Goal: Task Accomplishment & Management: Manage account settings

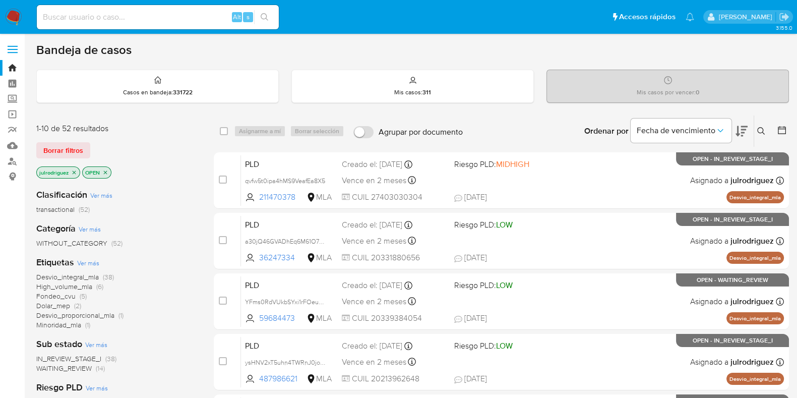
click at [90, 21] on input at bounding box center [158, 17] width 242 height 13
paste input "272976168"
type input "272976168"
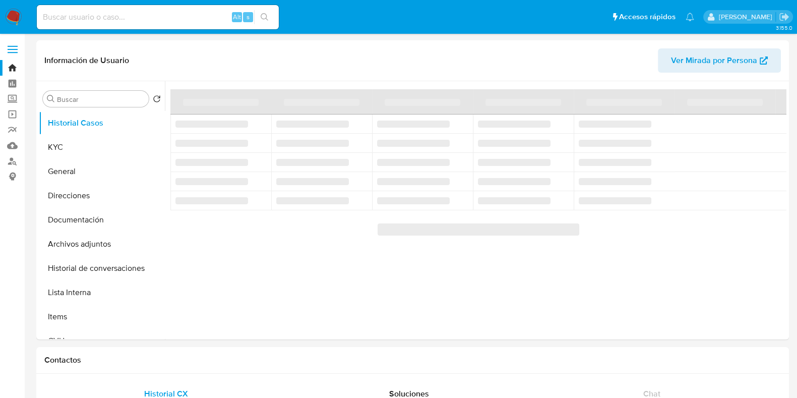
select select "10"
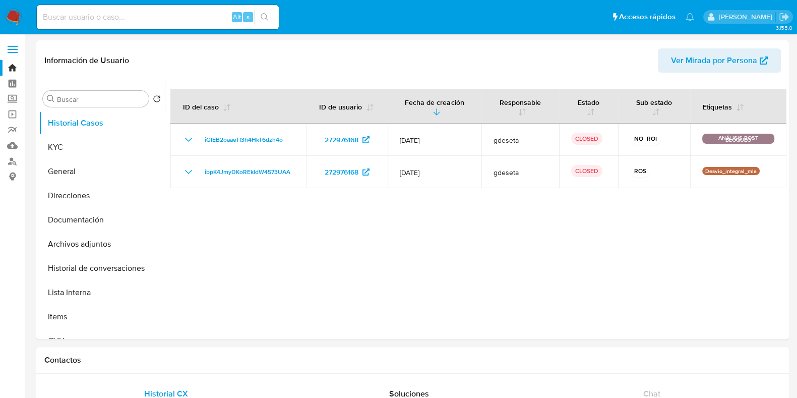
click at [142, 20] on input at bounding box center [158, 17] width 242 height 13
paste input "1678968102"
type input "1678968102"
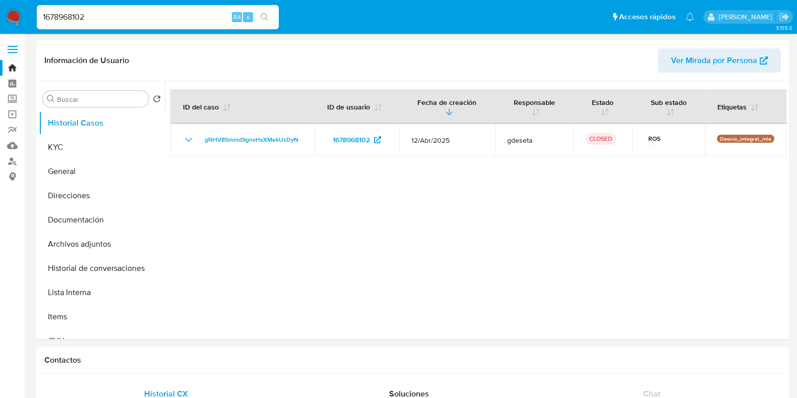
select select "10"
click at [75, 140] on button "KYC" at bounding box center [102, 147] width 126 height 24
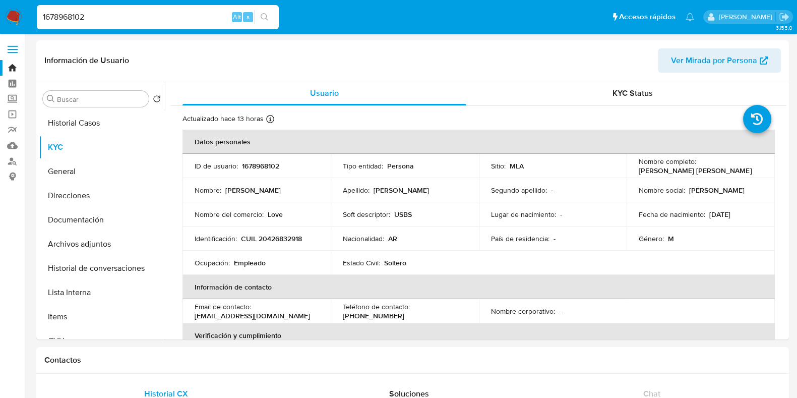
click at [75, 12] on input "1678968102" at bounding box center [158, 17] width 242 height 13
paste input "72401544"
type input "724015442"
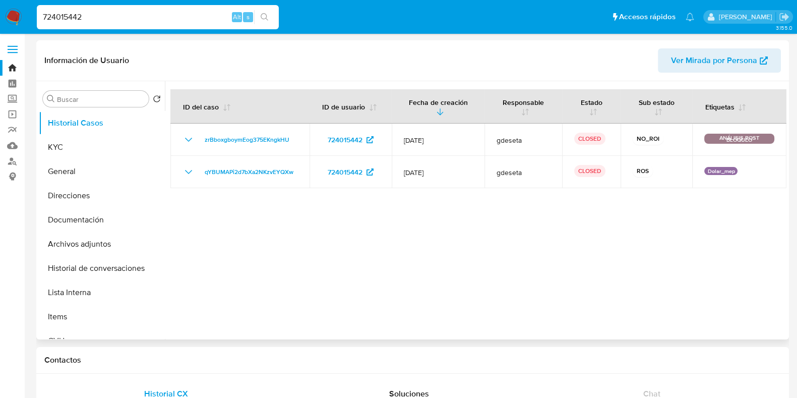
select select "10"
click at [115, 12] on input "724015442" at bounding box center [158, 17] width 242 height 13
drag, startPoint x: 93, startPoint y: 9, endPoint x: 51, endPoint y: -2, distance: 43.3
paste input "5KBukaB6PS4ZtlDZyGn8BlWU"
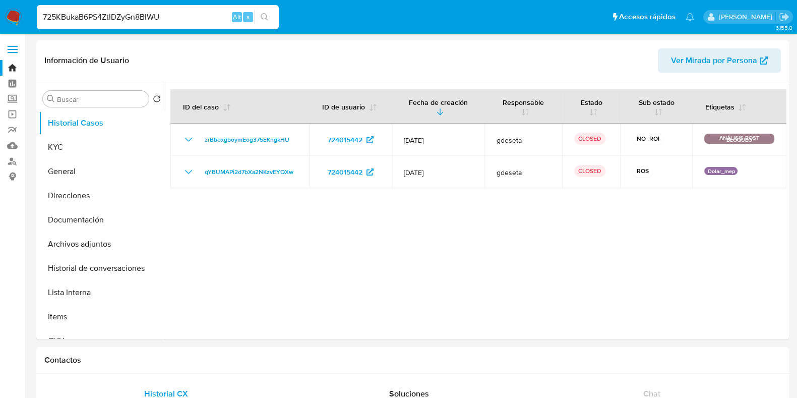
click at [107, 14] on input "725KBukaB6PS4ZtlDZyGn8BlWU" at bounding box center [158, 17] width 242 height 13
paste input
click at [107, 14] on input "5KBukaB6PS4ZtlDZyGn8BlWU" at bounding box center [158, 17] width 242 height 13
type input "5KBukaB6PS4ZtlDZyGn8BlWU"
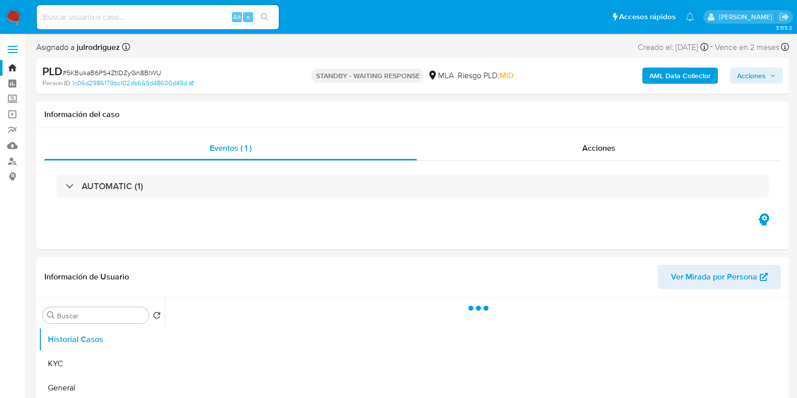
select select "10"
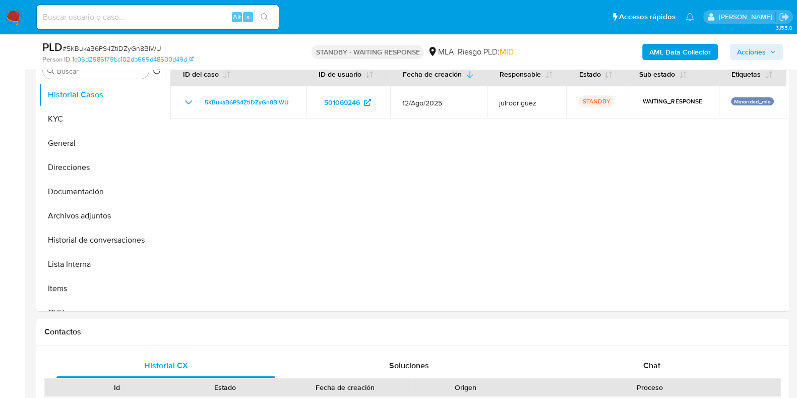
scroll to position [189, 0]
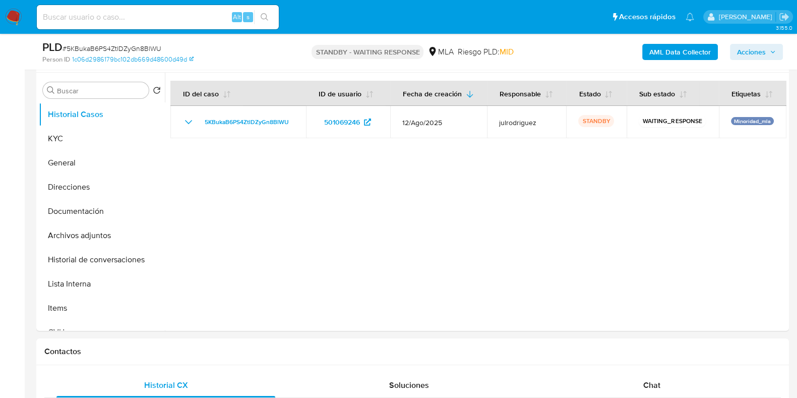
click at [106, 22] on input at bounding box center [158, 17] width 242 height 13
paste input "p7aewLsJsWt5MC1rH9g0wMOm"
type input "p7aewLsJsWt5MC1rH9g0wMOm"
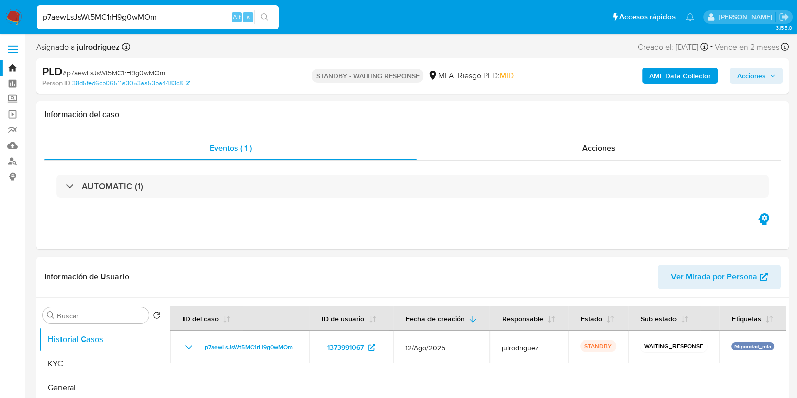
select select "10"
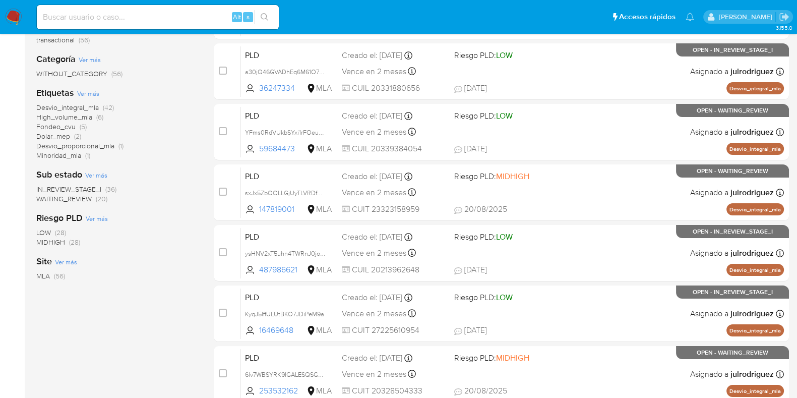
scroll to position [189, 0]
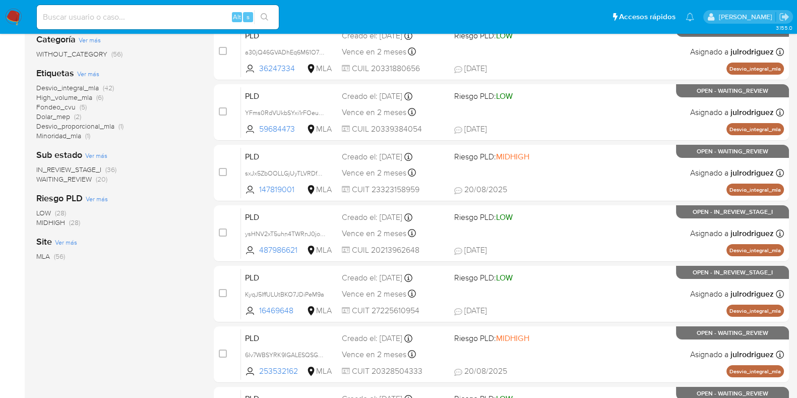
click at [85, 180] on span "WAITING_REVIEW" at bounding box center [63, 179] width 55 height 10
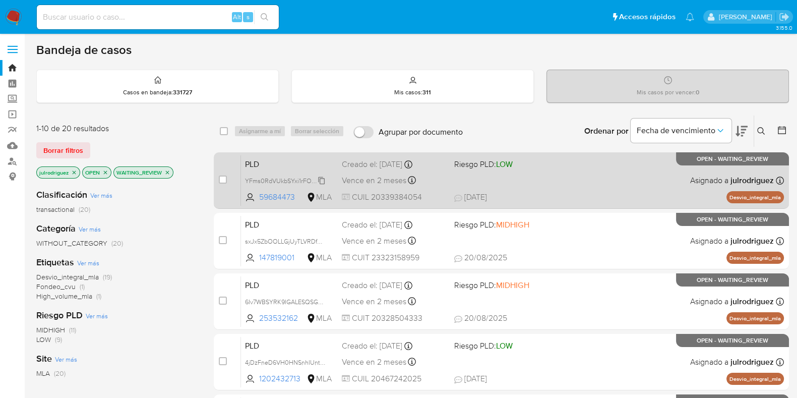
click at [297, 179] on span "YFms0RdVUkbSYxi1rFOeuXiw" at bounding box center [287, 179] width 84 height 11
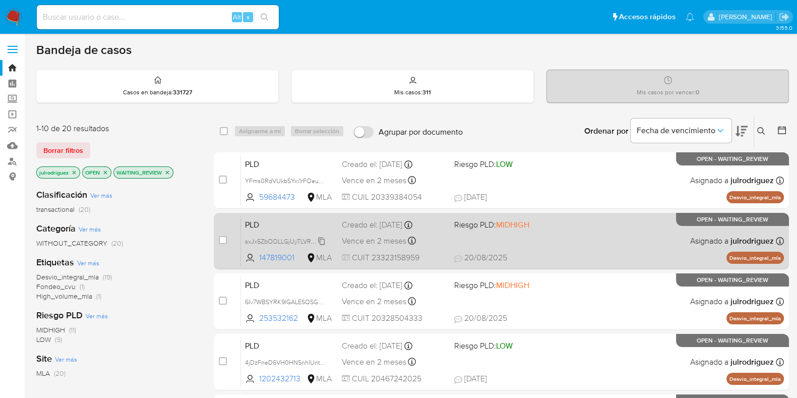
click at [280, 236] on span "sxJx5ZbOOLLGjUyTLVRDfDPY" at bounding box center [287, 240] width 84 height 11
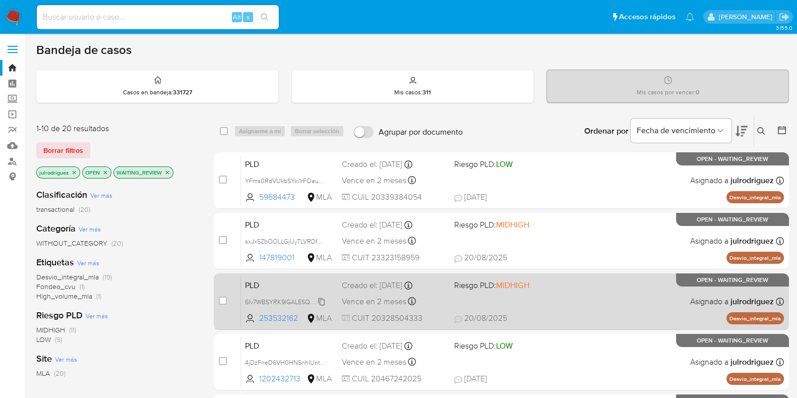
click at [271, 298] on span "6Iv7WBSYRK9IGALESQSGLIPf" at bounding box center [286, 300] width 83 height 11
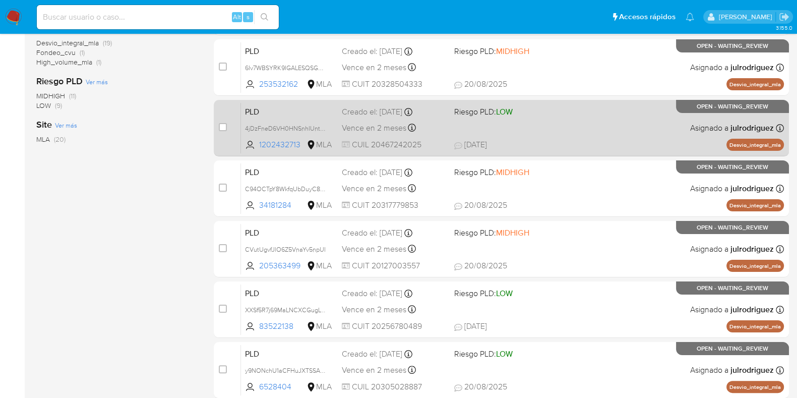
scroll to position [252, 0]
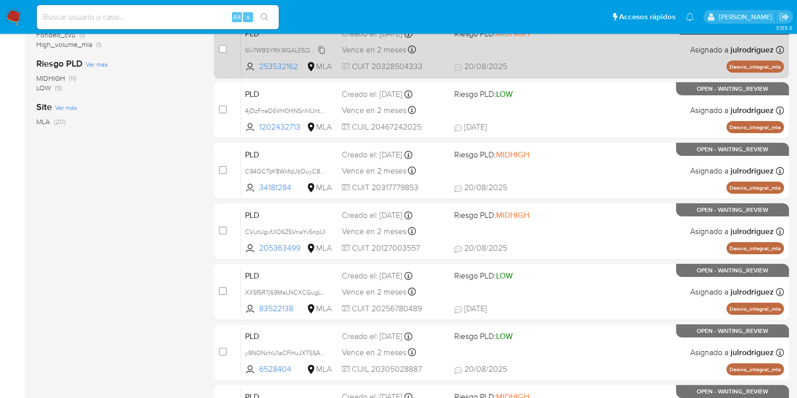
click at [286, 47] on span "6Iv7WBSYRK9IGALESQSGLIPf" at bounding box center [286, 49] width 83 height 11
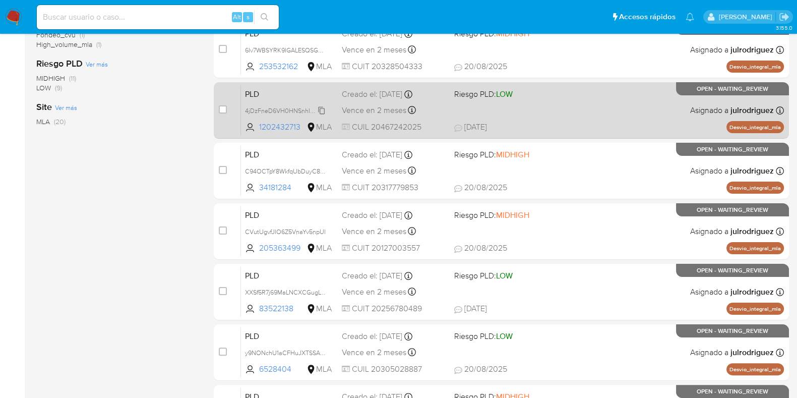
click at [273, 104] on span "4jDzFneD6VH0HNSnhIUntabI" at bounding box center [287, 109] width 84 height 11
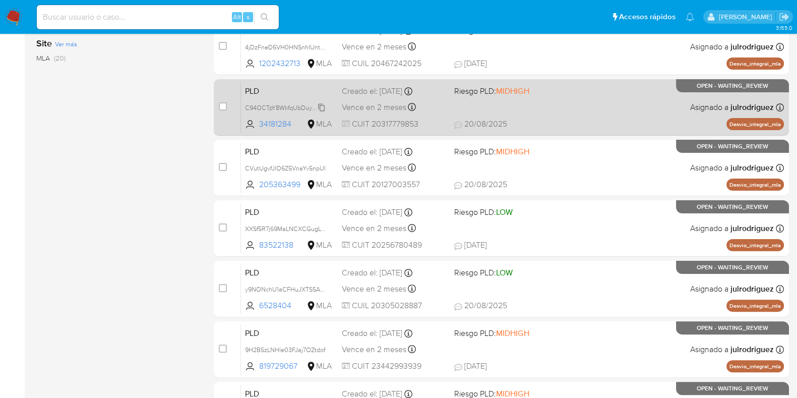
click at [272, 103] on span "C94OCTpY8WkfqUbDuyC8KlWg" at bounding box center [289, 106] width 89 height 11
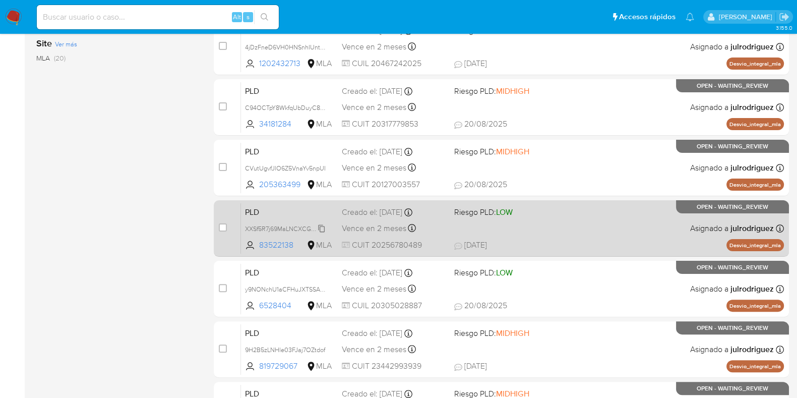
click at [281, 228] on span "XXSf5R7j69MaLNCXCGugLY4Z" at bounding box center [288, 227] width 86 height 11
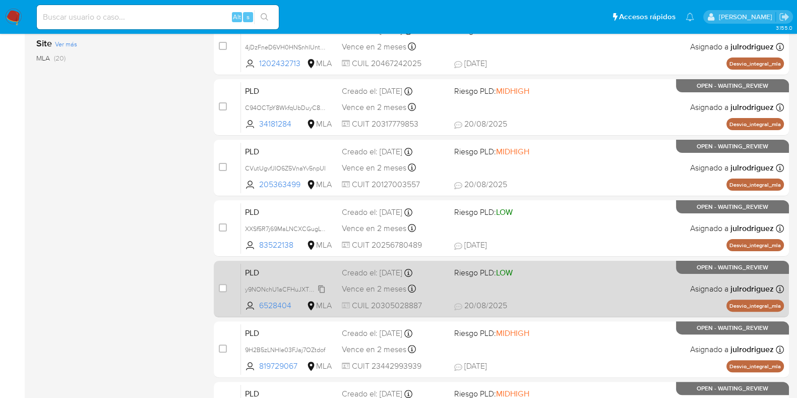
click at [280, 284] on span "y9NONchU1aCFHuJXTSSAXWnn" at bounding box center [291, 288] width 92 height 11
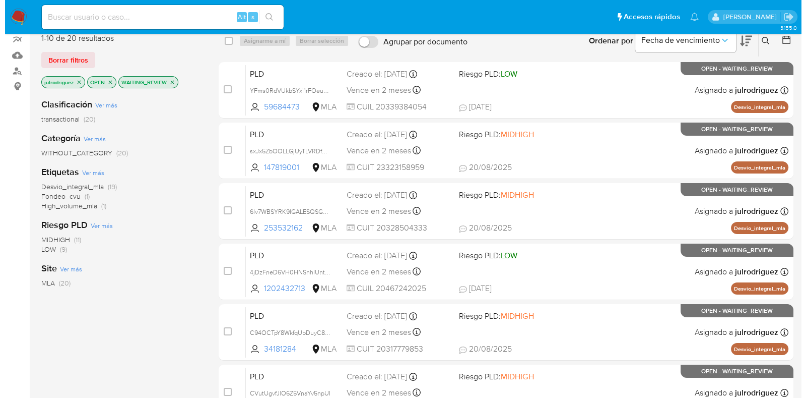
scroll to position [0, 0]
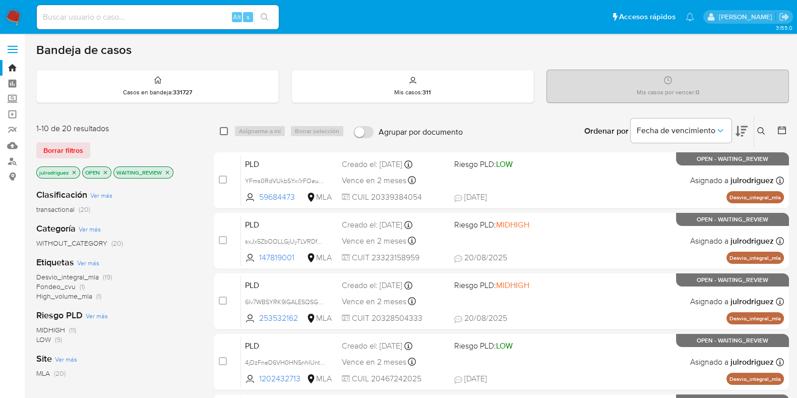
click at [222, 130] on input "checkbox" at bounding box center [224, 131] width 8 height 8
checkbox input "true"
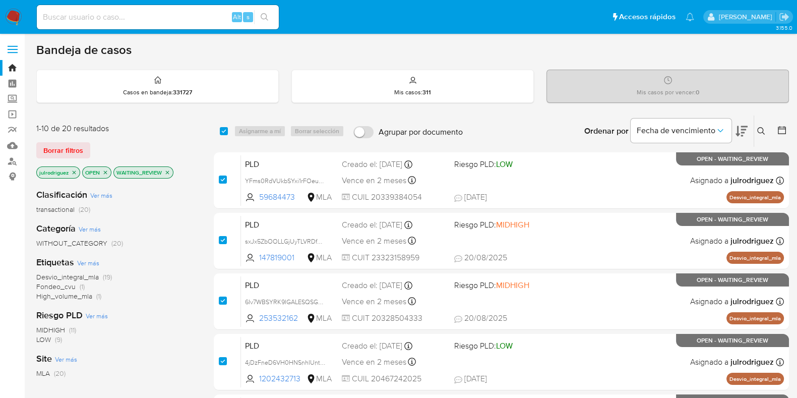
checkbox input "true"
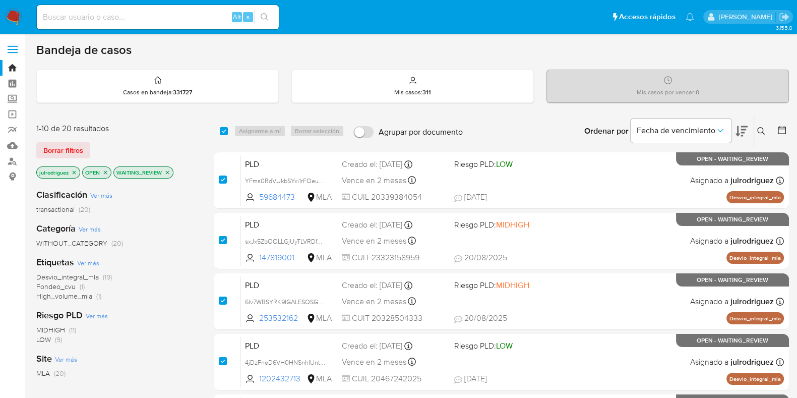
checkbox input "true"
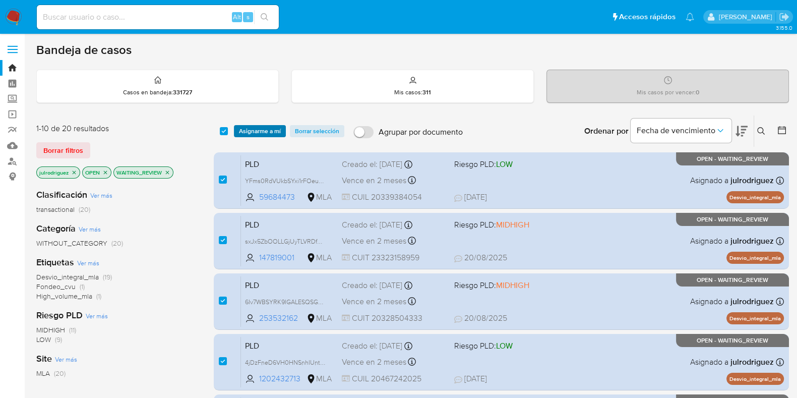
click at [259, 128] on span "Asignarme a mí" at bounding box center [260, 131] width 42 height 10
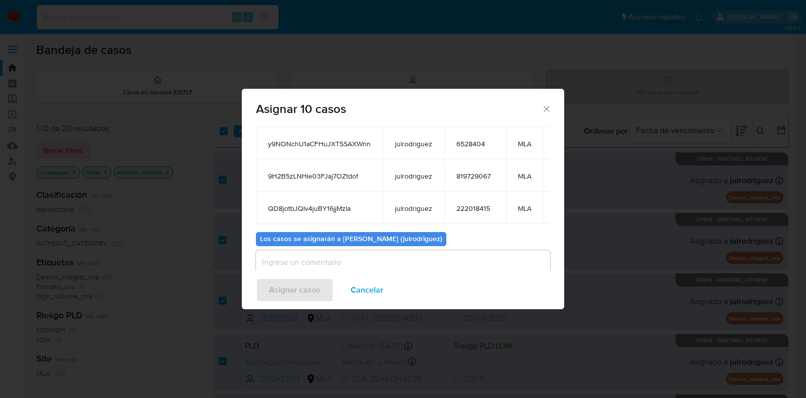
scroll to position [231, 0]
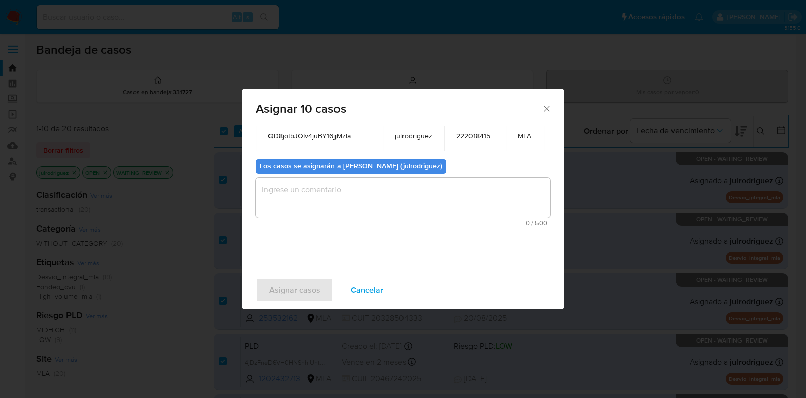
click at [440, 185] on textarea "assign-modal" at bounding box center [403, 197] width 294 height 40
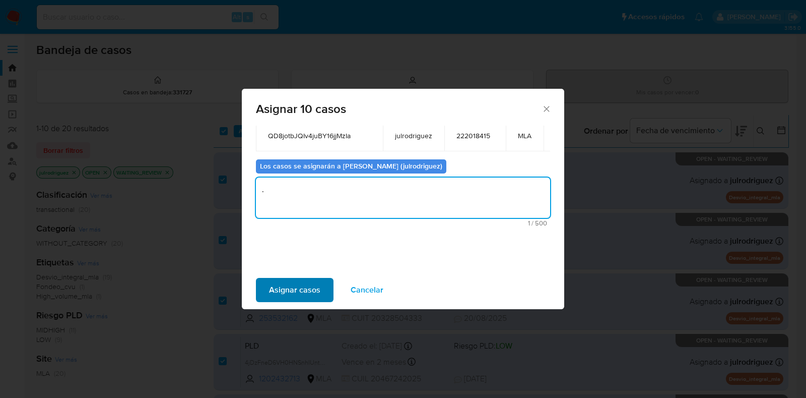
type textarea "."
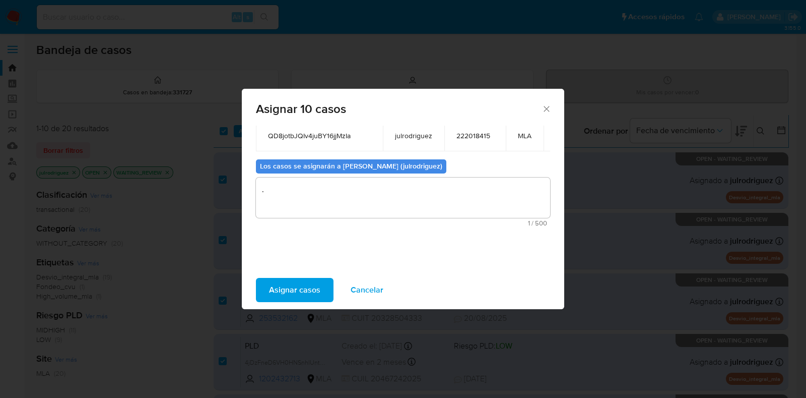
click at [306, 284] on span "Asignar casos" at bounding box center [294, 290] width 51 height 22
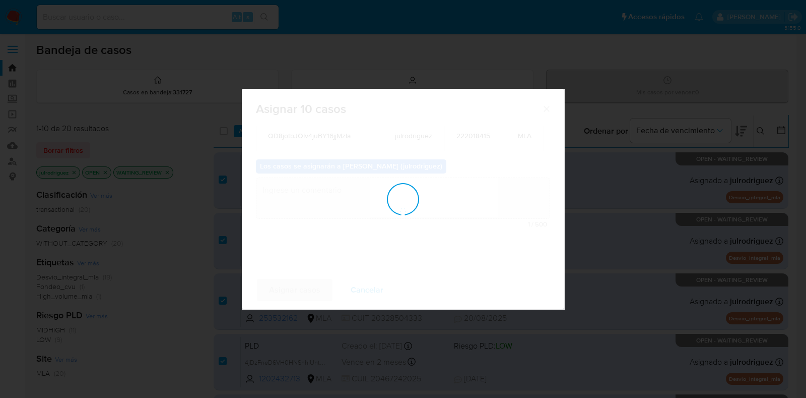
checkbox input "false"
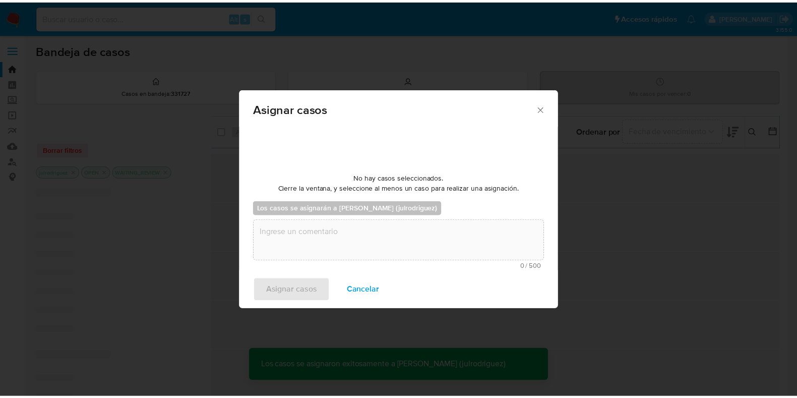
scroll to position [60, 0]
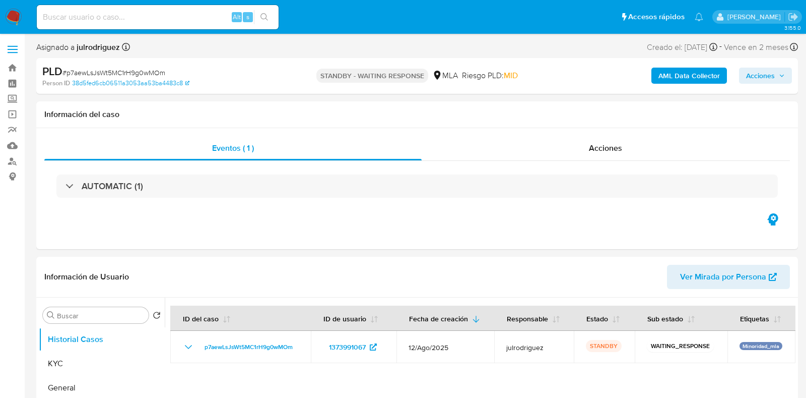
select select "10"
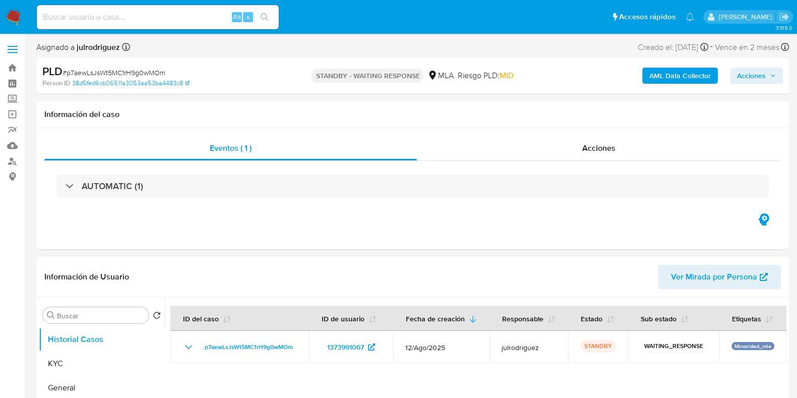
click at [144, 17] on input at bounding box center [158, 17] width 242 height 13
paste input "sxJx5ZbOOLLGjUyTLVRDfDPY"
type input "sxJx5ZbOOLLGjUyTLVRDfDPY"
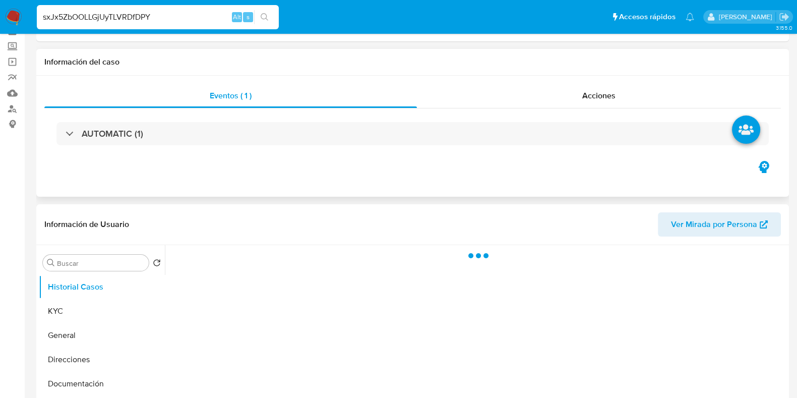
scroll to position [126, 0]
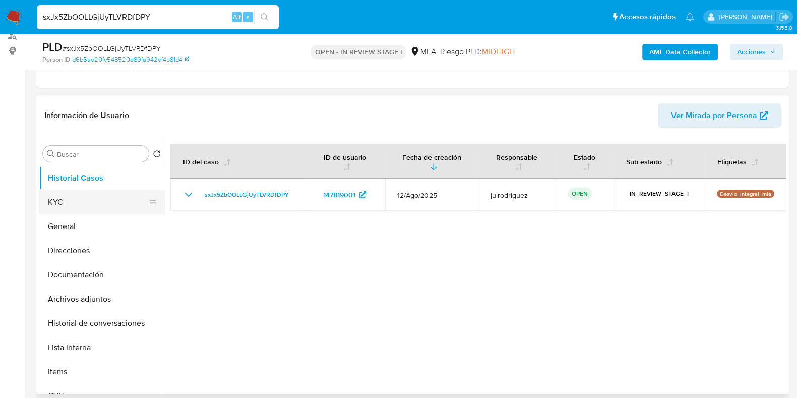
select select "10"
click at [80, 206] on button "KYC" at bounding box center [98, 202] width 118 height 24
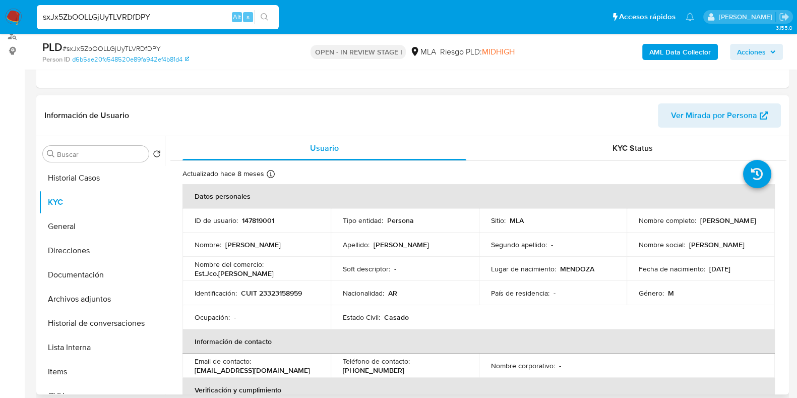
drag, startPoint x: 636, startPoint y: 226, endPoint x: 702, endPoint y: 228, distance: 66.0
click at [702, 225] on div "Nombre completo : Juan Pablo Ildarraz" at bounding box center [701, 220] width 124 height 9
copy p "[PERSON_NAME]"
click at [235, 221] on p "ID de usuario :" at bounding box center [216, 220] width 43 height 9
click at [252, 219] on p "147819001" at bounding box center [258, 220] width 32 height 9
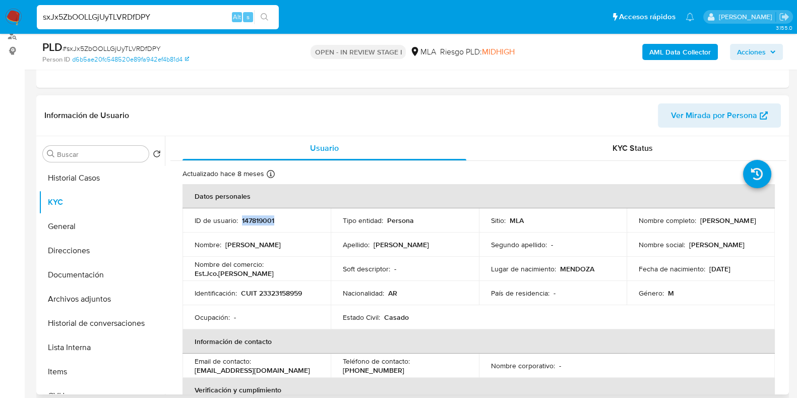
click at [252, 219] on p "147819001" at bounding box center [258, 220] width 32 height 9
copy p "147819001"
click at [156, 44] on span "# sxJx5ZbOOLLGjUyTLVRDfDPY" at bounding box center [112, 48] width 98 height 10
copy span "sxJx5ZbOOLLGjUyTLVRDfDPY"
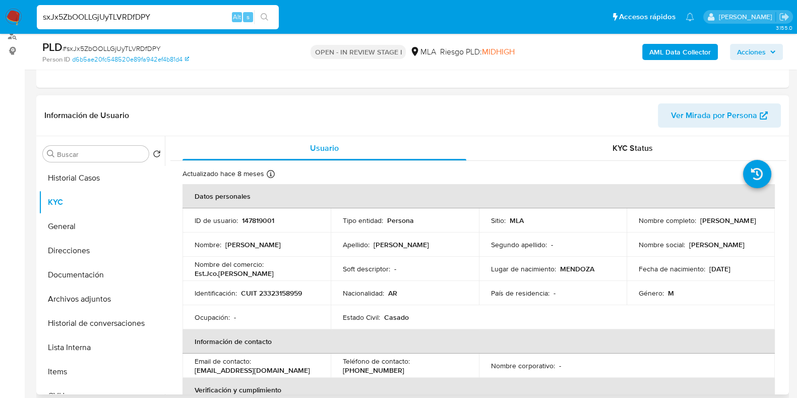
click at [288, 291] on p "CUIT 23323158959" at bounding box center [271, 292] width 61 height 9
copy p "23323158959"
click at [257, 217] on p "147819001" at bounding box center [258, 220] width 32 height 9
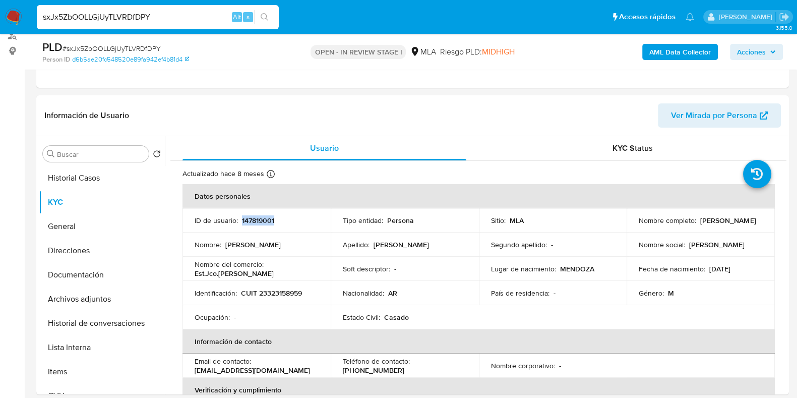
copy p "147819001"
drag, startPoint x: 642, startPoint y: 226, endPoint x: 716, endPoint y: 227, distance: 73.6
click at [716, 225] on div "Nombre completo : Juan Pablo Ildarraz" at bounding box center [701, 220] width 124 height 9
copy p "[PERSON_NAME]"
click at [294, 296] on p "CUIT 23323158959" at bounding box center [271, 292] width 61 height 9
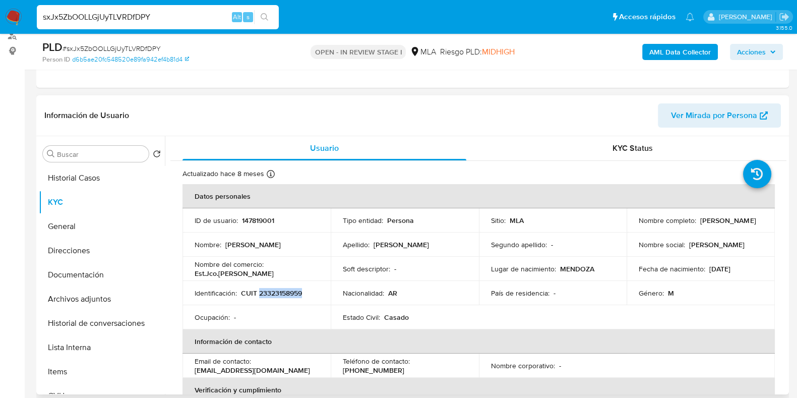
click at [294, 296] on p "CUIT 23323158959" at bounding box center [271, 292] width 61 height 9
copy p "23323158959"
drag, startPoint x: 284, startPoint y: 269, endPoint x: 192, endPoint y: 272, distance: 92.8
click at [192, 272] on td "Nombre del comercio : Est.Jco.ILDARRAZ-ROMERO" at bounding box center [256, 269] width 148 height 24
copy p "Est.Jco.ILDARRAZ-ROMERO"
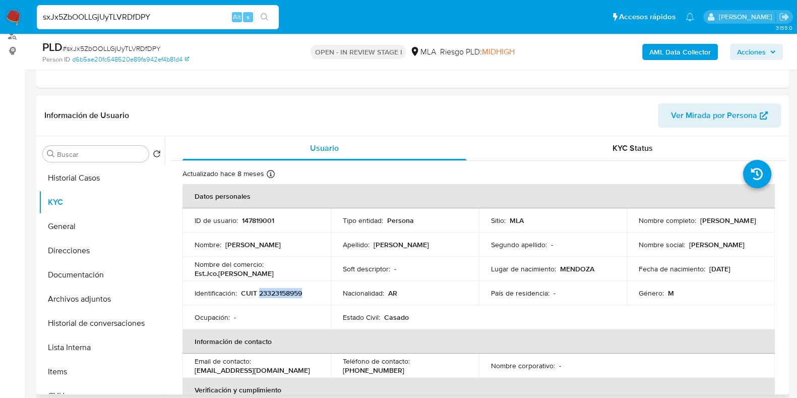
drag, startPoint x: 636, startPoint y: 225, endPoint x: 705, endPoint y: 228, distance: 69.1
click at [705, 225] on div "Nombre completo : Juan Pablo Ildarraz" at bounding box center [701, 220] width 124 height 9
copy p "[PERSON_NAME]"
click at [99, 273] on button "Documentación" at bounding box center [102, 275] width 126 height 24
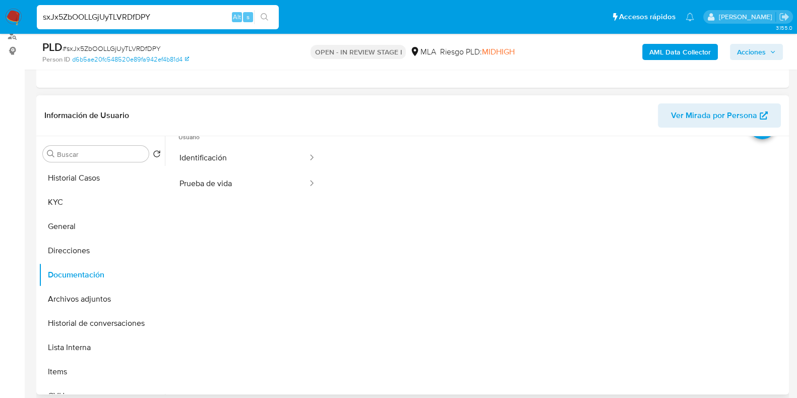
scroll to position [82, 0]
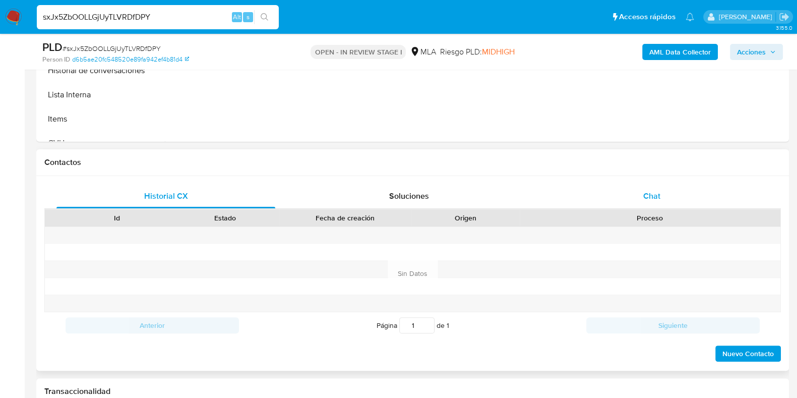
click at [645, 188] on div "Chat" at bounding box center [651, 196] width 219 height 24
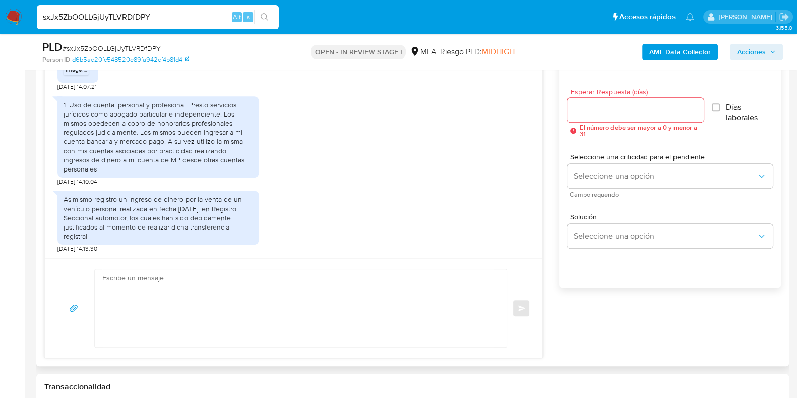
scroll to position [504, 0]
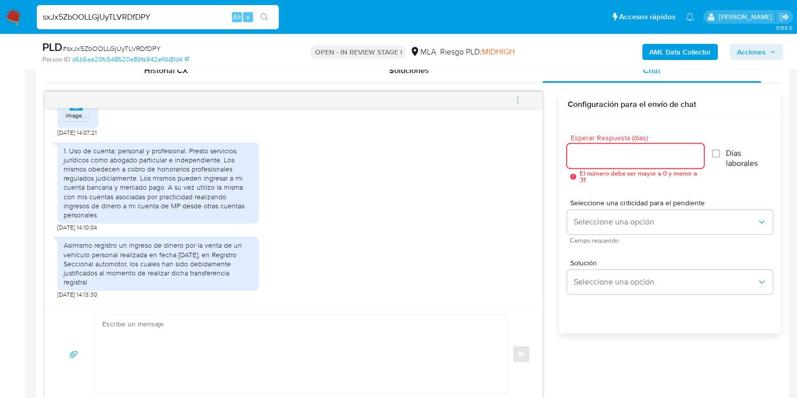
click at [642, 156] on input "Esperar Respuesta (días)" at bounding box center [635, 155] width 136 height 13
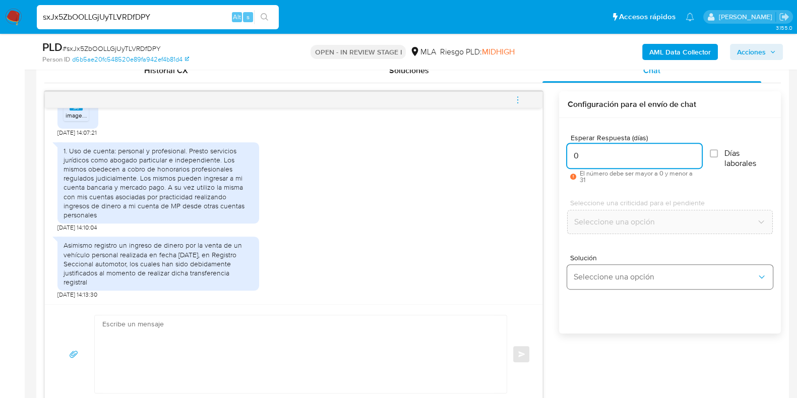
type input "0"
click at [610, 265] on button "Seleccione una opción" at bounding box center [670, 277] width 206 height 24
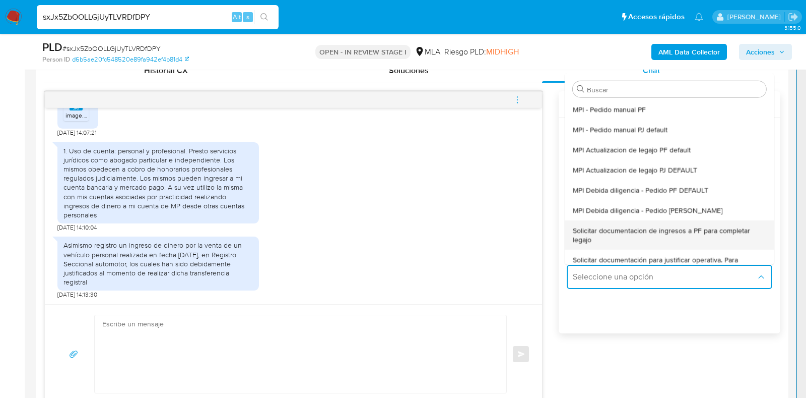
click at [667, 227] on span "Solicitar documentacion de ingresos a PF para completar legajo" at bounding box center [667, 234] width 188 height 18
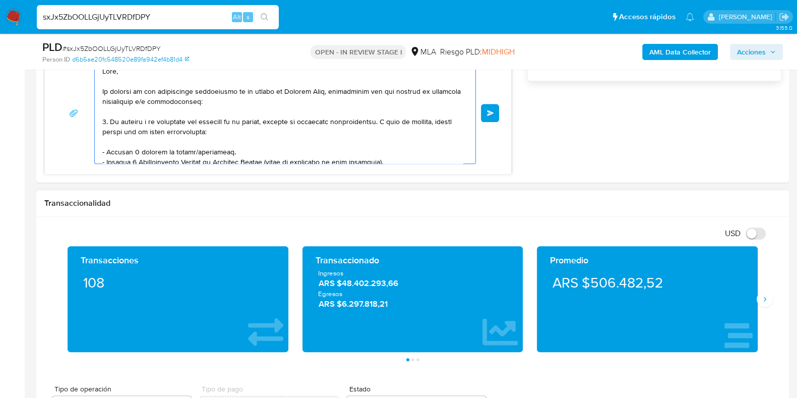
scroll to position [209, 0]
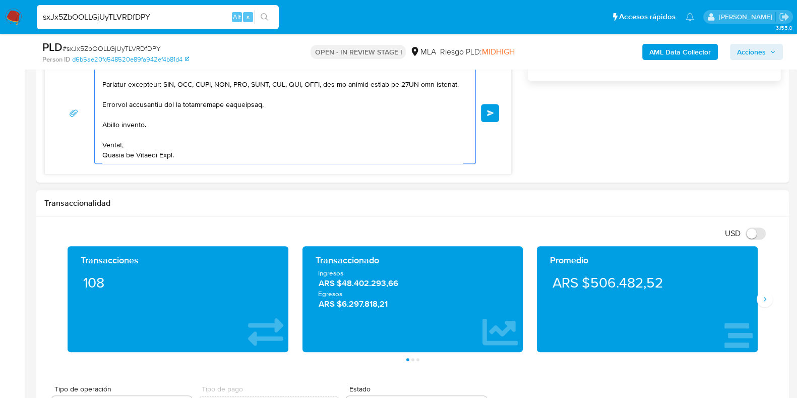
drag, startPoint x: 120, startPoint y: 100, endPoint x: 429, endPoint y: 338, distance: 389.7
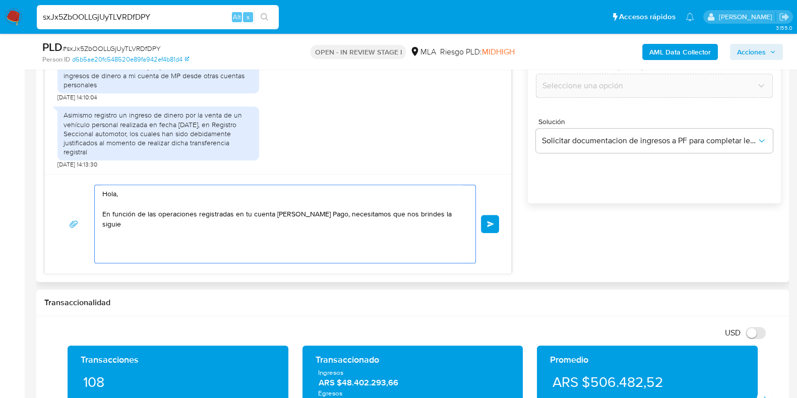
scroll to position [630, 0]
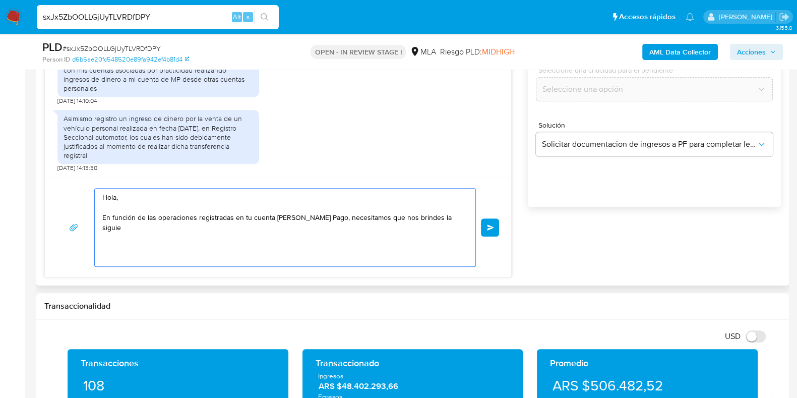
type textarea "Hola, En función de las operaciones registradas en tu cuenta de Mercado Pago, n…"
drag, startPoint x: 268, startPoint y: 263, endPoint x: 218, endPoint y: 220, distance: 65.4
drag, startPoint x: 459, startPoint y: 217, endPoint x: 0, endPoint y: 157, distance: 462.6
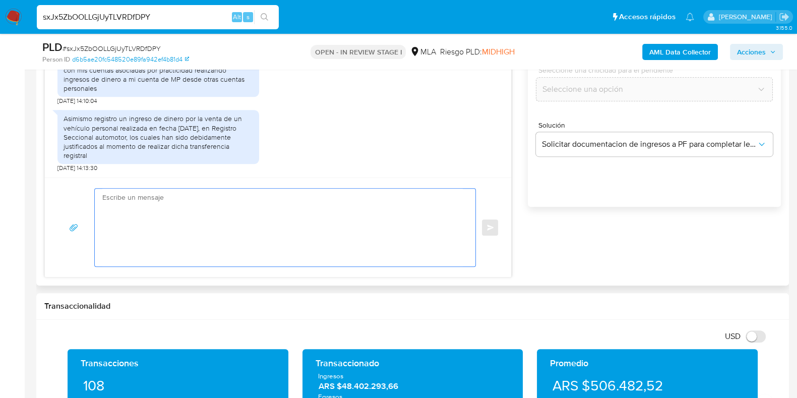
paste textarea "Buenas tardes, Queremos aclararte que la Resolución General ARCA 5696/2025 indi…"
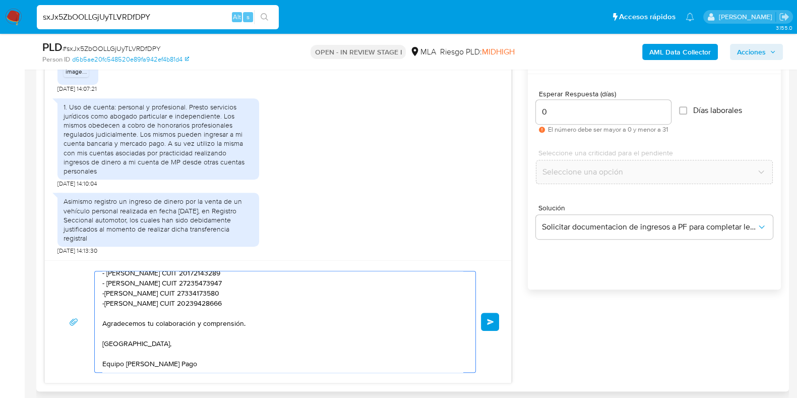
scroll to position [567, 0]
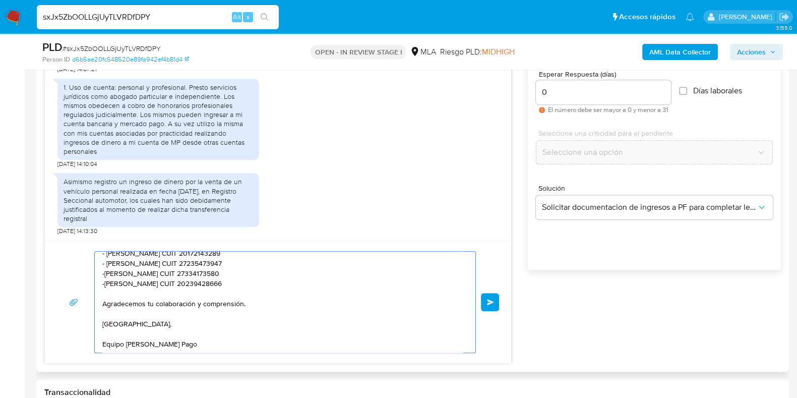
type textarea "Buenas tardes, Queremos aclararte que la Resolución General ARCA 5696/2025 indi…"
drag, startPoint x: 552, startPoint y: 99, endPoint x: 527, endPoint y: 85, distance: 28.7
click at [525, 85] on div "18/08/2025 17:25:09 JPG JPG image.jpg 20/08/2025 14:07:21 1. Uso de cuenta: per…" at bounding box center [412, 196] width 736 height 336
click at [543, 86] on input "0" at bounding box center [603, 92] width 135 height 13
drag, startPoint x: 555, startPoint y: 88, endPoint x: 539, endPoint y: 87, distance: 16.2
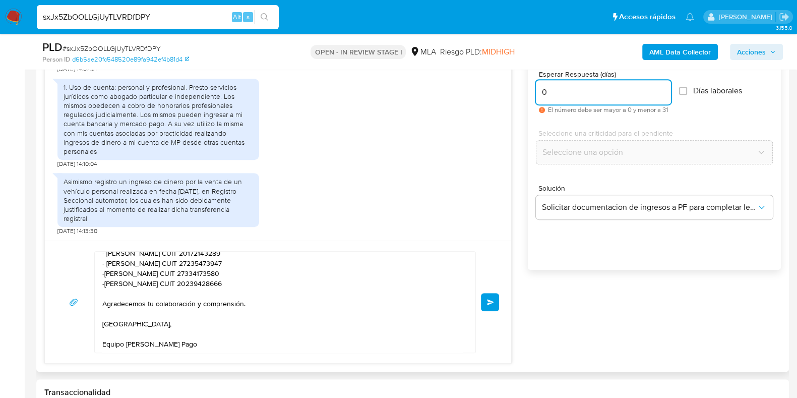
click at [539, 87] on input "0" at bounding box center [603, 92] width 135 height 13
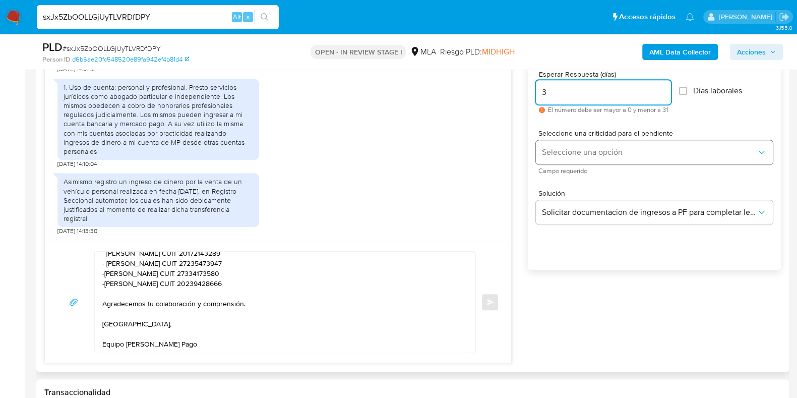
type input "3"
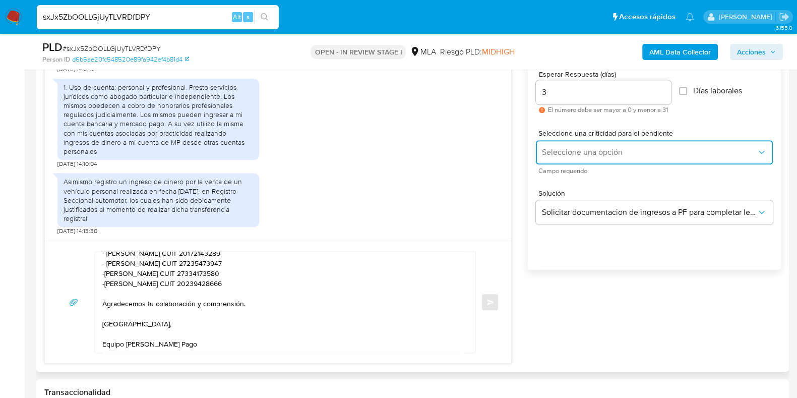
click at [579, 149] on span "Seleccione una opción" at bounding box center [649, 152] width 215 height 10
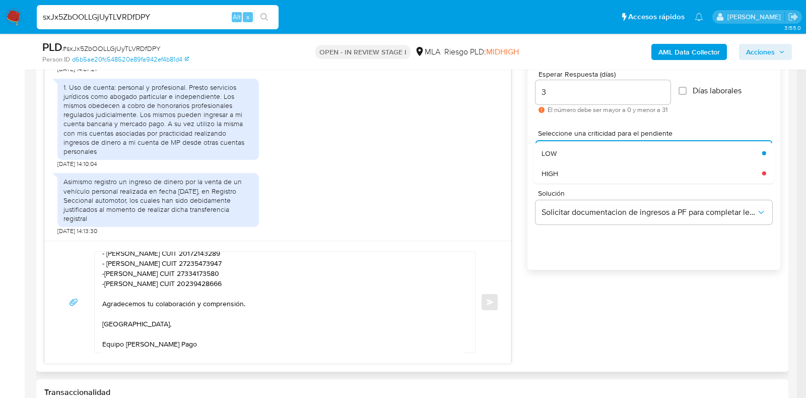
click at [575, 178] on div "HIGH" at bounding box center [649, 173] width 215 height 20
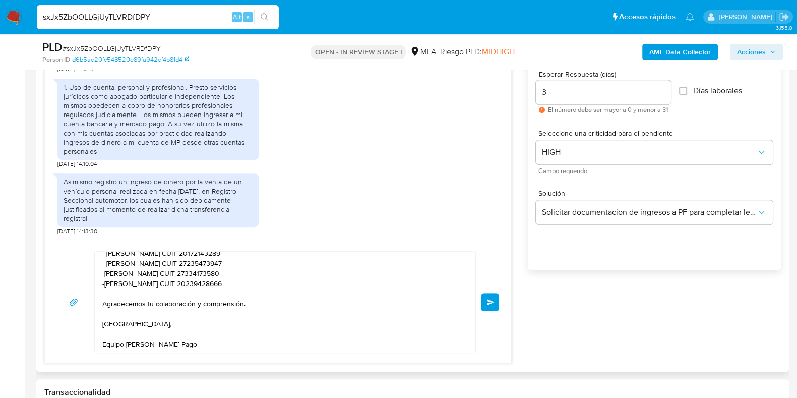
click at [549, 315] on div "18/08/2025 17:25:09 JPG JPG image.jpg 20/08/2025 14:07:21 1. Uso de cuenta: per…" at bounding box center [412, 196] width 736 height 336
click at [484, 301] on button "Enviar" at bounding box center [490, 302] width 18 height 18
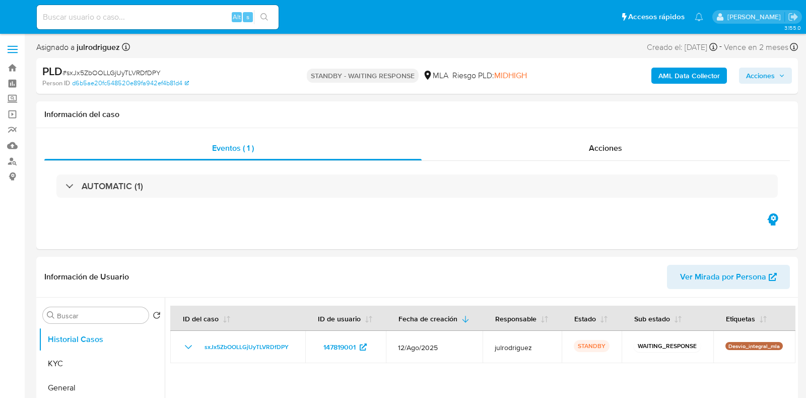
select select "10"
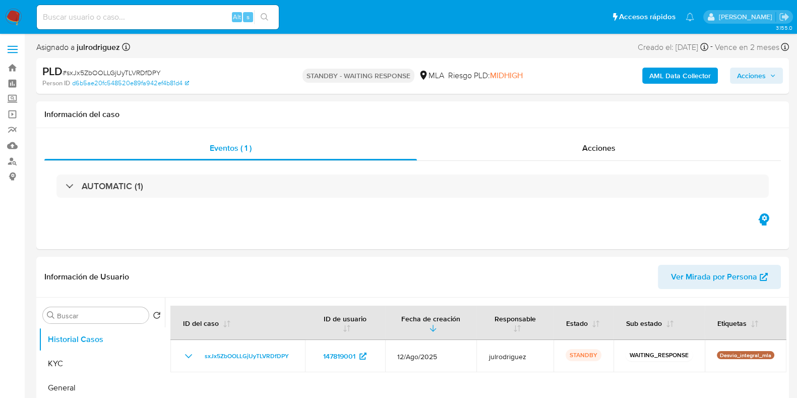
click at [129, 16] on input at bounding box center [158, 17] width 242 height 13
paste input "6Iv7WBSYRK9IGALESQSGLIPf"
type input "6Iv7WBSYRK9IGALESQSGLIPf"
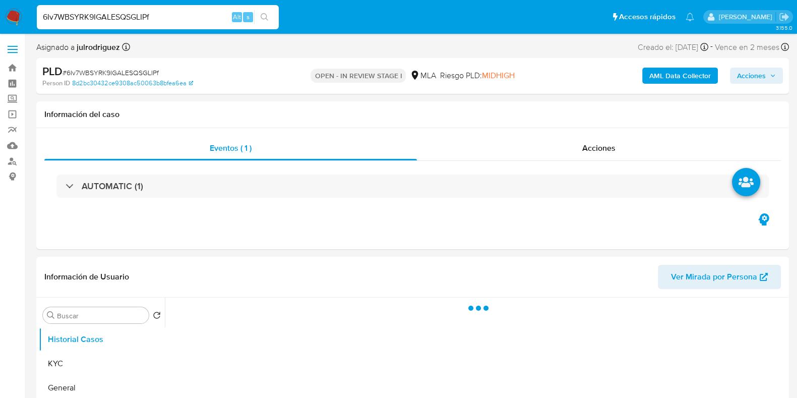
select select "10"
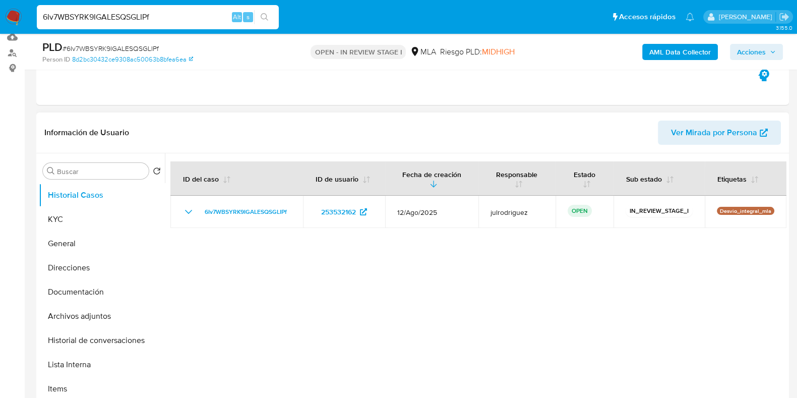
scroll to position [189, 0]
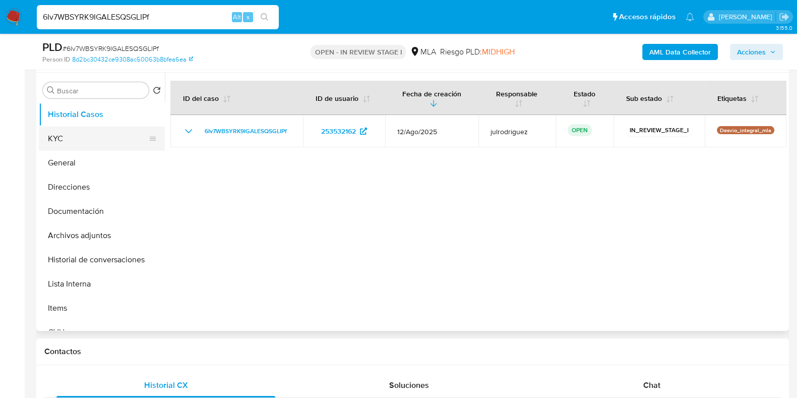
click at [94, 132] on button "KYC" at bounding box center [98, 139] width 118 height 24
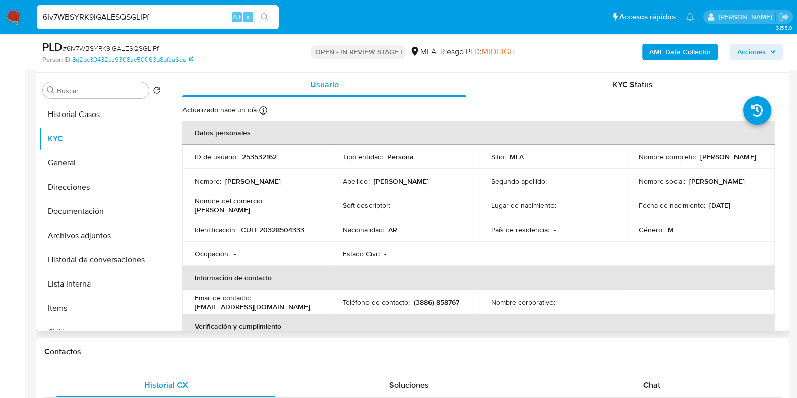
drag, startPoint x: 635, startPoint y: 161, endPoint x: 710, endPoint y: 164, distance: 75.7
click at [710, 162] on td "Nombre completo : [PERSON_NAME]" at bounding box center [701, 157] width 148 height 24
copy p "[PERSON_NAME]"
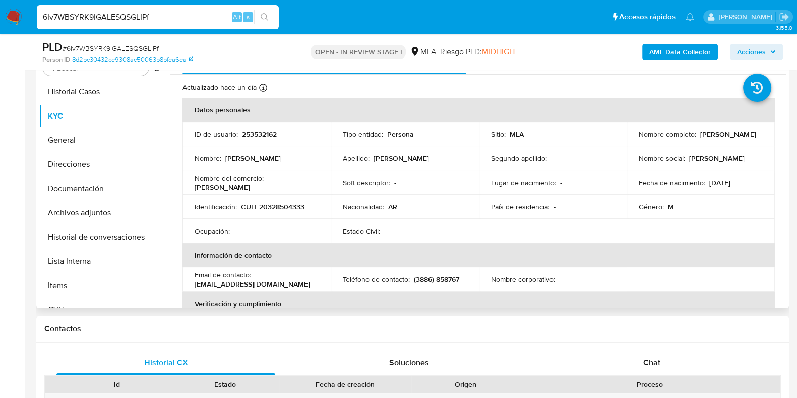
scroll to position [205, 0]
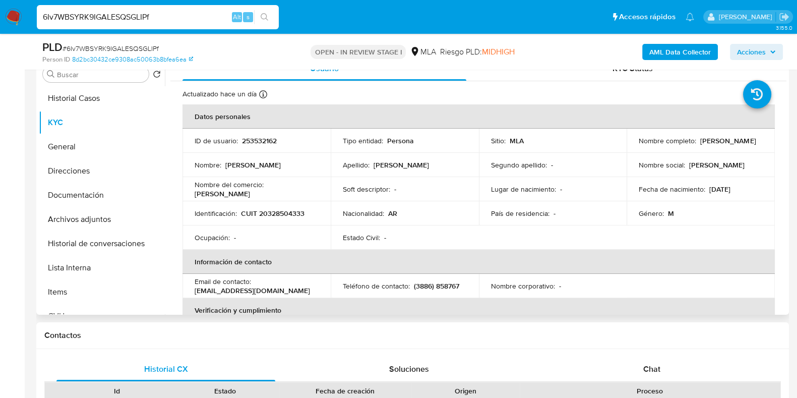
click at [272, 143] on p "253532162" at bounding box center [259, 140] width 35 height 9
copy p "253532162"
click at [143, 45] on span "# 6Iv7WBSYRK9IGALESQSGLIPf" at bounding box center [111, 48] width 96 height 10
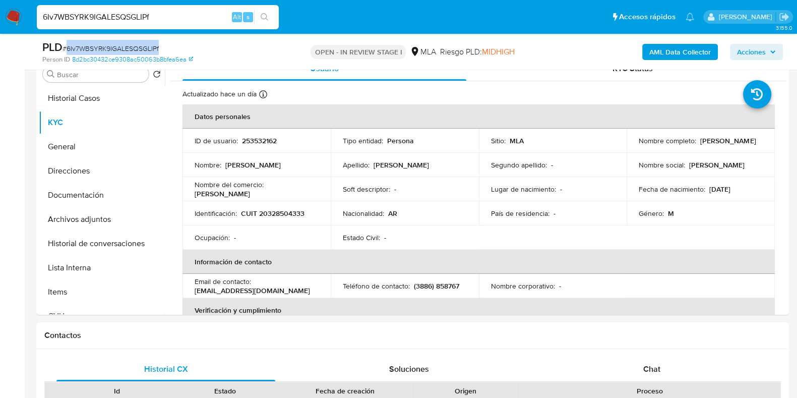
copy span "6Iv7WBSYRK9IGALESQSGLIPf"
click at [264, 213] on p "CUIT 20328504333" at bounding box center [273, 213] width 64 height 9
copy p "20328504333"
click at [256, 141] on p "253532162" at bounding box center [259, 140] width 35 height 9
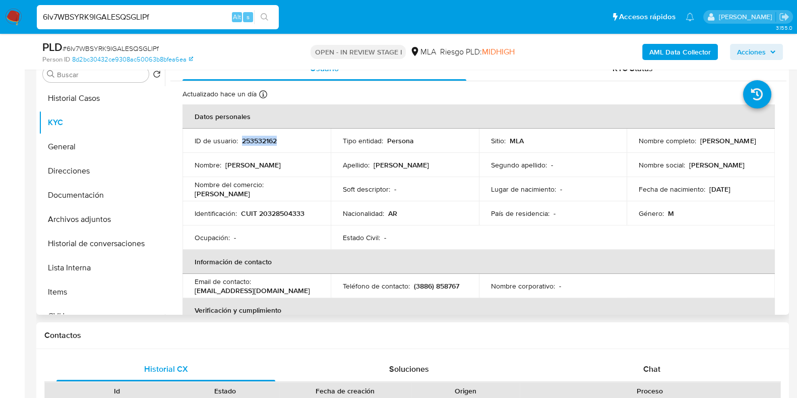
click at [256, 141] on p "253532162" at bounding box center [259, 140] width 35 height 9
copy p "253532162"
click at [98, 195] on button "Documentación" at bounding box center [98, 195] width 118 height 24
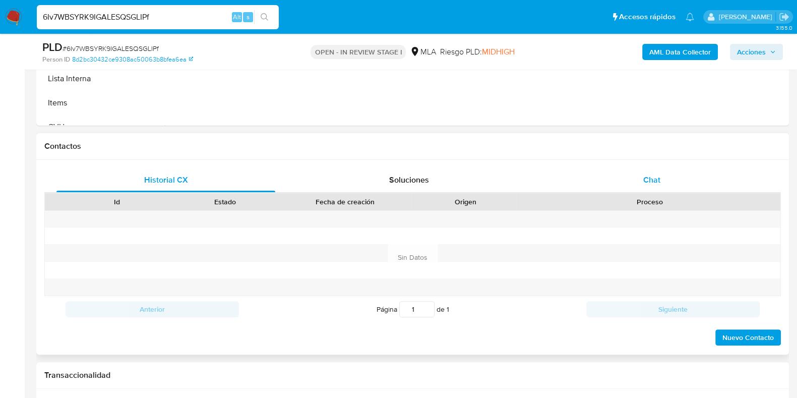
click at [652, 185] on div "Chat" at bounding box center [651, 180] width 219 height 24
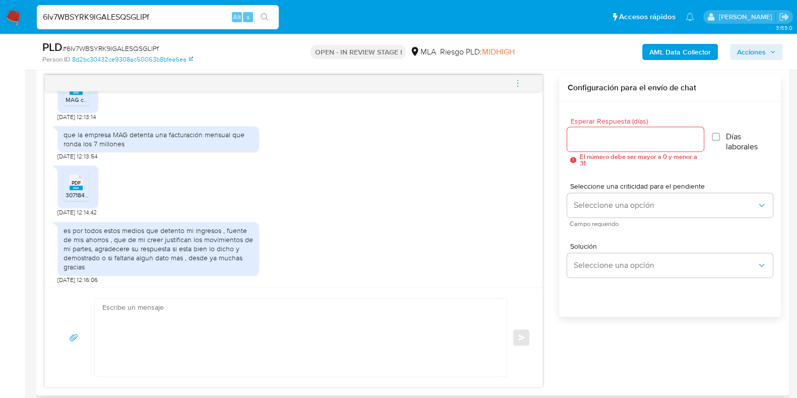
scroll to position [1135, 0]
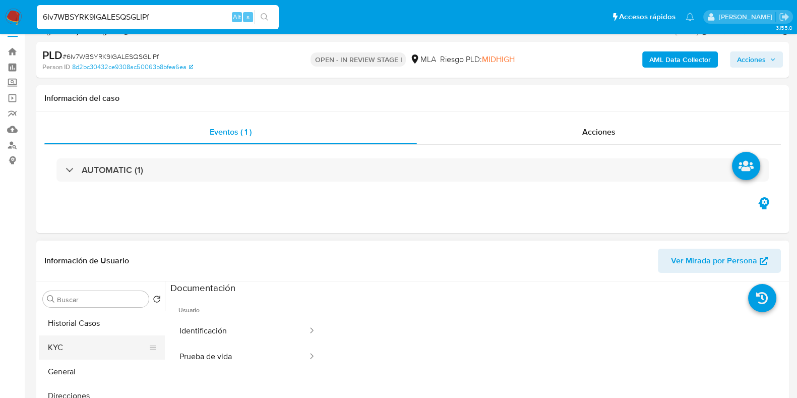
click at [74, 339] on button "KYC" at bounding box center [98, 347] width 118 height 24
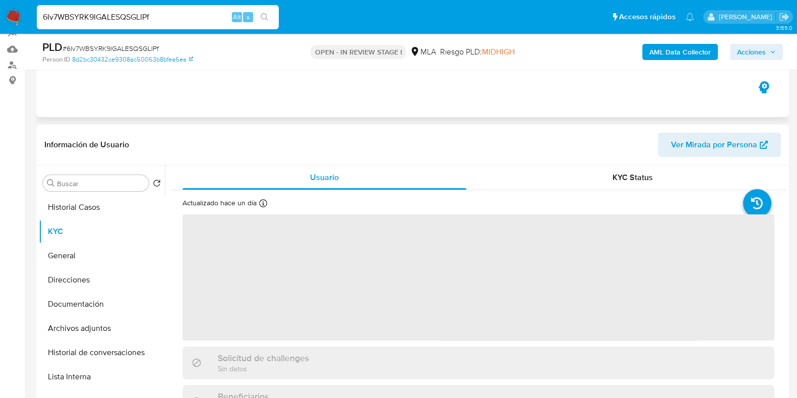
scroll to position [142, 0]
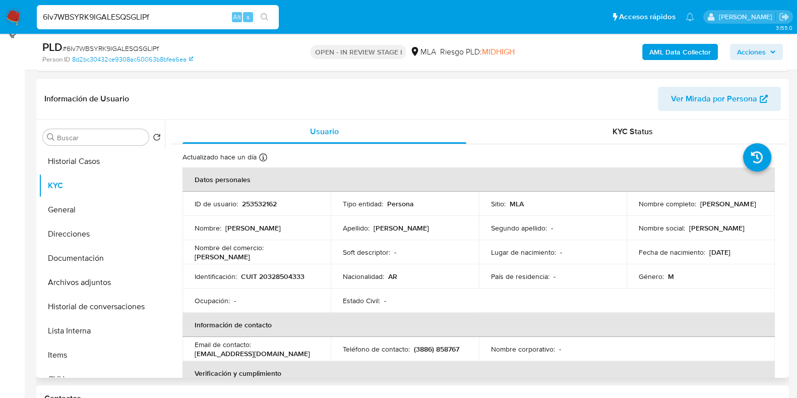
drag, startPoint x: 637, startPoint y: 206, endPoint x: 721, endPoint y: 209, distance: 84.2
click at [721, 208] on div "Nombre completo : Alejandro Jorge Meyer" at bounding box center [701, 203] width 124 height 9
copy p "Alejandro Jorge Meyer"
click at [283, 276] on p "CUIT 20328504333" at bounding box center [273, 276] width 64 height 9
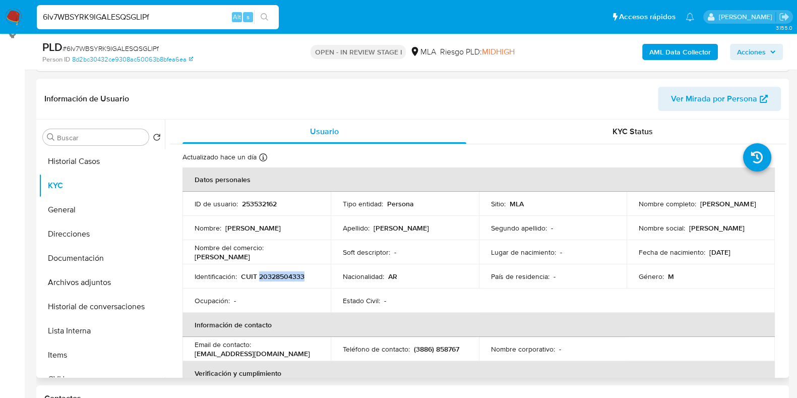
copy p "20328504333"
click at [278, 275] on p "CUIT 20328504333" at bounding box center [273, 276] width 64 height 9
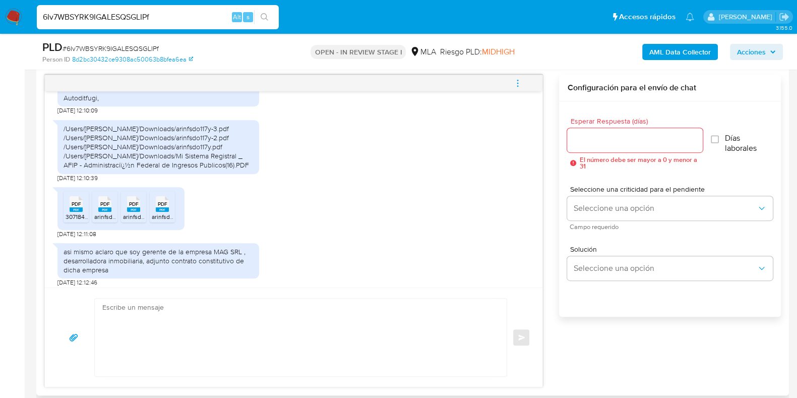
scroll to position [946, 0]
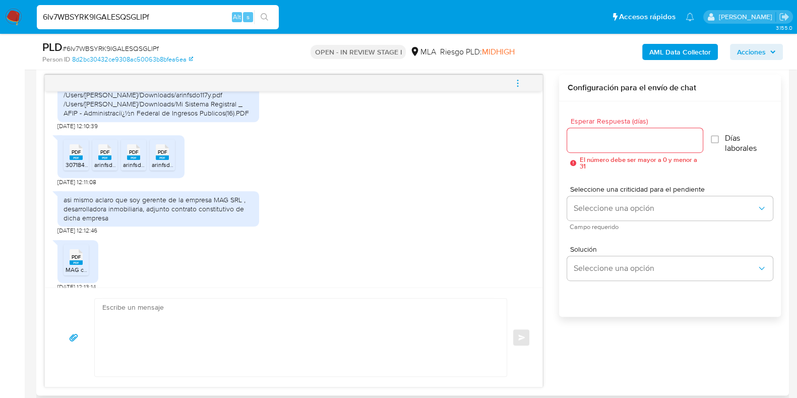
click at [76, 160] on icon at bounding box center [76, 152] width 13 height 16
click at [97, 161] on div "PDF PDF" at bounding box center [104, 151] width 21 height 20
click at [131, 155] on span "PDF" at bounding box center [134, 152] width 10 height 7
click at [164, 155] on span "PDF" at bounding box center [163, 152] width 10 height 7
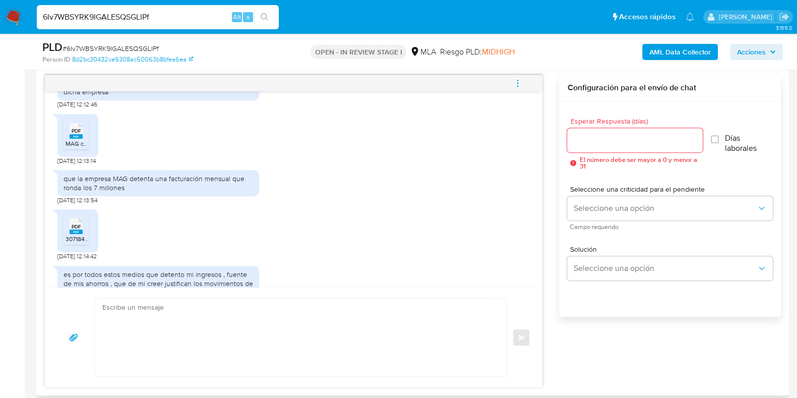
drag, startPoint x: 78, startPoint y: 148, endPoint x: 166, endPoint y: 201, distance: 102.6
click at [78, 134] on span "PDF" at bounding box center [77, 131] width 10 height 7
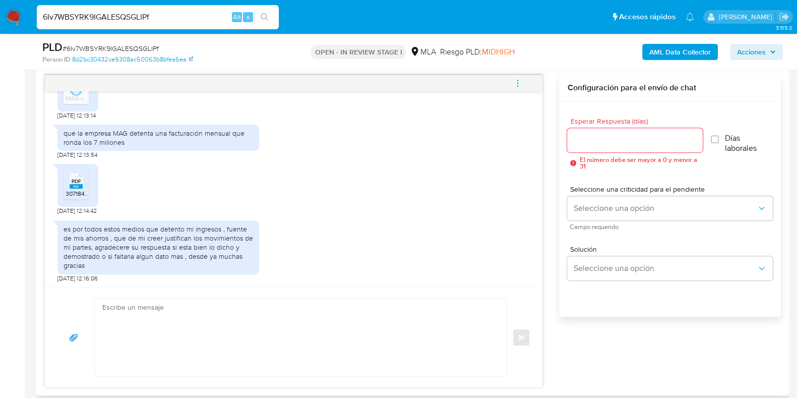
scroll to position [1135, 0]
click at [82, 179] on icon at bounding box center [76, 181] width 13 height 16
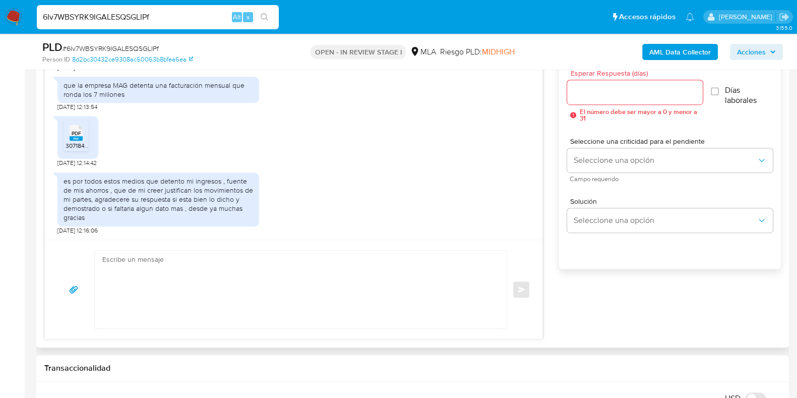
scroll to position [583, 0]
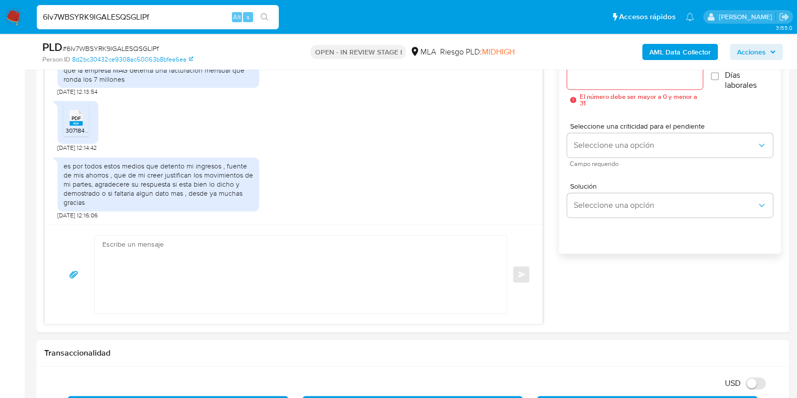
click at [103, 16] on input "6Iv7WBSYRK9IGALESQSGLIPf" at bounding box center [158, 17] width 242 height 13
paste input "y9NONchU1aCFHuJXTSSAXWnn"
type input "y9NONchU1aCFHuJXTSSAXWnn"
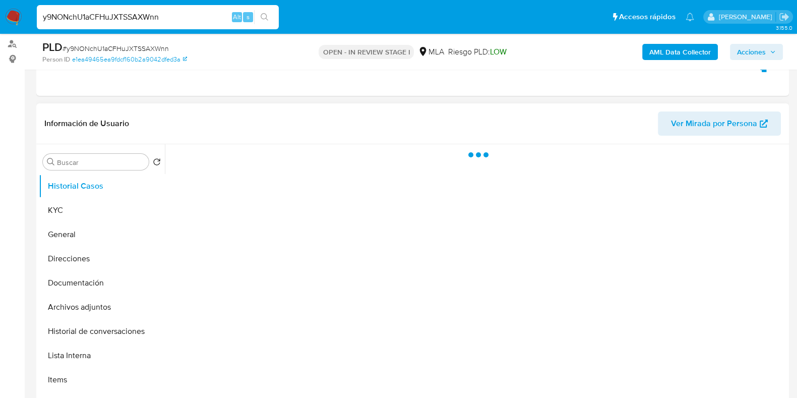
scroll to position [189, 0]
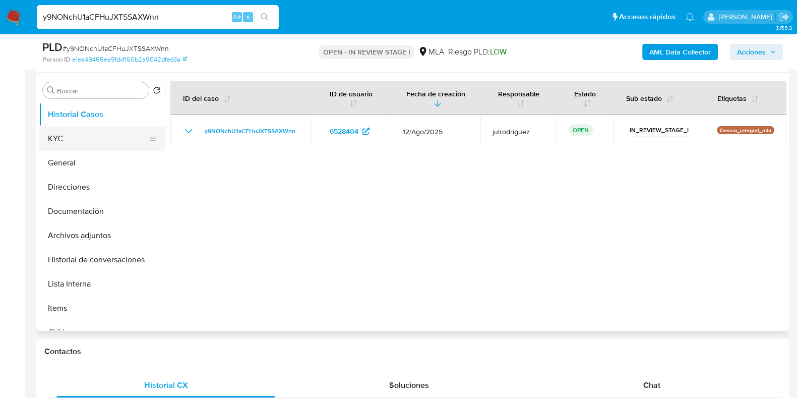
click at [86, 143] on button "KYC" at bounding box center [98, 139] width 118 height 24
select select "10"
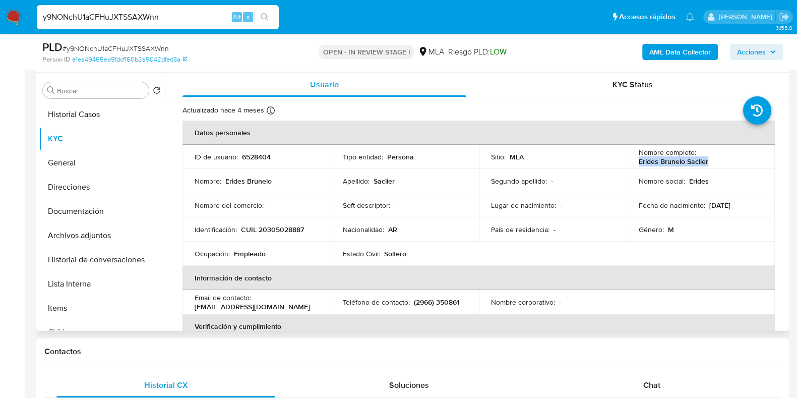
drag, startPoint x: 637, startPoint y: 159, endPoint x: 725, endPoint y: 163, distance: 88.3
click at [725, 162] on div "Nombre completo : Erides Brunelo Saclier" at bounding box center [701, 157] width 124 height 18
copy p "Erides Brunelo Saclier"
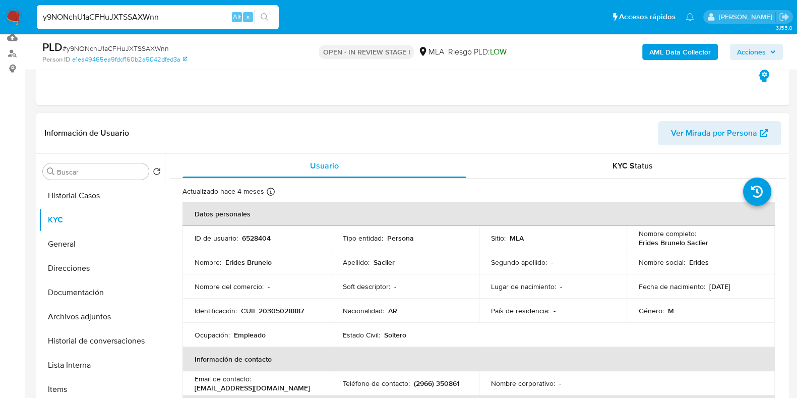
scroll to position [153, 0]
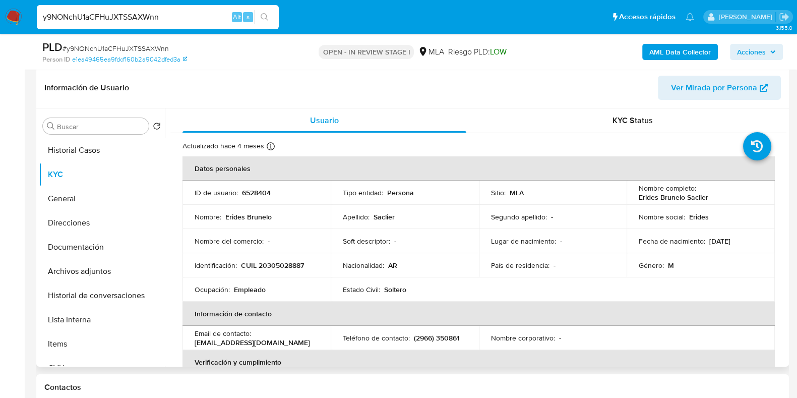
click at [265, 190] on p "6528404" at bounding box center [256, 192] width 29 height 9
copy p "6528404"
click at [129, 44] on span "# y9NONchU1aCFHuJXTSSAXWnn" at bounding box center [116, 48] width 106 height 10
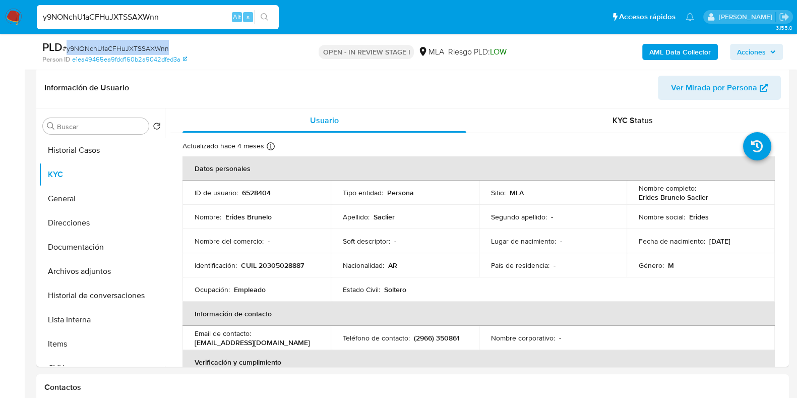
copy span "y9NONchU1aCFHuJXTSSAXWnn"
click at [278, 264] on p "CUIL 20305028887" at bounding box center [272, 265] width 63 height 9
click at [256, 199] on td "ID de usuario : 6528404" at bounding box center [256, 192] width 148 height 24
click at [254, 189] on p "6528404" at bounding box center [256, 192] width 29 height 9
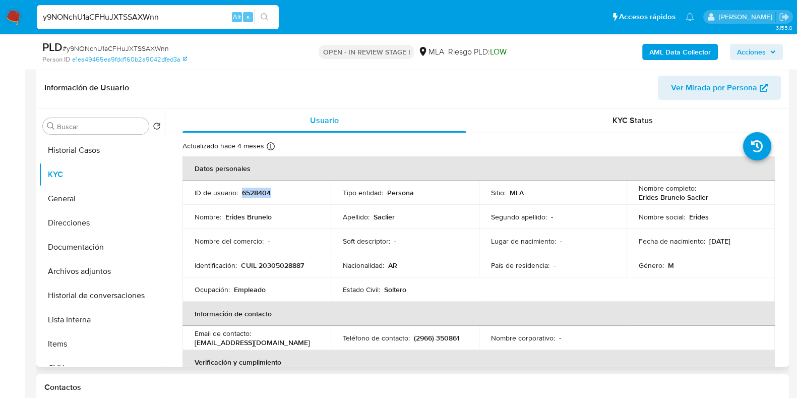
click at [254, 189] on p "6528404" at bounding box center [256, 192] width 29 height 9
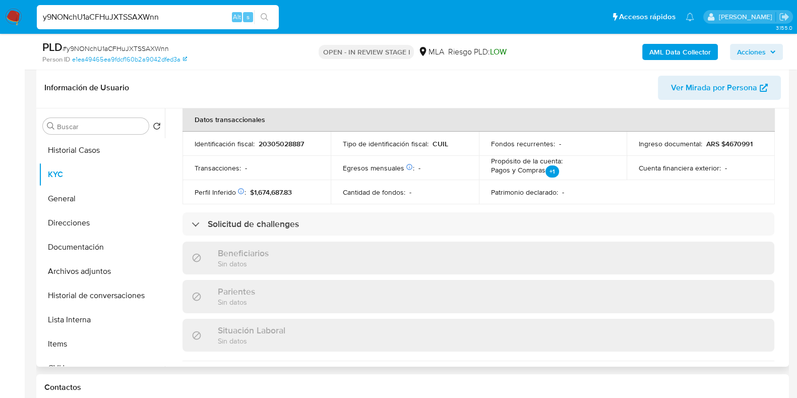
scroll to position [530, 0]
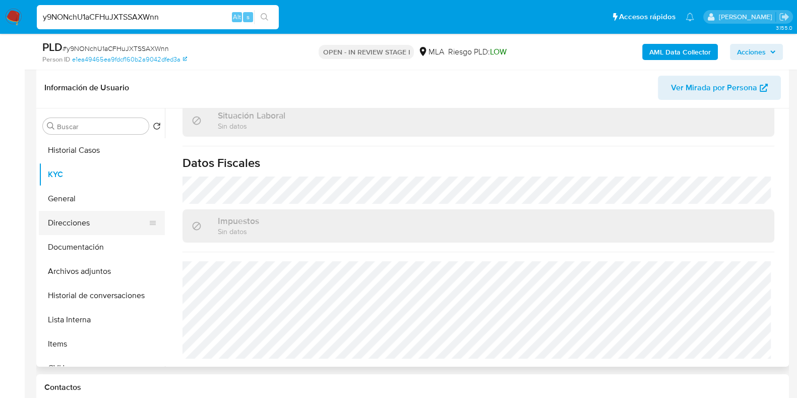
click at [62, 225] on button "Direcciones" at bounding box center [98, 223] width 118 height 24
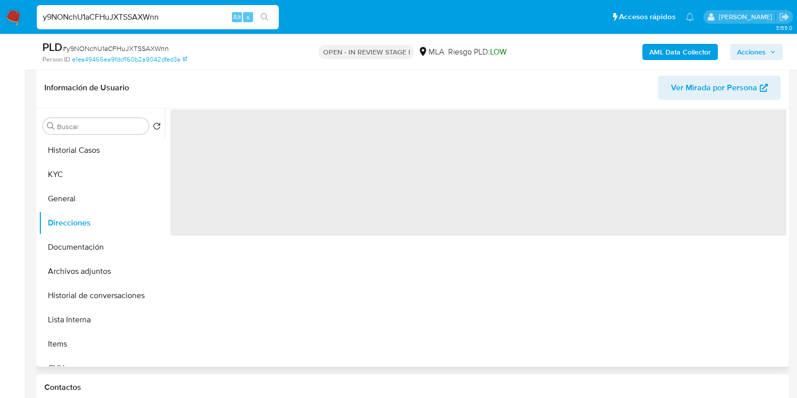
scroll to position [0, 0]
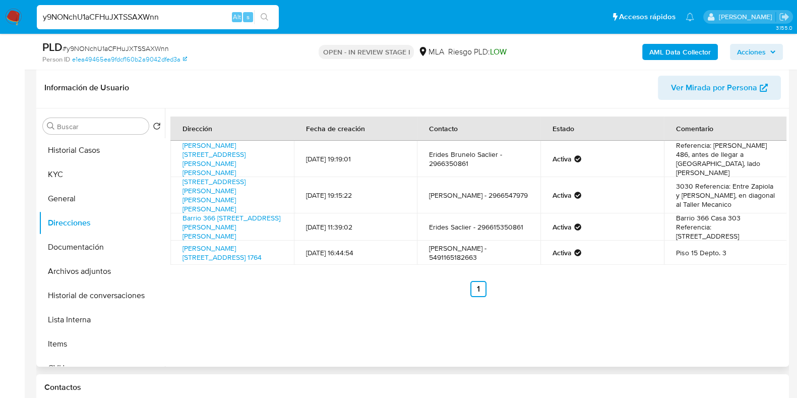
click at [322, 396] on div "Contactos" at bounding box center [412, 387] width 753 height 27
click at [96, 182] on button "KYC" at bounding box center [98, 174] width 118 height 24
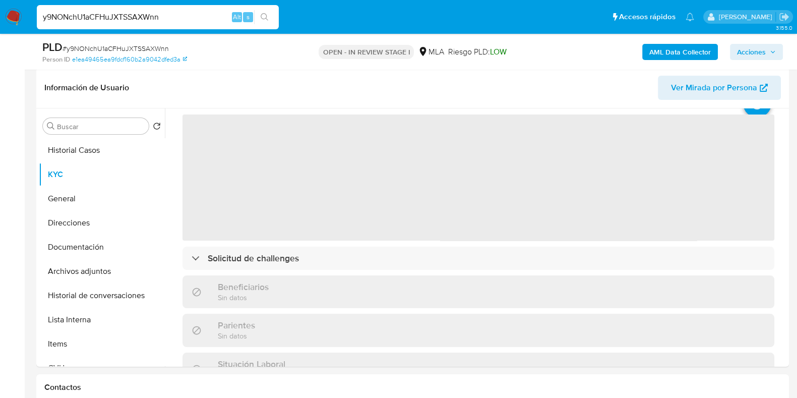
scroll to position [63, 0]
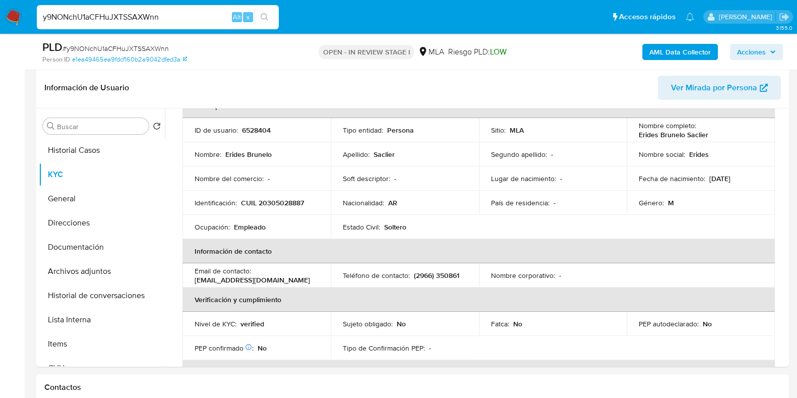
click at [276, 204] on p "CUIL 20305028887" at bounding box center [272, 202] width 63 height 9
click at [55, 255] on button "Documentación" at bounding box center [98, 247] width 118 height 24
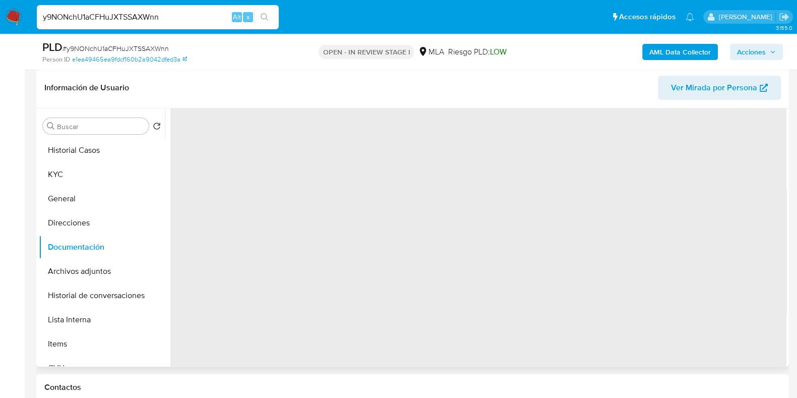
scroll to position [0, 0]
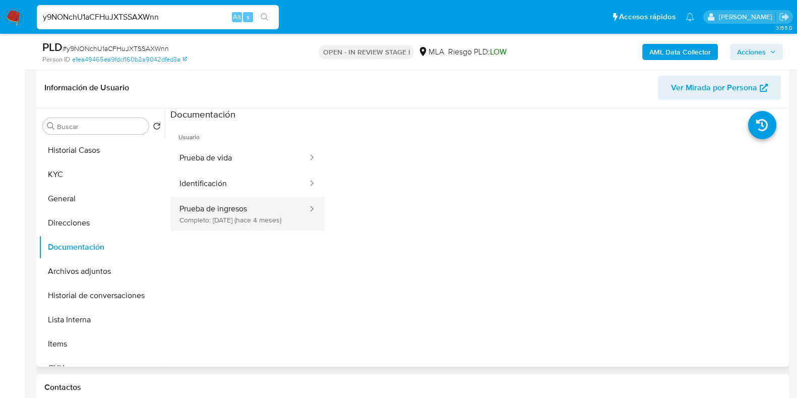
click at [180, 222] on button "Prueba de ingresos Completo: 30/04/2025 (hace 4 meses)" at bounding box center [239, 214] width 138 height 34
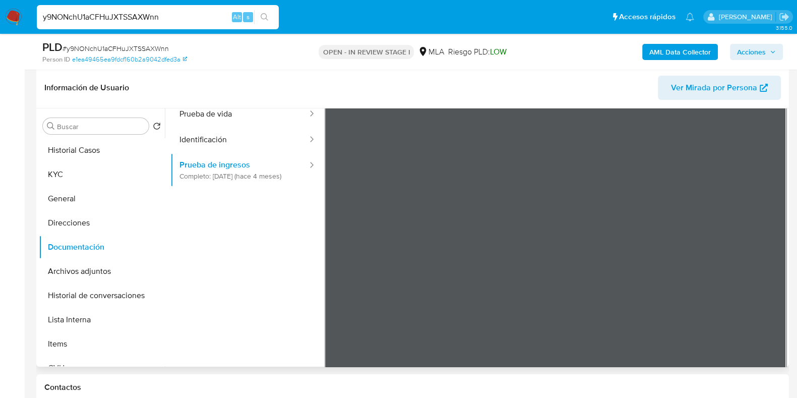
scroll to position [85, 0]
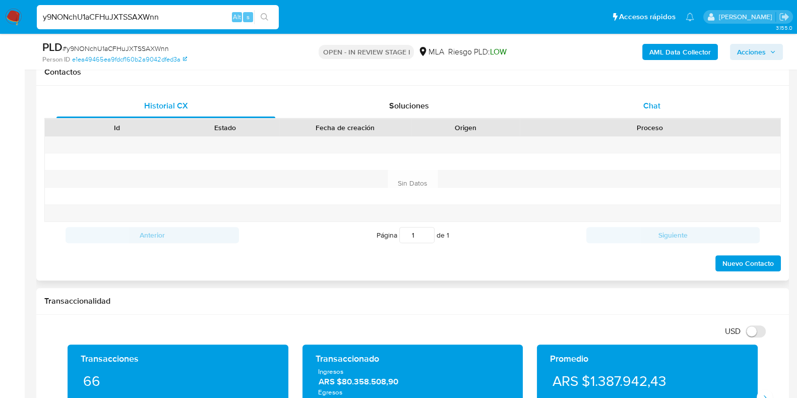
click at [655, 114] on div "Chat" at bounding box center [651, 106] width 219 height 24
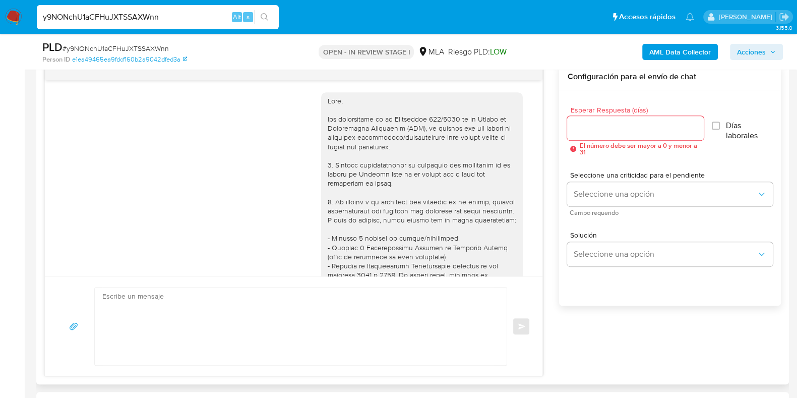
scroll to position [519, 0]
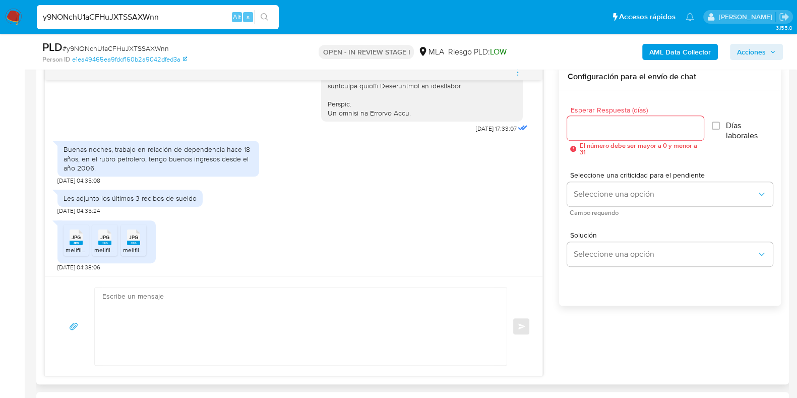
click at [73, 235] on span "JPG" at bounding box center [76, 237] width 9 height 7
click at [105, 237] on span "JPG" at bounding box center [104, 237] width 9 height 7
click at [152, 240] on div "JPG JPG melifile6100020145608387807.jpg JPG JPG melifile6135964943564928954.jpg…" at bounding box center [106, 241] width 98 height 43
drag, startPoint x: 133, startPoint y: 240, endPoint x: 299, endPoint y: 280, distance: 171.2
click at [133, 240] on div "JPG JPG" at bounding box center [133, 236] width 21 height 20
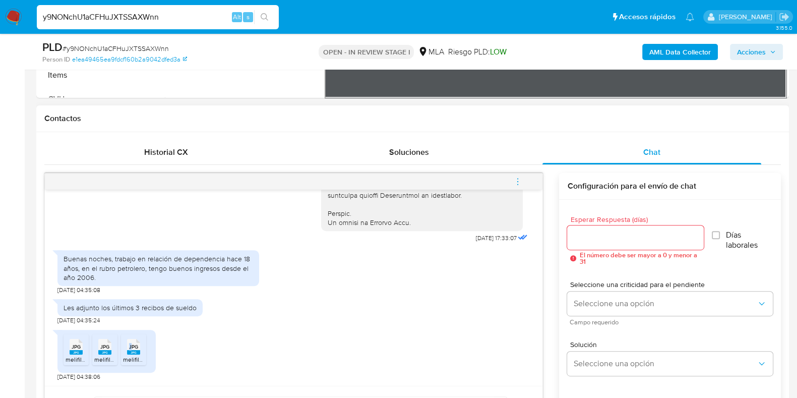
scroll to position [531, 0]
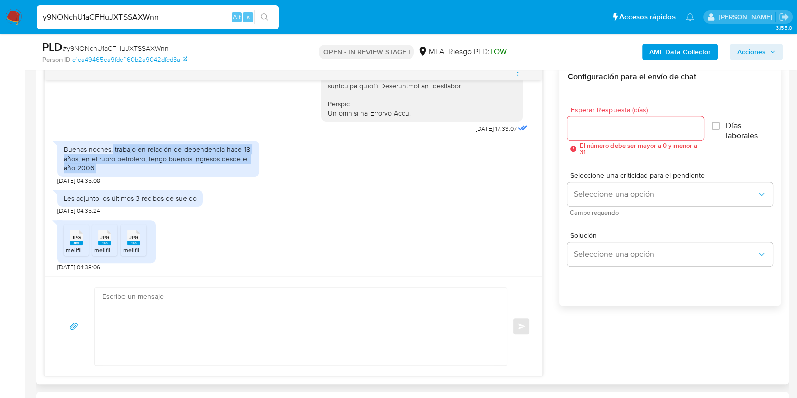
drag, startPoint x: 111, startPoint y: 146, endPoint x: 153, endPoint y: 165, distance: 46.2
click at [153, 165] on div "Buenas noches, trabajo en relación de dependencia hace 18 años, en el rubro pet…" at bounding box center [159, 159] width 190 height 28
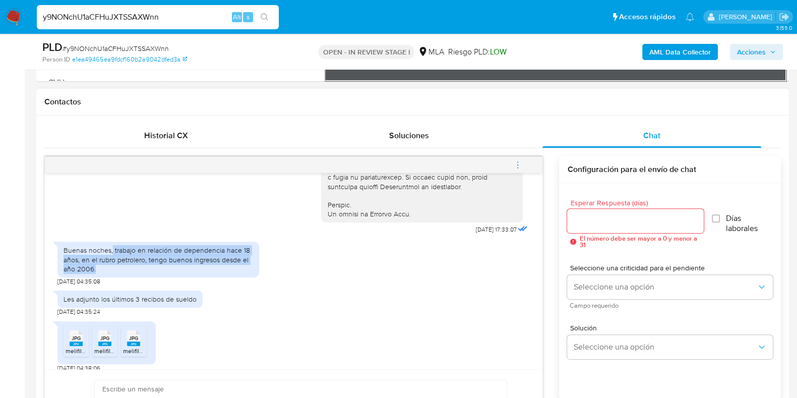
scroll to position [519, 0]
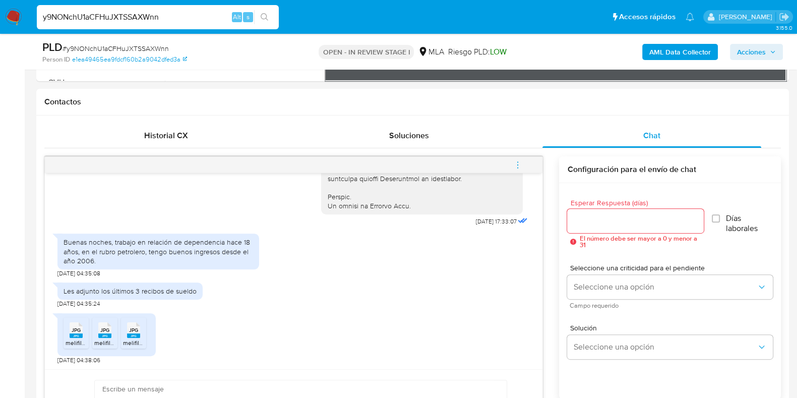
click at [142, 47] on span "# y9NONchU1aCFHuJXTSSAXWnn" at bounding box center [116, 48] width 106 height 10
click at [627, 216] on input "Esperar Respuesta (días)" at bounding box center [635, 220] width 136 height 13
click at [627, 219] on input "Esperar Respuesta (días)" at bounding box center [635, 220] width 136 height 13
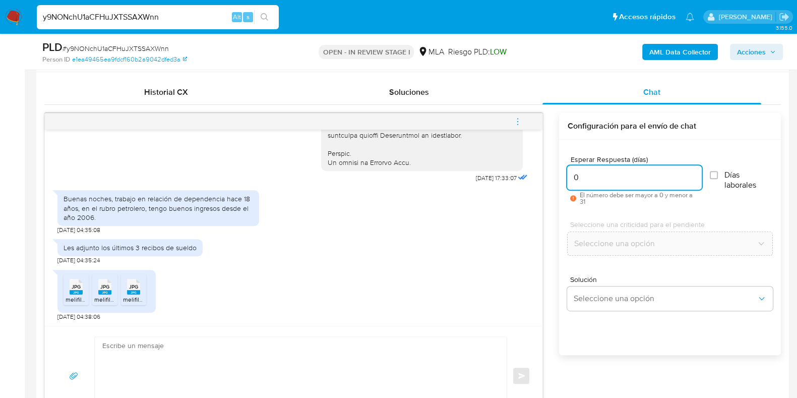
scroll to position [502, 0]
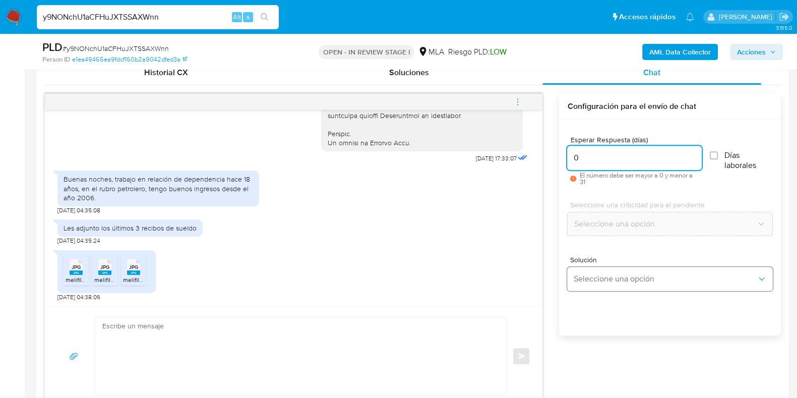
type input "0"
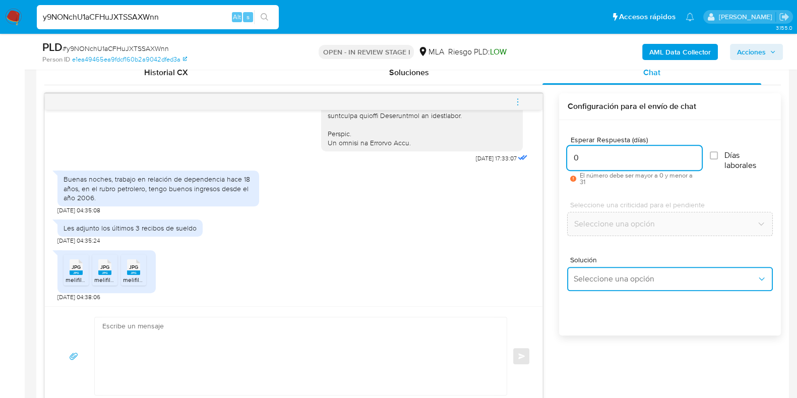
click at [606, 269] on button "Seleccione una opción" at bounding box center [670, 279] width 206 height 24
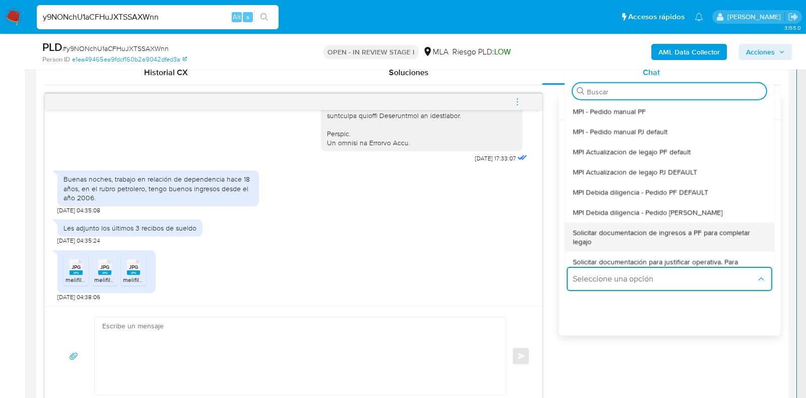
click at [669, 232] on span "Solicitar documentacion de ingresos a PF para completar legajo" at bounding box center [667, 236] width 188 height 18
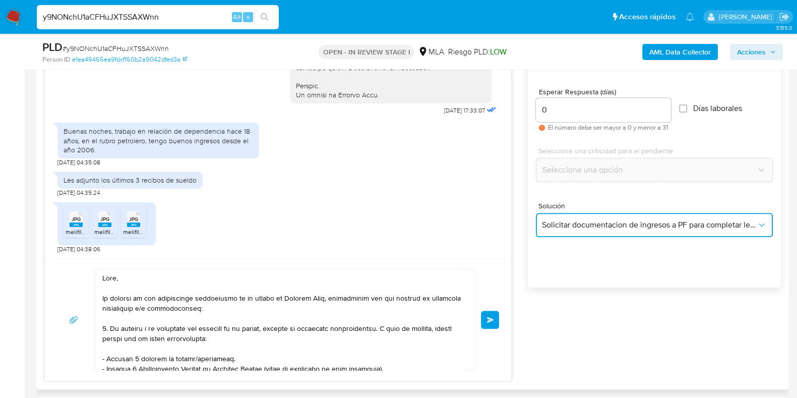
scroll to position [628, 0]
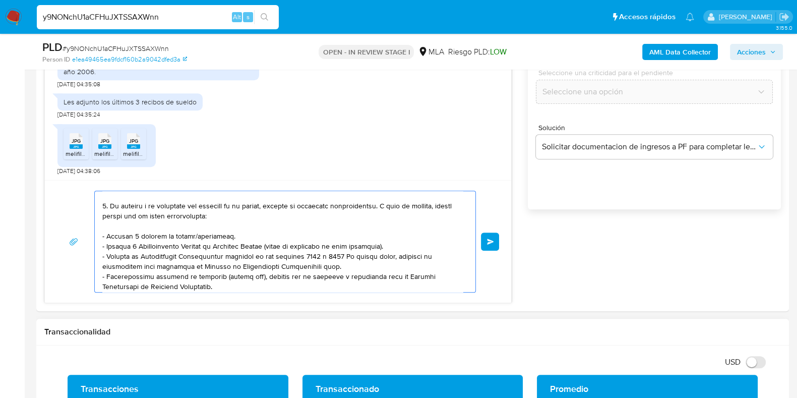
drag, startPoint x: 149, startPoint y: 243, endPoint x: 423, endPoint y: 376, distance: 304.8
type textarea "Hola, En función de las operaciones registradas en tu cuenta de Mercado Pago, n…"
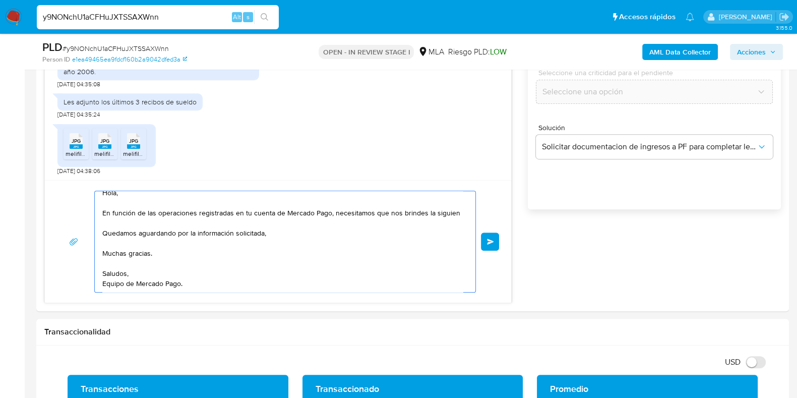
scroll to position [0, 0]
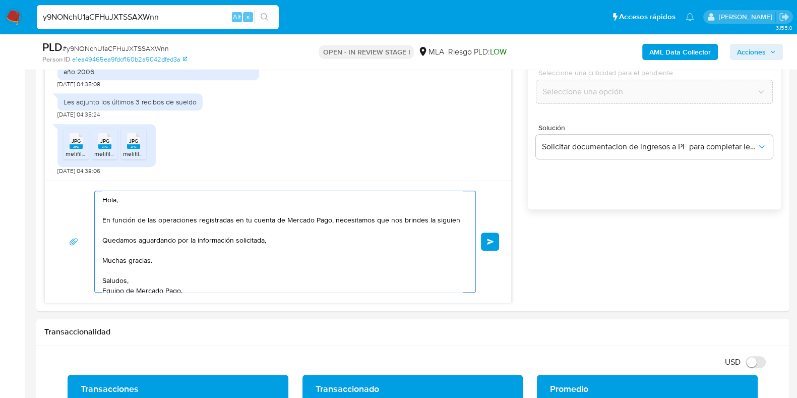
drag, startPoint x: 209, startPoint y: 278, endPoint x: 23, endPoint y: 170, distance: 215.0
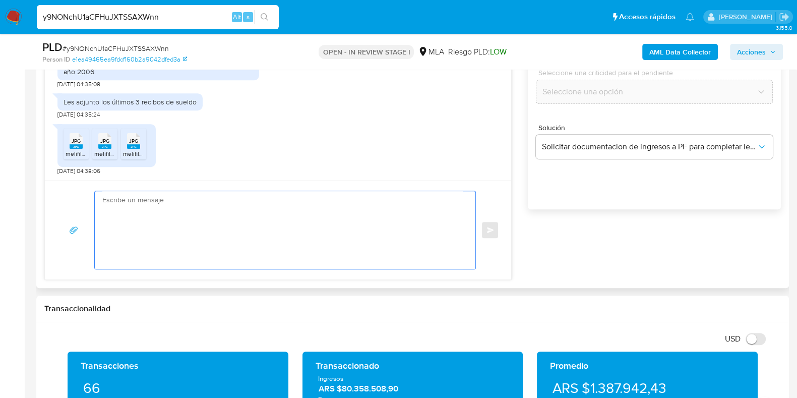
paste textarea "Buenas tardes, ¡Muchas gracias por tu respuesta! Confirmamos la recepción de la…"
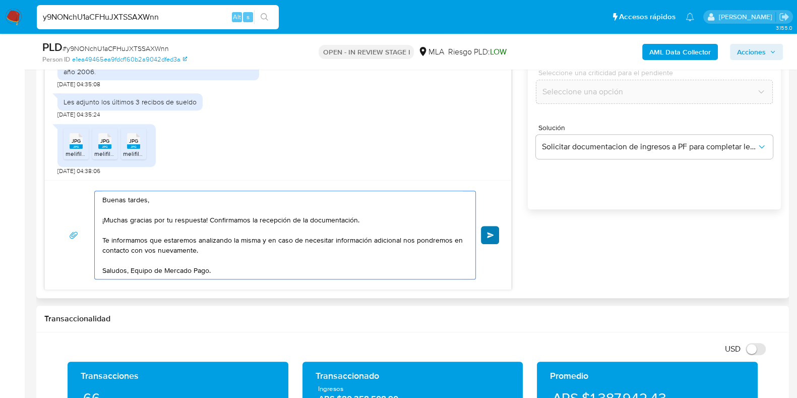
type textarea "Buenas tardes, ¡Muchas gracias por tu respuesta! Confirmamos la recepción de la…"
click at [489, 236] on span "Enviar" at bounding box center [490, 235] width 7 height 6
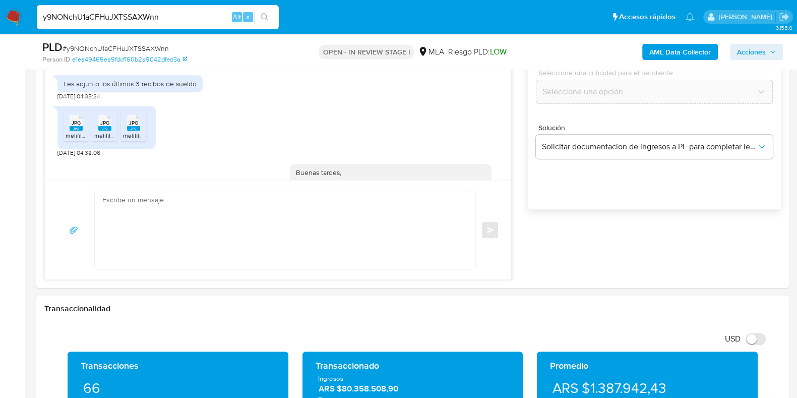
scroll to position [640, 0]
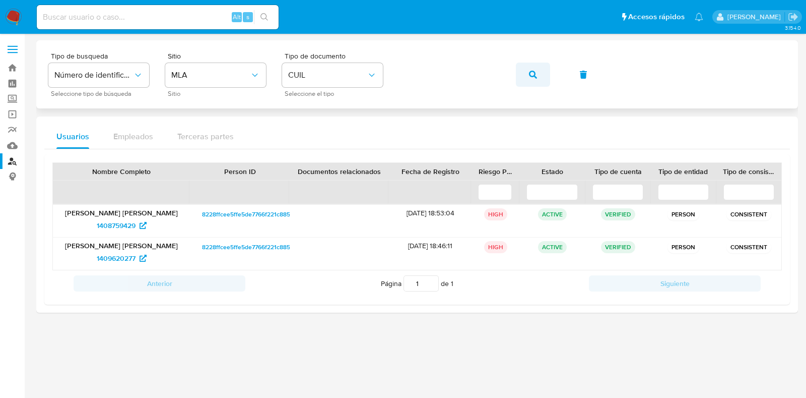
click at [527, 72] on button "button" at bounding box center [533, 75] width 34 height 24
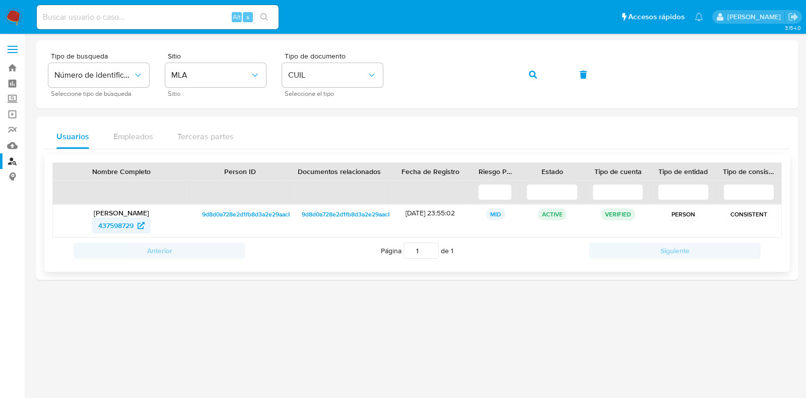
click at [140, 225] on icon at bounding box center [141, 225] width 7 height 7
click at [527, 75] on button "button" at bounding box center [533, 75] width 34 height 24
click at [133, 219] on span "196705271" at bounding box center [122, 225] width 44 height 16
click at [534, 73] on icon "button" at bounding box center [533, 75] width 8 height 8
click at [129, 231] on span "196705271" at bounding box center [116, 225] width 33 height 16
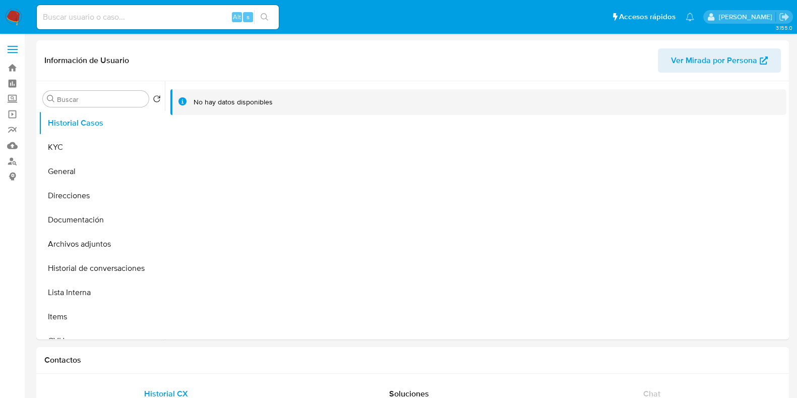
select select "10"
drag, startPoint x: 100, startPoint y: 150, endPoint x: 111, endPoint y: 152, distance: 11.4
click at [100, 149] on button "KYC" at bounding box center [98, 147] width 118 height 24
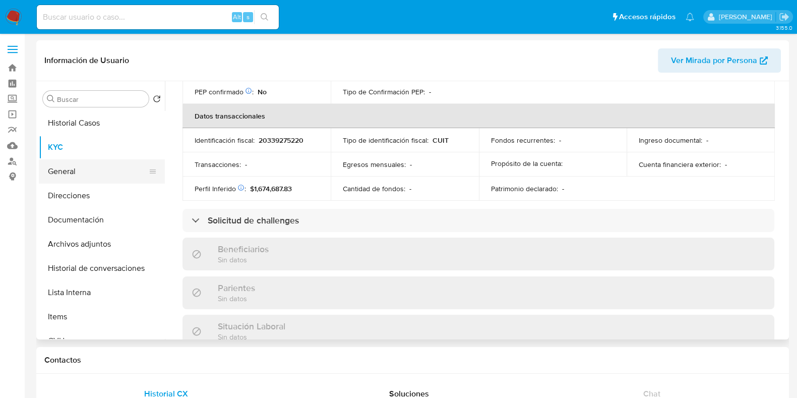
scroll to position [530, 0]
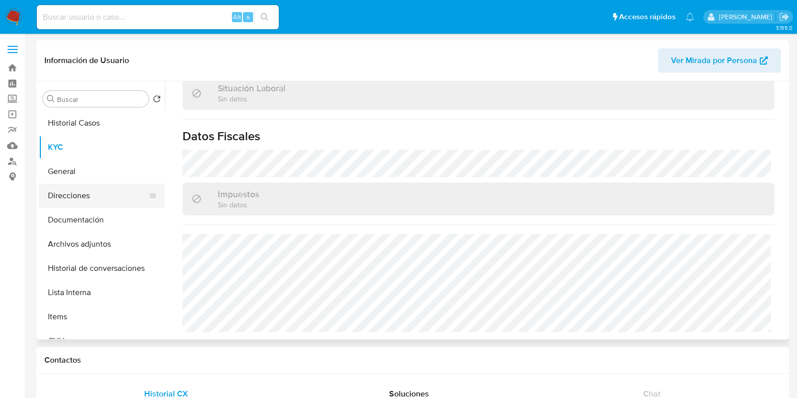
click at [73, 200] on button "Direcciones" at bounding box center [98, 195] width 118 height 24
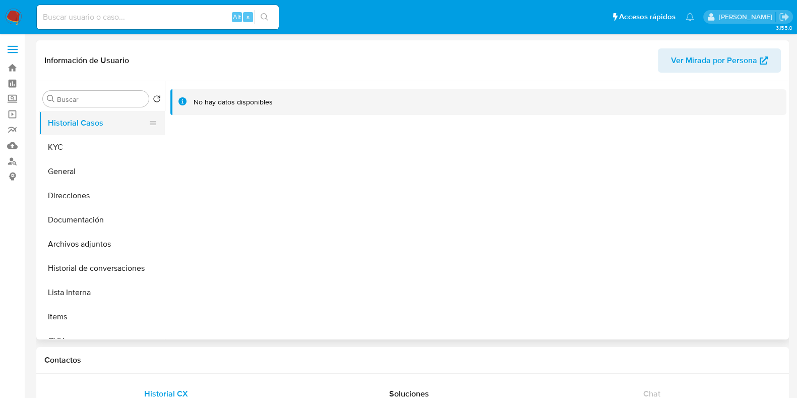
select select "10"
click at [61, 147] on button "KYC" at bounding box center [98, 147] width 118 height 24
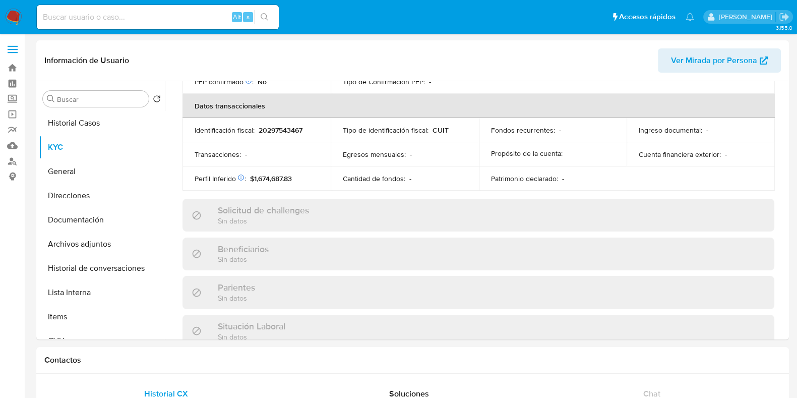
scroll to position [539, 0]
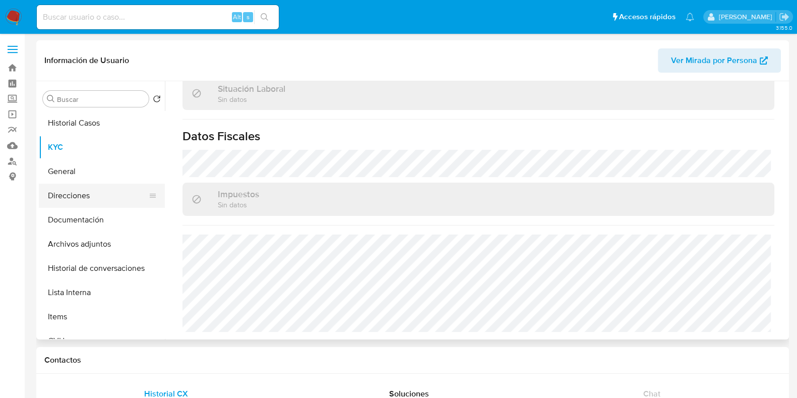
click at [76, 200] on button "Direcciones" at bounding box center [98, 195] width 118 height 24
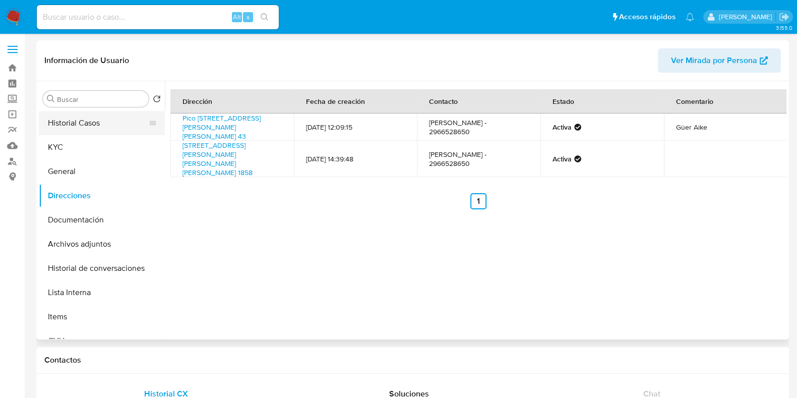
click at [99, 112] on button "Historial Casos" at bounding box center [98, 123] width 118 height 24
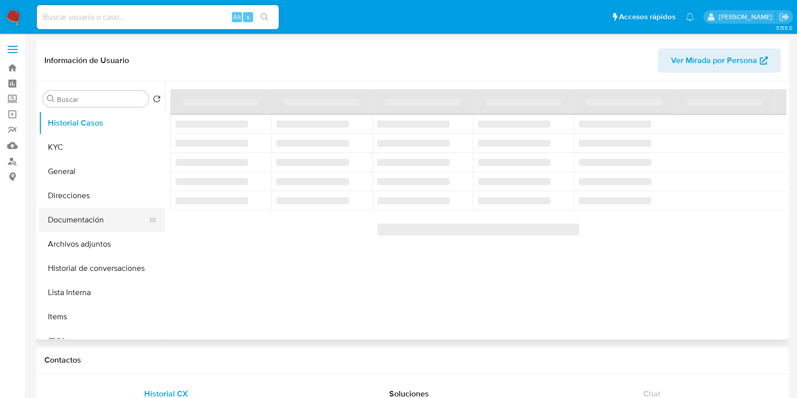
select select "10"
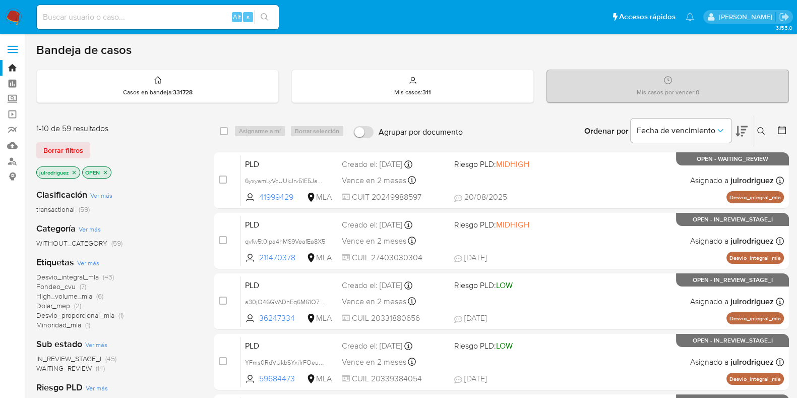
click at [645, 127] on icon at bounding box center [761, 131] width 8 height 8
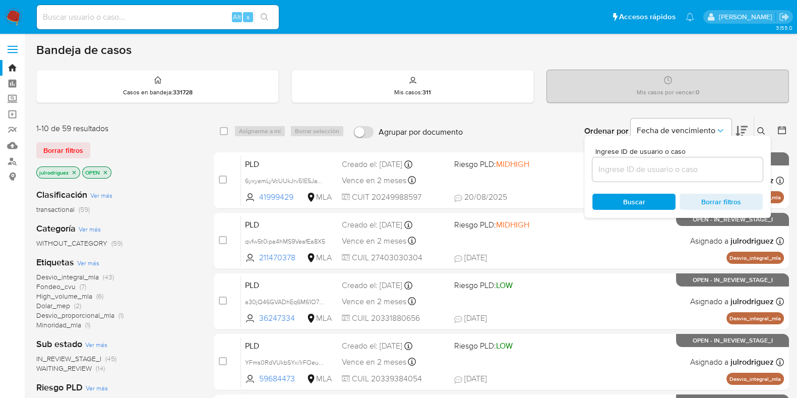
drag, startPoint x: 657, startPoint y: 167, endPoint x: 638, endPoint y: 185, distance: 26.0
click at [645, 167] on input at bounding box center [677, 169] width 170 height 13
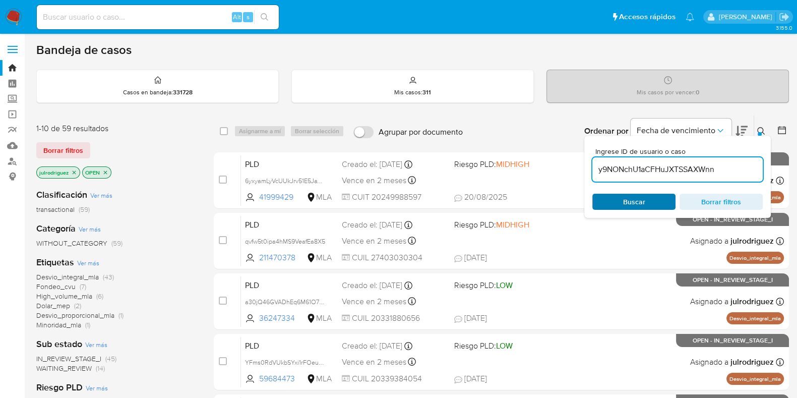
type input "y9NONchU1aCFHuJXTSSAXWnn"
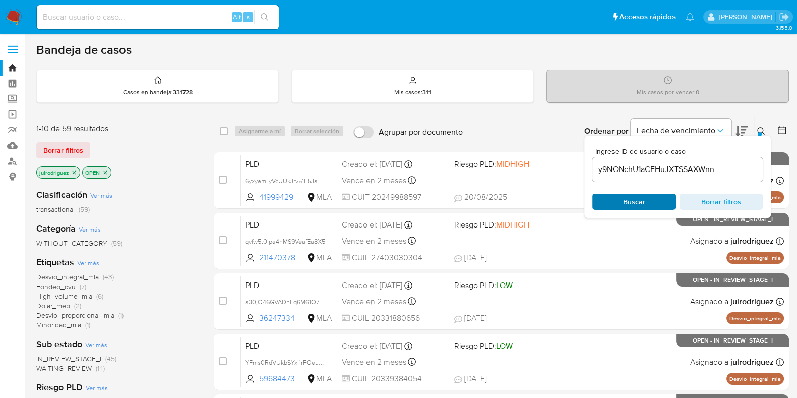
click at [629, 198] on span "Buscar" at bounding box center [634, 202] width 22 height 16
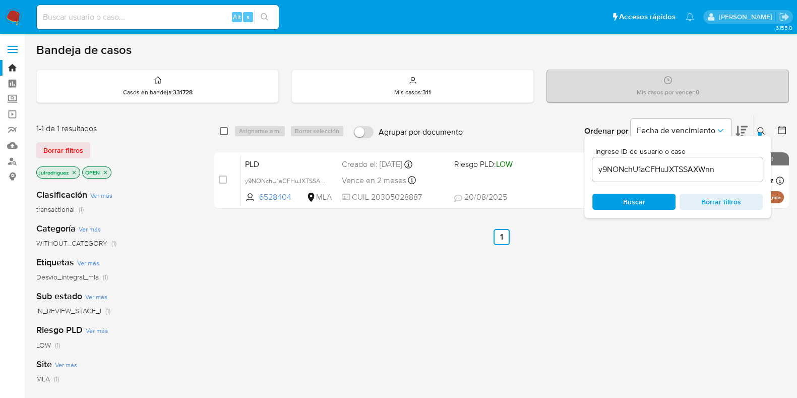
click at [223, 127] on input "checkbox" at bounding box center [224, 131] width 8 height 8
checkbox input "true"
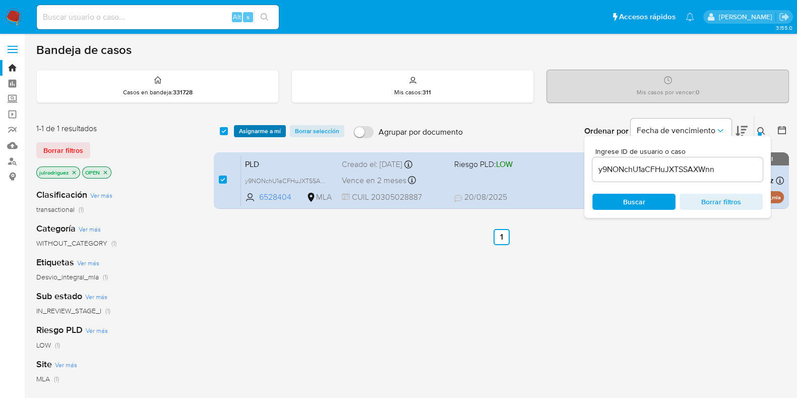
click at [271, 127] on span "Asignarme a mí" at bounding box center [260, 131] width 42 height 10
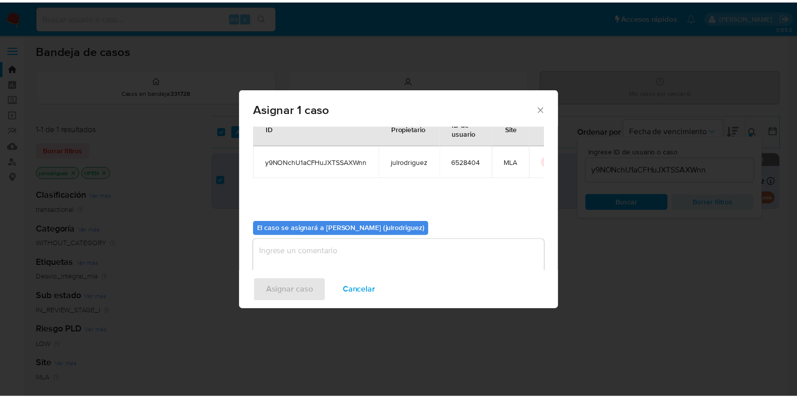
scroll to position [52, 0]
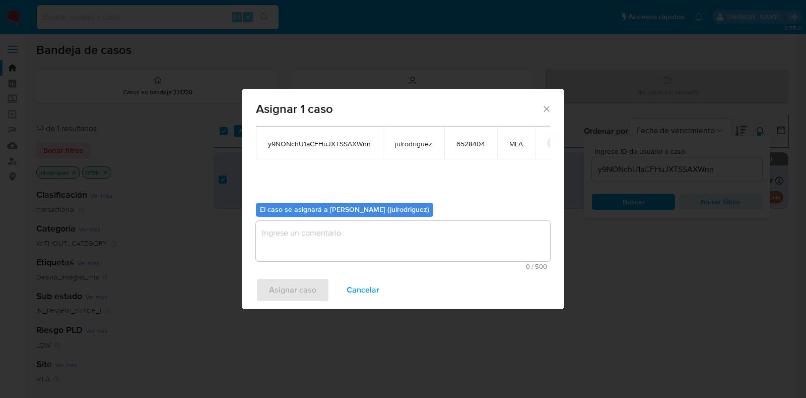
click at [401, 251] on textarea "assign-modal" at bounding box center [403, 241] width 294 height 40
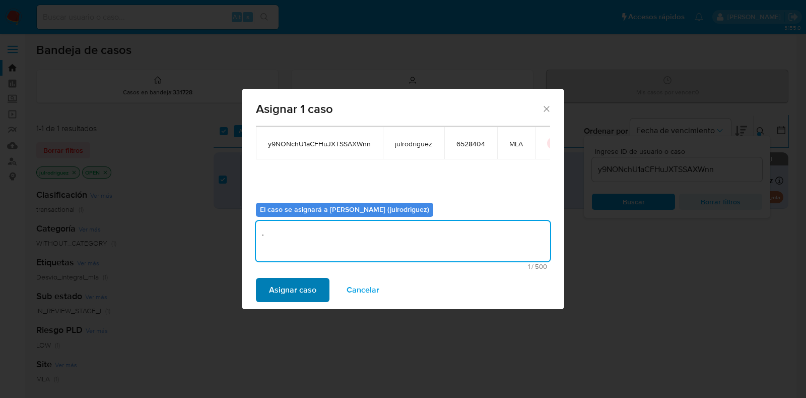
type textarea "."
click at [315, 279] on span "Asignar caso" at bounding box center [292, 290] width 47 height 22
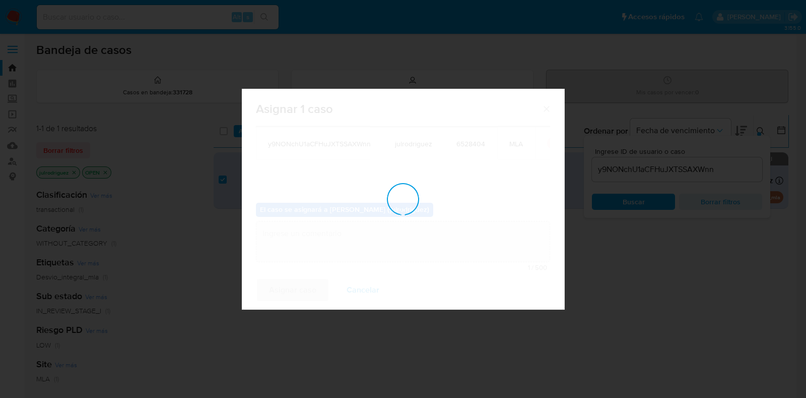
checkbox input "false"
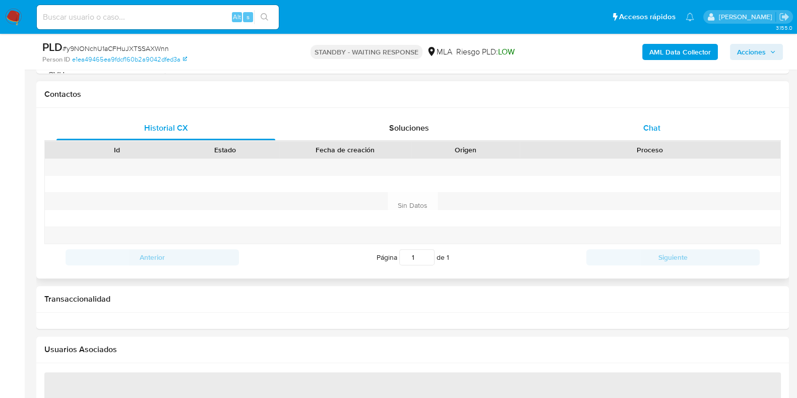
scroll to position [378, 0]
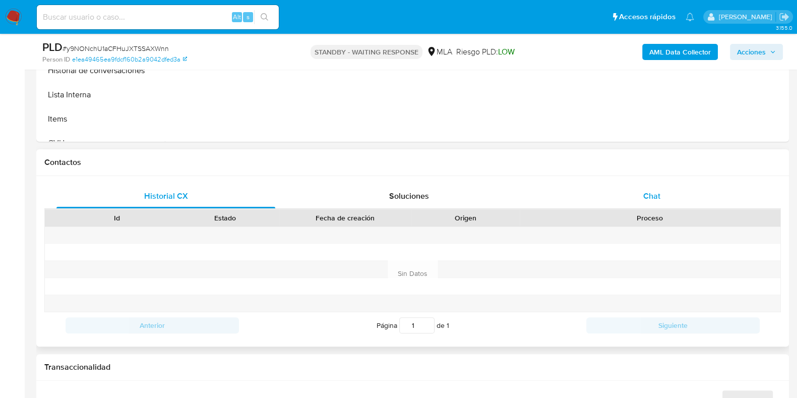
click at [661, 194] on div "Chat" at bounding box center [651, 196] width 219 height 24
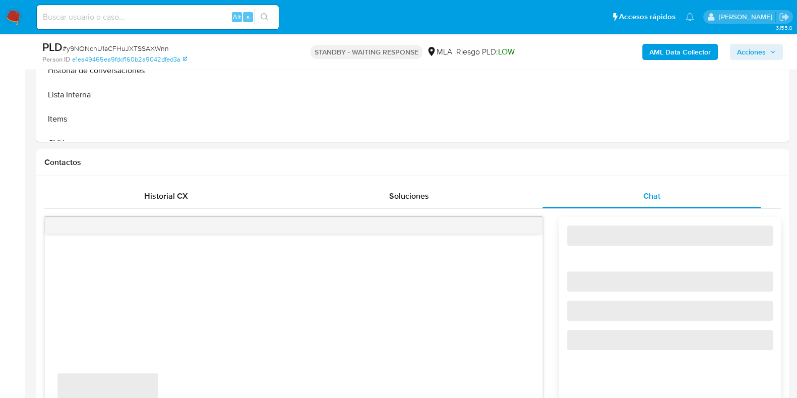
select select "10"
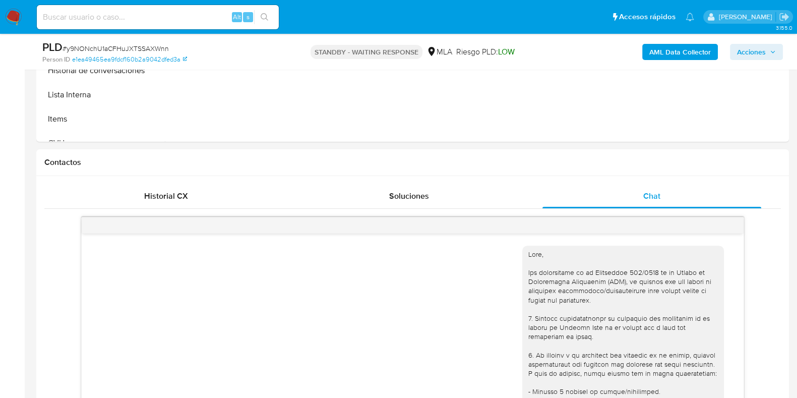
scroll to position [640, 0]
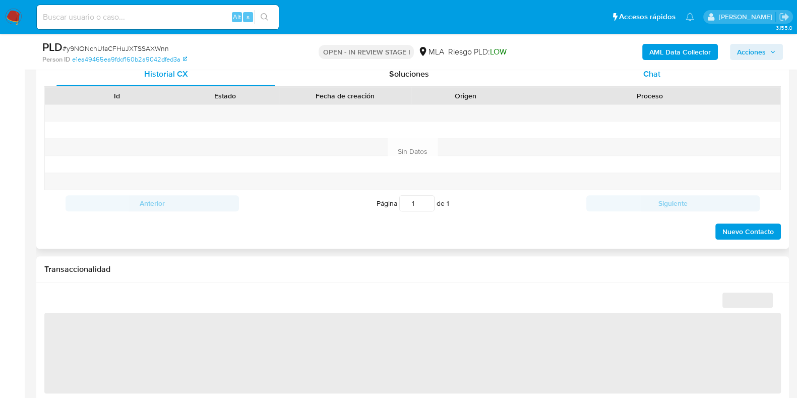
scroll to position [441, 0]
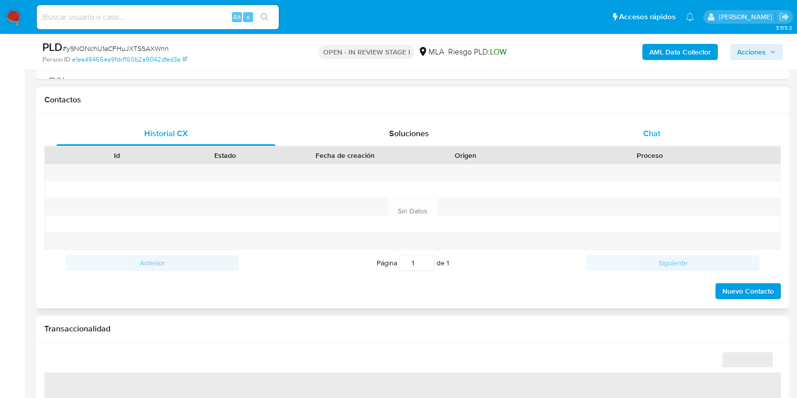
select select "10"
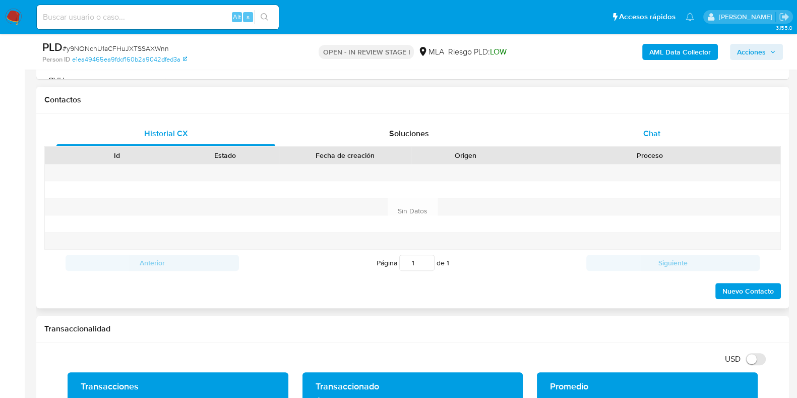
click at [650, 128] on span "Chat" at bounding box center [651, 134] width 17 height 12
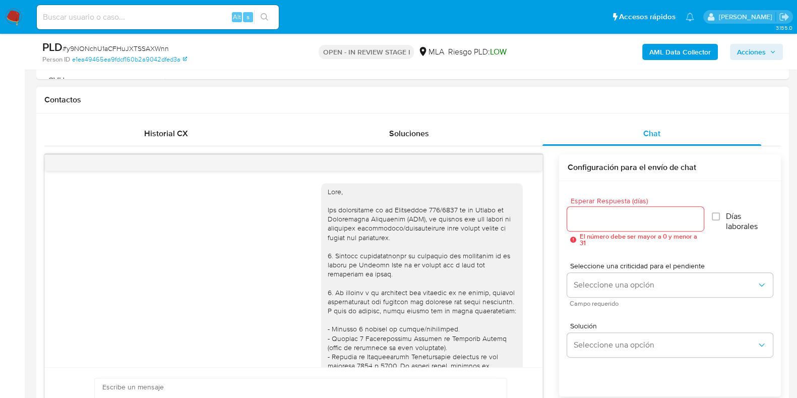
scroll to position [640, 0]
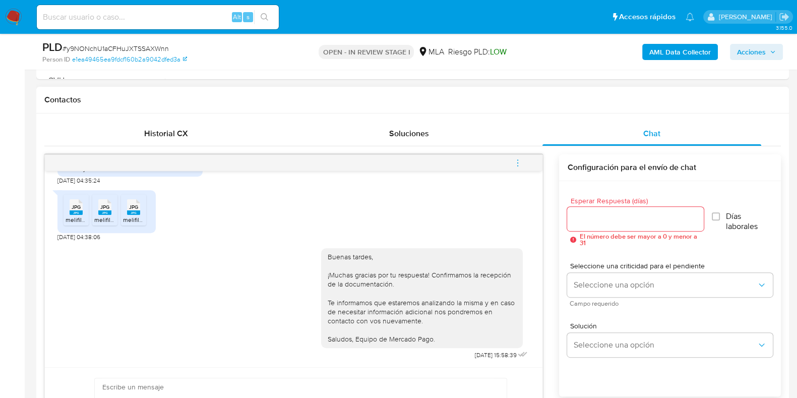
click at [519, 158] on icon "menu-action" at bounding box center [517, 162] width 9 height 9
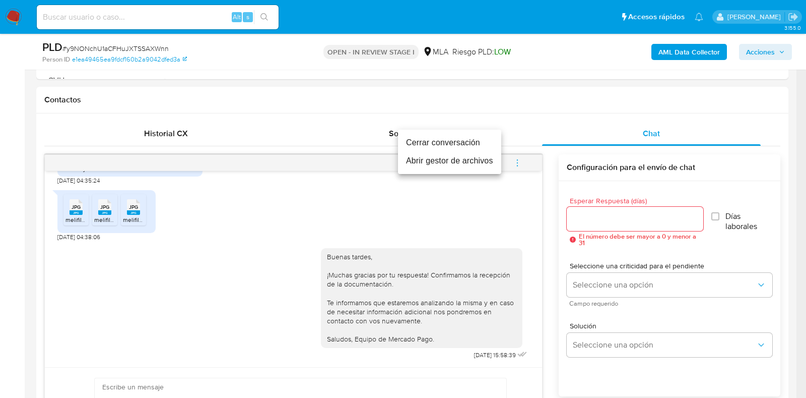
click at [455, 138] on li "Cerrar conversación" at bounding box center [449, 143] width 103 height 18
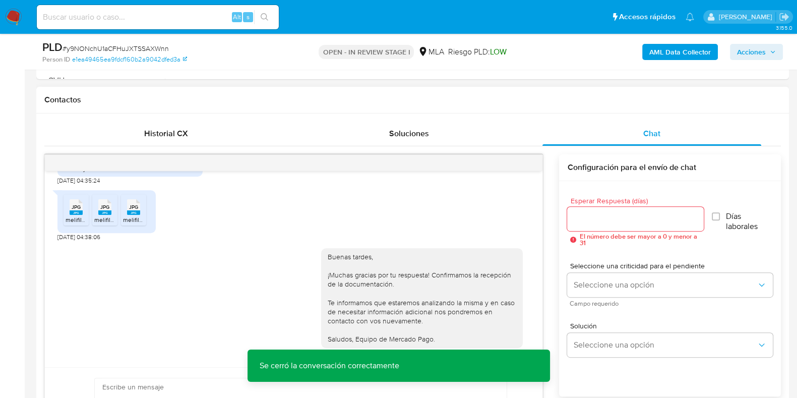
scroll to position [189, 0]
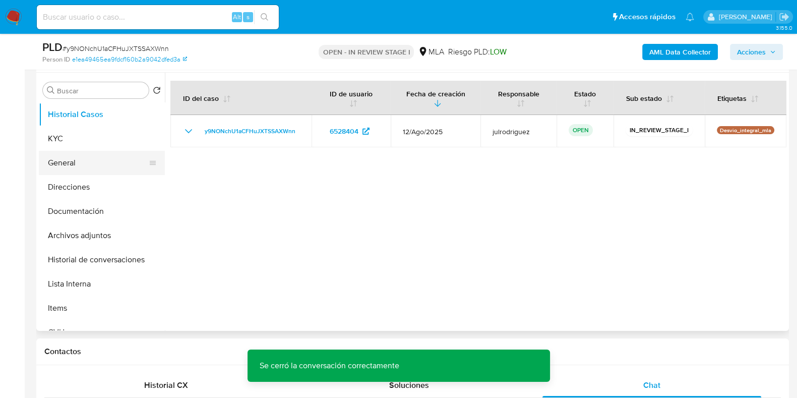
click at [76, 169] on button "General" at bounding box center [98, 163] width 118 height 24
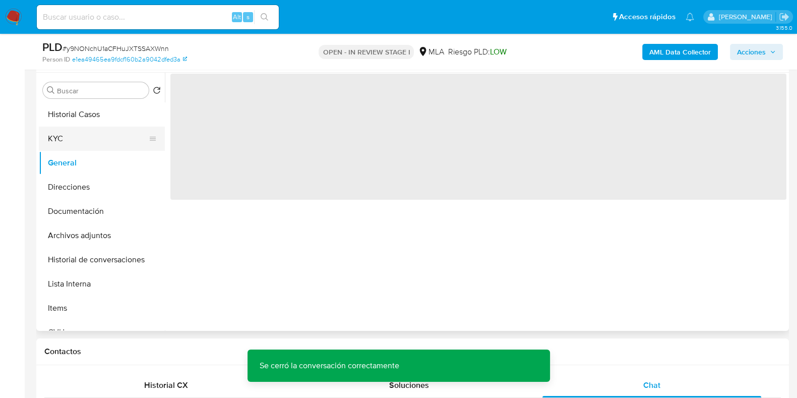
click at [68, 146] on button "KYC" at bounding box center [98, 139] width 118 height 24
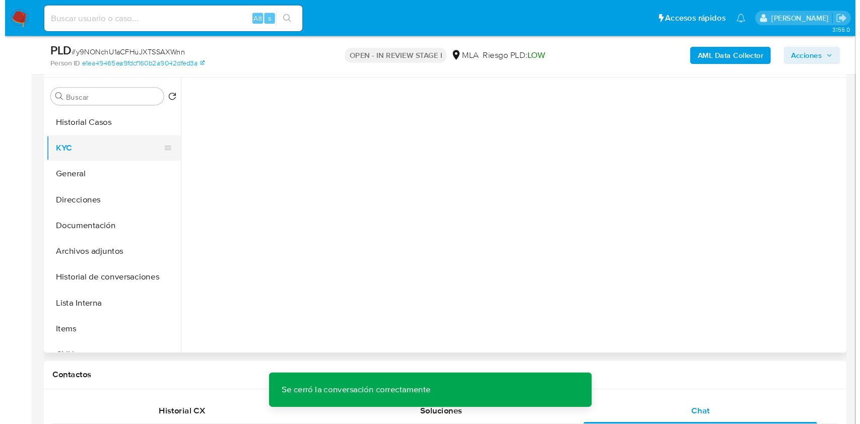
scroll to position [613, 0]
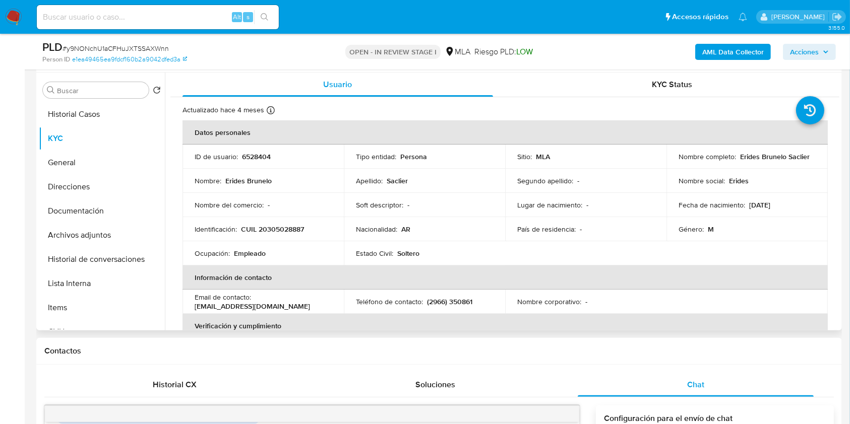
click at [258, 160] on p "6528404" at bounding box center [256, 156] width 29 height 9
copy p "6528404"
click at [145, 50] on span "# y9NONchU1aCFHuJXTSSAXWnn" at bounding box center [116, 48] width 106 height 10
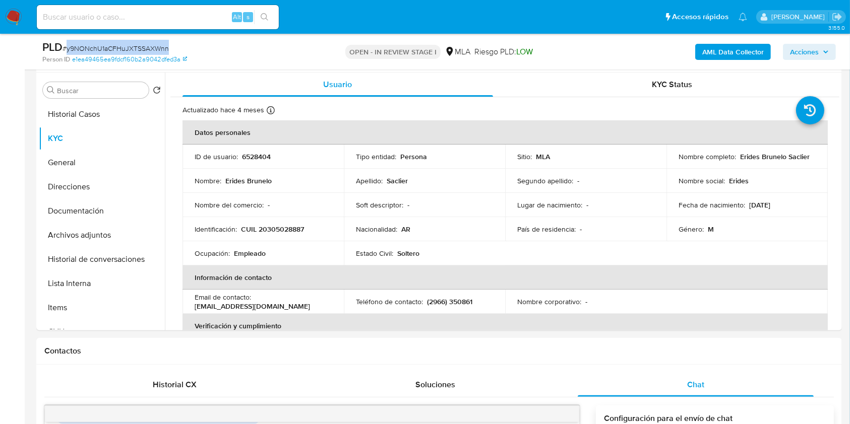
copy span "y9NONchU1aCFHuJXTSSAXWnn"
click at [127, 251] on button "Historial de conversaciones" at bounding box center [98, 259] width 118 height 24
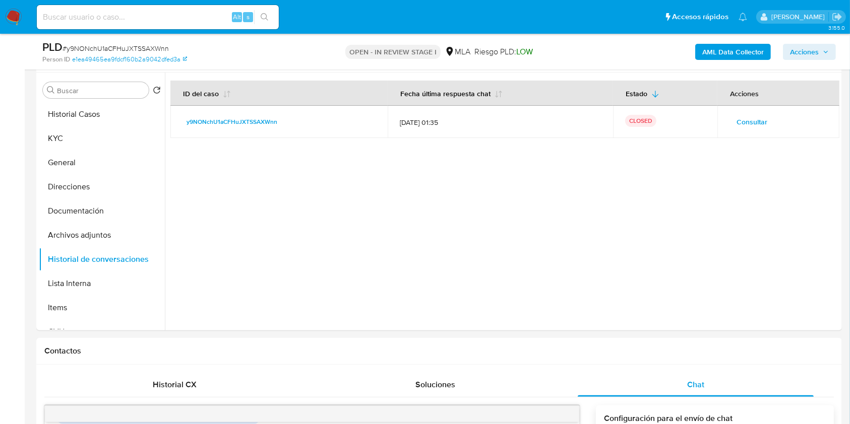
click at [726, 51] on b "AML Data Collector" at bounding box center [732, 52] width 61 height 16
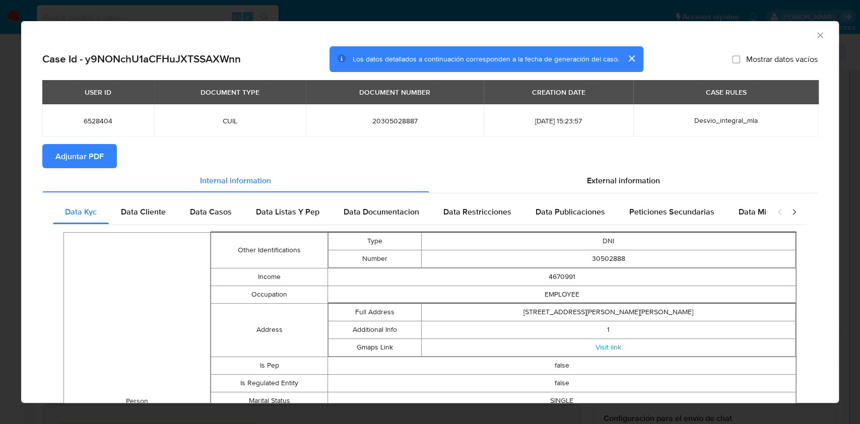
click at [99, 149] on span "Adjuntar PDF" at bounding box center [79, 156] width 48 height 22
click at [806, 37] on icon "Cerrar ventana" at bounding box center [821, 35] width 10 height 10
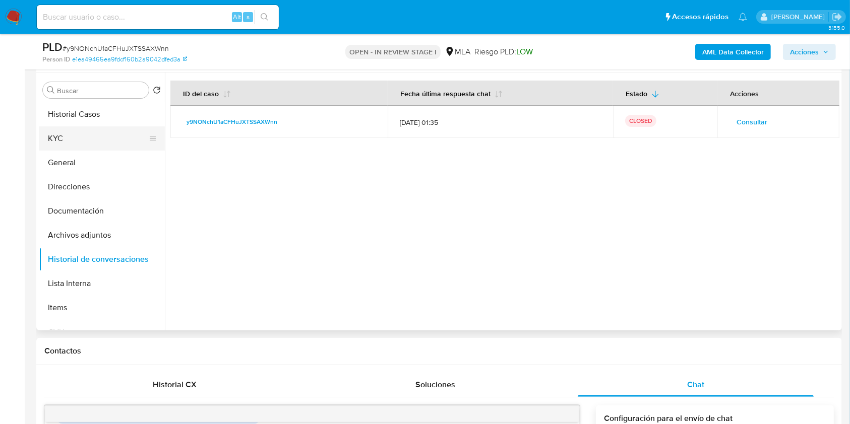
click at [69, 132] on button "KYC" at bounding box center [98, 139] width 118 height 24
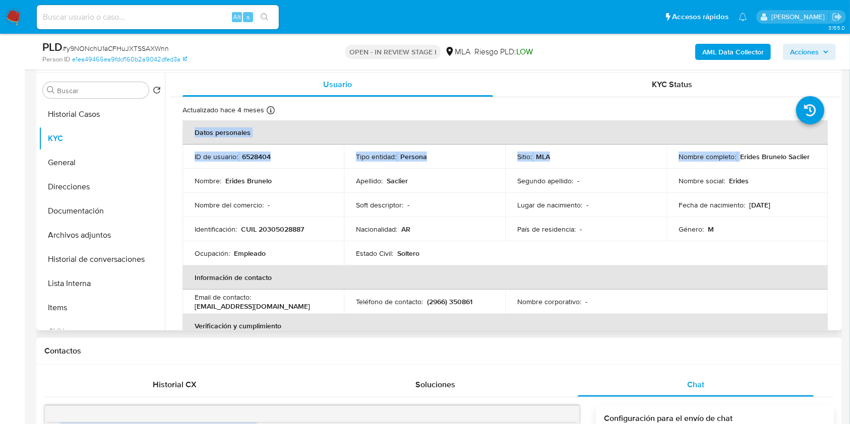
drag, startPoint x: 736, startPoint y: 158, endPoint x: 823, endPoint y: 150, distance: 86.5
copy table "Datos personales ID de usuario : 6528404 Tipo entidad : Persona Sitio : MLA Nom…"
click at [758, 172] on td "Nombre social : Erides" at bounding box center [746, 181] width 161 height 24
click at [740, 154] on p "Erides Brunelo Saclier" at bounding box center [775, 156] width 70 height 9
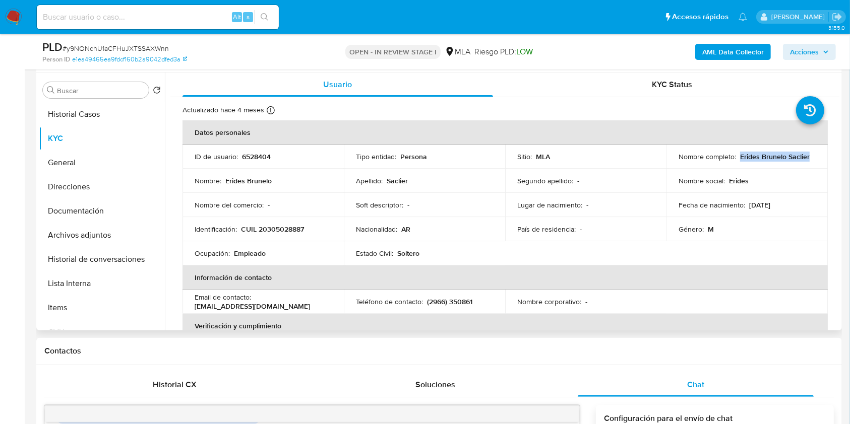
drag, startPoint x: 737, startPoint y: 155, endPoint x: 808, endPoint y: 157, distance: 71.1
click at [806, 157] on div "Nombre completo : Erides Brunelo Saclier" at bounding box center [746, 156] width 137 height 9
copy p "Erides Brunelo Saclier"
click at [288, 230] on p "CUIL 20305028887" at bounding box center [272, 229] width 63 height 9
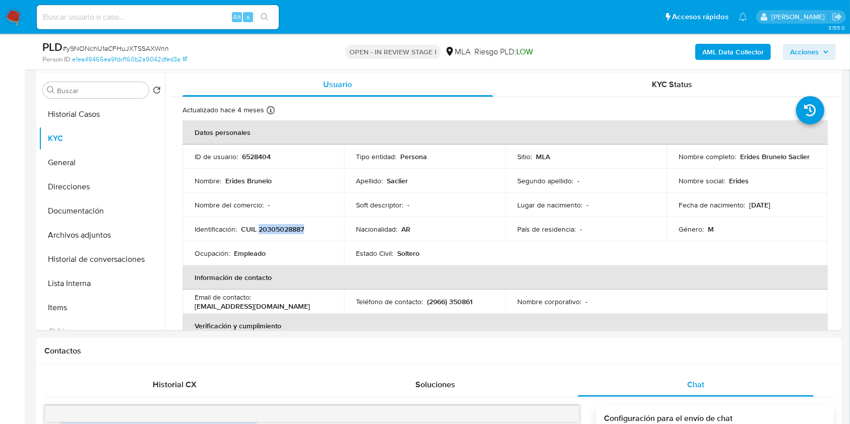
copy p "20305028887"
drag, startPoint x: 737, startPoint y: 155, endPoint x: 806, endPoint y: 156, distance: 68.6
click at [806, 155] on div "Nombre completo : Erides Brunelo Saclier" at bounding box center [746, 156] width 137 height 9
copy p "Erides Brunelo Saclier"
click at [96, 233] on button "Archivos adjuntos" at bounding box center [98, 235] width 118 height 24
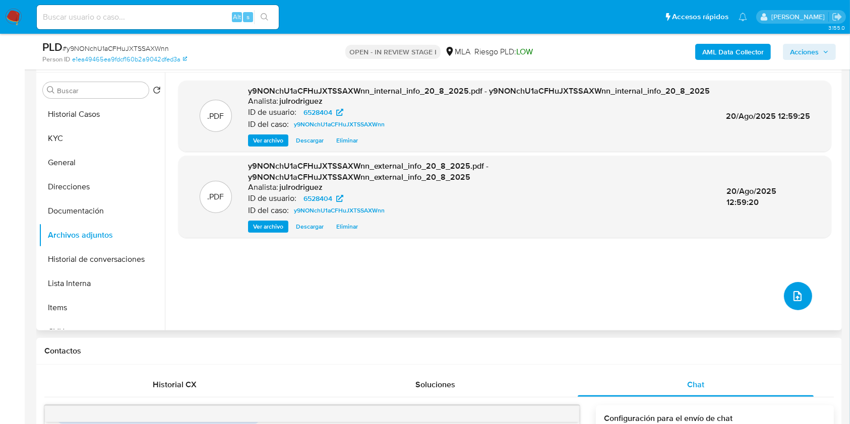
click at [784, 296] on button "upload-file" at bounding box center [798, 296] width 28 height 28
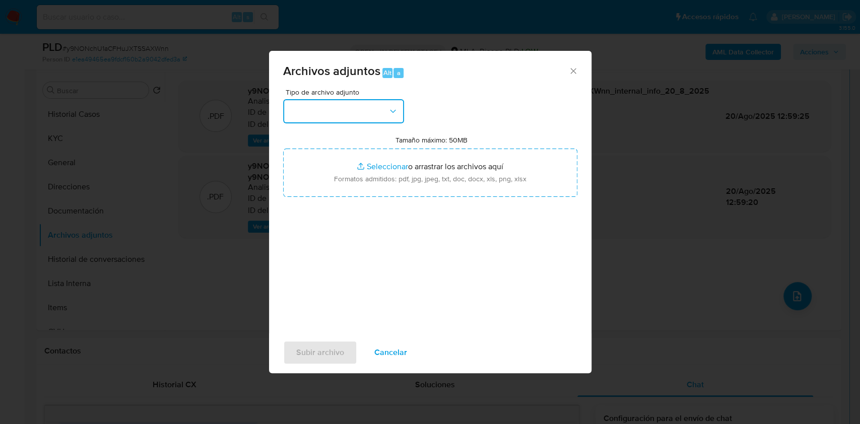
click at [359, 114] on button "button" at bounding box center [343, 111] width 121 height 24
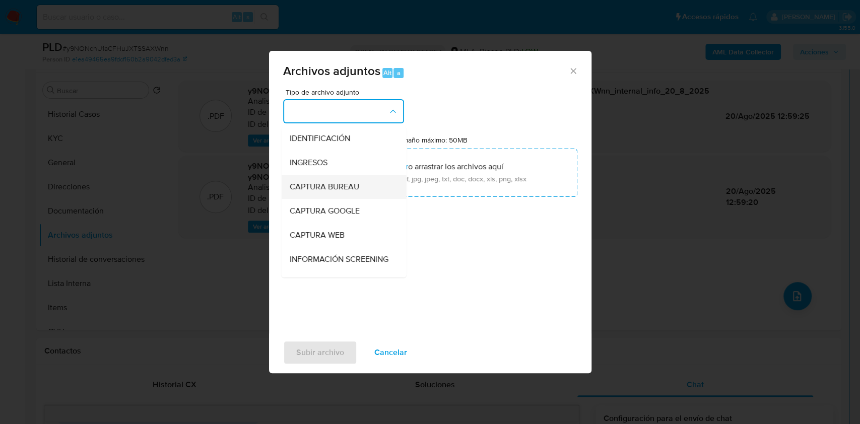
scroll to position [134, 0]
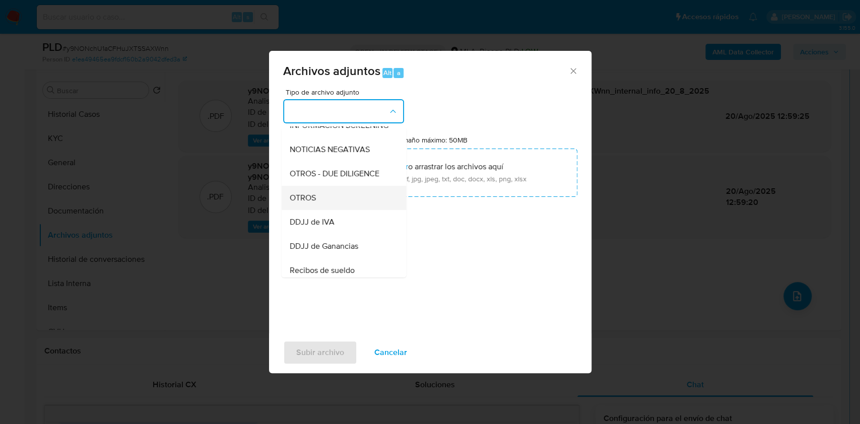
click at [342, 205] on div "OTROS" at bounding box center [340, 198] width 103 height 24
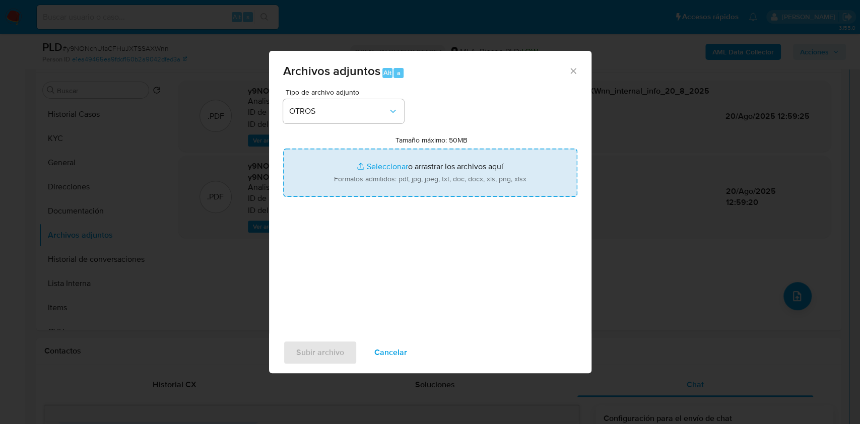
click at [447, 160] on input "Tamaño máximo: 50MB Seleccionar archivos" at bounding box center [430, 173] width 294 height 48
type input "C:\fakepath\Erides Brunelo Saclier - NOSIS - AGOSTO 2025.pdf"
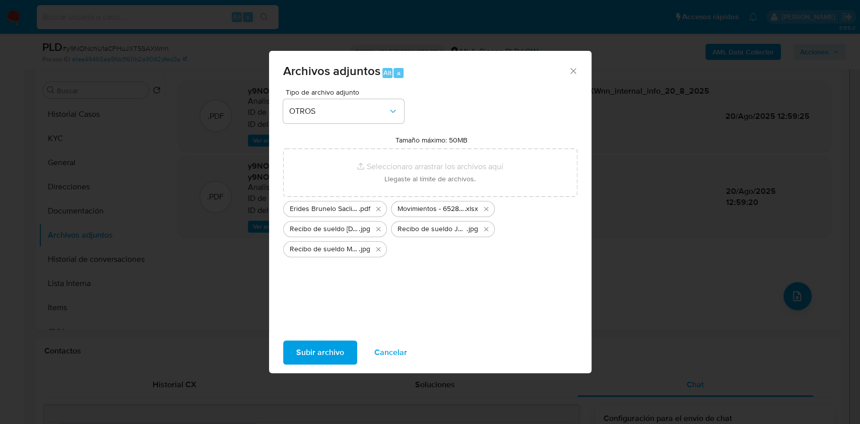
click at [312, 347] on span "Subir archivo" at bounding box center [320, 353] width 48 height 22
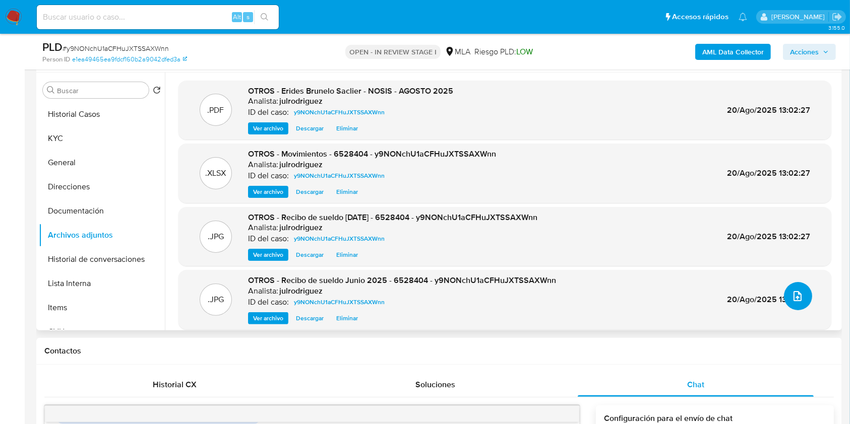
click at [791, 292] on icon "upload-file" at bounding box center [797, 296] width 12 height 12
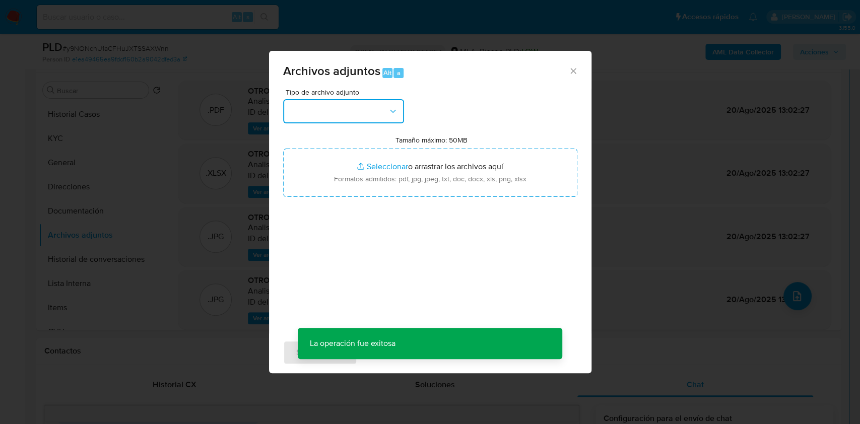
click at [377, 105] on button "button" at bounding box center [343, 111] width 121 height 24
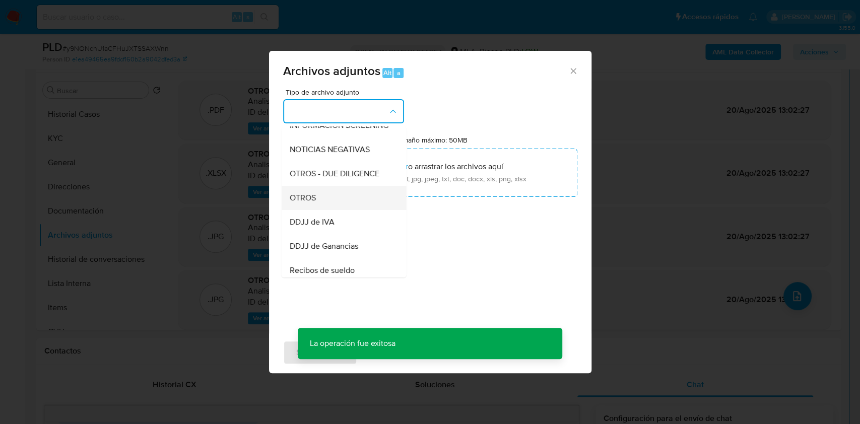
click at [339, 200] on div "OTROS" at bounding box center [340, 198] width 103 height 24
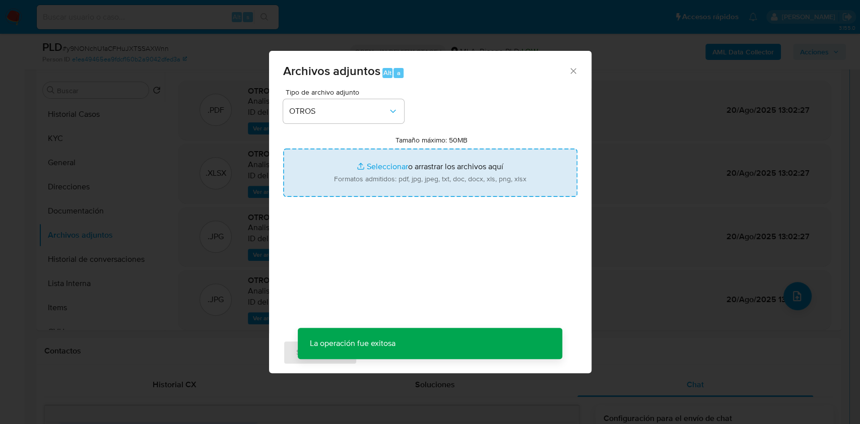
click at [403, 173] on input "Tamaño máximo: 50MB Seleccionar archivos" at bounding box center [430, 173] width 294 height 48
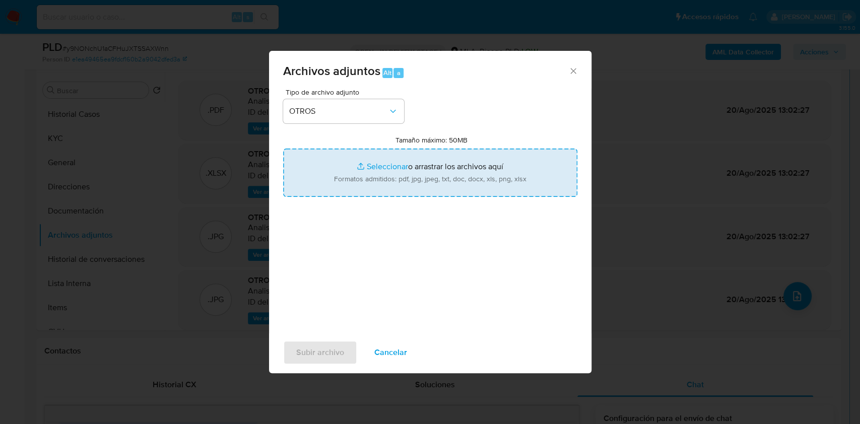
type input "C:\fakepath\NO ROI - Caselog y9NONchU1aCFHuJXTSSAXWnn_2025_08_19_00_29_05.docx"
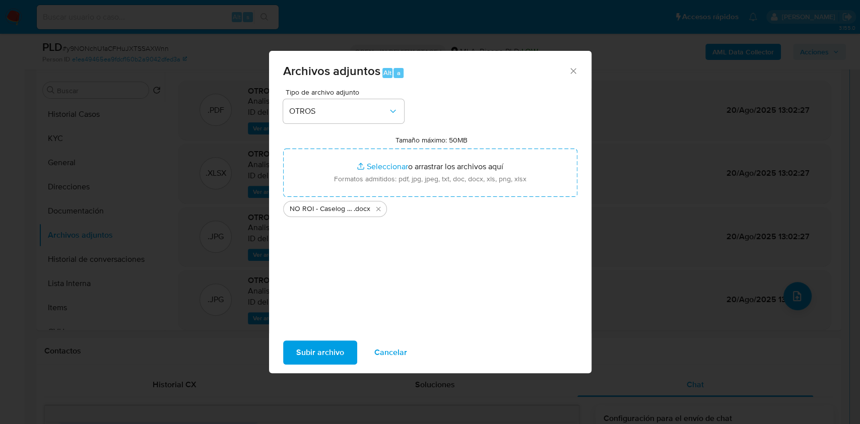
click at [343, 354] on span "Subir archivo" at bounding box center [320, 353] width 48 height 22
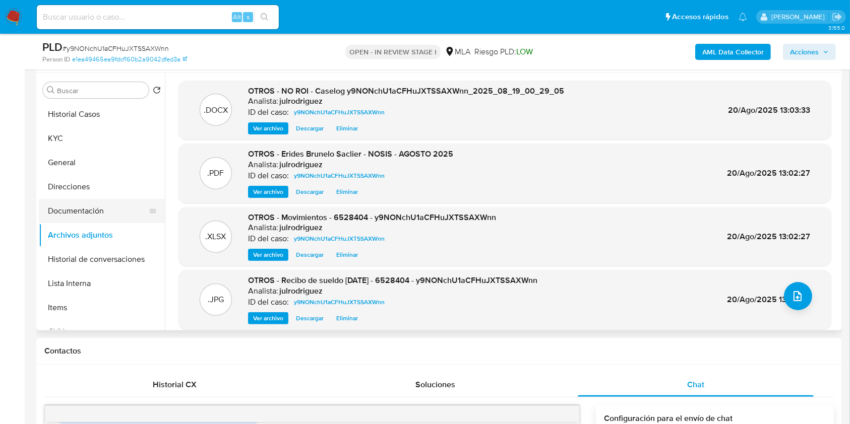
click at [95, 207] on button "Documentación" at bounding box center [98, 211] width 118 height 24
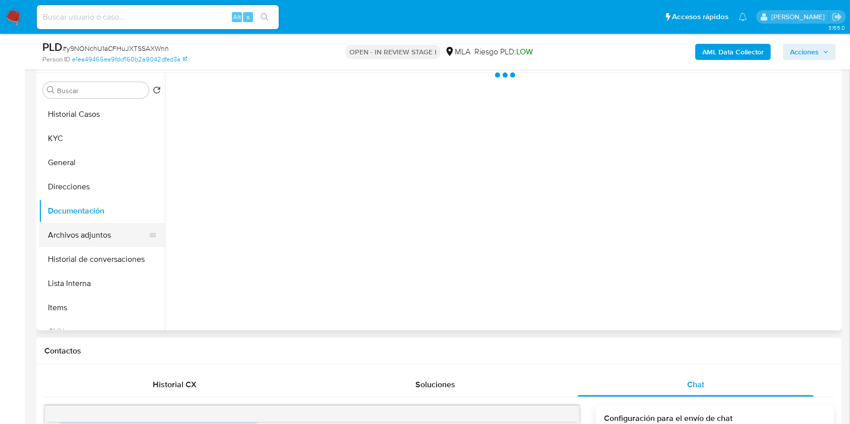
click at [93, 237] on button "Archivos adjuntos" at bounding box center [98, 235] width 118 height 24
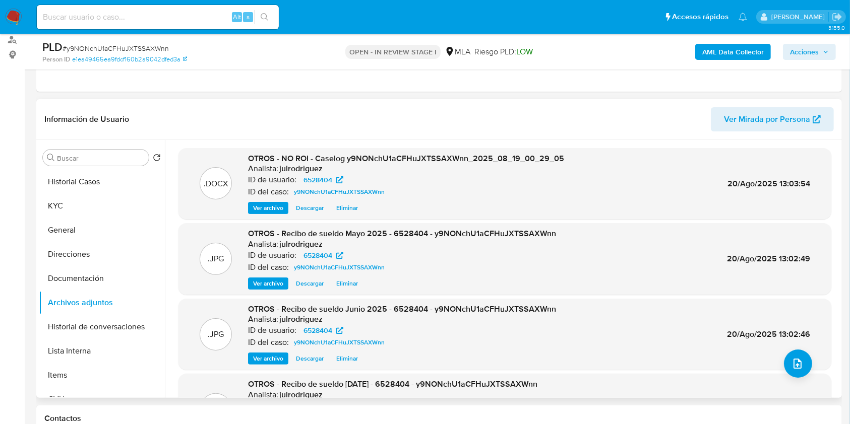
scroll to position [67, 0]
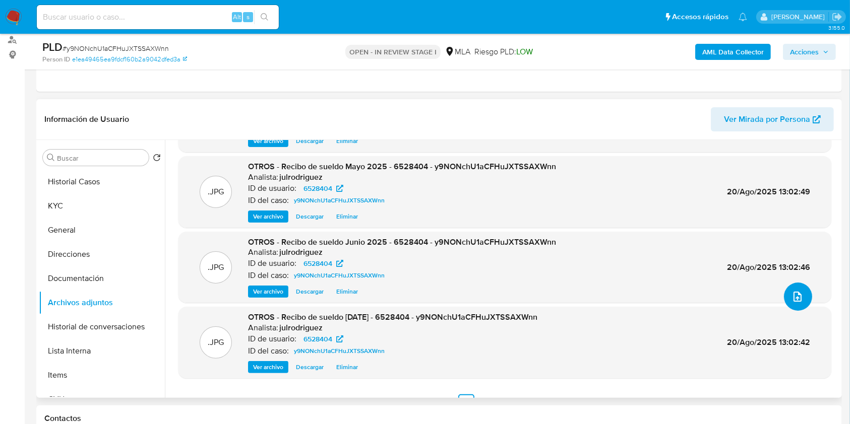
click at [794, 300] on icon "upload-file" at bounding box center [797, 297] width 12 height 12
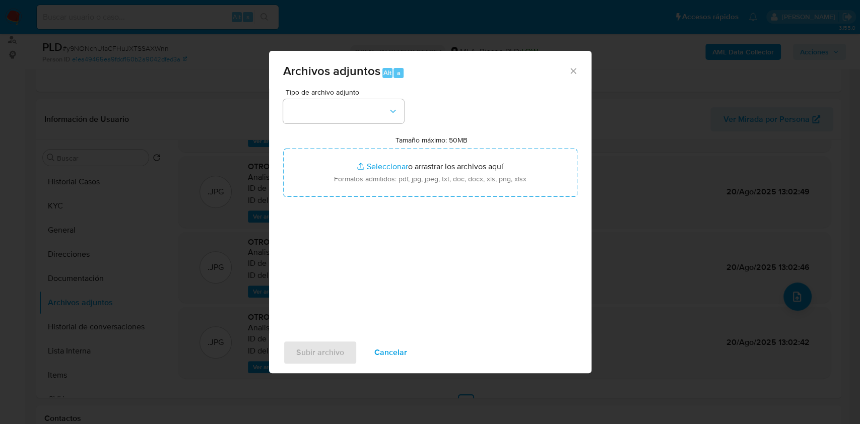
click at [574, 71] on icon "Cerrar" at bounding box center [574, 71] width 10 height 10
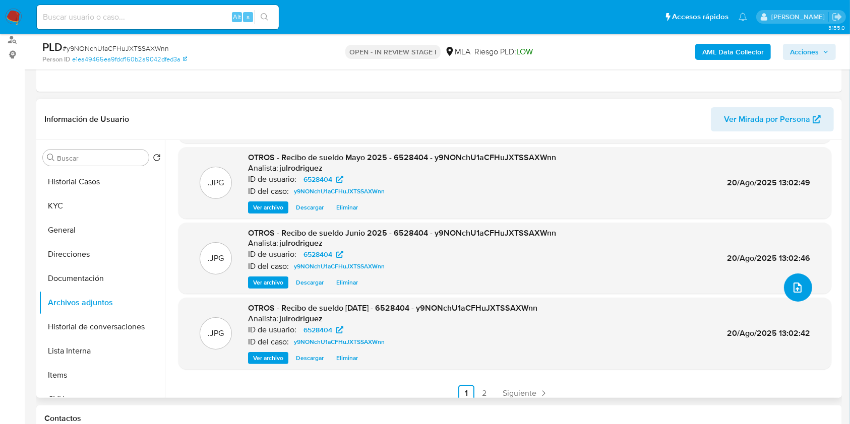
scroll to position [85, 0]
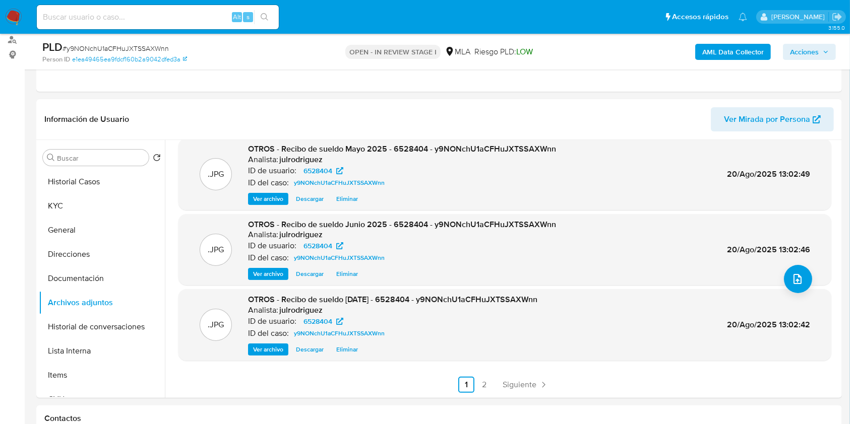
click at [480, 382] on link "2" at bounding box center [484, 385] width 16 height 16
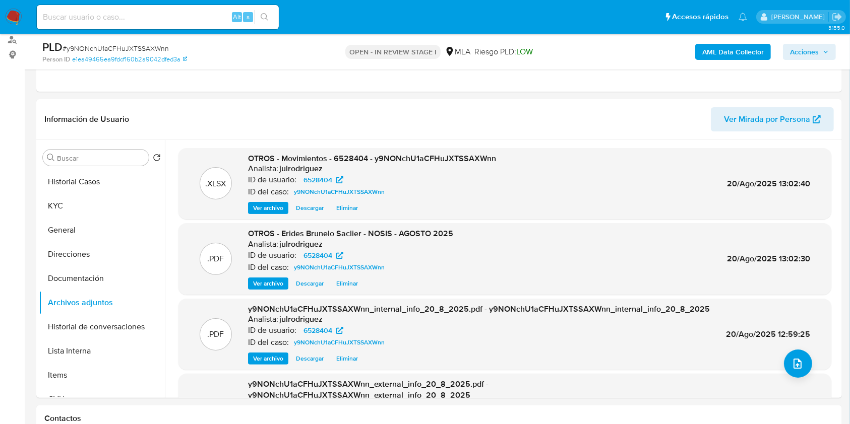
click at [806, 58] on span "Acciones" at bounding box center [804, 52] width 29 height 16
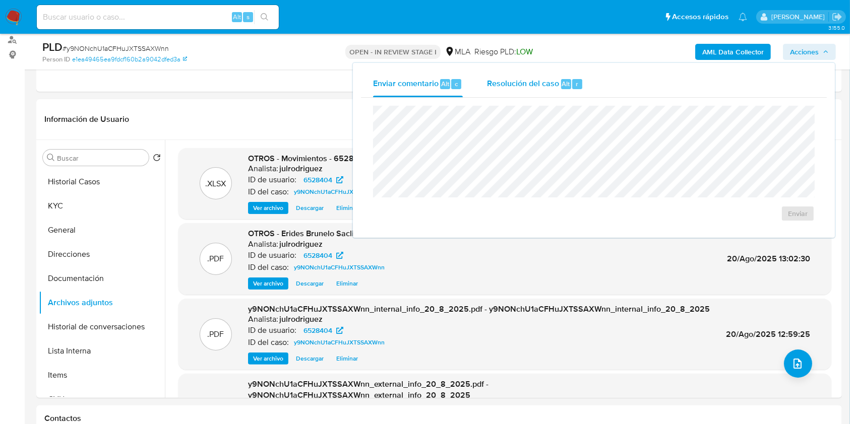
click at [548, 79] on span "Resolución del caso" at bounding box center [523, 84] width 72 height 12
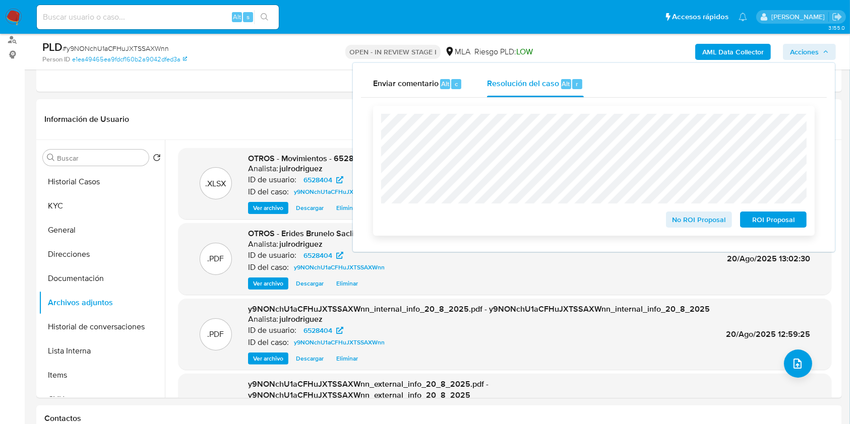
click at [692, 218] on span "No ROI Proposal" at bounding box center [699, 220] width 52 height 14
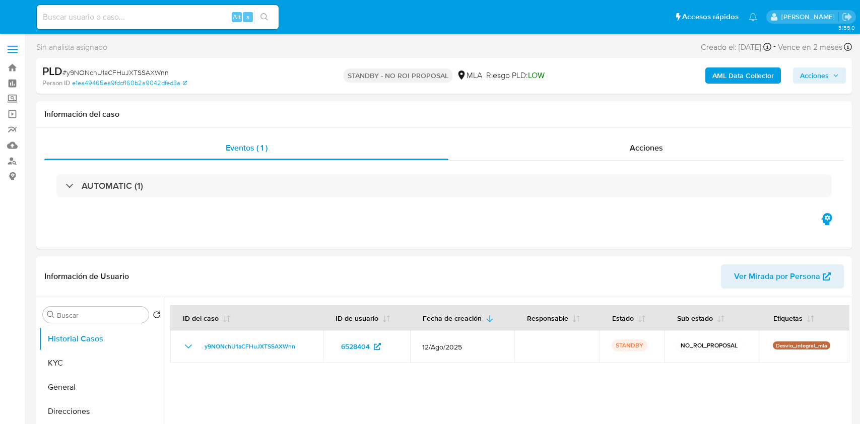
select select "10"
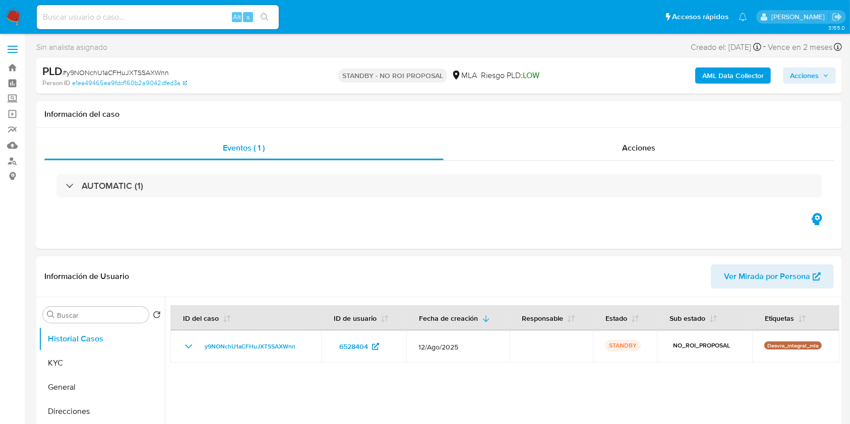
click at [155, 21] on input at bounding box center [158, 17] width 242 height 13
paste input "XXSf5R7j69MaLNCXCGugLY4Z"
type input "XXSf5R7j69MaLNCXCGugLY4Z"
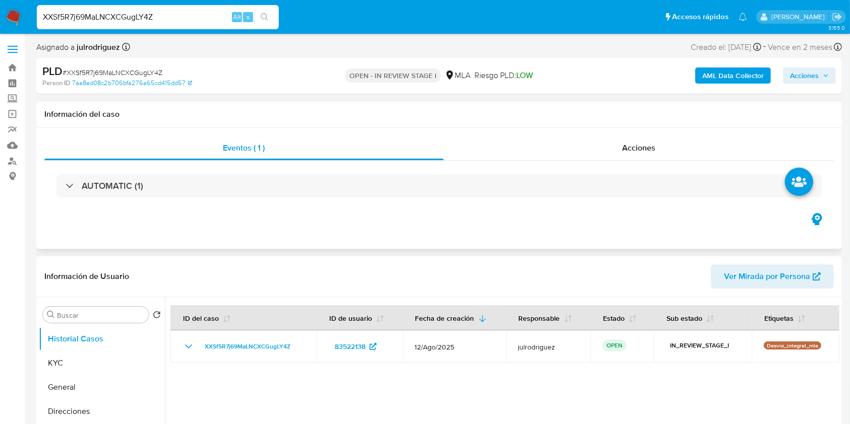
select select "10"
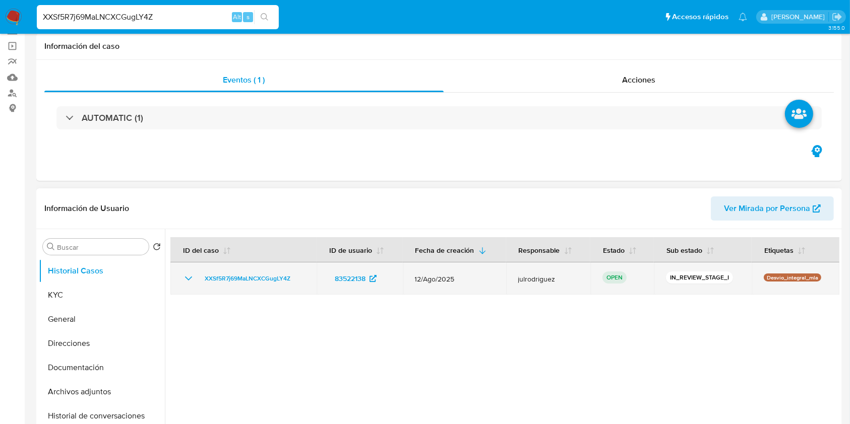
scroll to position [134, 0]
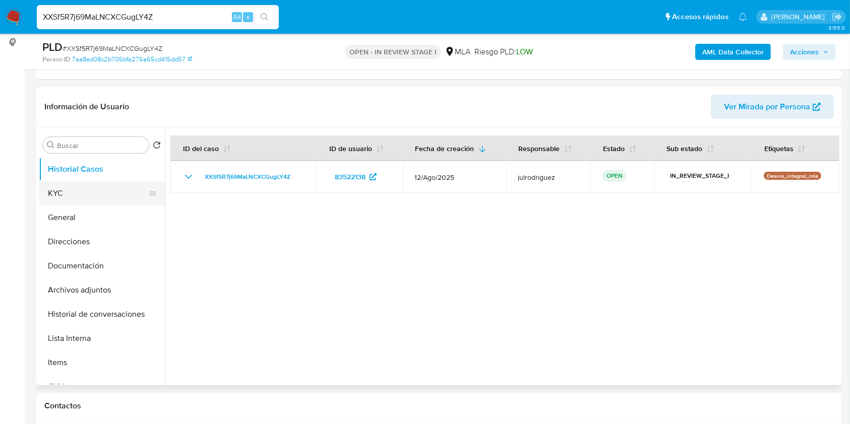
click at [93, 191] on button "KYC" at bounding box center [98, 193] width 118 height 24
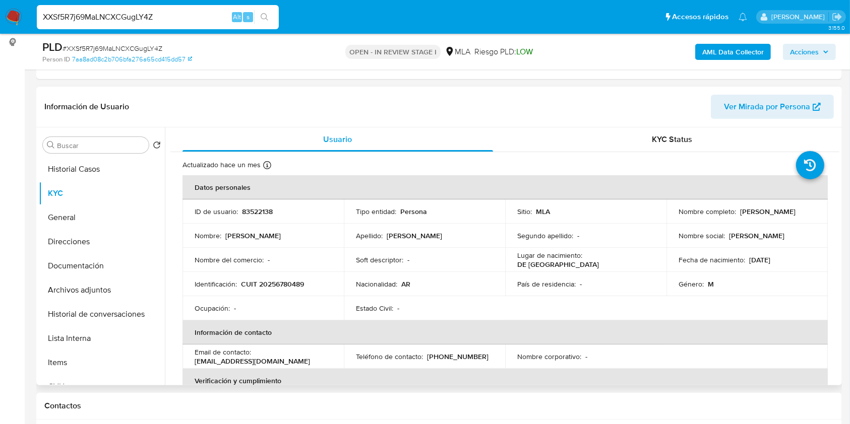
drag, startPoint x: 676, startPoint y: 216, endPoint x: 753, endPoint y: 216, distance: 76.6
click at [753, 216] on div "Nombre completo : Martin Alejandro Lavalle" at bounding box center [746, 211] width 137 height 9
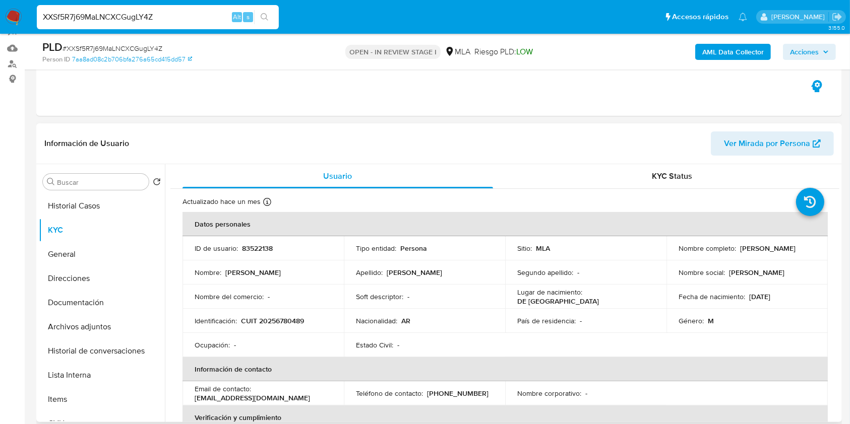
scroll to position [77, 0]
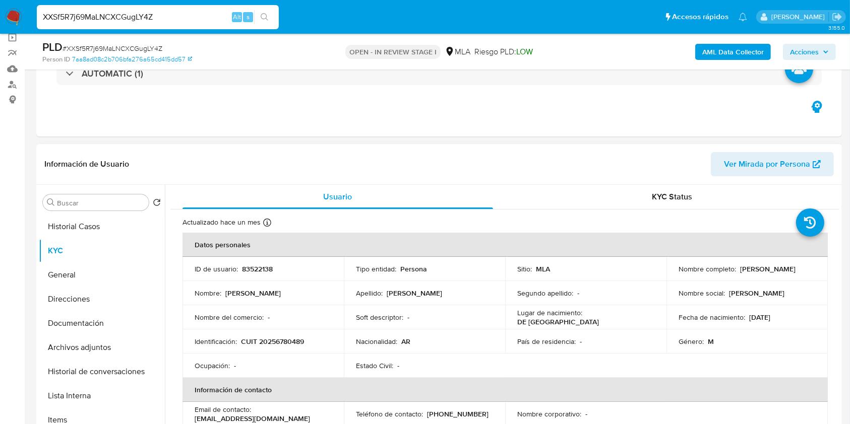
click at [248, 270] on p "83522138" at bounding box center [257, 269] width 31 height 9
copy p "83522138"
click at [138, 46] on span "# XXSf5R7j69MaLNCXCGugLY4Z" at bounding box center [113, 48] width 100 height 10
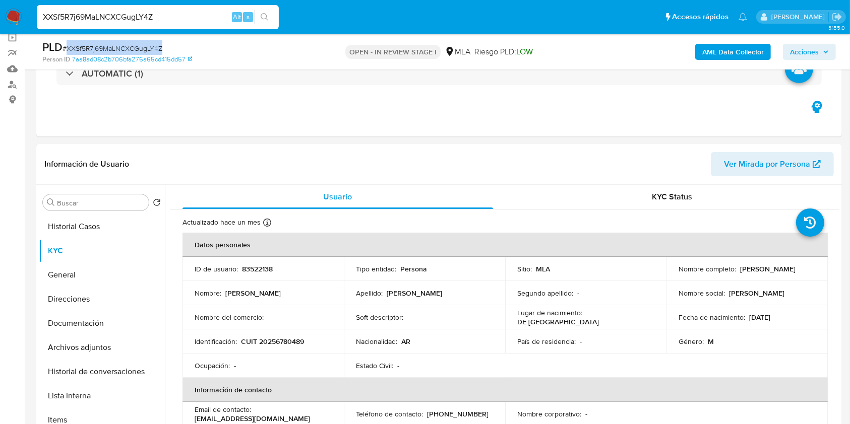
copy span "XXSf5R7j69MaLNCXCGugLY4Z"
click at [278, 337] on p "CUIT 20256780489" at bounding box center [272, 341] width 63 height 9
copy p "20256780489"
click at [257, 268] on p "83522138" at bounding box center [257, 269] width 31 height 9
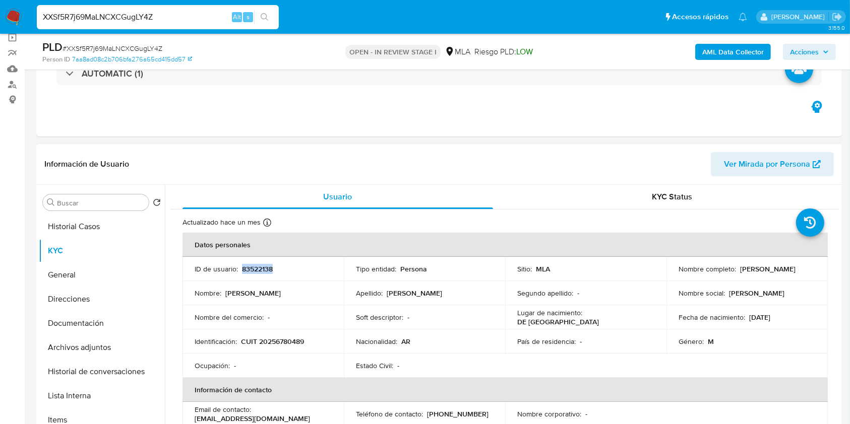
click at [257, 268] on p "83522138" at bounding box center [257, 269] width 31 height 9
copy p "83522138"
click at [109, 317] on button "Documentación" at bounding box center [98, 324] width 118 height 24
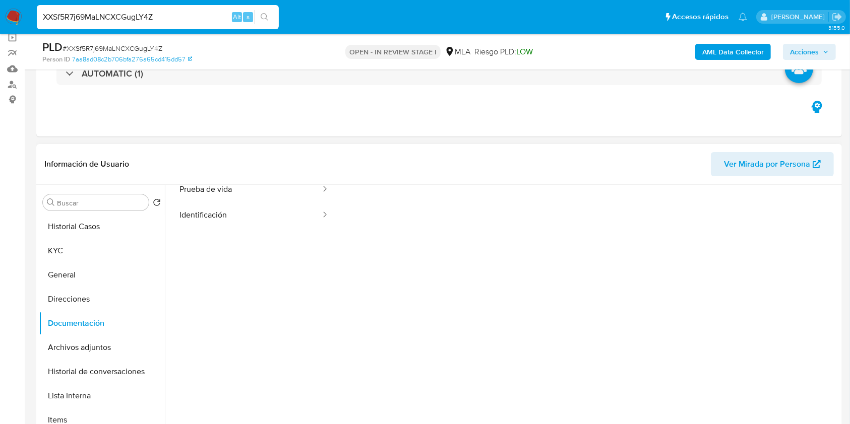
scroll to position [82, 0]
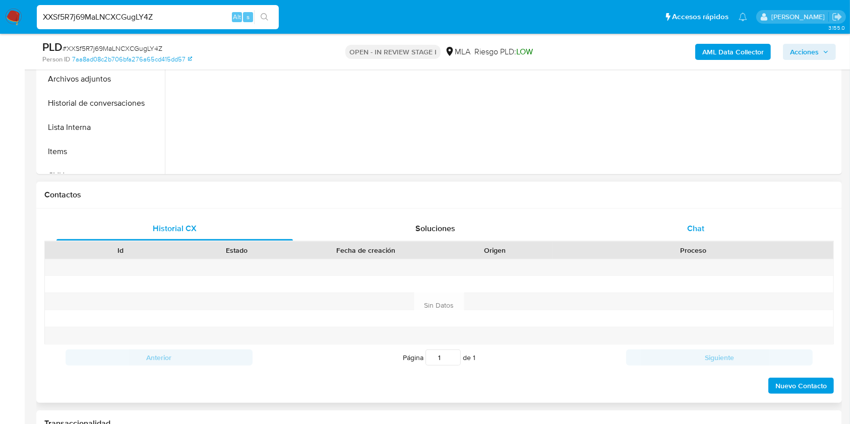
click at [700, 228] on span "Chat" at bounding box center [695, 229] width 17 height 12
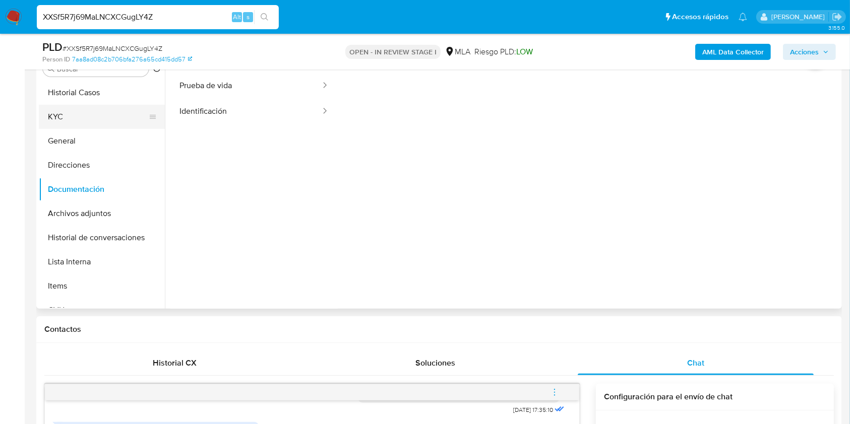
scroll to position [0, 0]
click at [65, 122] on button "KYC" at bounding box center [98, 117] width 118 height 24
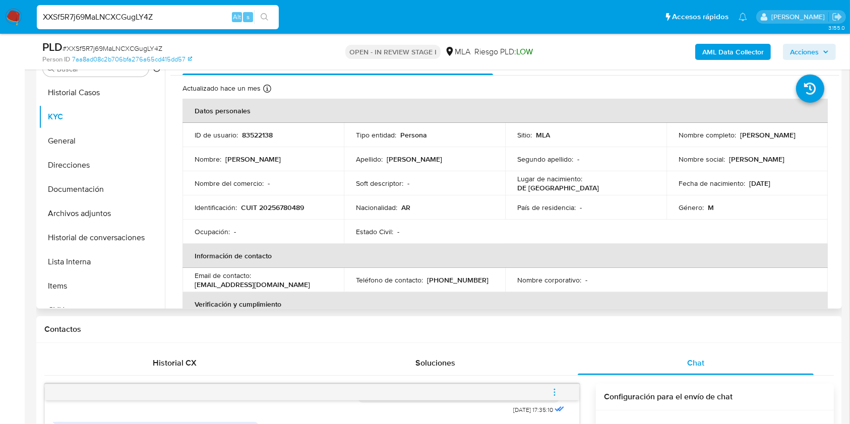
drag, startPoint x: 673, startPoint y: 141, endPoint x: 759, endPoint y: 140, distance: 85.2
click at [759, 140] on td "Nombre completo : Martin Alejandro Lavalle" at bounding box center [746, 135] width 161 height 24
copy p "[PERSON_NAME]"
click at [291, 208] on p "CUIT 20256780489" at bounding box center [272, 207] width 63 height 9
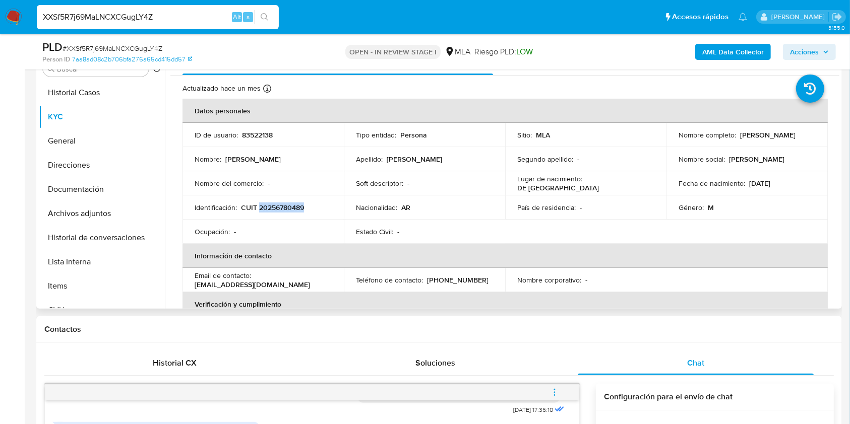
click at [291, 208] on p "CUIT 20256780489" at bounding box center [272, 207] width 63 height 9
copy p "20256780489"
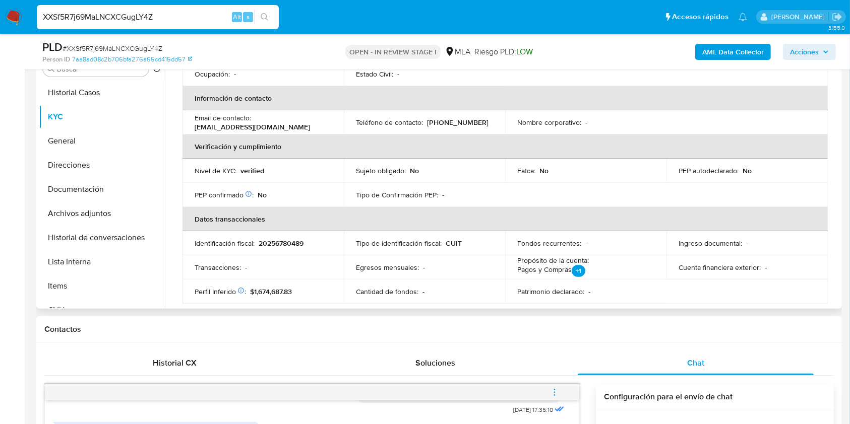
scroll to position [336, 0]
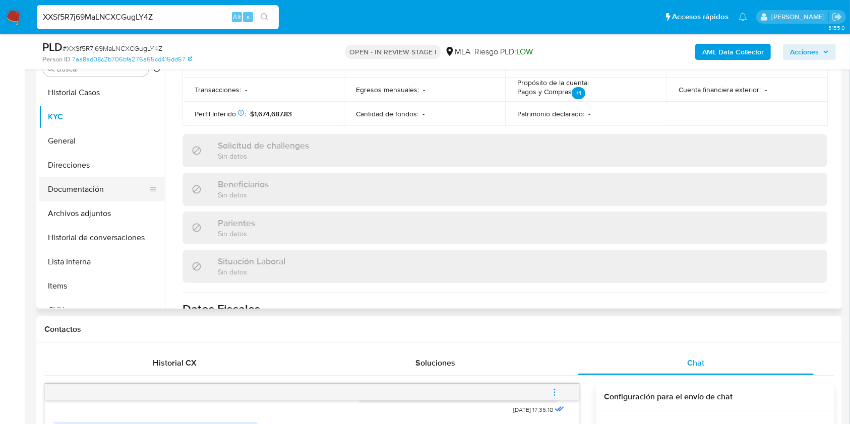
click at [97, 192] on button "Documentación" at bounding box center [98, 189] width 118 height 24
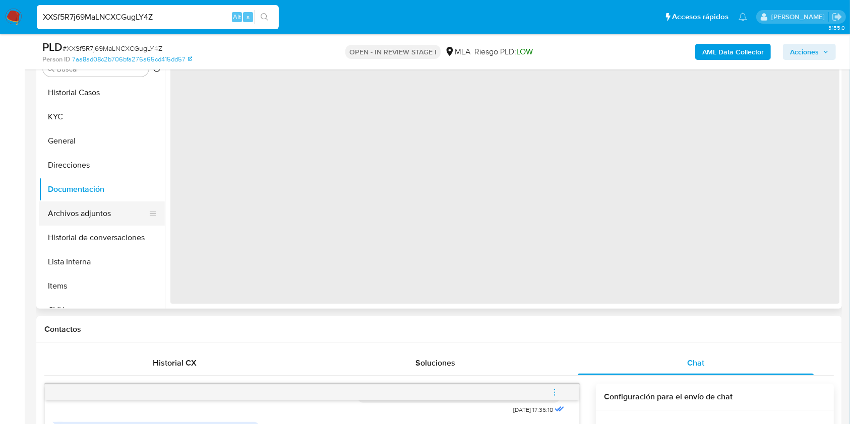
scroll to position [0, 0]
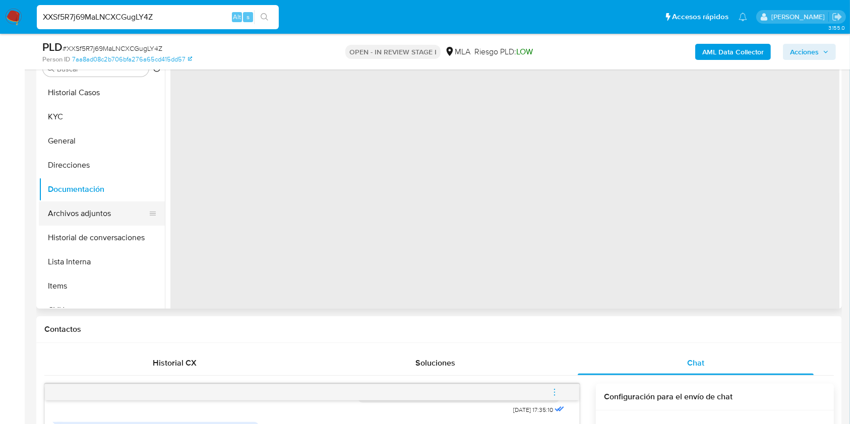
click at [94, 206] on button "Archivos adjuntos" at bounding box center [98, 214] width 118 height 24
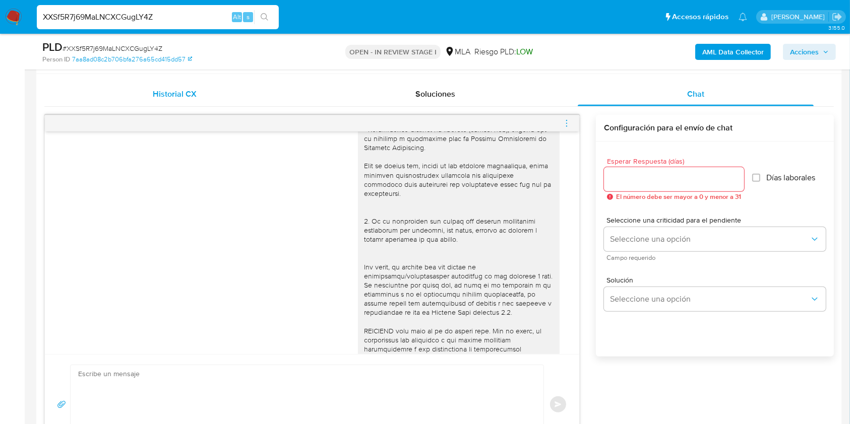
scroll to position [222, 0]
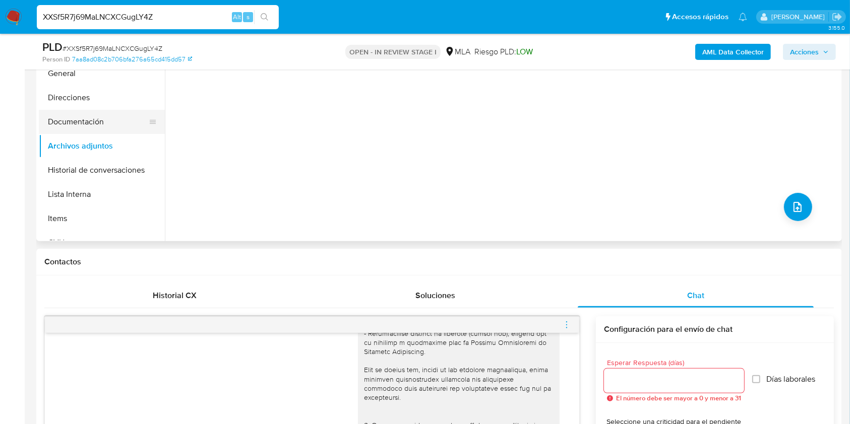
click at [83, 119] on button "Documentación" at bounding box center [98, 122] width 118 height 24
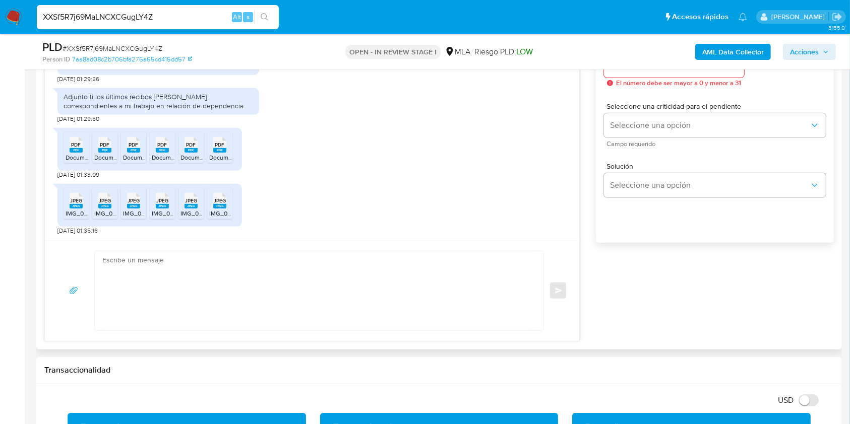
scroll to position [614, 0]
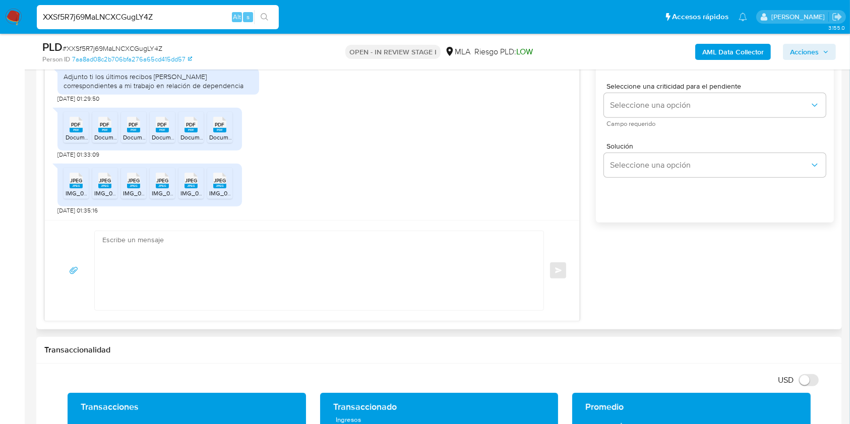
click at [75, 134] on span "Documento PDF 3.pdf" at bounding box center [95, 137] width 59 height 9
click at [104, 127] on span "PDF" at bounding box center [105, 124] width 10 height 7
drag, startPoint x: 130, startPoint y: 127, endPoint x: 172, endPoint y: 128, distance: 42.4
click at [131, 127] on span "PDF" at bounding box center [134, 124] width 10 height 7
click at [172, 128] on div "PDF PDF" at bounding box center [162, 124] width 21 height 20
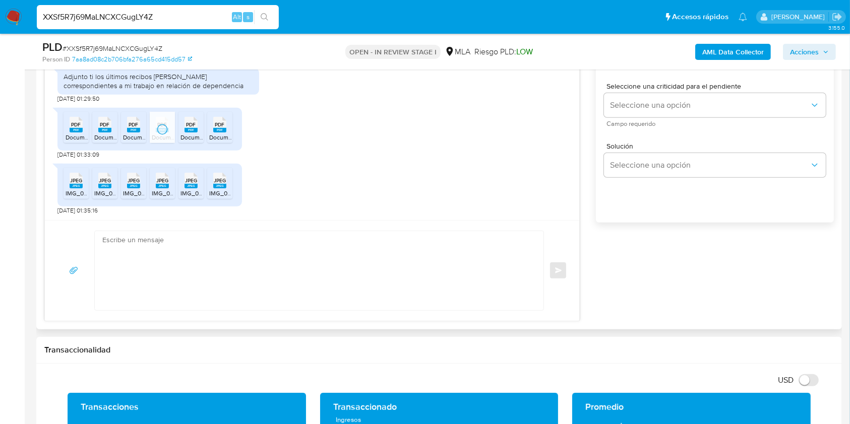
click at [191, 125] on span "PDF" at bounding box center [191, 124] width 10 height 7
click at [215, 124] on div "PDF PDF" at bounding box center [219, 124] width 21 height 20
drag, startPoint x: 77, startPoint y: 183, endPoint x: 93, endPoint y: 182, distance: 16.2
click at [77, 183] on span "JPEG" at bounding box center [76, 180] width 12 height 7
click at [105, 181] on span "JPEG" at bounding box center [105, 180] width 12 height 7
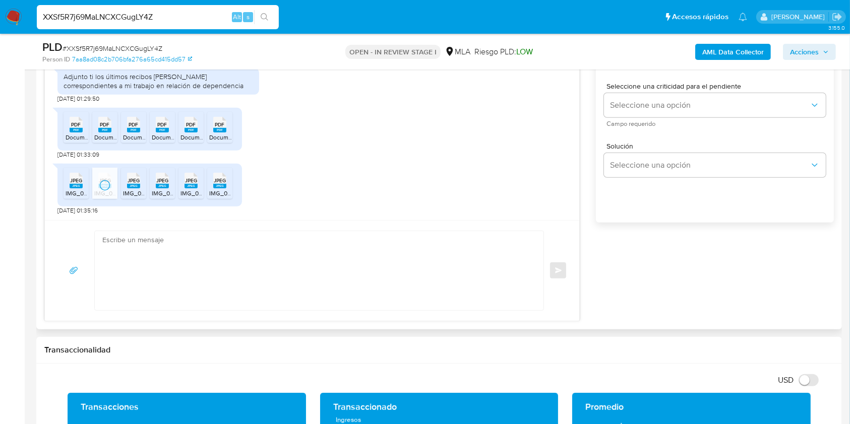
click at [138, 180] on span "JPEG" at bounding box center [134, 180] width 12 height 7
click at [159, 180] on span "JPEG" at bounding box center [162, 180] width 12 height 7
click at [189, 184] on rect at bounding box center [190, 186] width 13 height 5
drag, startPoint x: 215, startPoint y: 183, endPoint x: 255, endPoint y: 195, distance: 41.3
click at [215, 183] on span "JPEG" at bounding box center [220, 180] width 12 height 7
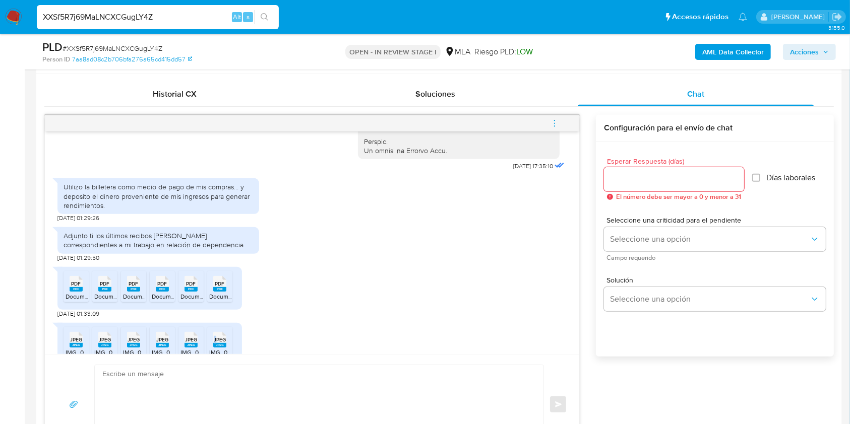
scroll to position [491, 0]
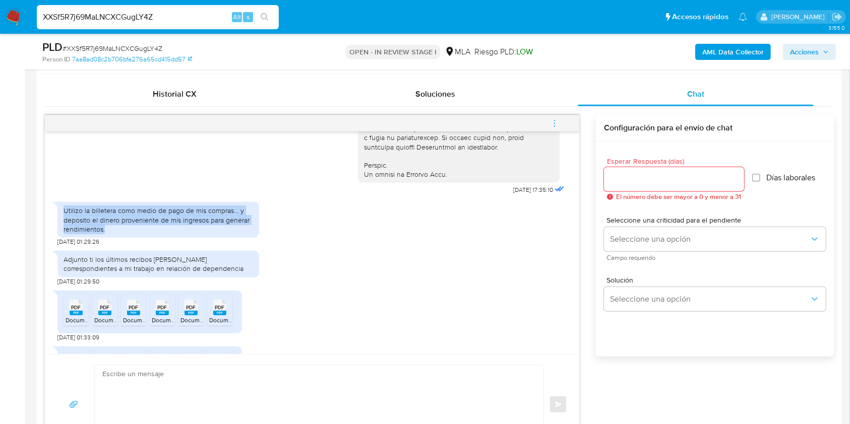
drag, startPoint x: 77, startPoint y: 233, endPoint x: 110, endPoint y: 246, distance: 35.8
click at [110, 238] on div "Utilizo la billetera como medio de pago de mis compras… y deposito el dinero pr…" at bounding box center [158, 220] width 202 height 36
copy div "Utilizo la billetera como medio de pago de mis compras… y deposito el dinero pr…"
click at [153, 45] on span "# XXSf5R7j69MaLNCXCGugLY4Z" at bounding box center [113, 48] width 100 height 10
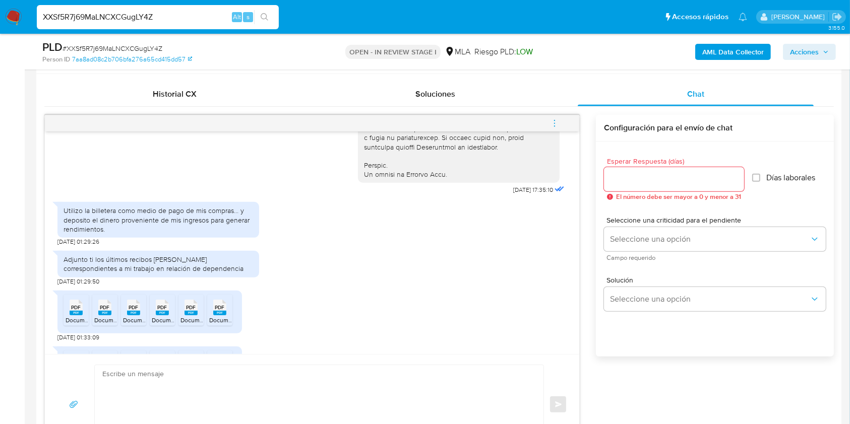
click at [153, 45] on span "# XXSf5R7j69MaLNCXCGugLY4Z" at bounding box center [113, 48] width 100 height 10
copy span "XXSf5R7j69MaLNCXCGugLY4Z"
click at [662, 177] on input "Esperar Respuesta (días)" at bounding box center [674, 179] width 140 height 13
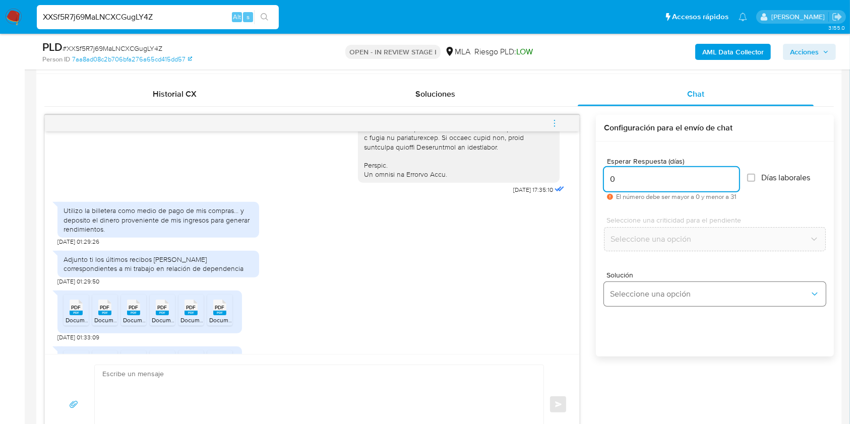
type input "0"
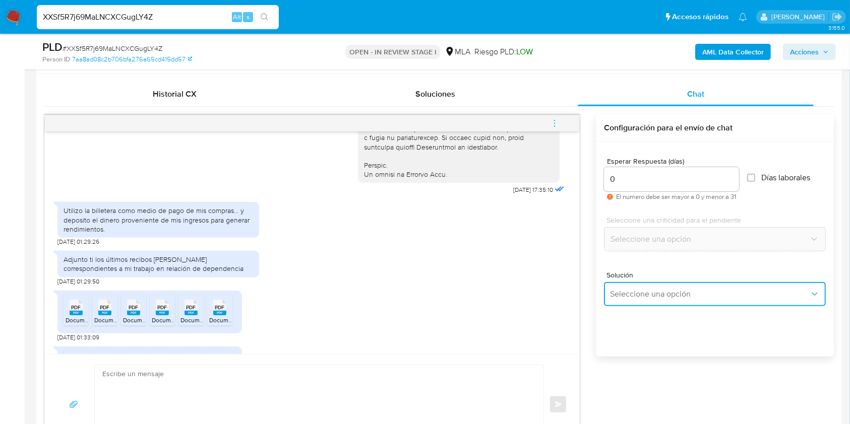
click at [655, 292] on span "Seleccione una opción" at bounding box center [710, 294] width 200 height 10
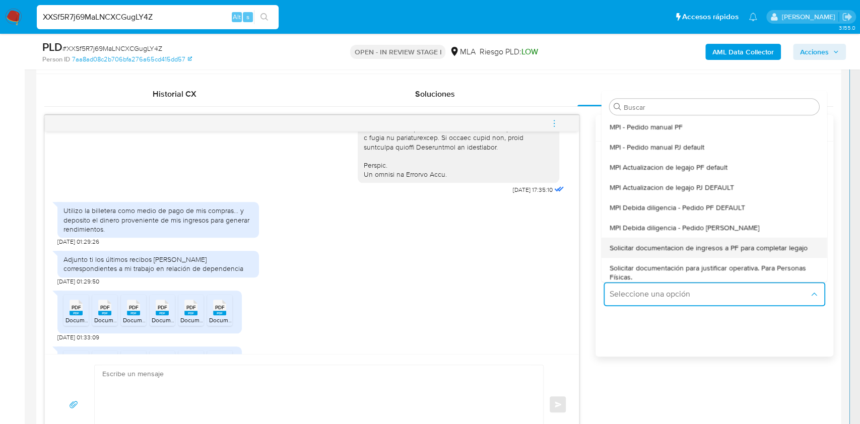
click at [695, 245] on span "Solicitar documentacion de ingresos a PF para completar legajo" at bounding box center [709, 247] width 198 height 9
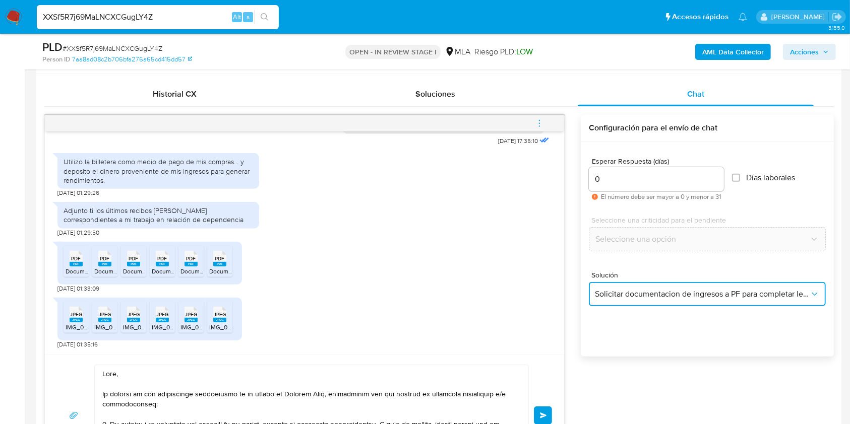
scroll to position [681, 0]
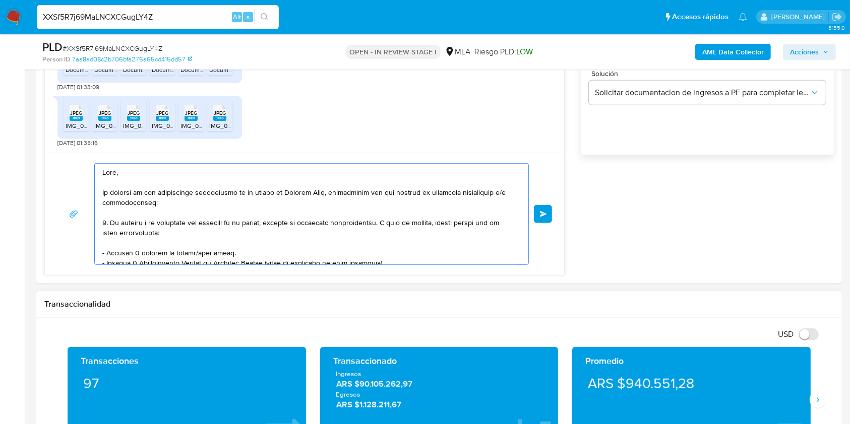
drag, startPoint x: 102, startPoint y: 169, endPoint x: 353, endPoint y: 351, distance: 309.9
type textarea "Formatos admitidos: PDF, JPG, JPEG, TXT, DOC, DOCX, XLS, PNG, XLSX, con un tama…"
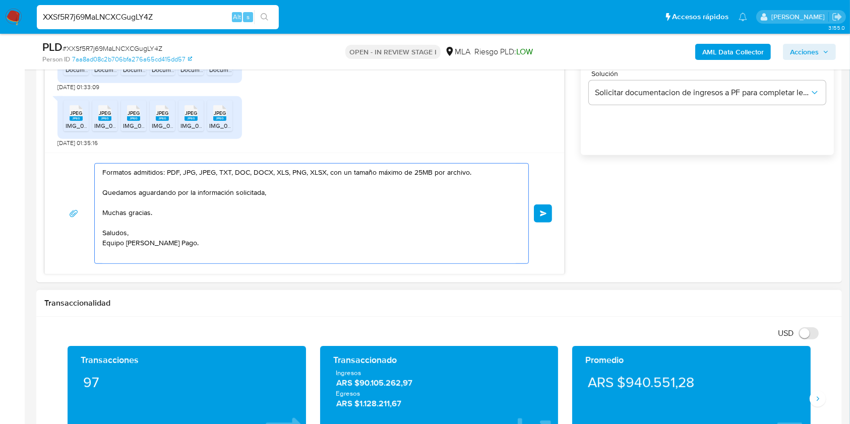
drag, startPoint x: 143, startPoint y: 171, endPoint x: 230, endPoint y: 321, distance: 173.0
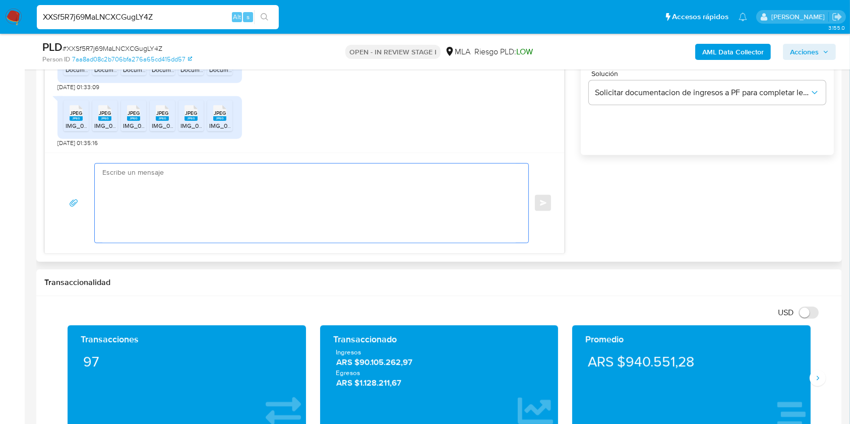
paste textarea "Buenas tardes, ¡Muchas gracias por tu respuesta! Confirmamos la recepción de la…"
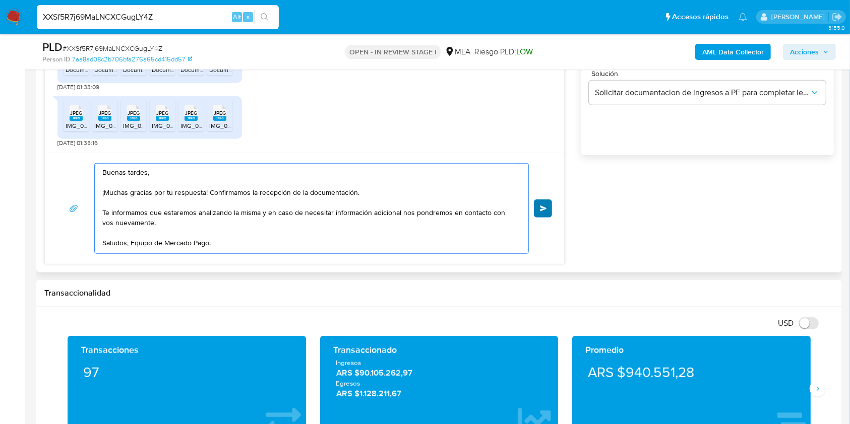
type textarea "Buenas tardes, ¡Muchas gracias por tu respuesta! Confirmamos la recepción de la…"
click at [547, 202] on button "Enviar" at bounding box center [543, 209] width 18 height 18
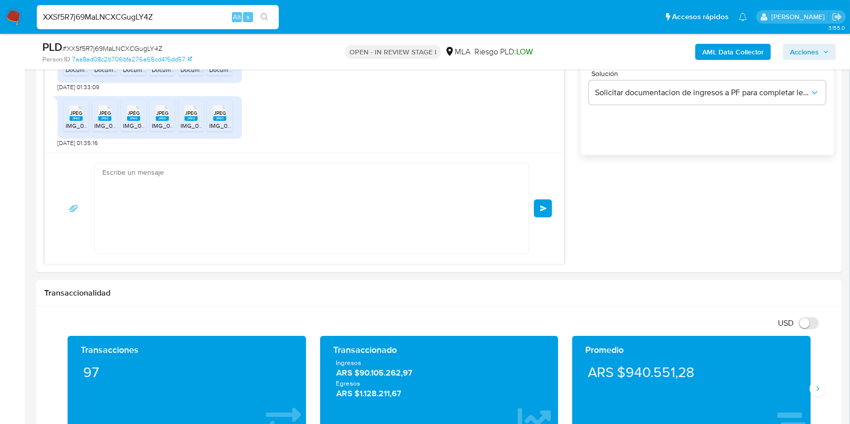
scroll to position [678, 0]
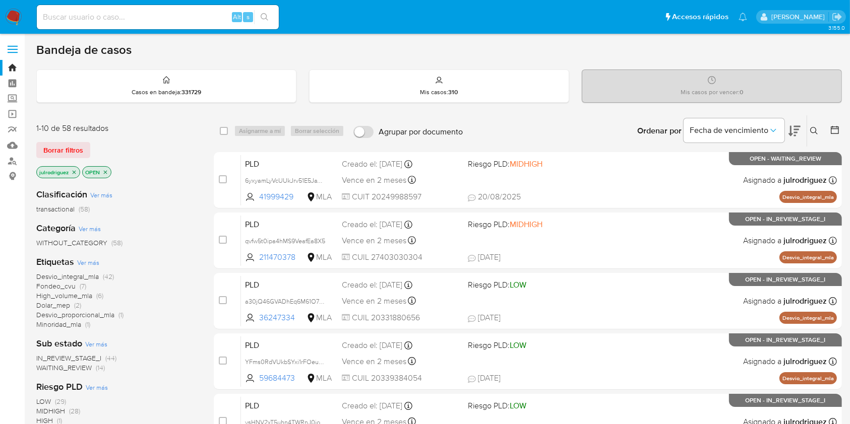
click at [814, 131] on icon at bounding box center [814, 131] width 8 height 8
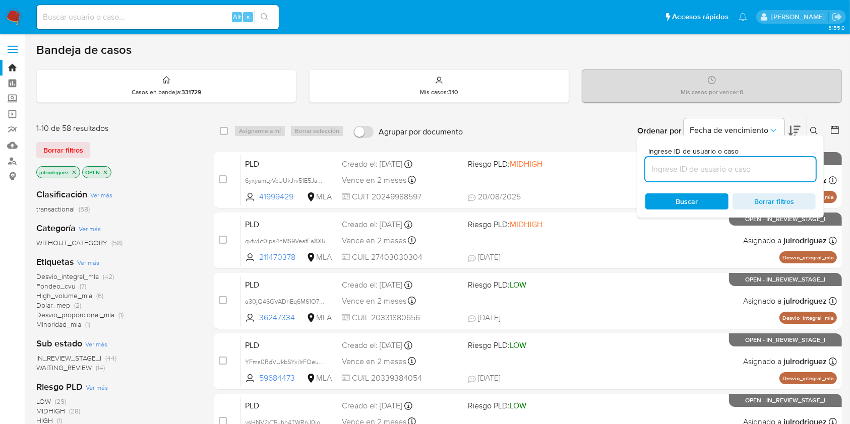
drag, startPoint x: 698, startPoint y: 169, endPoint x: 696, endPoint y: 174, distance: 5.3
click at [698, 169] on input at bounding box center [730, 169] width 170 height 13
type input "XXSf5R7j69MaLNCXCGugLY4Z"
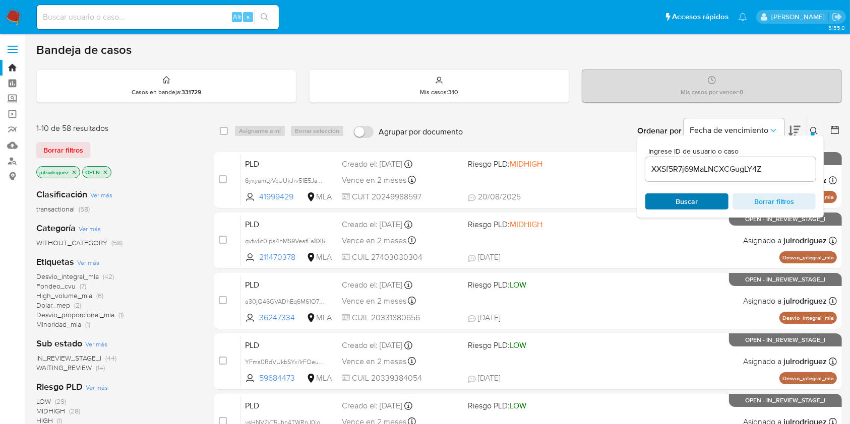
click at [670, 206] on span "Buscar" at bounding box center [686, 202] width 69 height 14
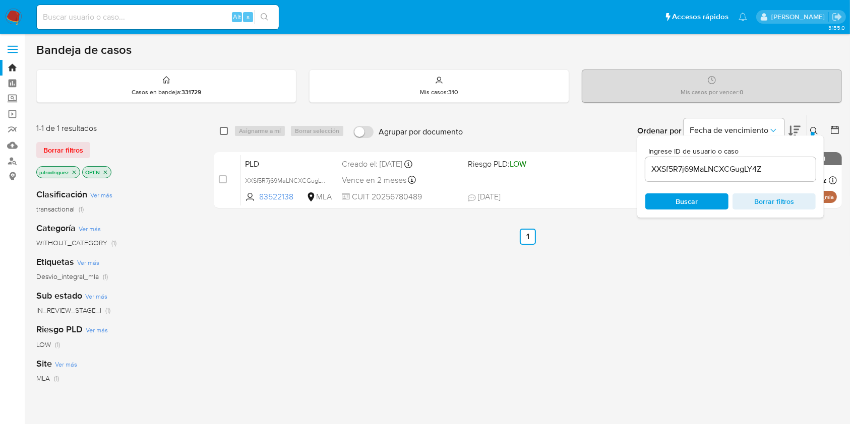
click at [225, 132] on input "checkbox" at bounding box center [224, 131] width 8 height 8
checkbox input "true"
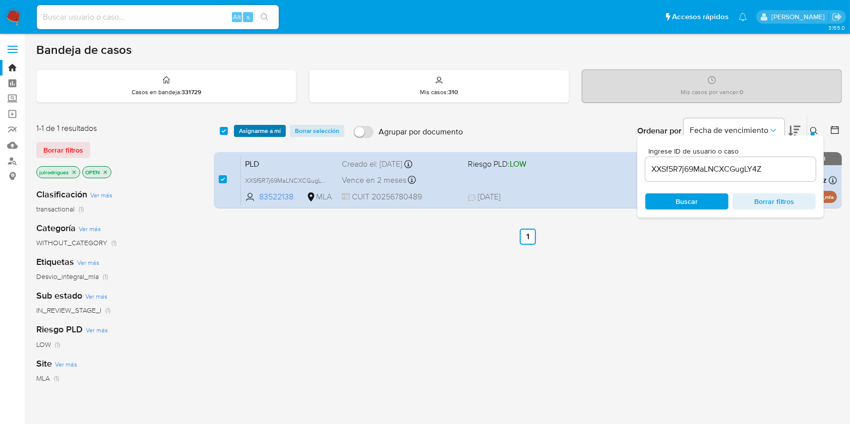
click at [246, 133] on span "Asignarme a mí" at bounding box center [260, 131] width 42 height 10
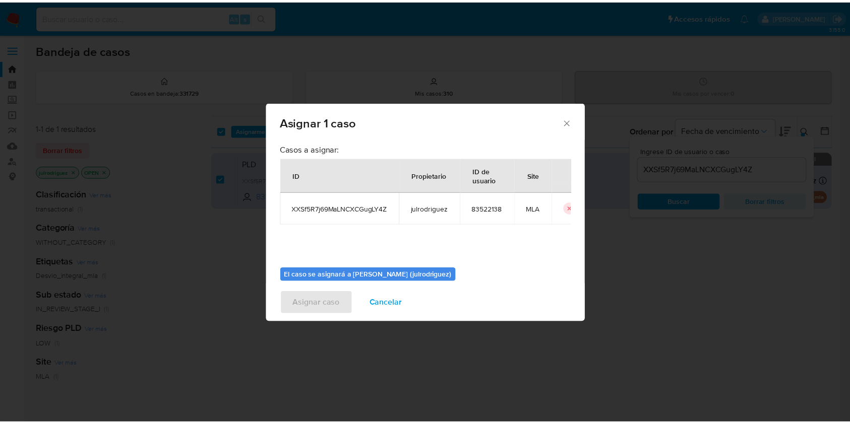
scroll to position [51, 0]
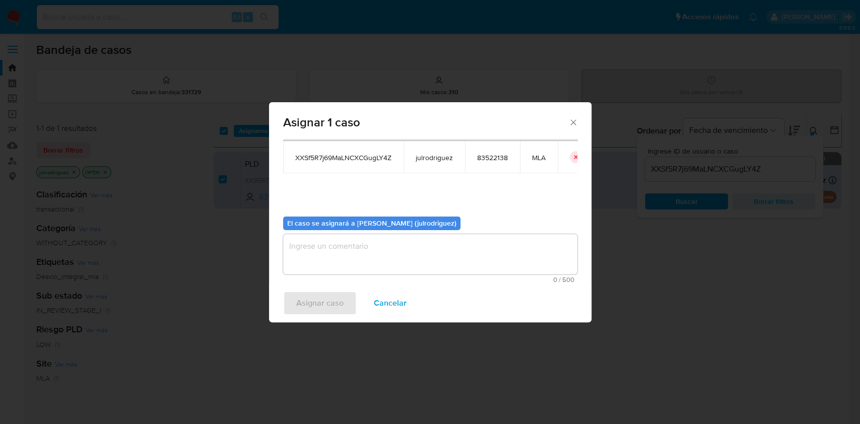
click at [360, 244] on textarea "assign-modal" at bounding box center [430, 254] width 294 height 40
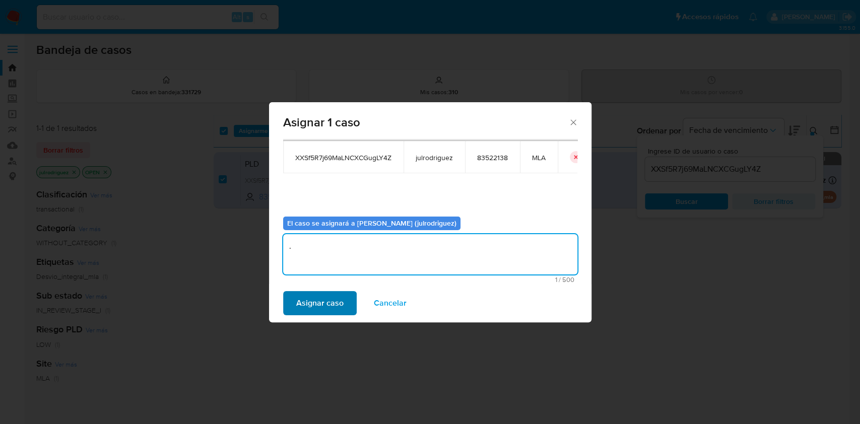
type textarea "."
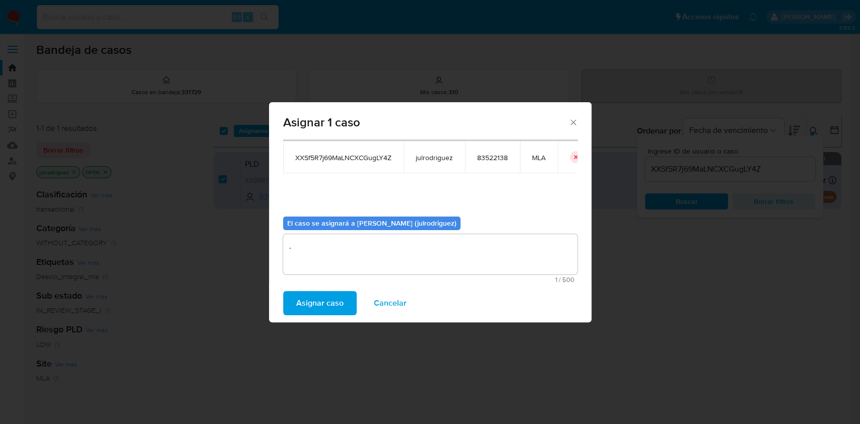
click at [319, 304] on span "Asignar caso" at bounding box center [319, 303] width 47 height 22
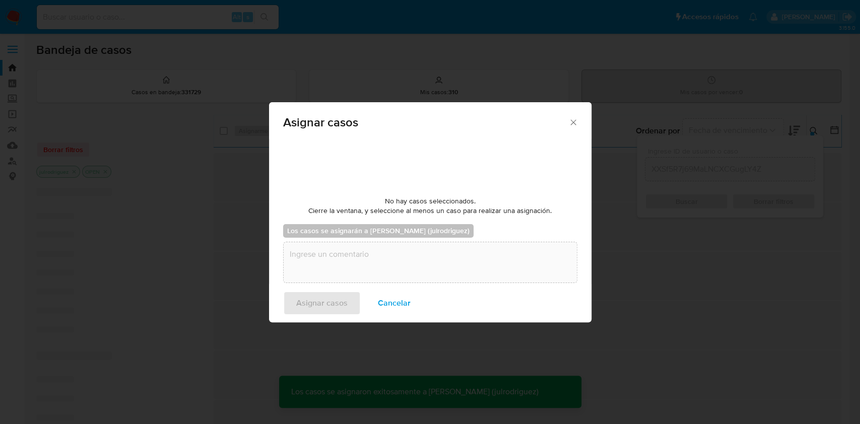
checkbox input "false"
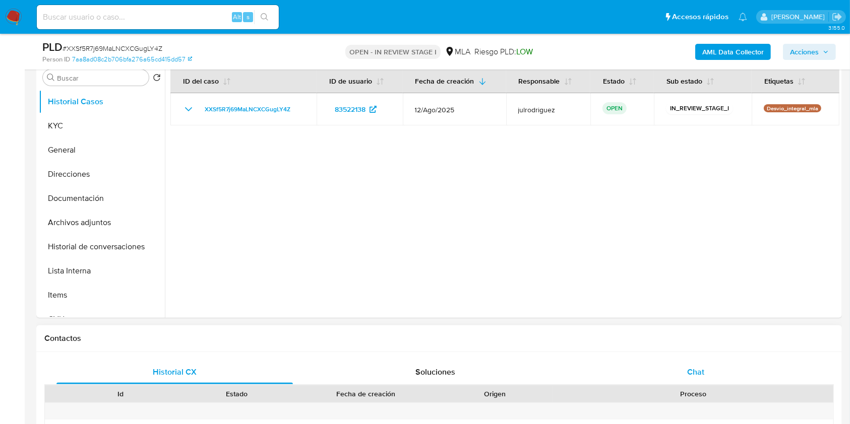
click at [704, 365] on div "Chat" at bounding box center [696, 372] width 236 height 24
select select "10"
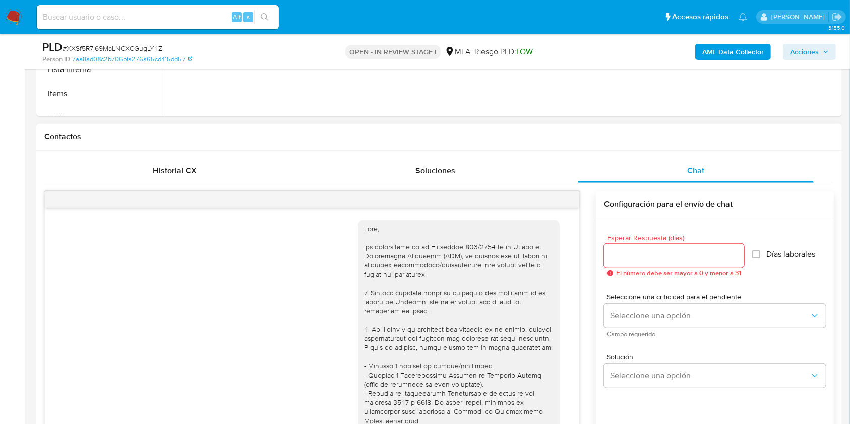
scroll to position [678, 0]
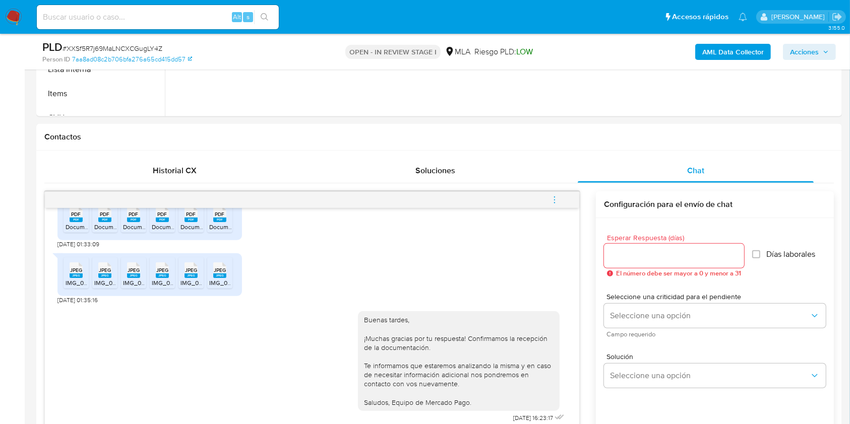
click at [559, 200] on icon "menu-action" at bounding box center [554, 200] width 9 height 9
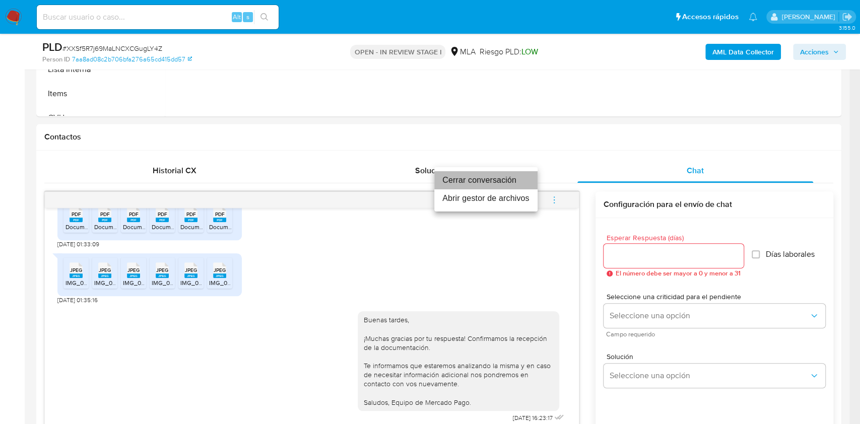
click at [502, 175] on li "Cerrar conversación" at bounding box center [485, 180] width 103 height 18
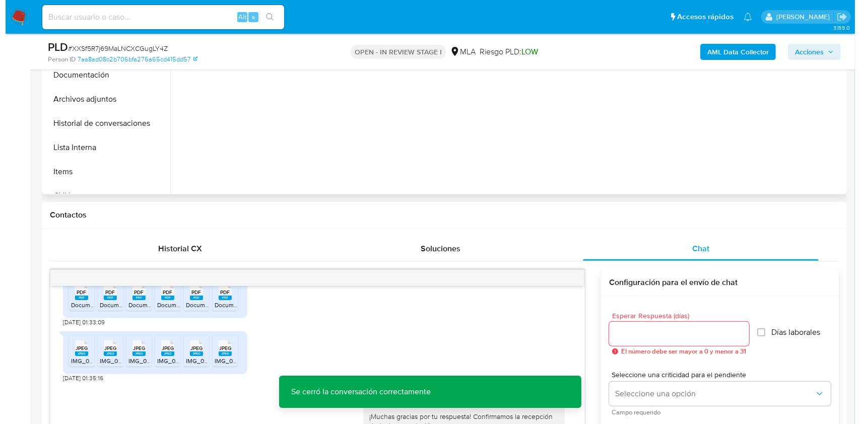
scroll to position [134, 0]
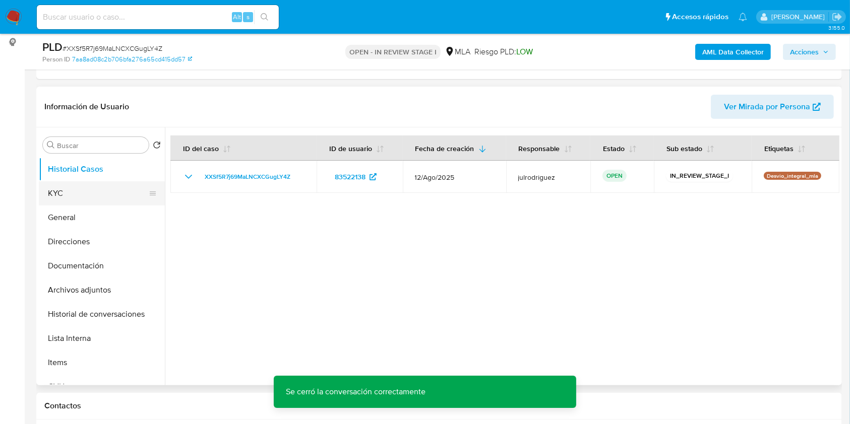
click at [79, 190] on button "KYC" at bounding box center [98, 193] width 118 height 24
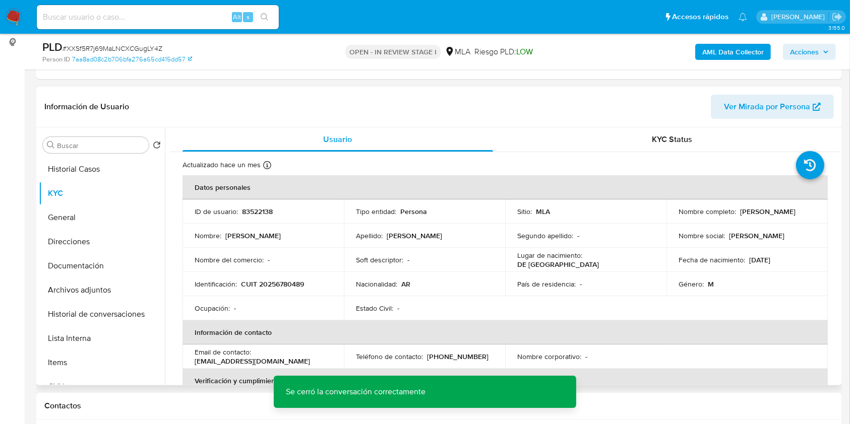
click at [247, 210] on p "83522138" at bounding box center [257, 211] width 31 height 9
copy p "83522138"
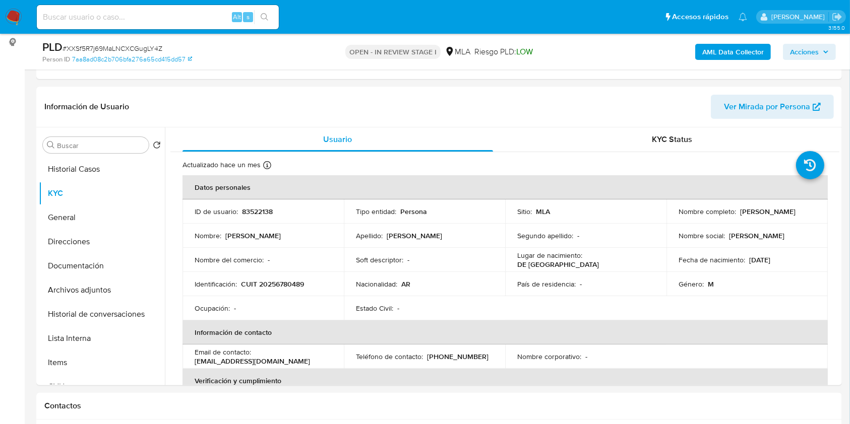
click at [158, 48] on span "# XXSf5R7j69MaLNCXCGugLY4Z" at bounding box center [113, 48] width 100 height 10
copy span "XXSf5R7j69MaLNCXCGugLY4Z"
click at [99, 321] on button "Historial de conversaciones" at bounding box center [98, 314] width 118 height 24
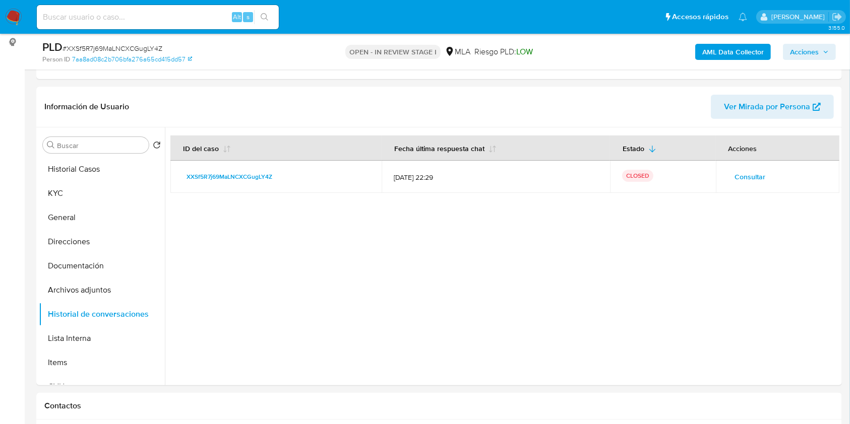
click at [718, 48] on b "AML Data Collector" at bounding box center [732, 52] width 61 height 16
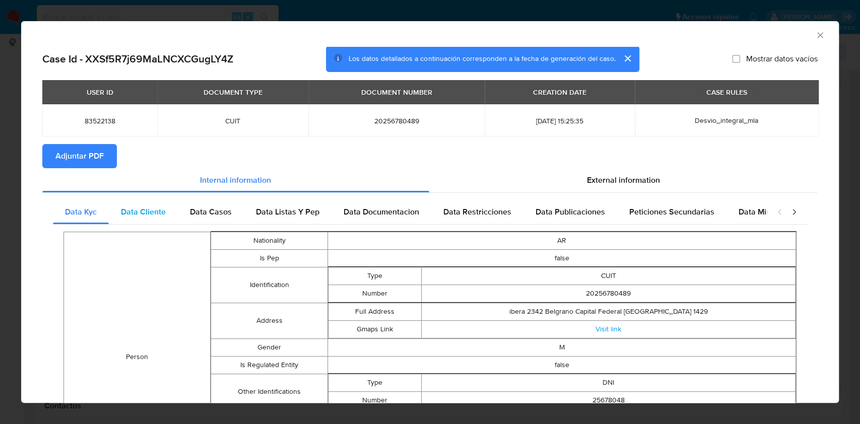
drag, startPoint x: 100, startPoint y: 156, endPoint x: 141, endPoint y: 205, distance: 64.0
click at [99, 156] on span "Adjuntar PDF" at bounding box center [79, 156] width 48 height 22
drag, startPoint x: 811, startPoint y: 39, endPoint x: 799, endPoint y: 46, distance: 13.8
click at [816, 38] on icon "Cerrar ventana" at bounding box center [821, 35] width 10 height 10
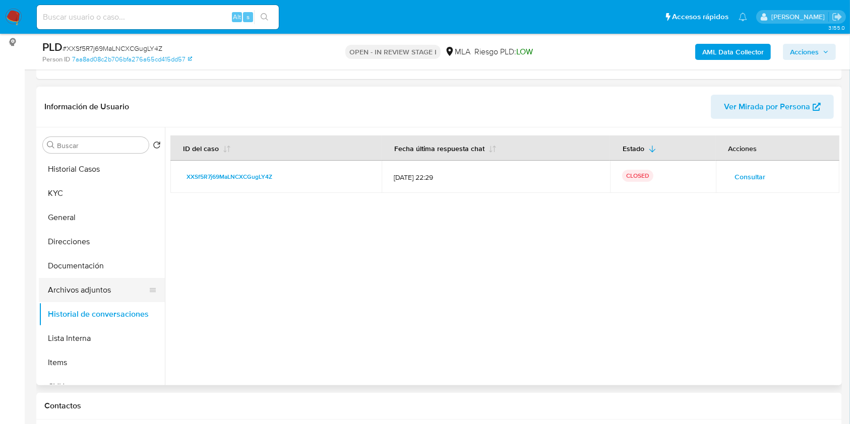
click at [73, 290] on button "Archivos adjuntos" at bounding box center [98, 290] width 118 height 24
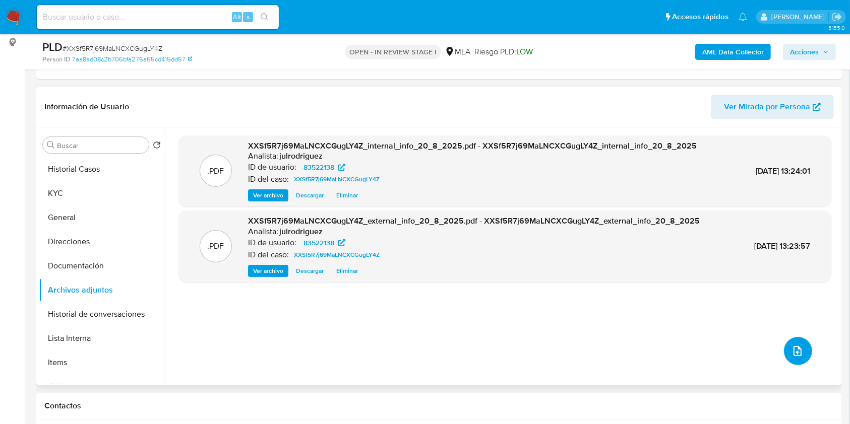
click at [795, 337] on button "upload-file" at bounding box center [798, 351] width 28 height 28
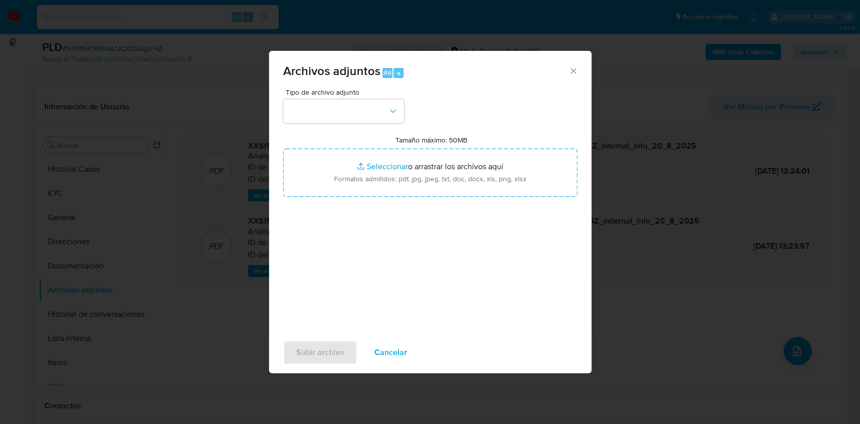
click at [343, 123] on div "Tipo de archivo adjunto Tamaño máximo: 50MB Seleccionar archivos Seleccionar o …" at bounding box center [430, 208] width 294 height 238
click at [349, 102] on button "button" at bounding box center [343, 111] width 121 height 24
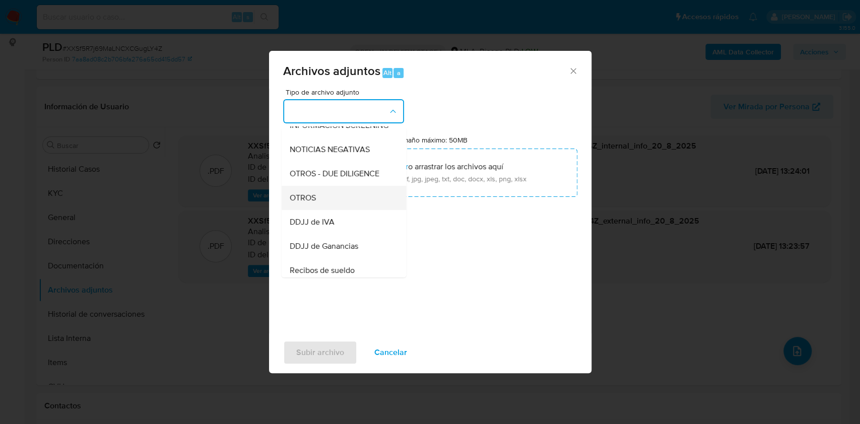
click at [333, 206] on div "OTROS" at bounding box center [340, 198] width 103 height 24
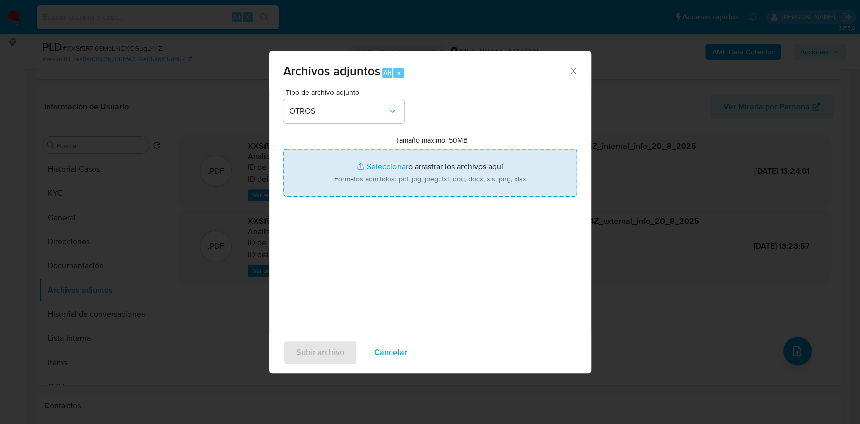
click at [430, 167] on input "Tamaño máximo: 50MB Seleccionar archivos" at bounding box center [430, 173] width 294 height 48
type input "C:\fakepath\[PERSON_NAME] - NOSIS - [DATE].pdf"
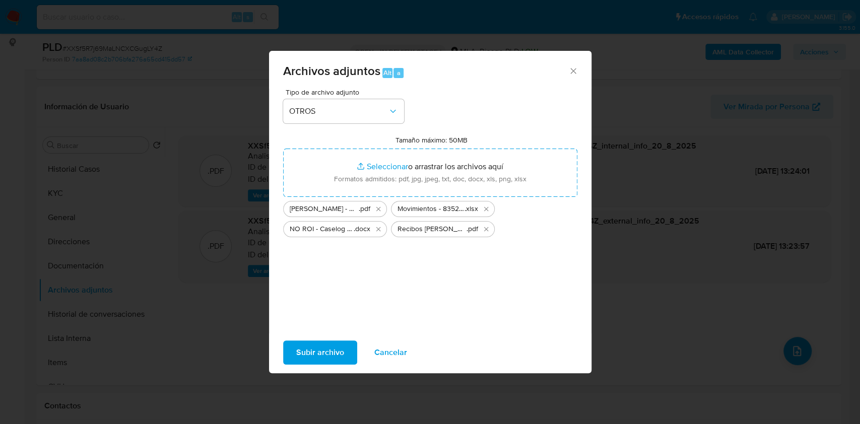
click at [326, 354] on span "Subir archivo" at bounding box center [320, 353] width 48 height 22
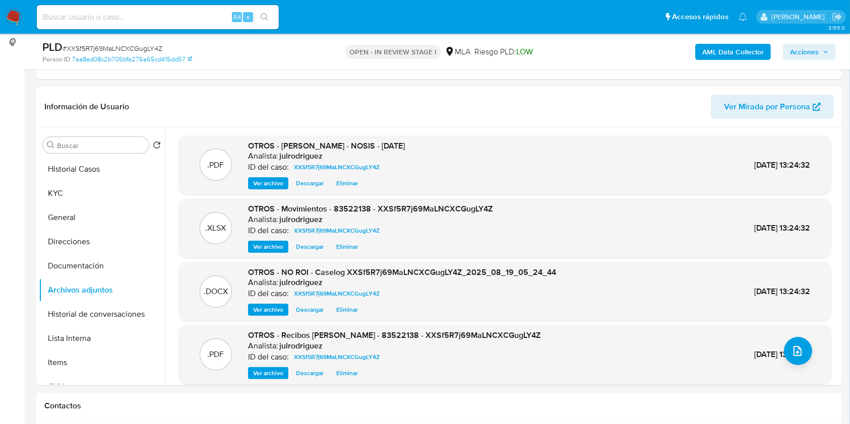
click at [794, 55] on span "Acciones" at bounding box center [804, 52] width 29 height 16
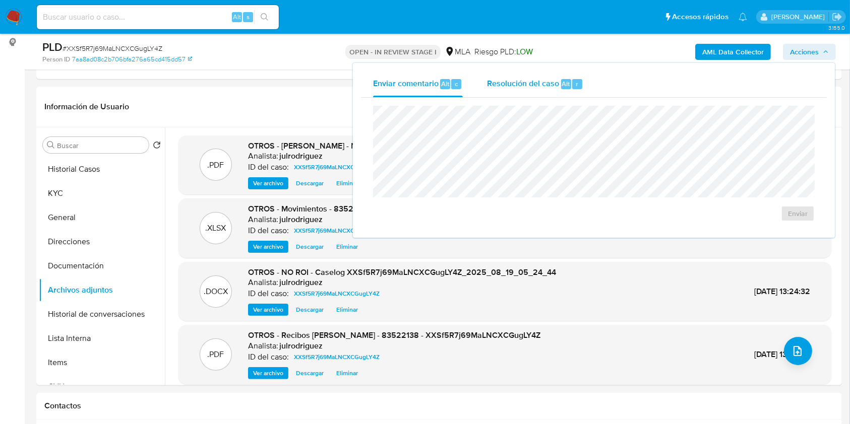
click at [565, 84] on span "Alt" at bounding box center [566, 84] width 8 height 10
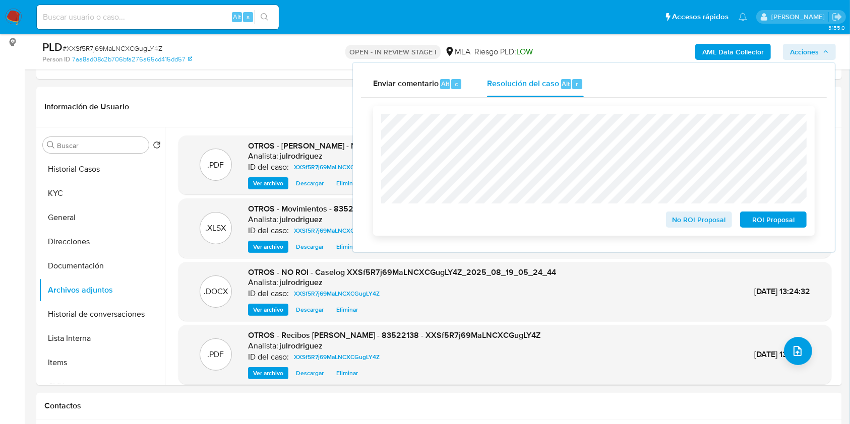
click at [682, 219] on span "No ROI Proposal" at bounding box center [699, 220] width 52 height 14
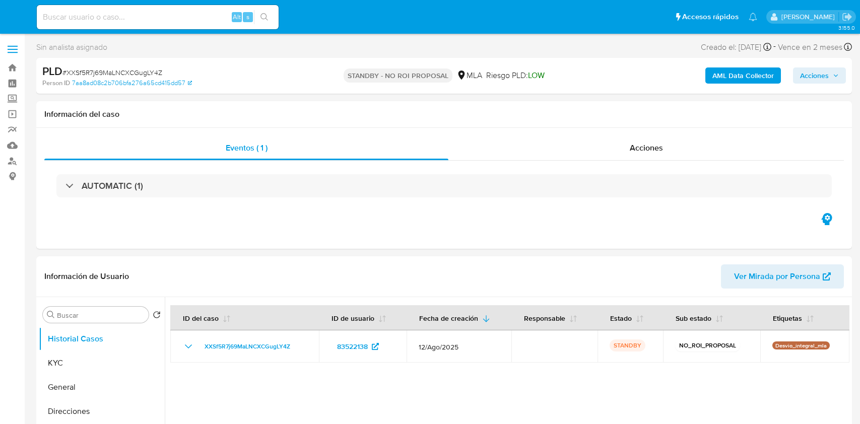
select select "10"
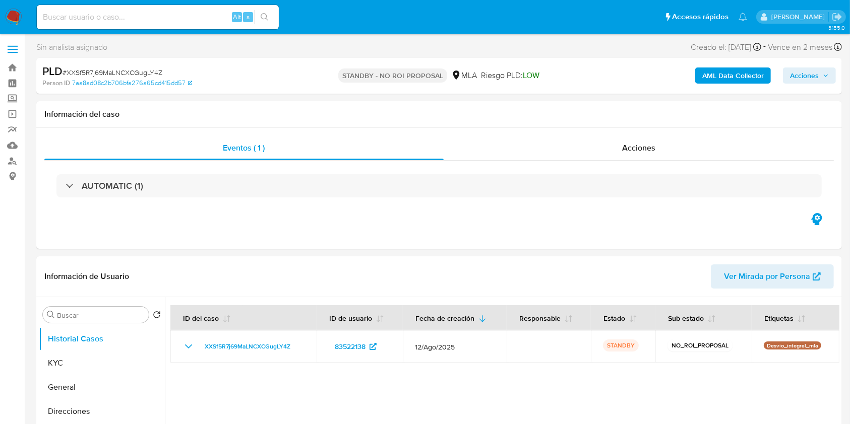
click at [107, 16] on input at bounding box center [158, 17] width 242 height 13
paste input "4jDzFneD6VH0HNSnhIUntabI"
type input "4jDzFneD6VH0HNSnhIUntabI"
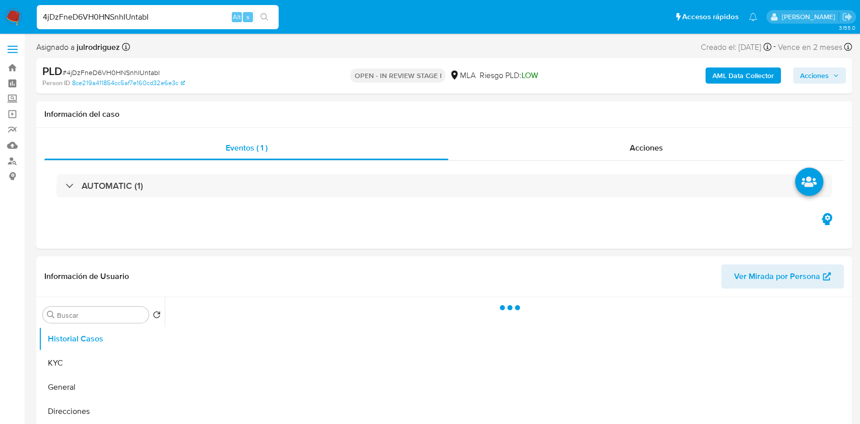
select select "10"
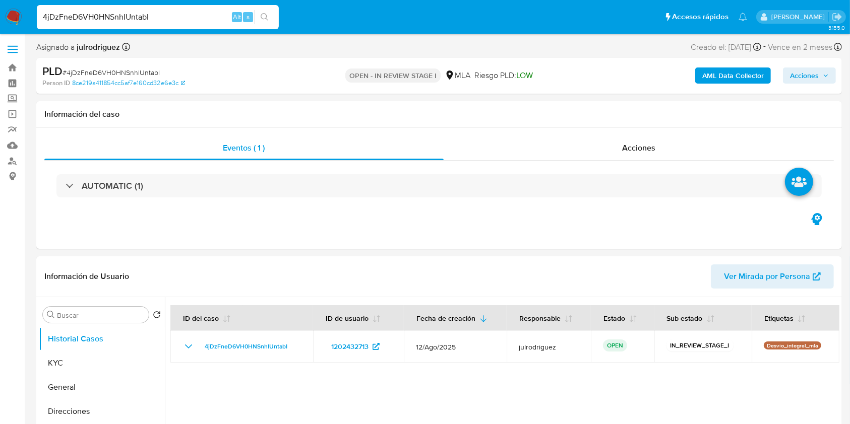
click at [157, 14] on input "4jDzFneD6VH0HNSnhIUntabI" at bounding box center [158, 17] width 242 height 13
click at [101, 20] on input "4jDzFneD6VH0HNSnhIUntabI" at bounding box center [158, 17] width 242 height 13
click at [100, 354] on button "KYC" at bounding box center [98, 363] width 118 height 24
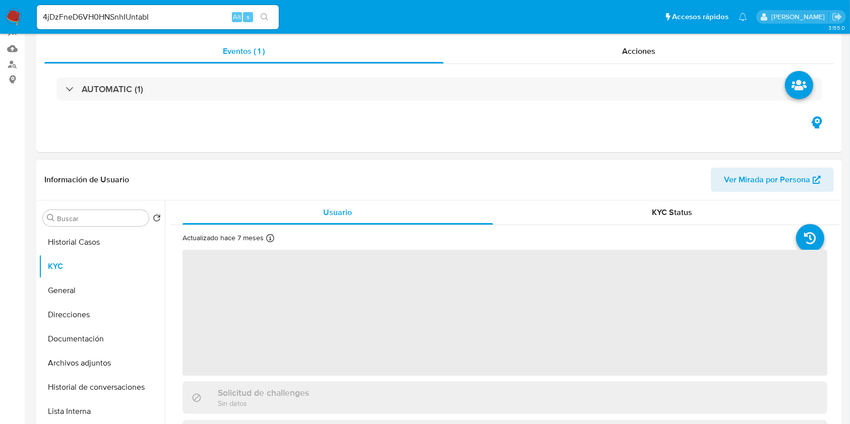
scroll to position [134, 0]
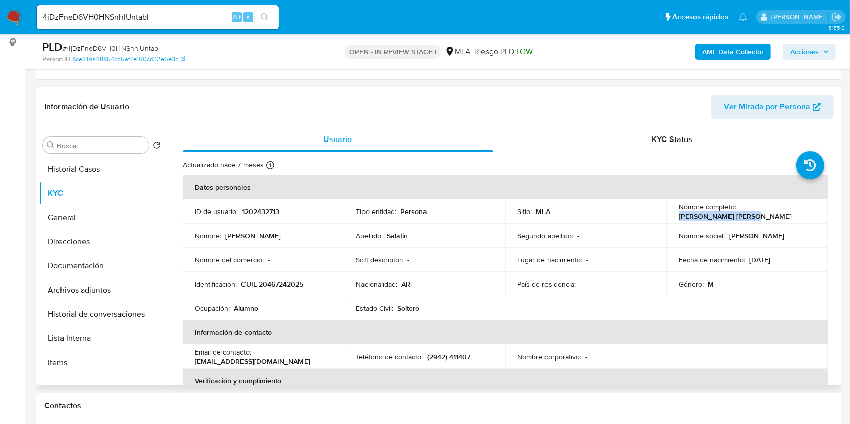
drag, startPoint x: 737, startPoint y: 214, endPoint x: 806, endPoint y: 215, distance: 69.1
click at [806, 215] on div "Nombre completo : Lucas Alexis Salatin" at bounding box center [746, 212] width 137 height 18
copy p "Lucas Alexis Salatin"
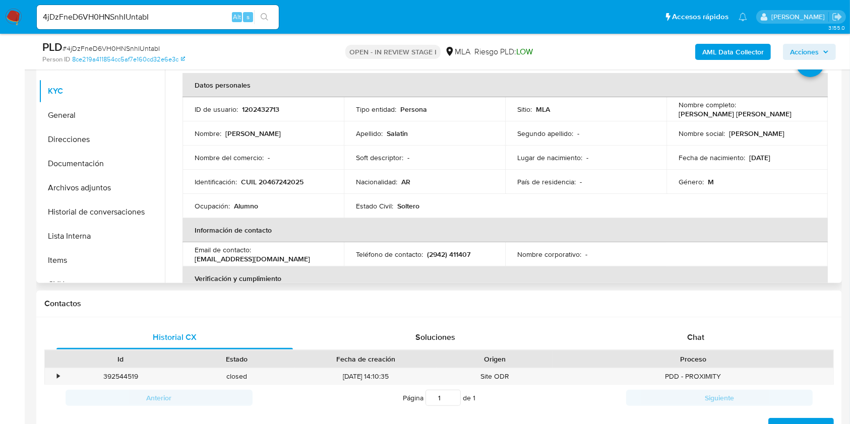
scroll to position [102, 0]
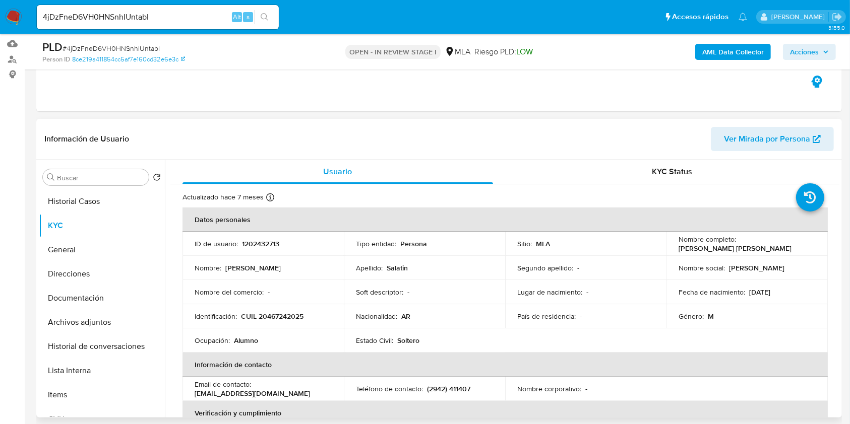
click at [265, 241] on p "1202432713" at bounding box center [260, 243] width 37 height 9
copy p "1202432713"
click at [119, 44] on span "# 4jDzFneD6VH0HNSnhIUntabI" at bounding box center [111, 48] width 97 height 10
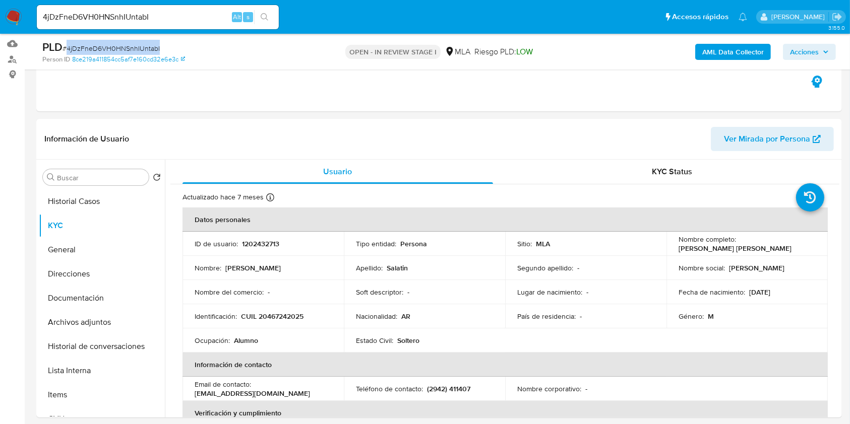
copy span "4jDzFneD6VH0HNSnhIUntabI"
click at [65, 295] on button "Documentación" at bounding box center [98, 298] width 118 height 24
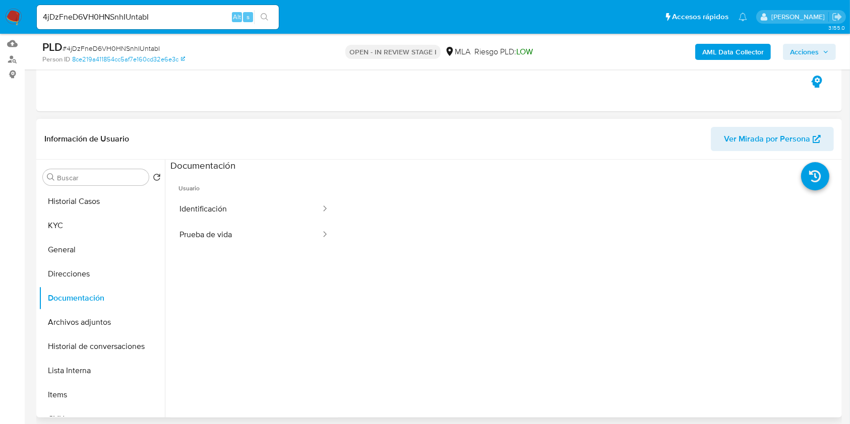
scroll to position [82, 0]
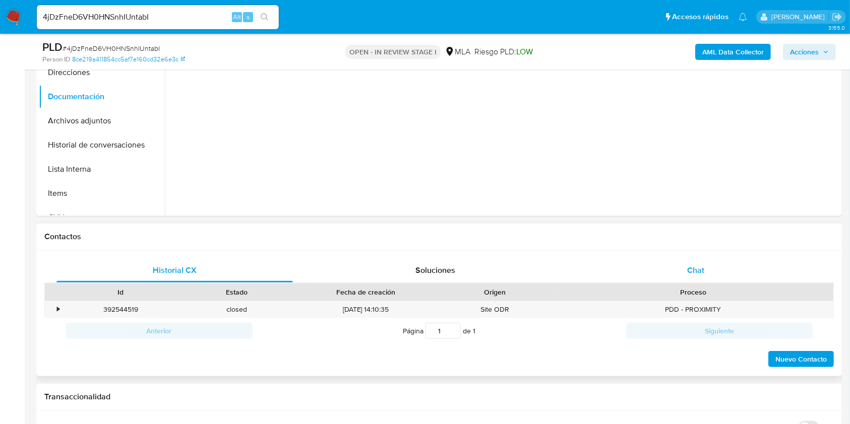
click at [669, 276] on div "Chat" at bounding box center [696, 271] width 236 height 24
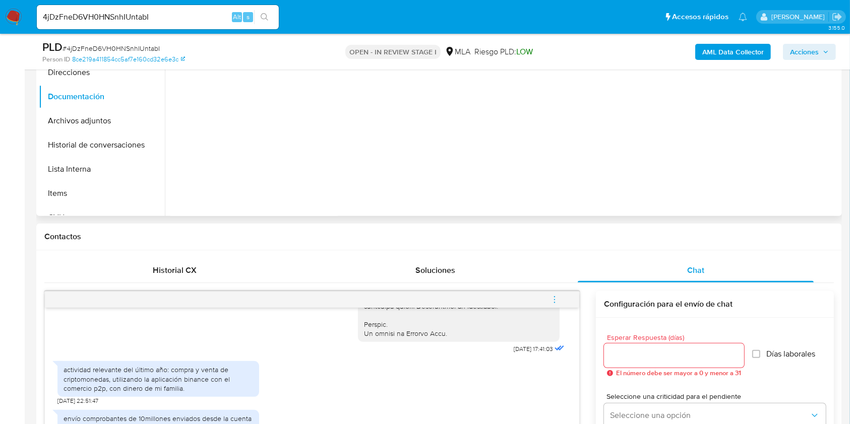
scroll to position [0, 0]
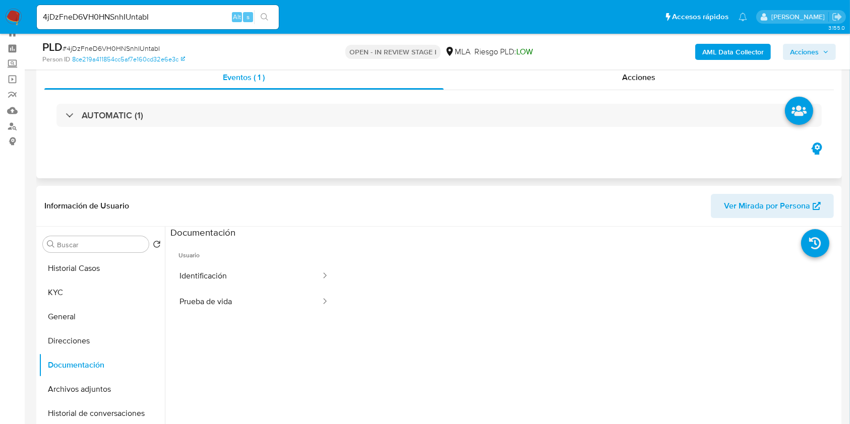
drag, startPoint x: 65, startPoint y: 289, endPoint x: 384, endPoint y: 164, distance: 343.1
click at [66, 289] on button "KYC" at bounding box center [102, 293] width 126 height 24
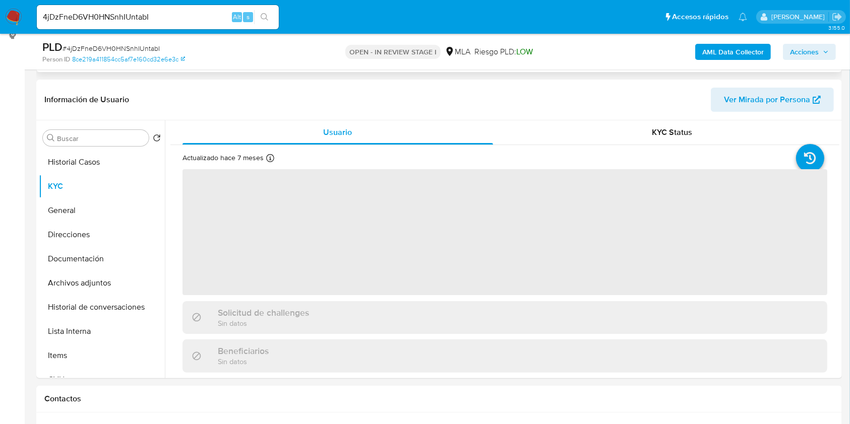
scroll to position [169, 0]
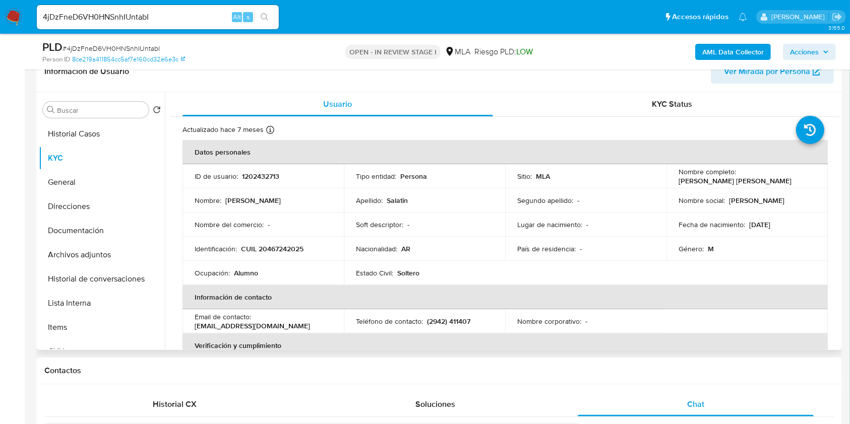
click at [277, 240] on td "Identificación : CUIL 20467242025" at bounding box center [262, 249] width 161 height 24
click at [277, 244] on p "CUIL 20467242025" at bounding box center [272, 248] width 63 height 9
copy p "20467242025"
click at [256, 180] on p "1202432713" at bounding box center [260, 176] width 37 height 9
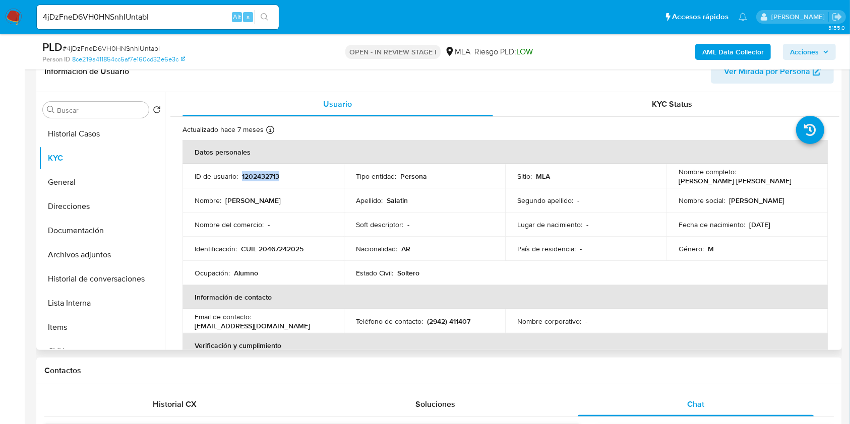
click at [256, 180] on p "1202432713" at bounding box center [260, 176] width 37 height 9
copy p "1202432713"
click at [283, 249] on p "CUIL 20467242025" at bounding box center [272, 248] width 63 height 9
copy p "20467242025"
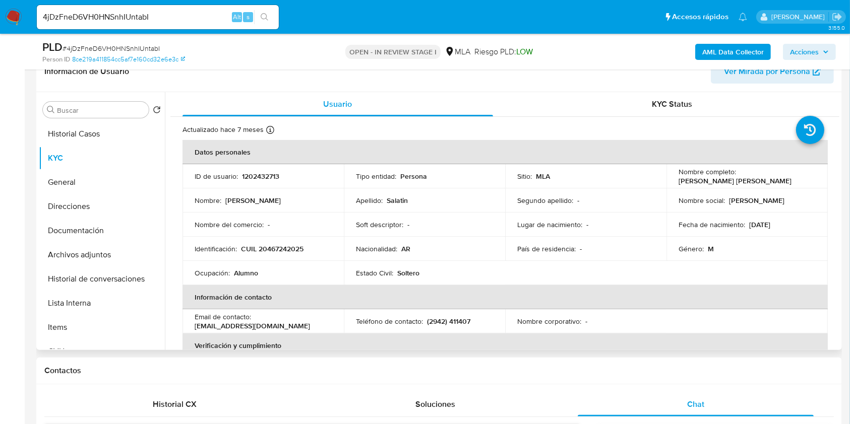
click at [271, 172] on p "1202432713" at bounding box center [260, 176] width 37 height 9
copy p "1202432713"
drag, startPoint x: 737, startPoint y: 175, endPoint x: 780, endPoint y: 141, distance: 54.6
click at [806, 173] on div "Nombre completo : Lucas Alexis Salatin" at bounding box center [746, 176] width 137 height 18
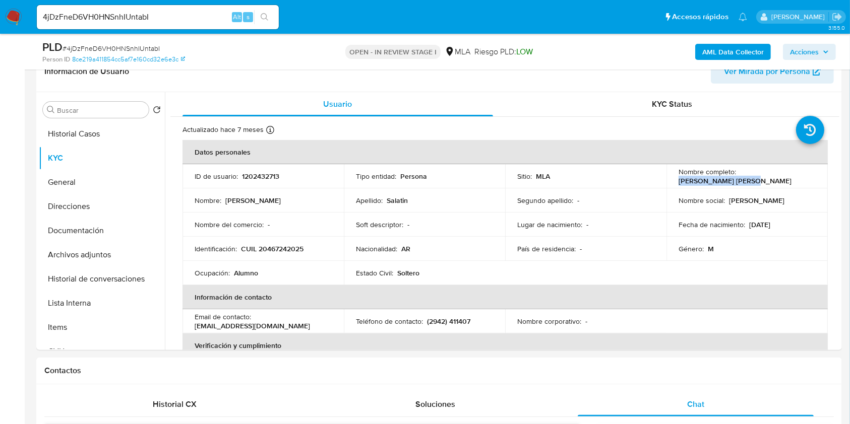
copy p "[PERSON_NAME] [PERSON_NAME]"
click at [282, 251] on p "CUIL 20467242025" at bounding box center [272, 248] width 63 height 9
copy p "20467242025"
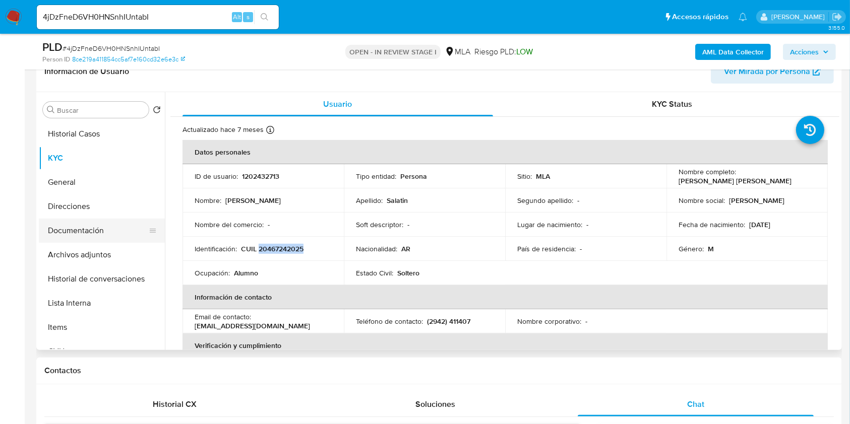
click at [85, 232] on button "Documentación" at bounding box center [98, 231] width 118 height 24
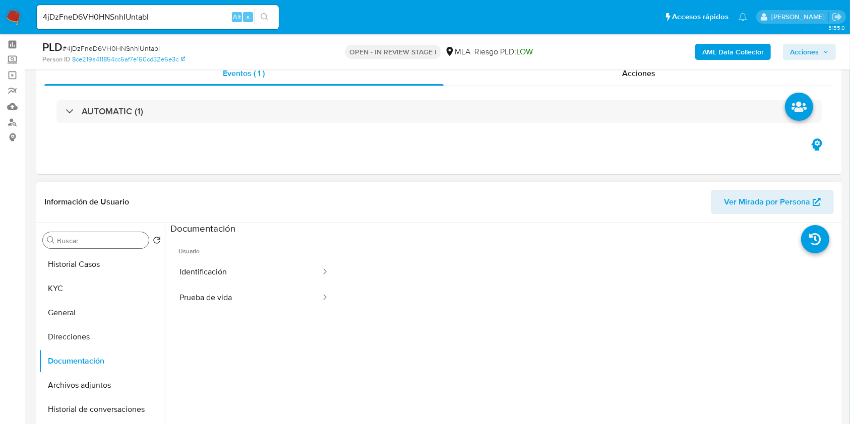
scroll to position [0, 0]
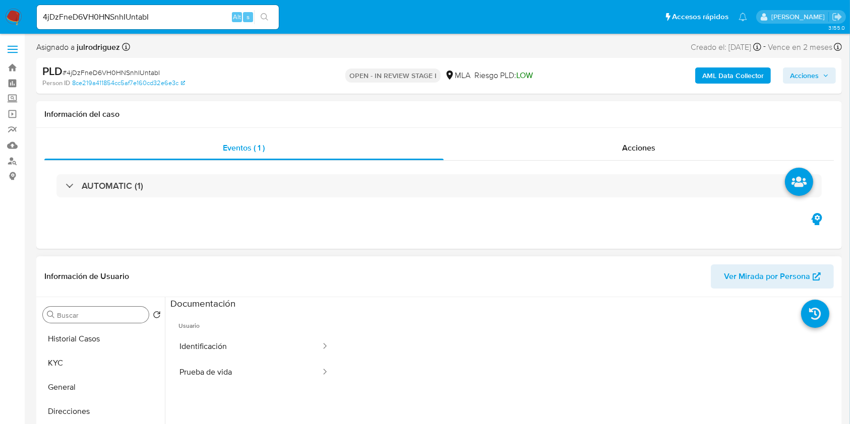
drag, startPoint x: 88, startPoint y: 361, endPoint x: 138, endPoint y: 308, distance: 72.7
click at [88, 360] on button "KYC" at bounding box center [102, 363] width 126 height 24
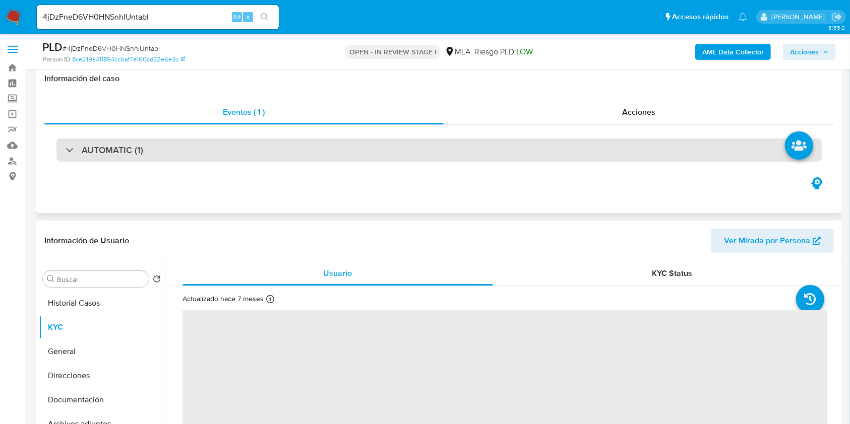
scroll to position [134, 0]
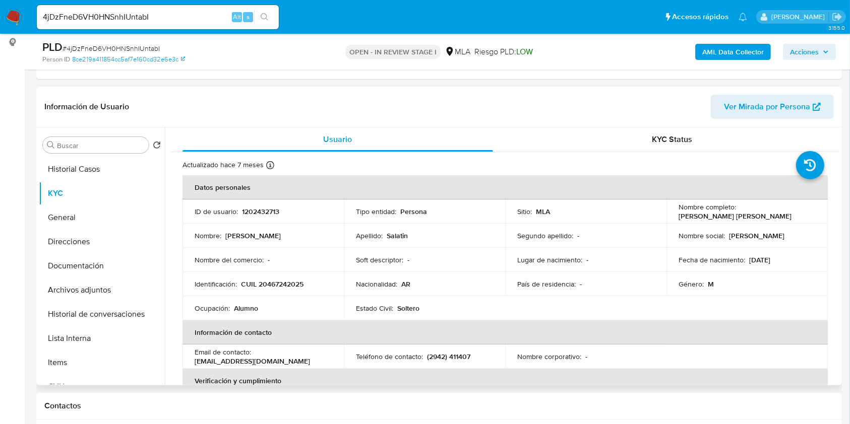
click at [278, 282] on p "CUIL 20467242025" at bounding box center [272, 284] width 63 height 9
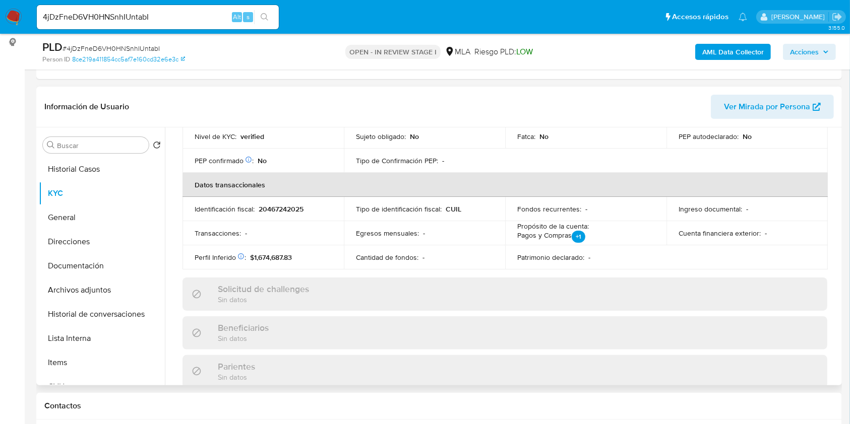
scroll to position [537, 0]
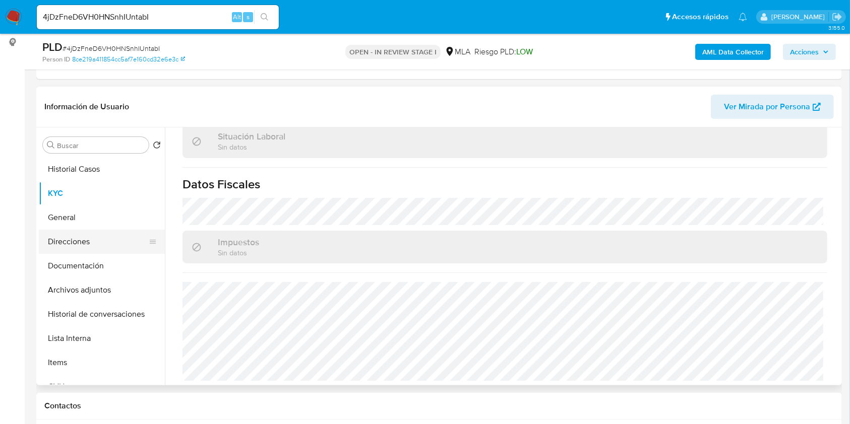
click at [71, 234] on button "Direcciones" at bounding box center [98, 242] width 118 height 24
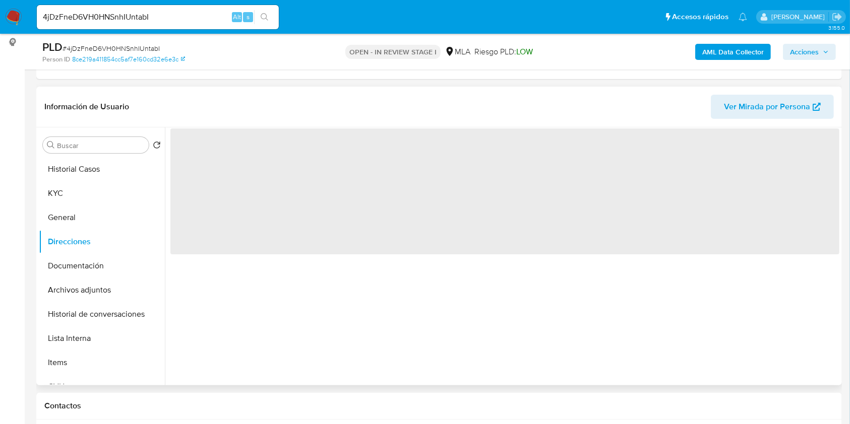
scroll to position [0, 0]
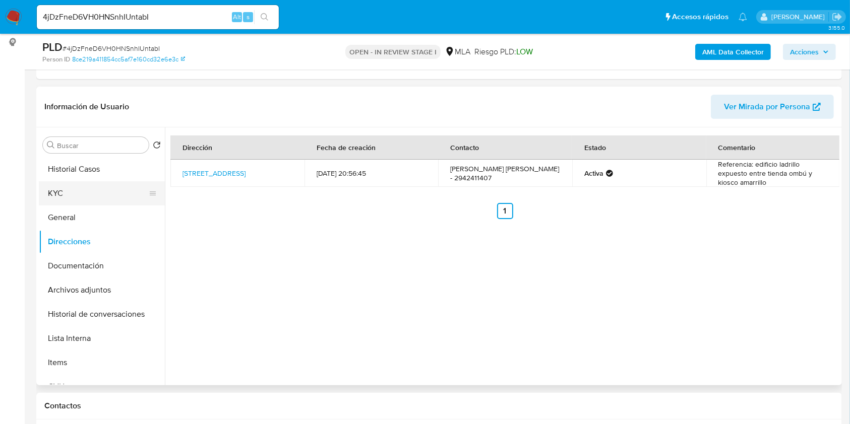
click at [84, 187] on button "KYC" at bounding box center [98, 193] width 118 height 24
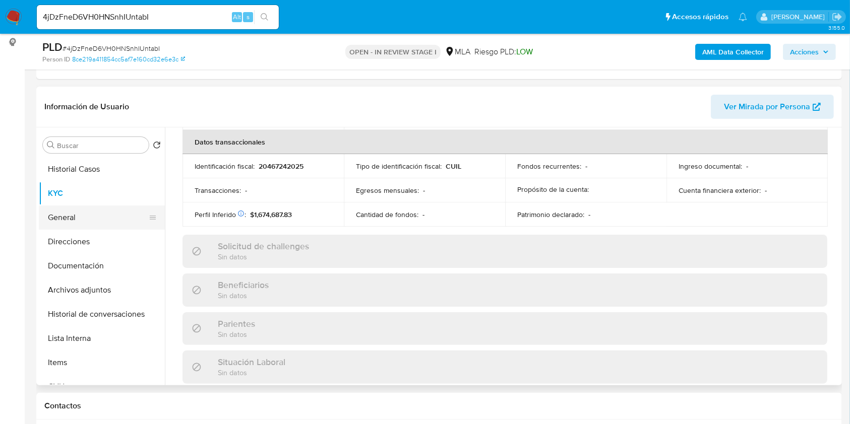
scroll to position [540, 0]
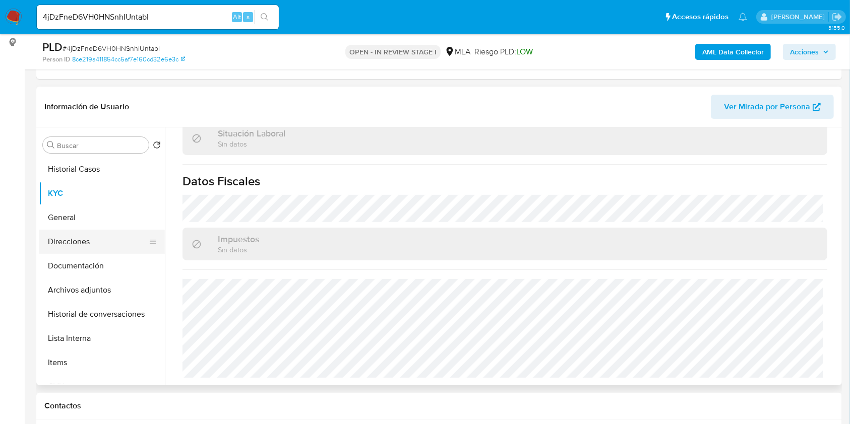
click at [92, 236] on button "Direcciones" at bounding box center [98, 242] width 118 height 24
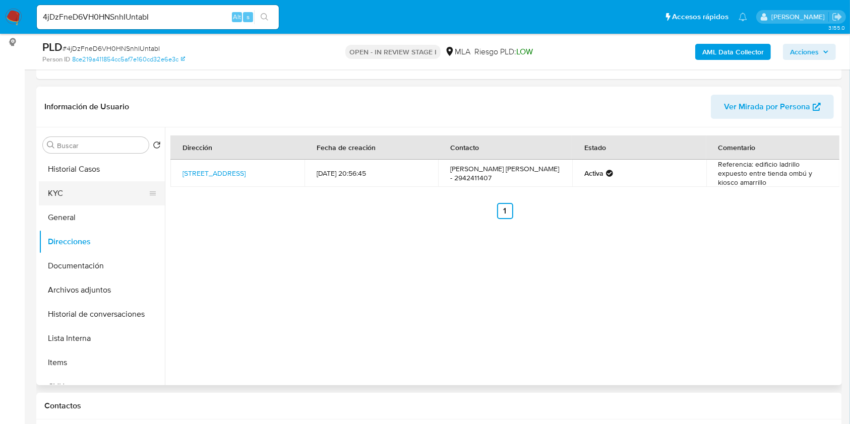
click at [57, 196] on button "KYC" at bounding box center [98, 193] width 118 height 24
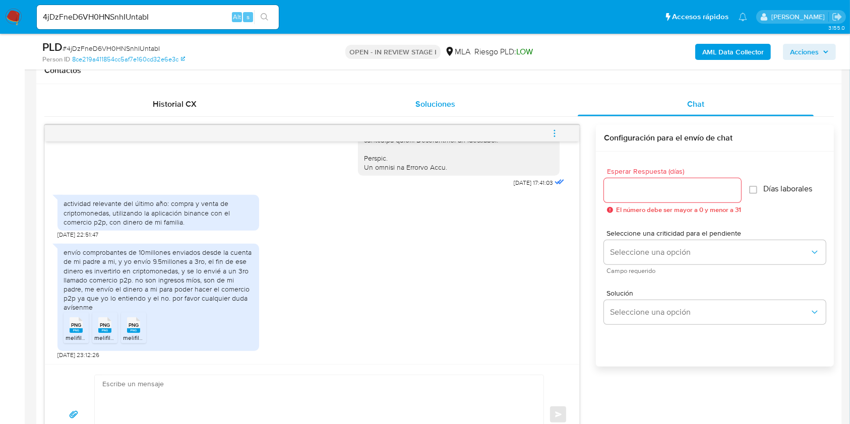
scroll to position [470, 0]
click at [78, 323] on span "PNG" at bounding box center [76, 325] width 10 height 7
click at [106, 326] on span "PNG" at bounding box center [105, 325] width 10 height 7
drag, startPoint x: 139, startPoint y: 322, endPoint x: 160, endPoint y: 322, distance: 21.2
click at [83, 322] on icon at bounding box center [76, 325] width 13 height 16
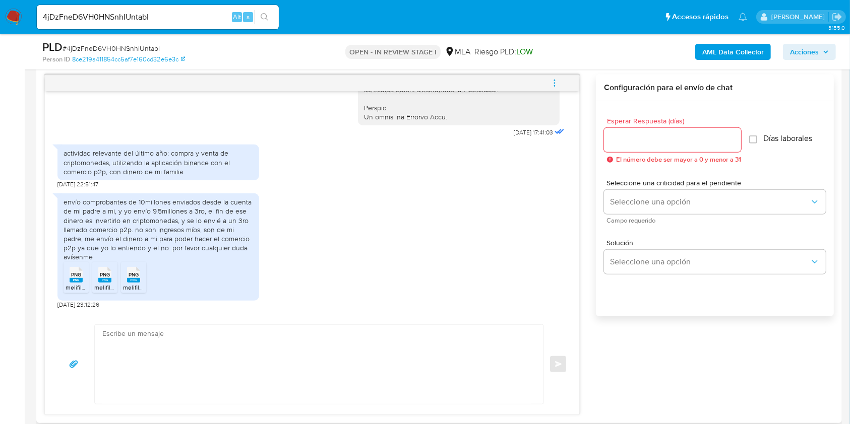
scroll to position [537, 0]
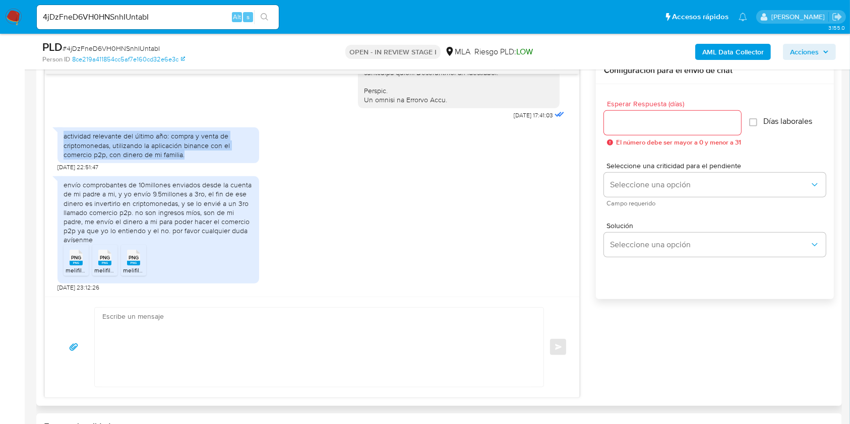
drag, startPoint x: 63, startPoint y: 135, endPoint x: 194, endPoint y: 152, distance: 132.7
click at [194, 152] on div "actividad relevante del último año: compra y venta de criptomonedas, utilizando…" at bounding box center [158, 146] width 202 height 36
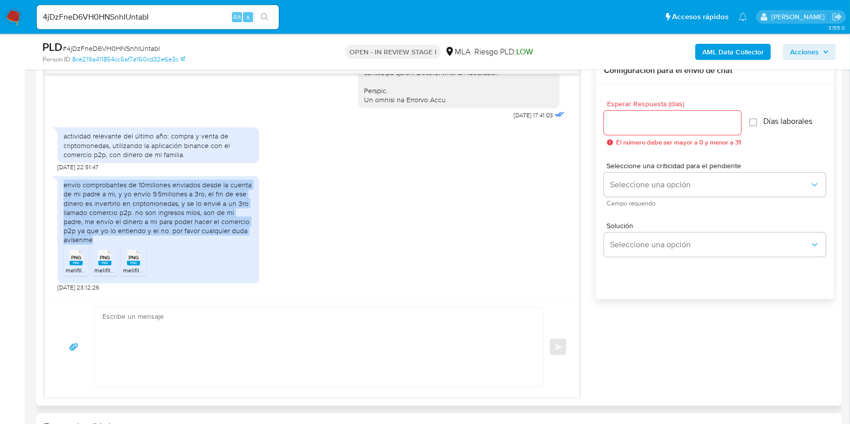
drag, startPoint x: 61, startPoint y: 183, endPoint x: 108, endPoint y: 235, distance: 69.9
click at [108, 235] on div "envío comprobantes de 10millones enviados desde la cuenta de mi padre a mi, y y…" at bounding box center [158, 229] width 202 height 107
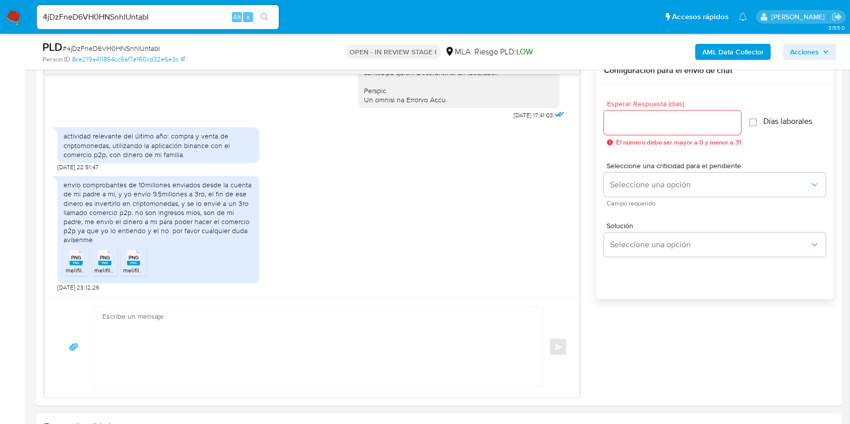
drag, startPoint x: 485, startPoint y: 112, endPoint x: 520, endPoint y: 111, distance: 34.8
click at [517, 128] on div "actividad relevante del último año: compra y venta de criptomonedas, utilizando…" at bounding box center [311, 146] width 509 height 49
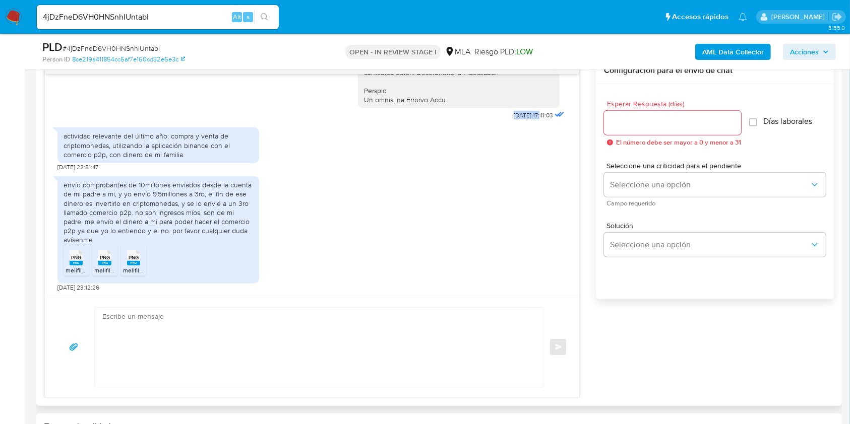
drag, startPoint x: 491, startPoint y: 115, endPoint x: 521, endPoint y: 115, distance: 30.2
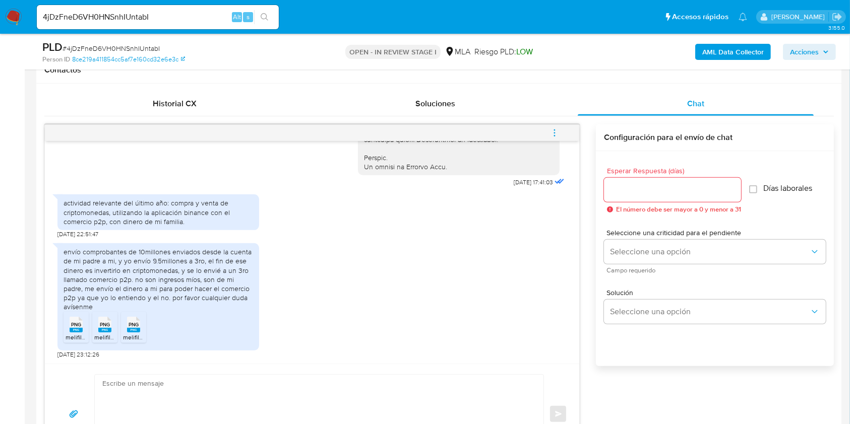
click at [152, 46] on span "# 4jDzFneD6VH0HNSnhIUntabI" at bounding box center [111, 48] width 97 height 10
click at [698, 196] on div at bounding box center [672, 190] width 137 height 24
click at [697, 195] on input "Esperar Respuesta (días)" at bounding box center [672, 189] width 137 height 13
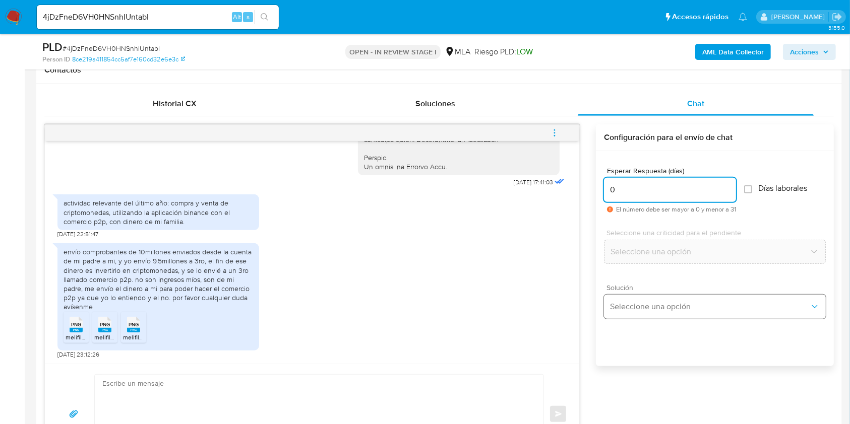
type input "0"
click at [657, 308] on span "Seleccione una opción" at bounding box center [710, 307] width 200 height 10
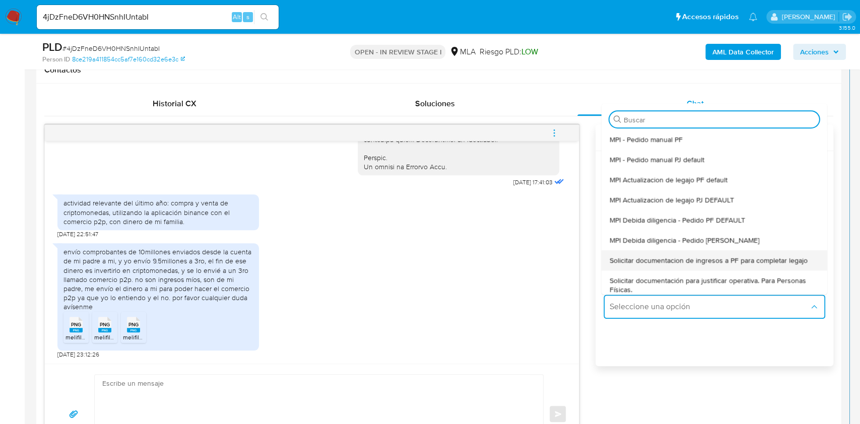
click at [682, 258] on span "Solicitar documentacion de ingresos a PF para completar legajo" at bounding box center [709, 260] width 198 height 9
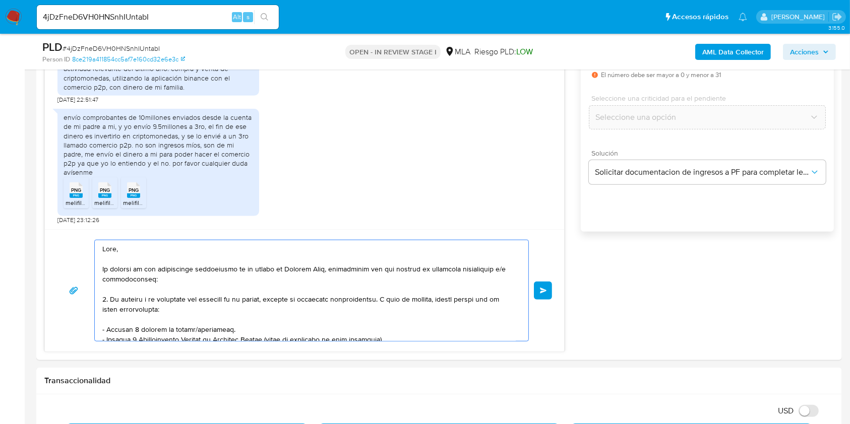
scroll to position [101, 0]
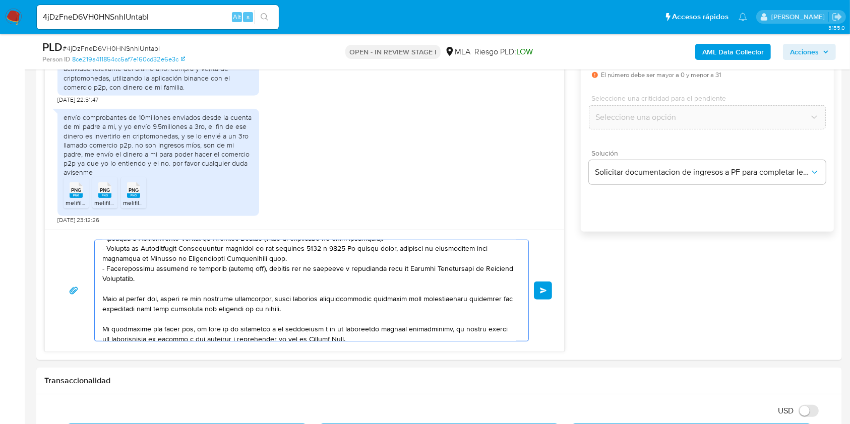
drag, startPoint x: 134, startPoint y: 268, endPoint x: 386, endPoint y: 456, distance: 314.8
type textarea "Hola, En función"
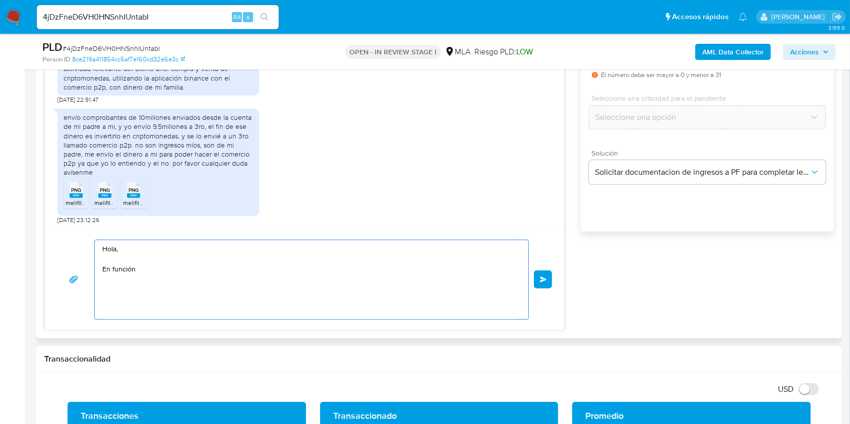
scroll to position [0, 0]
drag, startPoint x: 107, startPoint y: 236, endPoint x: 163, endPoint y: 246, distance: 56.8
click at [64, 220] on div "18/08/2025 17:41:03 actividad relevante del último año: compra y venta de cript…" at bounding box center [304, 160] width 520 height 341
paste textarea "Buenas tardes, ¡Muchas gracias por tu respuesta! Confirmamos la recepción de la…"
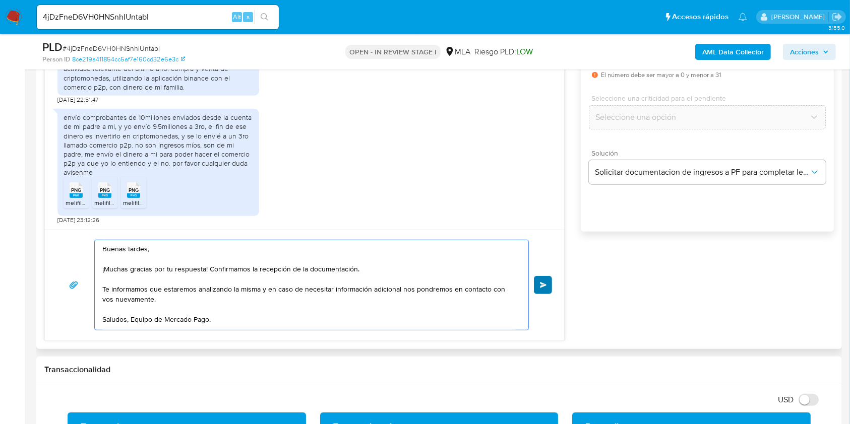
type textarea "Buenas tardes, ¡Muchas gracias por tu respuesta! Confirmamos la recepción de la…"
click at [542, 282] on span "Enviar" at bounding box center [543, 285] width 7 height 6
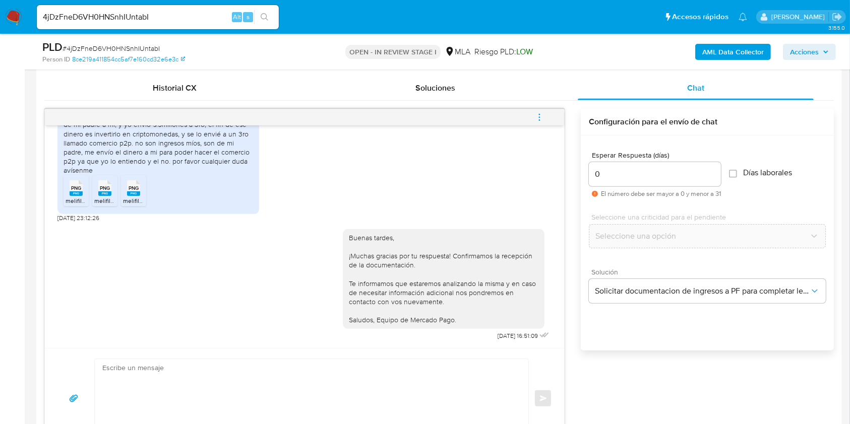
scroll to position [470, 0]
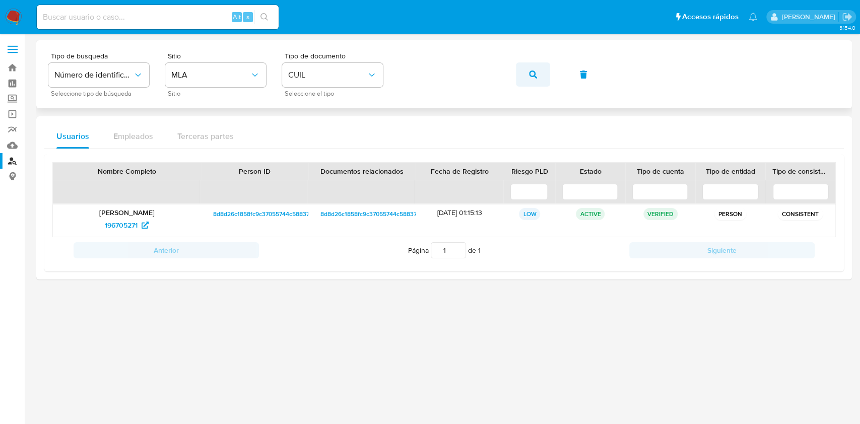
click at [524, 74] on button "button" at bounding box center [533, 75] width 34 height 24
click at [116, 224] on span "78189069" at bounding box center [121, 225] width 31 height 16
click at [541, 79] on button "button" at bounding box center [533, 75] width 34 height 24
click at [129, 222] on span "62381251" at bounding box center [121, 225] width 29 height 16
click at [536, 74] on icon "button" at bounding box center [533, 75] width 8 height 8
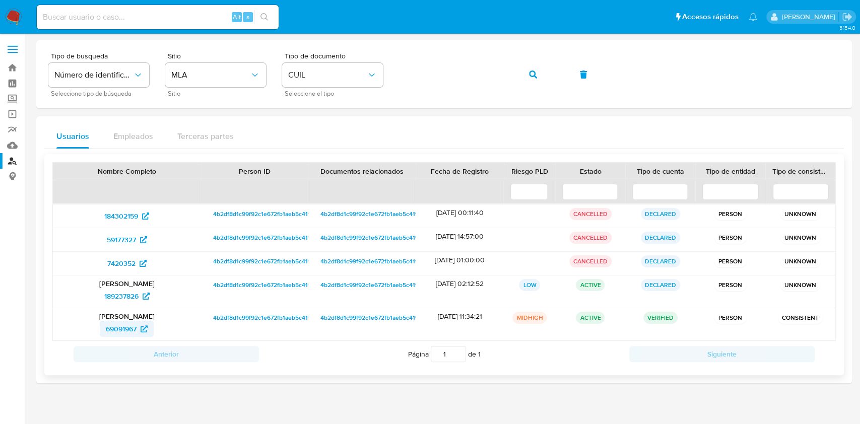
click at [131, 332] on span "69091967" at bounding box center [121, 329] width 31 height 16
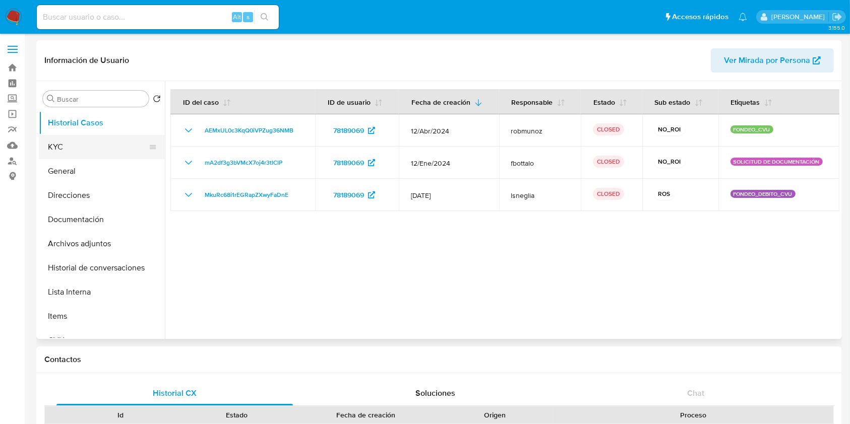
click at [94, 149] on button "KYC" at bounding box center [98, 147] width 118 height 24
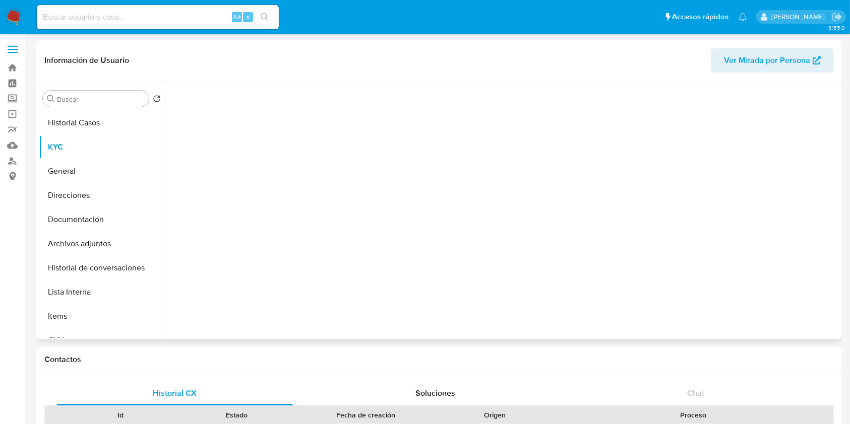
select select "10"
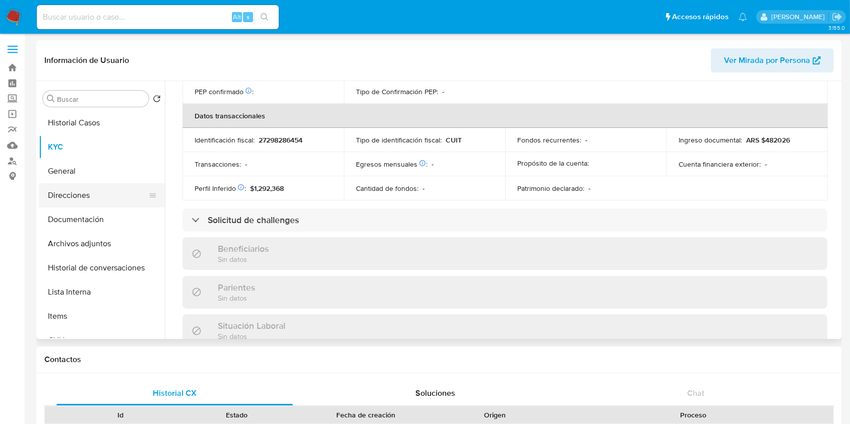
scroll to position [521, 0]
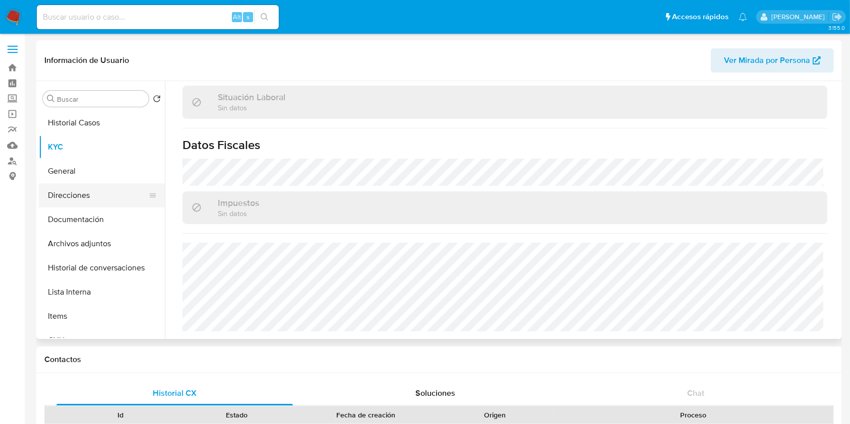
click at [71, 188] on button "Direcciones" at bounding box center [98, 195] width 118 height 24
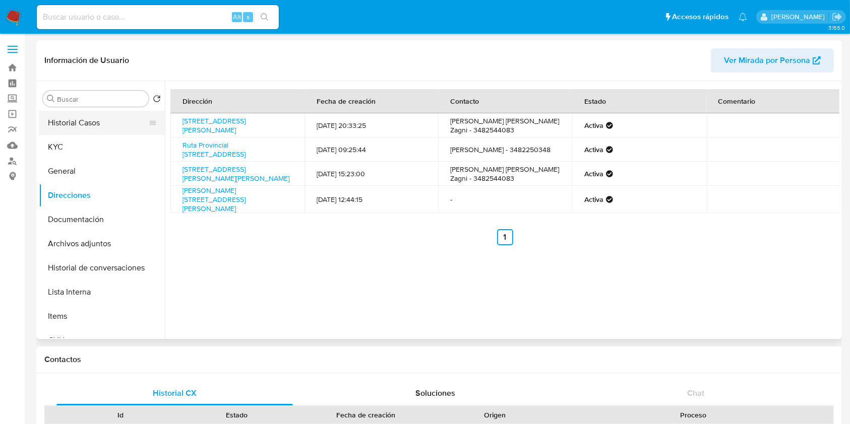
click at [86, 128] on button "Historial Casos" at bounding box center [98, 123] width 118 height 24
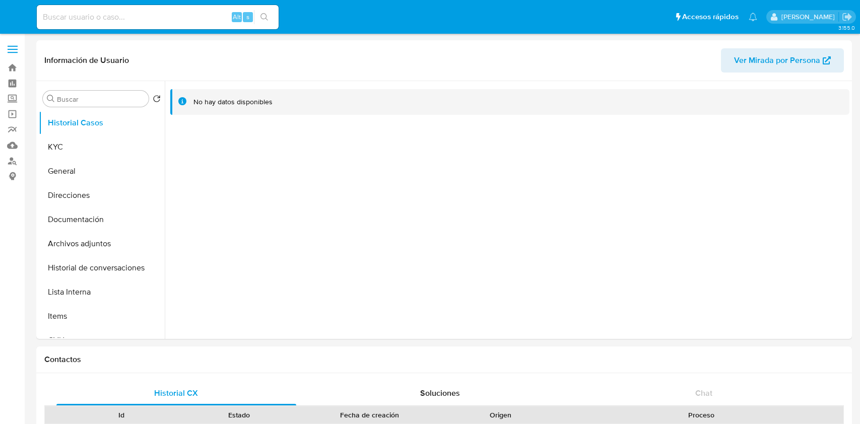
select select "10"
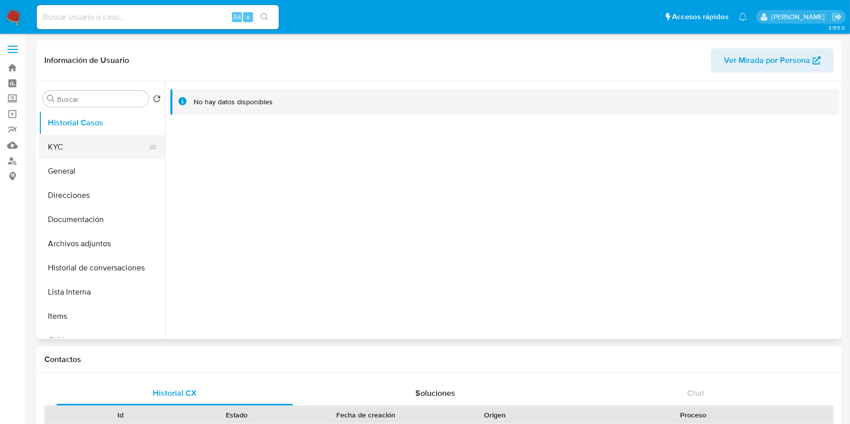
click at [112, 138] on button "KYC" at bounding box center [98, 147] width 118 height 24
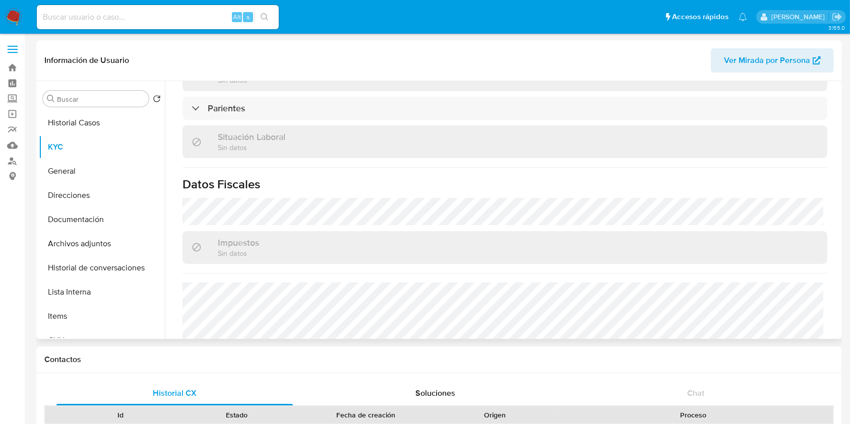
scroll to position [282, 0]
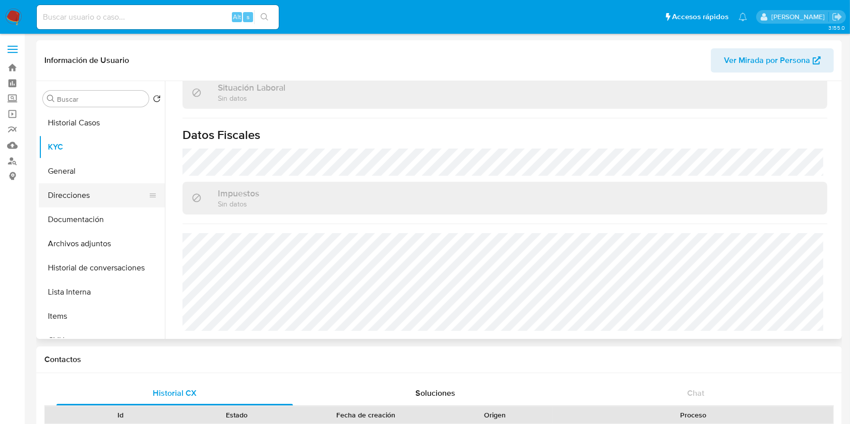
click at [84, 200] on button "Direcciones" at bounding box center [98, 195] width 118 height 24
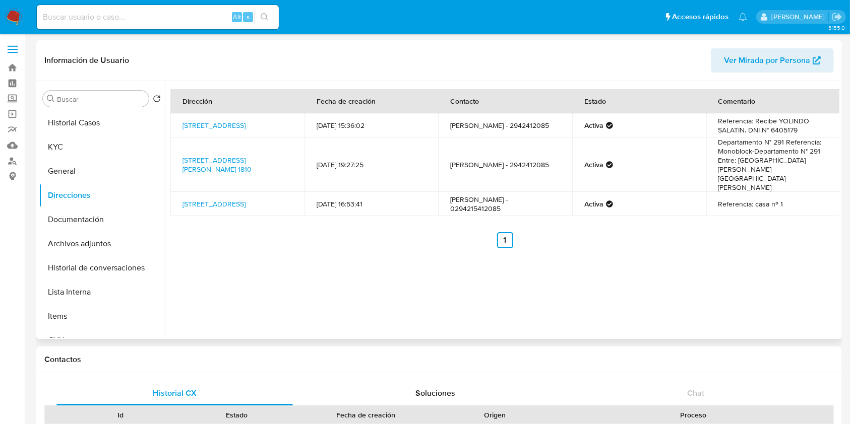
drag, startPoint x: 286, startPoint y: 131, endPoint x: 174, endPoint y: 119, distance: 112.5
click at [174, 119] on td "[STREET_ADDRESS]" at bounding box center [237, 125] width 134 height 24
copy link "[STREET_ADDRESS]"
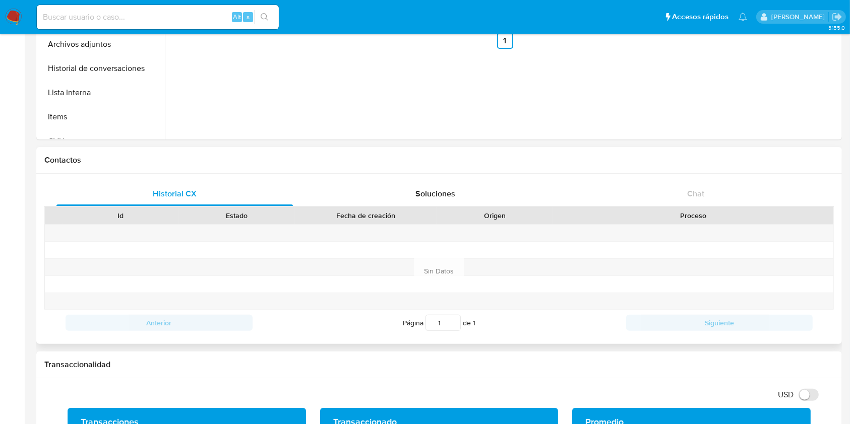
scroll to position [202, 0]
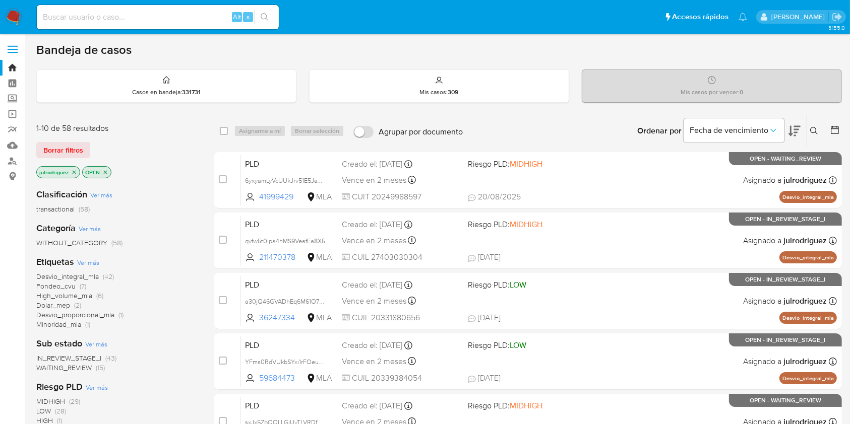
click at [813, 127] on button at bounding box center [815, 131] width 17 height 12
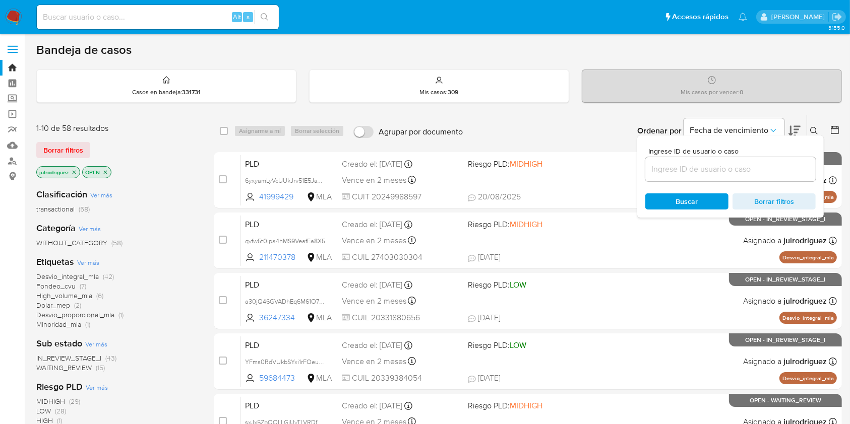
click at [765, 156] on div "Ingrese ID de usuario o caso" at bounding box center [730, 165] width 170 height 34
drag, startPoint x: 760, startPoint y: 166, endPoint x: 677, endPoint y: 194, distance: 87.4
click at [760, 166] on input at bounding box center [730, 169] width 170 height 13
paste input "4jDzFneD6VH0HNSnhIUntabI"
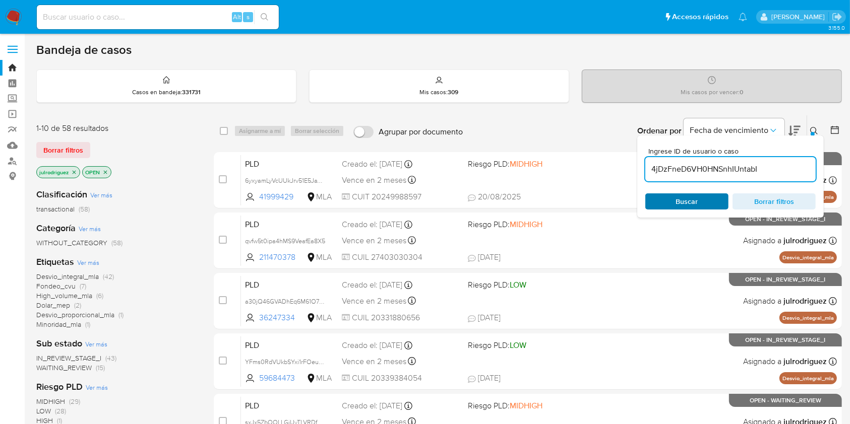
type input "4jDzFneD6VH0HNSnhIUntabI"
click at [673, 202] on span "Buscar" at bounding box center [686, 202] width 69 height 14
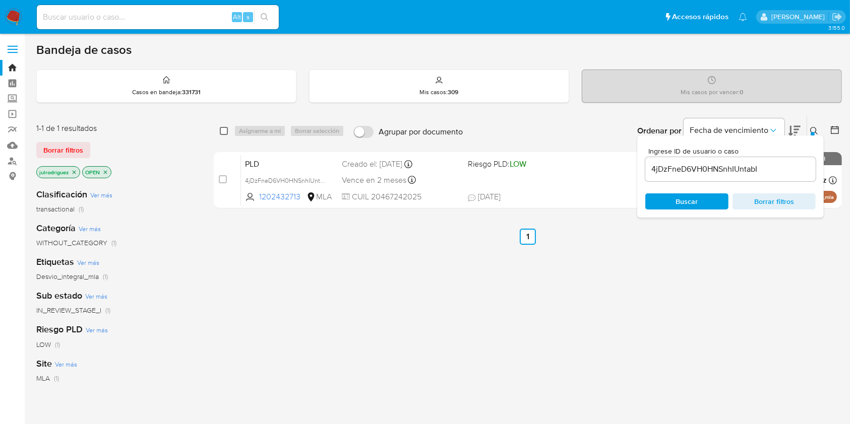
click at [227, 131] on input "checkbox" at bounding box center [224, 131] width 8 height 8
checkbox input "true"
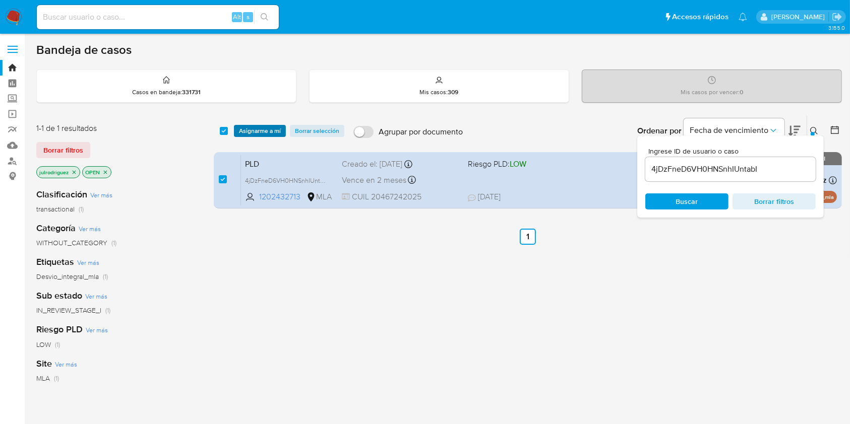
click at [264, 126] on span "Asignarme a mí" at bounding box center [260, 131] width 42 height 10
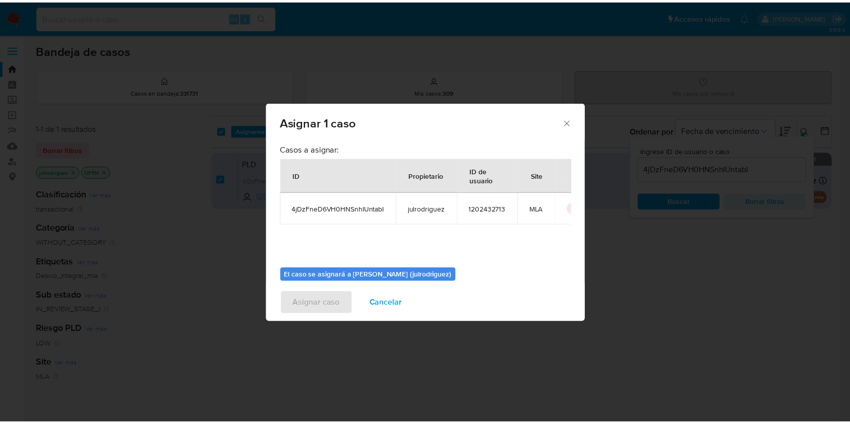
scroll to position [51, 0]
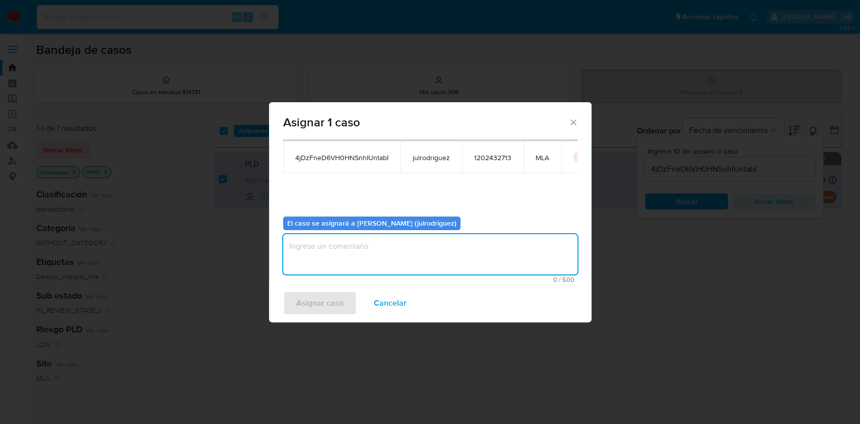
click at [366, 260] on textarea "assign-modal" at bounding box center [430, 254] width 294 height 40
type textarea "."
click at [326, 303] on span "Asignar caso" at bounding box center [319, 303] width 47 height 22
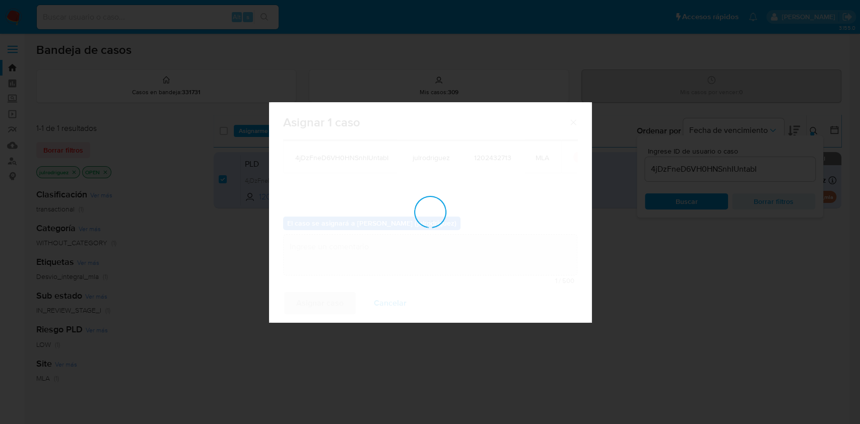
checkbox input "false"
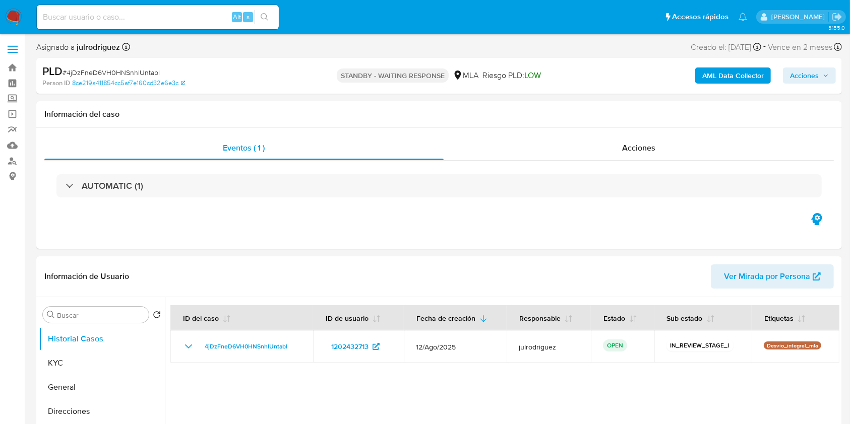
select select "10"
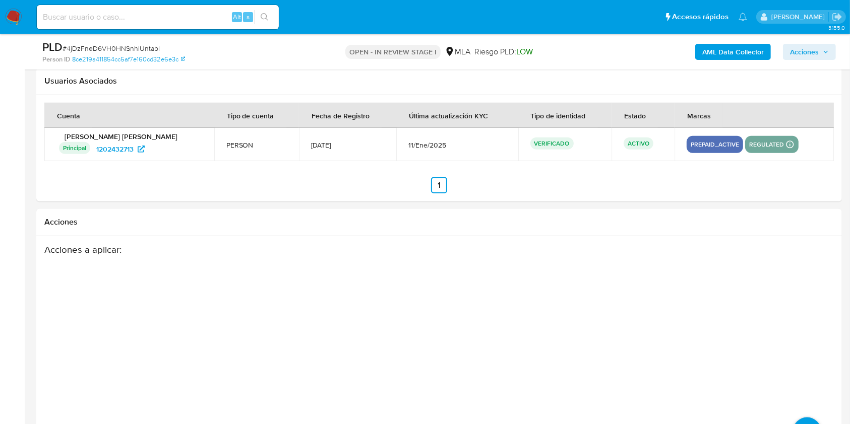
select select "10"
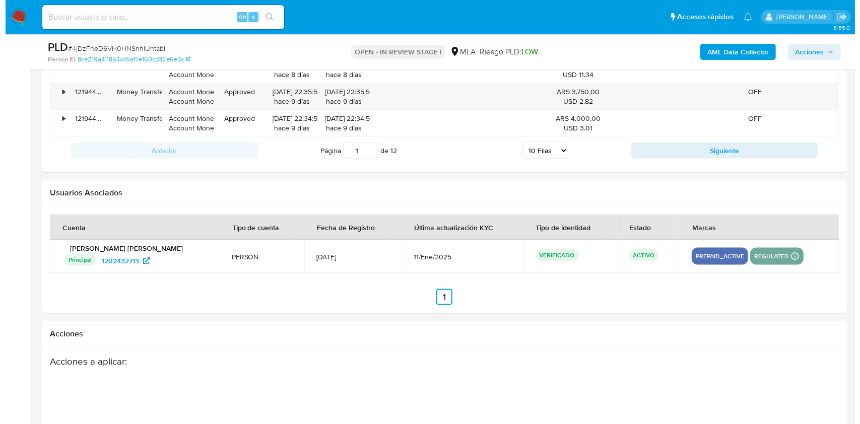
scroll to position [1510, 0]
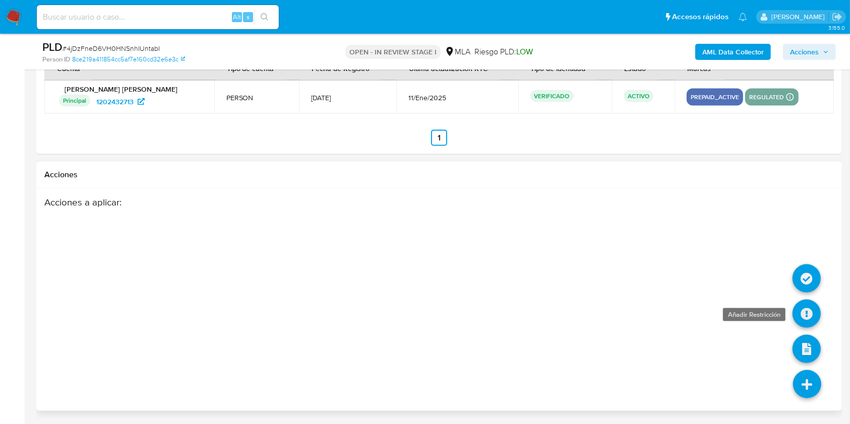
click at [810, 315] on icon at bounding box center [806, 314] width 28 height 28
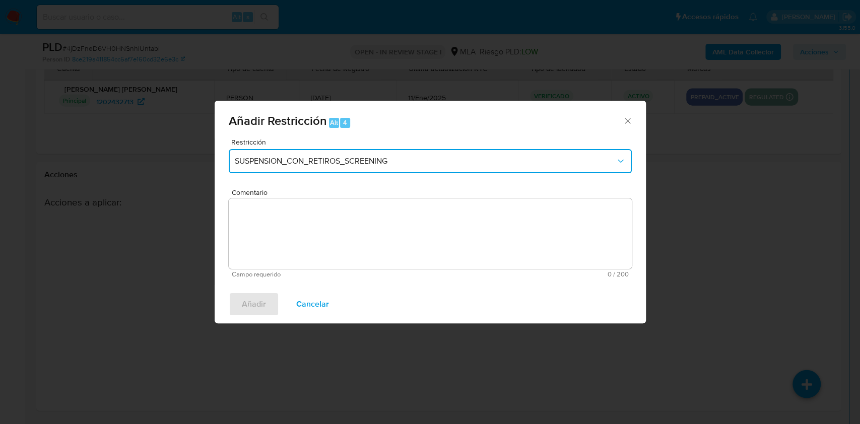
click at [408, 164] on span "SUSPENSION_CON_RETIROS_SCREENING" at bounding box center [425, 161] width 381 height 10
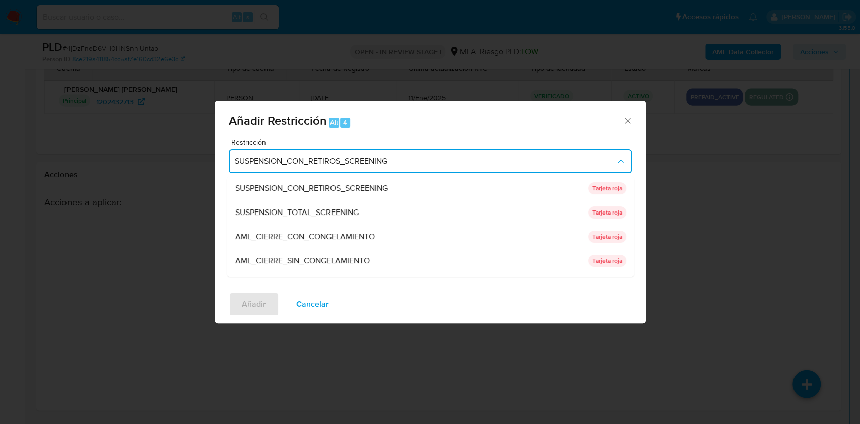
drag, startPoint x: 362, startPoint y: 210, endPoint x: 363, endPoint y: 219, distance: 9.1
click at [363, 210] on div "SUSPENSION_TOTAL_SCREENING" at bounding box center [408, 213] width 347 height 24
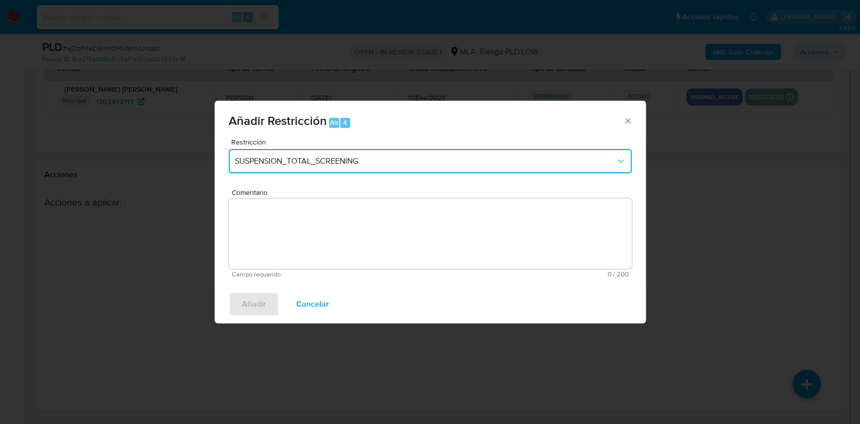
click at [324, 166] on span "SUSPENSION_TOTAL_SCREENING" at bounding box center [425, 161] width 381 height 10
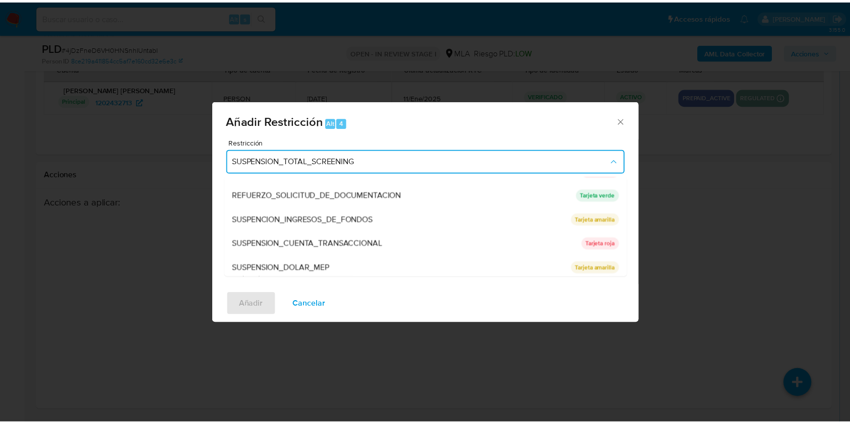
scroll to position [214, 0]
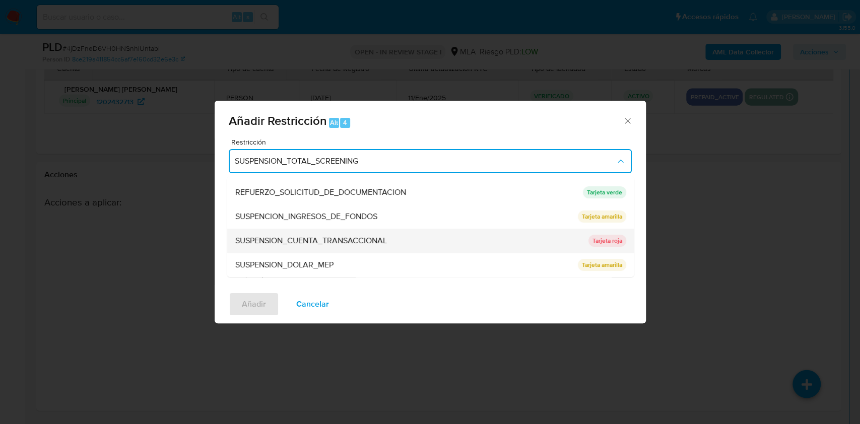
click at [317, 238] on span "SUSPENSION_CUENTA_TRANSACCIONAL" at bounding box center [311, 241] width 152 height 10
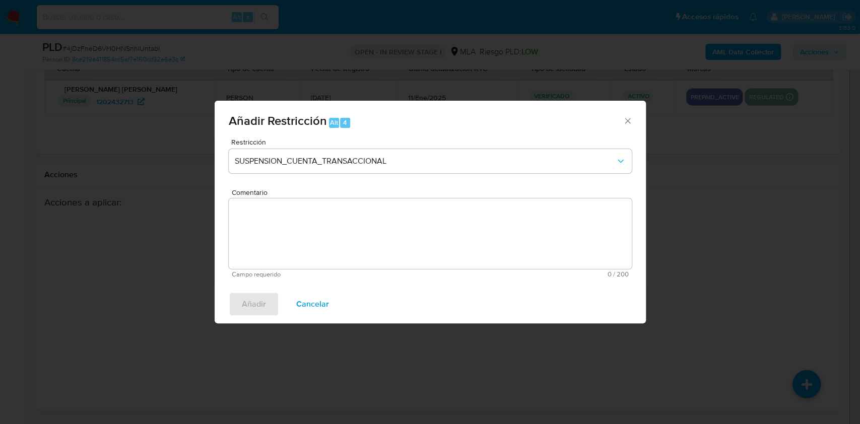
click at [297, 241] on textarea "Comentario" at bounding box center [430, 234] width 403 height 71
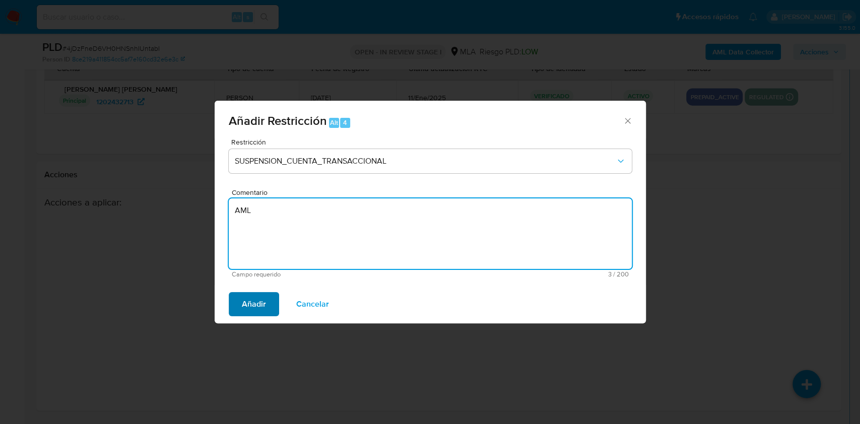
type textarea "AML"
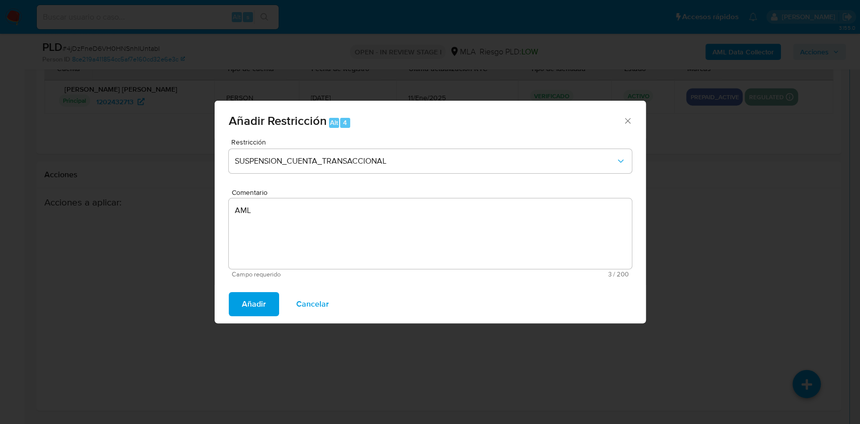
click at [267, 297] on button "Añadir" at bounding box center [254, 304] width 50 height 24
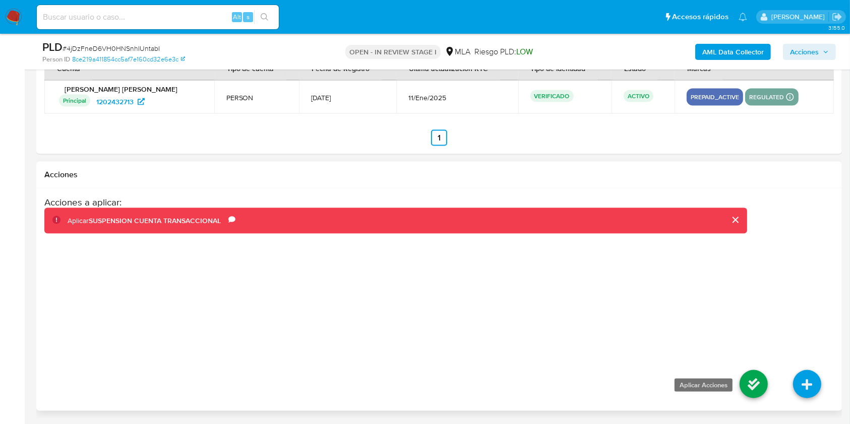
click at [749, 380] on icon at bounding box center [753, 384] width 28 height 28
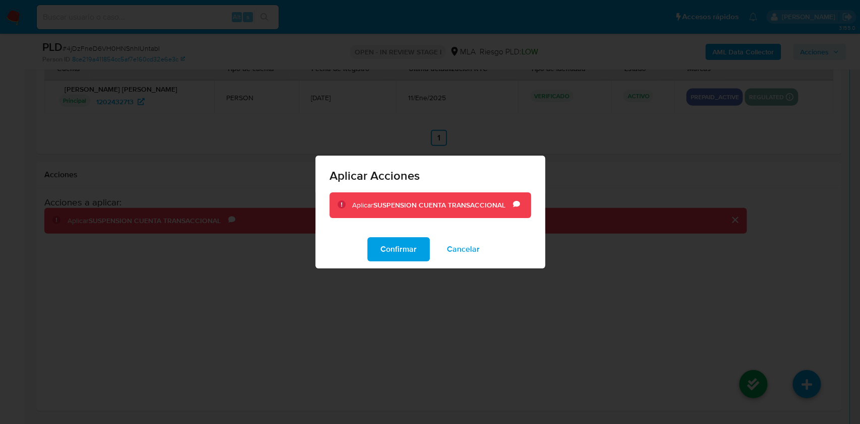
drag, startPoint x: 407, startPoint y: 245, endPoint x: 491, endPoint y: 273, distance: 88.5
click at [407, 245] on span "Confirmar" at bounding box center [399, 249] width 36 height 22
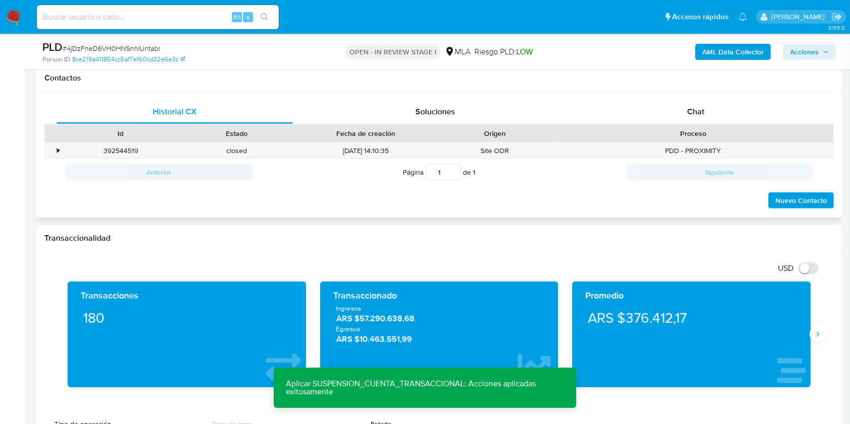
scroll to position [435, 0]
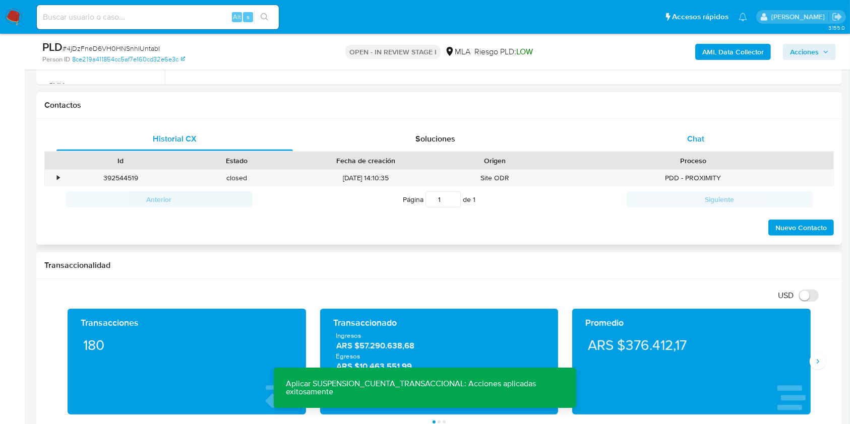
click at [694, 133] on span "Chat" at bounding box center [695, 139] width 17 height 12
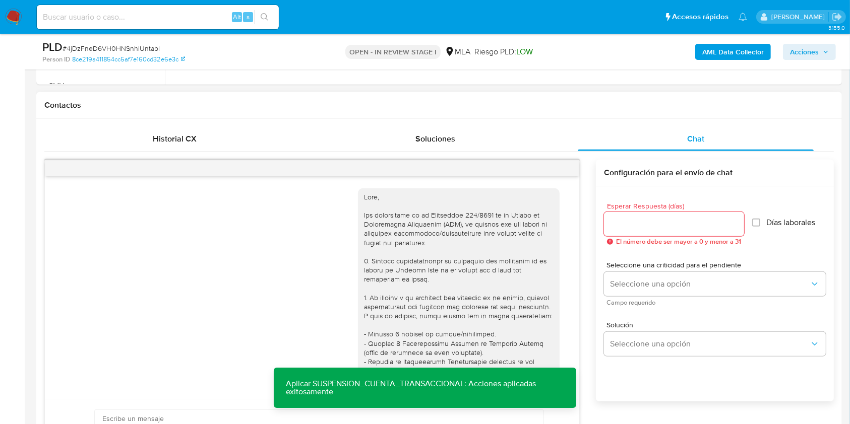
scroll to position [647, 0]
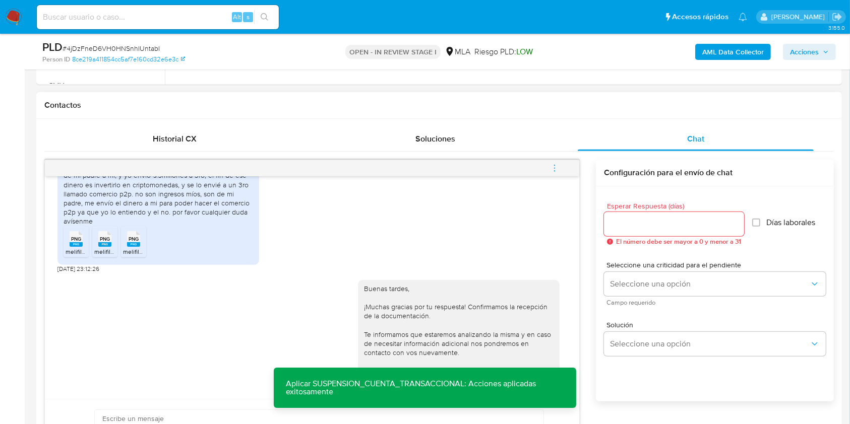
click at [557, 164] on icon "menu-action" at bounding box center [554, 168] width 9 height 9
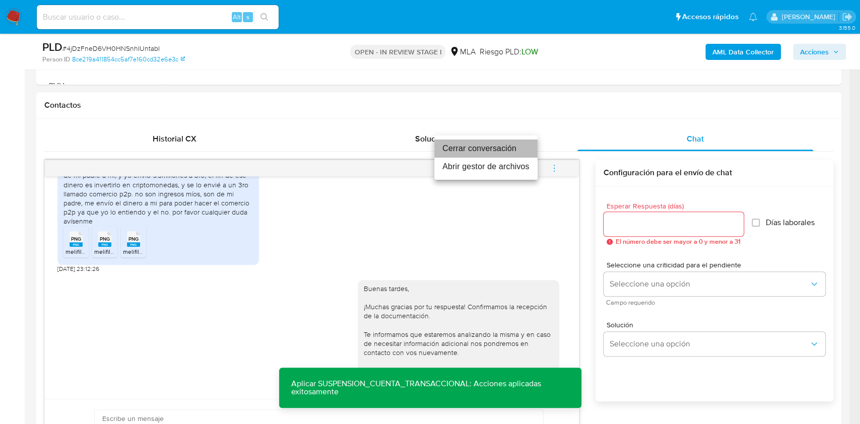
click at [478, 150] on li "Cerrar conversación" at bounding box center [485, 149] width 103 height 18
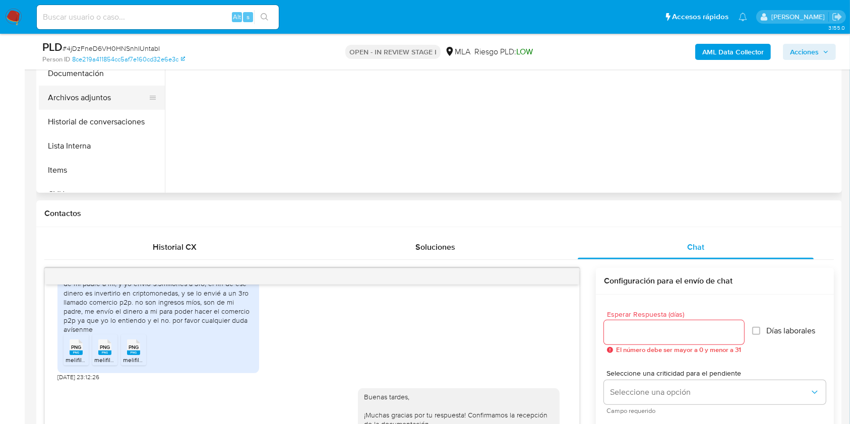
scroll to position [233, 0]
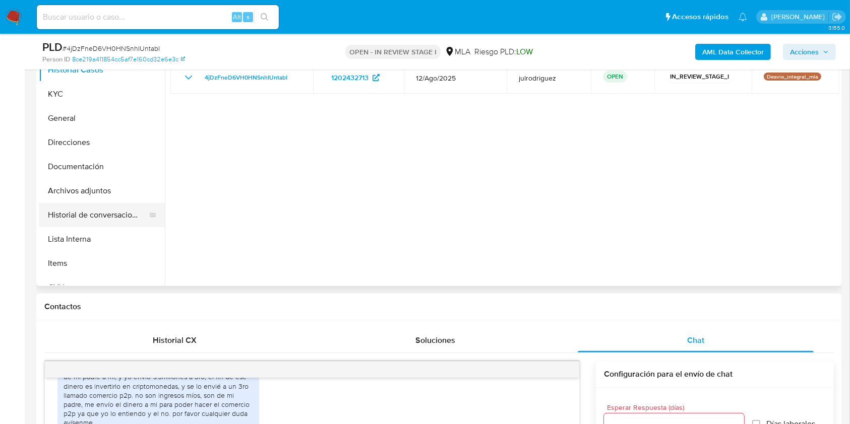
click at [111, 204] on button "Historial de conversaciones" at bounding box center [98, 215] width 118 height 24
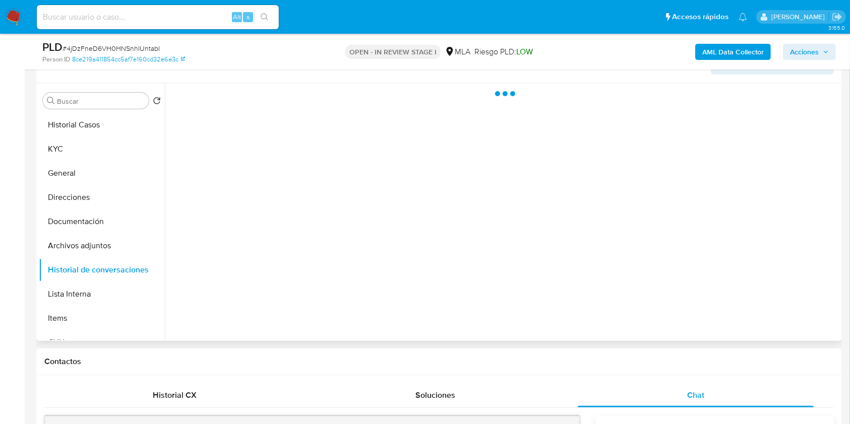
scroll to position [166, 0]
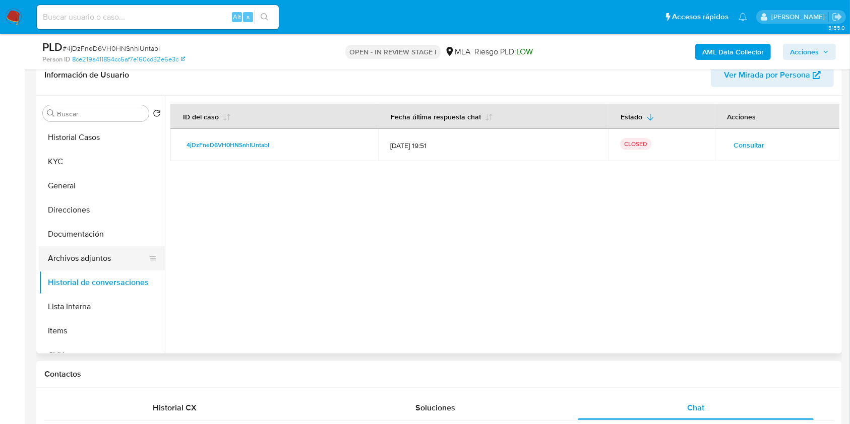
click at [96, 253] on button "Archivos adjuntos" at bounding box center [98, 258] width 118 height 24
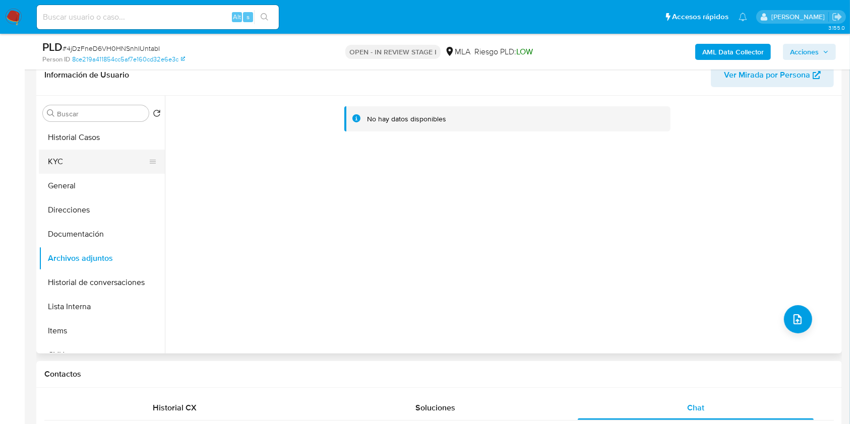
click at [60, 167] on button "KYC" at bounding box center [98, 162] width 118 height 24
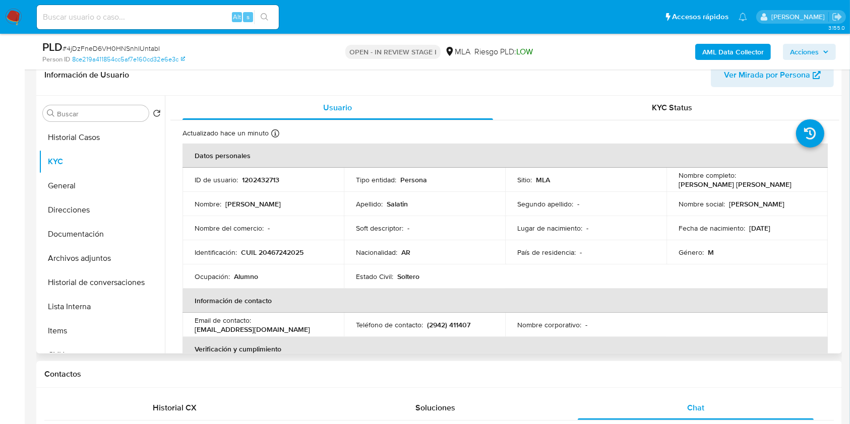
click at [247, 177] on p "1202432713" at bounding box center [260, 179] width 37 height 9
copy p "1202432713"
click at [111, 49] on span "# 4jDzFneD6VH0HNSnhIUntabI" at bounding box center [111, 48] width 97 height 10
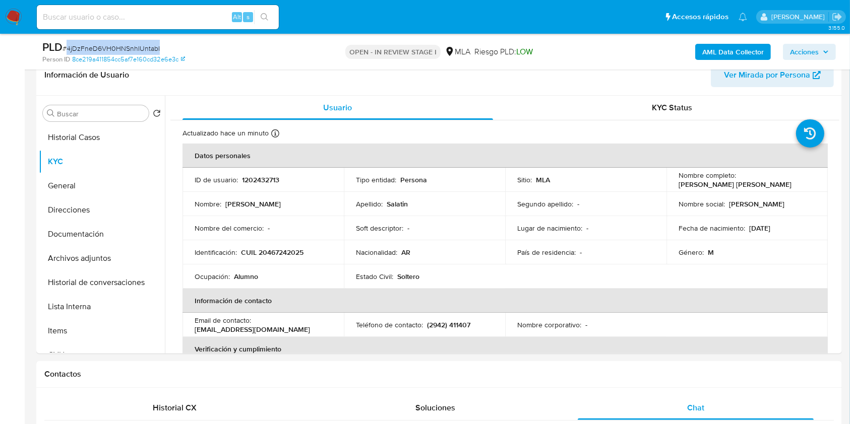
copy span "4jDzFneD6VH0HNSnhIUntabI"
click at [117, 280] on button "Historial de conversaciones" at bounding box center [98, 283] width 118 height 24
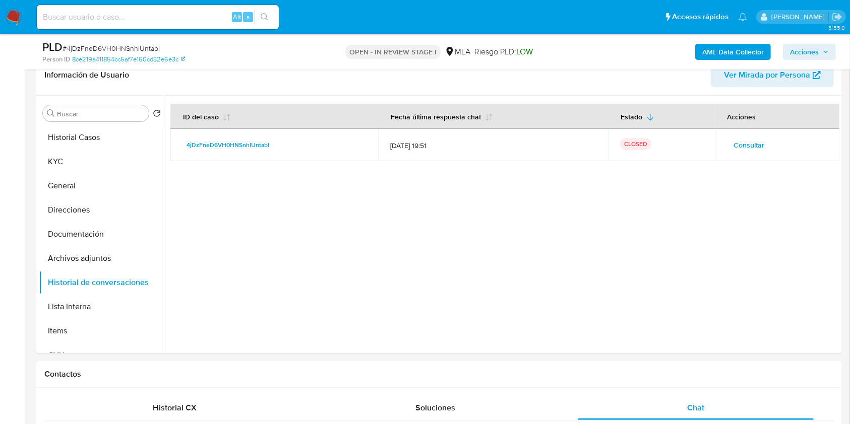
scroll to position [0, 0]
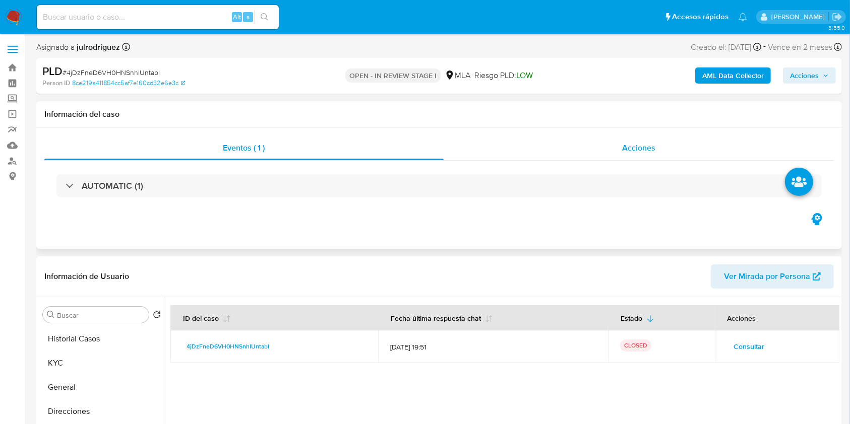
click at [645, 136] on div "Acciones" at bounding box center [639, 148] width 391 height 24
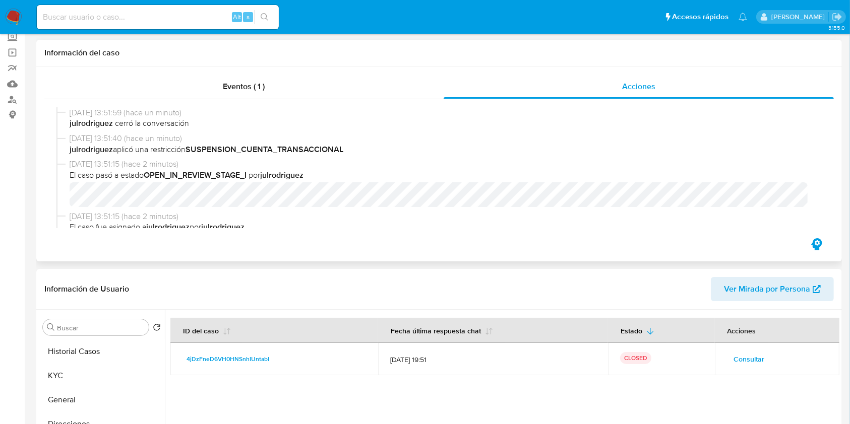
scroll to position [134, 0]
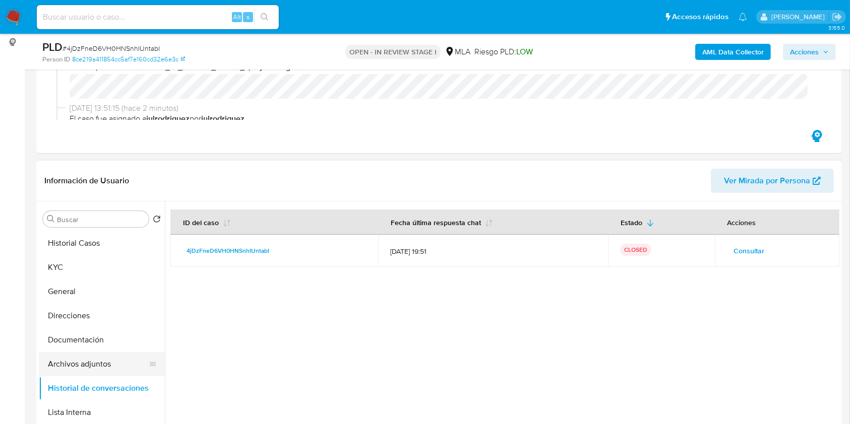
click at [89, 359] on button "Archivos adjuntos" at bounding box center [98, 364] width 118 height 24
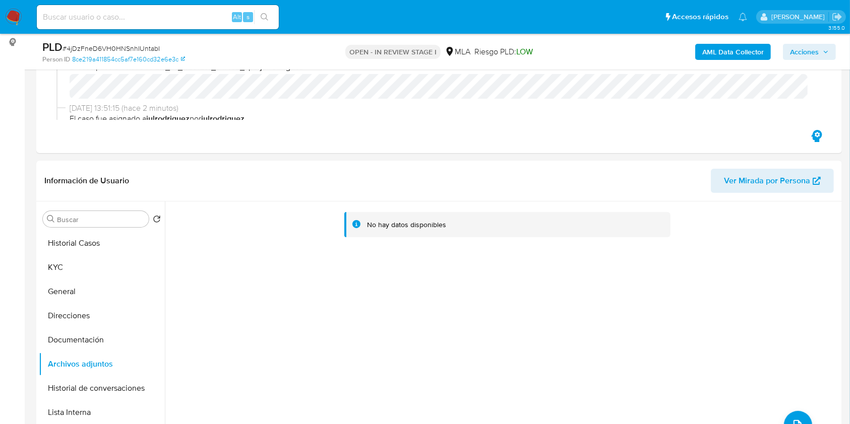
click at [726, 50] on b "AML Data Collector" at bounding box center [732, 52] width 61 height 16
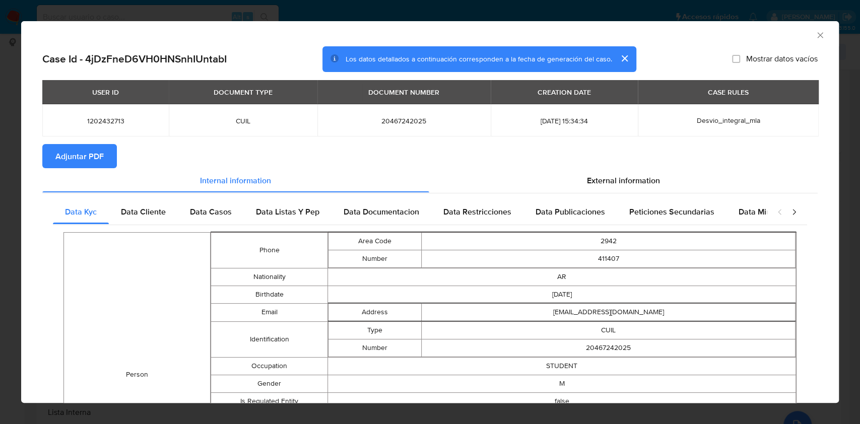
click at [96, 159] on span "Adjuntar PDF" at bounding box center [79, 156] width 48 height 22
click at [816, 36] on icon "Cerrar ventana" at bounding box center [821, 35] width 10 height 10
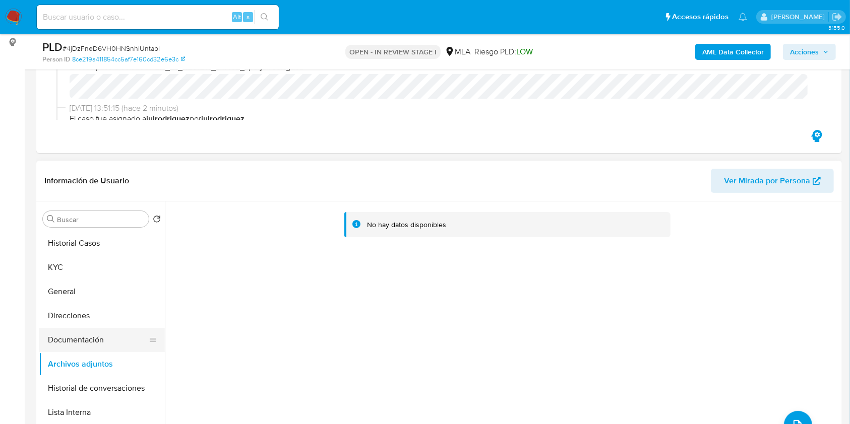
click at [87, 330] on button "Documentación" at bounding box center [98, 340] width 118 height 24
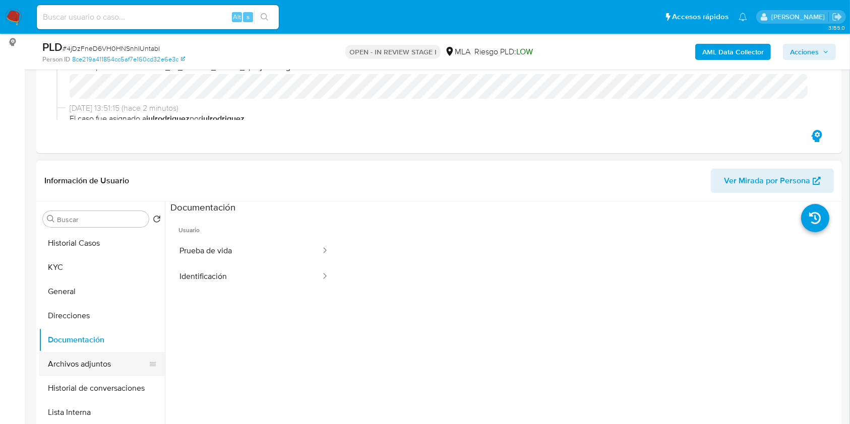
click at [85, 359] on button "Archivos adjuntos" at bounding box center [98, 364] width 118 height 24
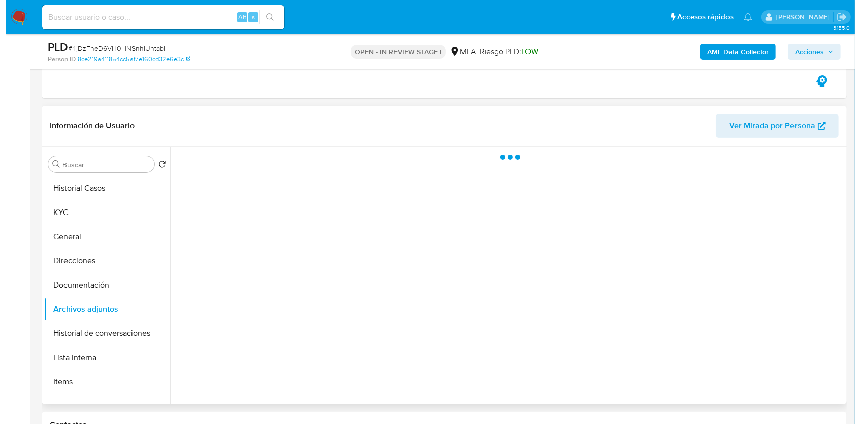
scroll to position [202, 0]
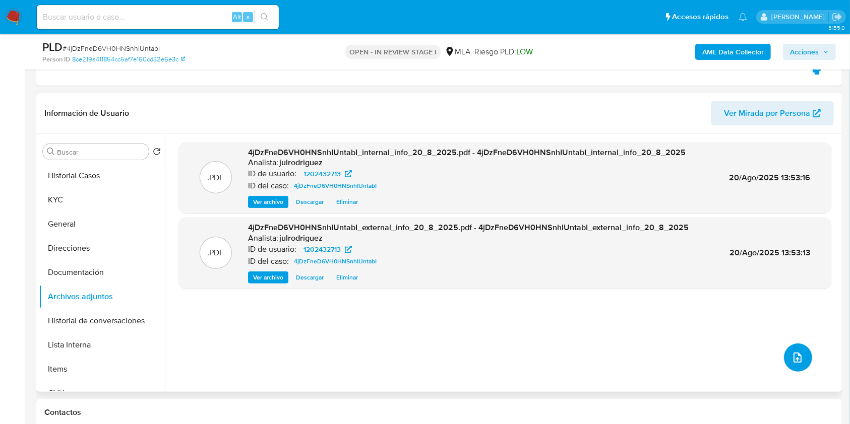
click at [794, 360] on icon "upload-file" at bounding box center [797, 358] width 12 height 12
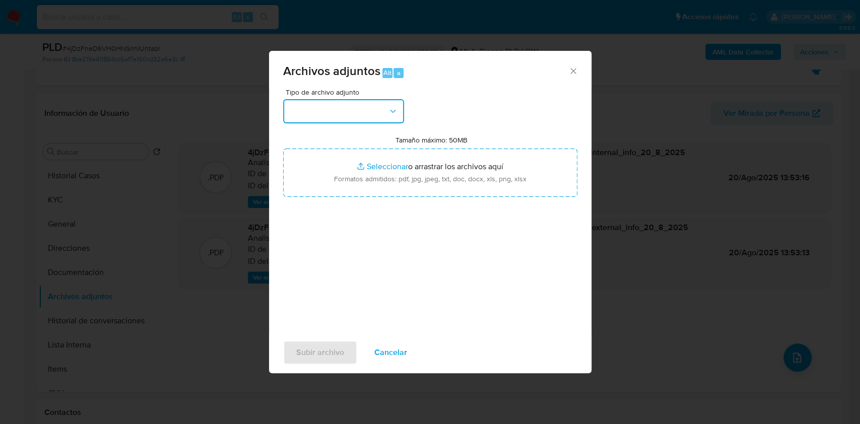
click at [374, 107] on button "button" at bounding box center [343, 111] width 121 height 24
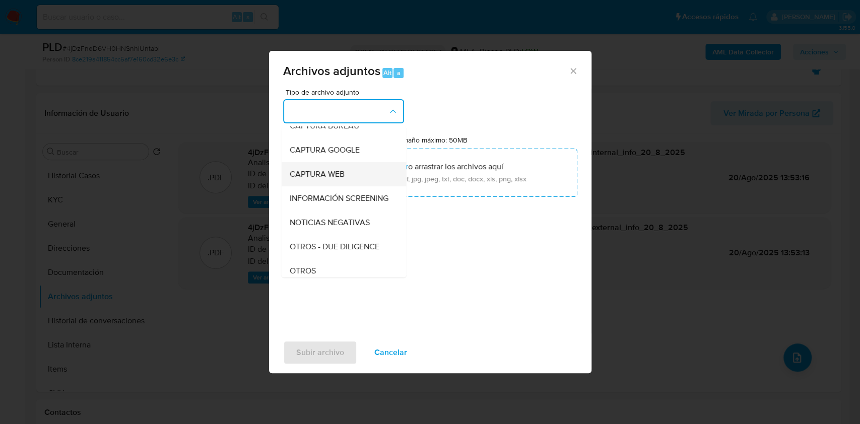
scroll to position [134, 0]
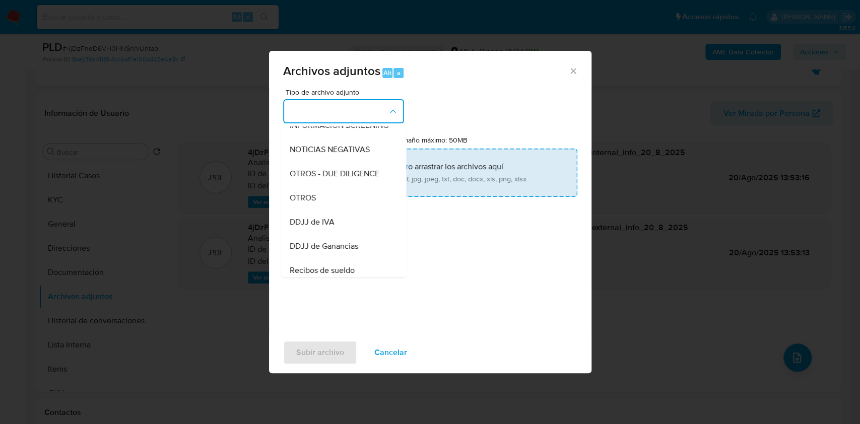
drag, startPoint x: 326, startPoint y: 208, endPoint x: 382, endPoint y: 173, distance: 66.3
click at [326, 208] on div "OTROS" at bounding box center [340, 198] width 103 height 24
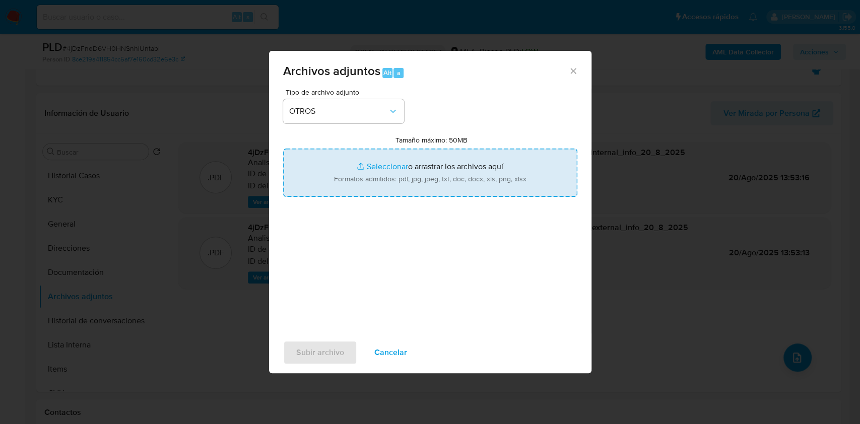
click at [391, 166] on input "Tamaño máximo: 50MB Seleccionar archivos" at bounding box center [430, 173] width 294 height 48
type input "C:\fakepath\Lucas Alexis Salatin - NOSIS - AGOSTO 2025.pdf"
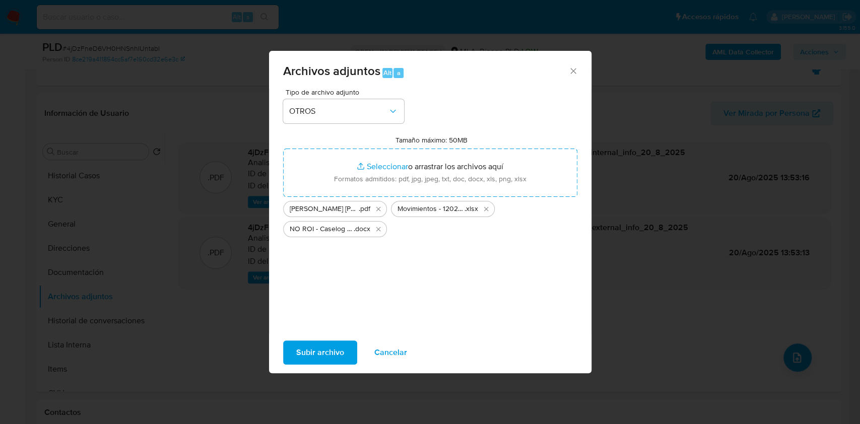
click at [352, 354] on button "Subir archivo" at bounding box center [320, 353] width 74 height 24
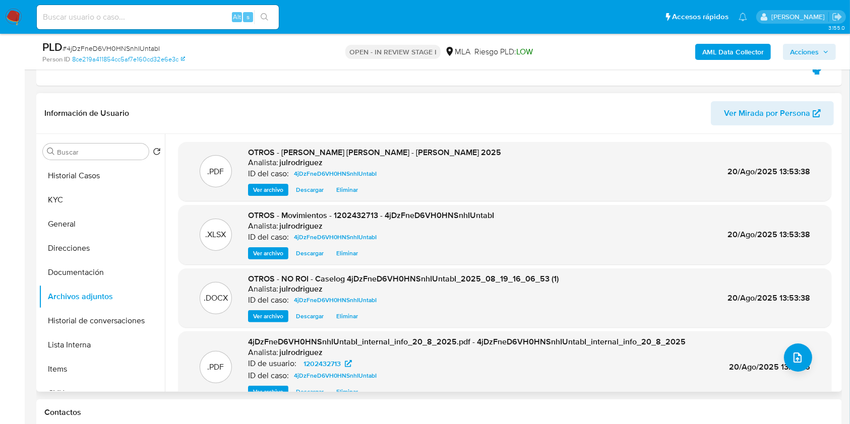
click at [344, 314] on span "Eliminar" at bounding box center [347, 317] width 22 height 10
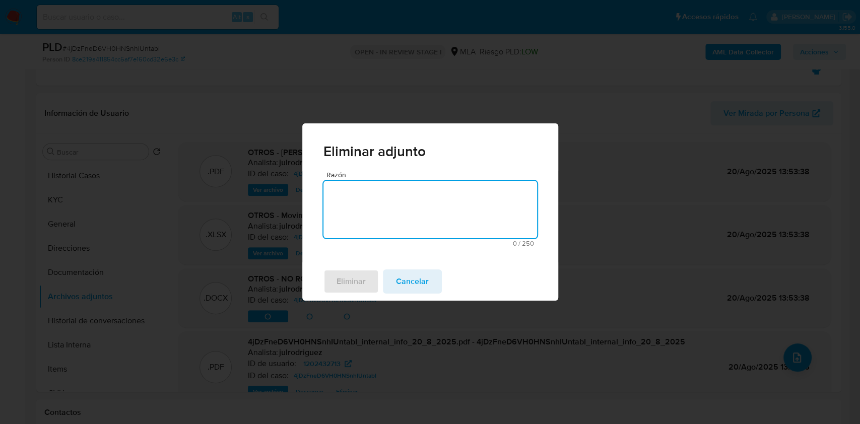
click at [416, 217] on textarea "Razón" at bounding box center [431, 209] width 214 height 57
type textarea "El nombre del archivo esta mal"
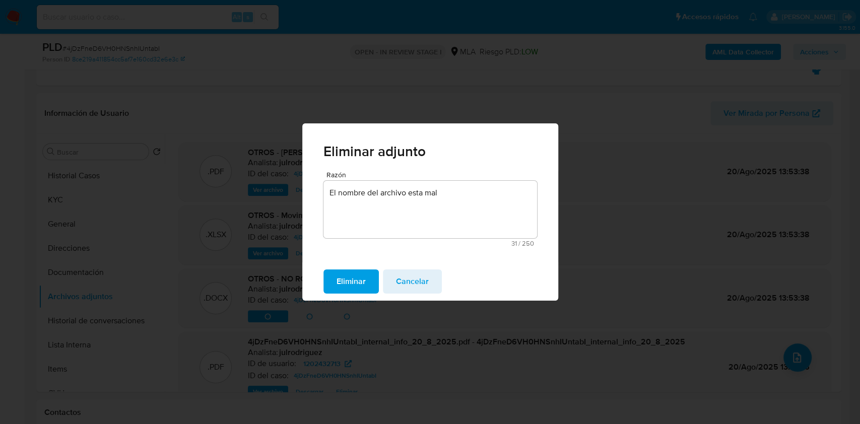
click at [347, 287] on span "Eliminar" at bounding box center [351, 282] width 29 height 22
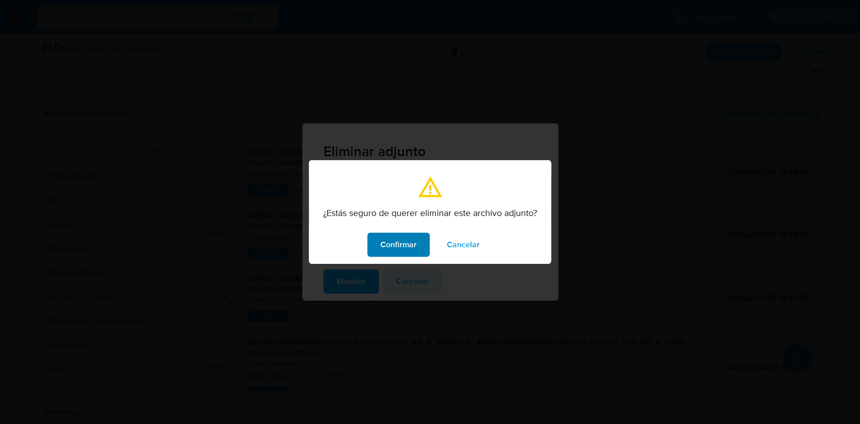
click at [390, 245] on span "Confirmar" at bounding box center [399, 245] width 36 height 22
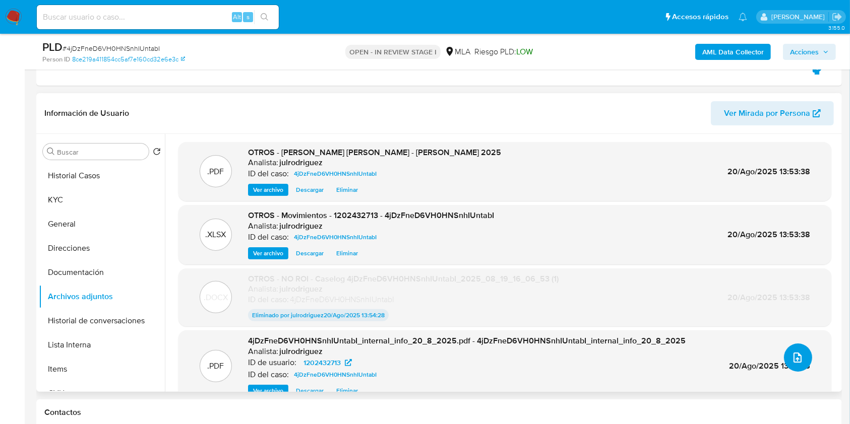
click at [789, 350] on button "upload-file" at bounding box center [798, 358] width 28 height 28
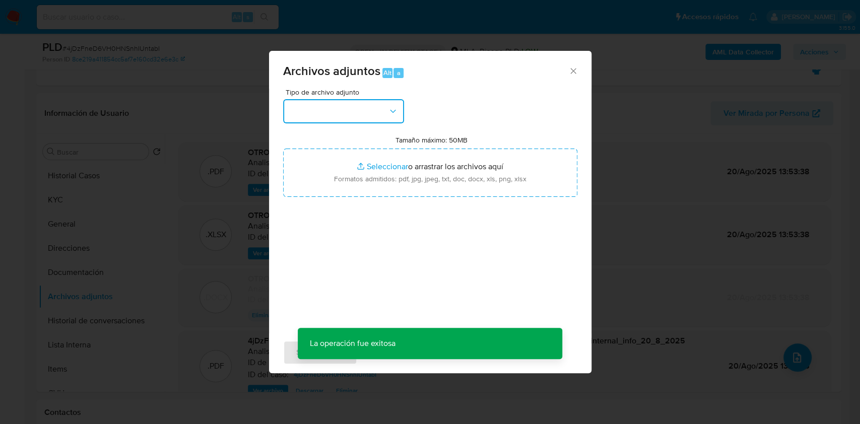
click at [359, 109] on button "button" at bounding box center [343, 111] width 121 height 24
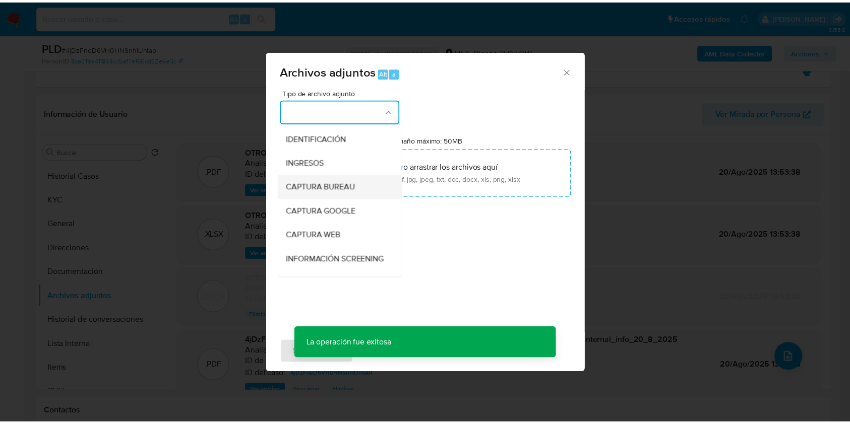
scroll to position [202, 0]
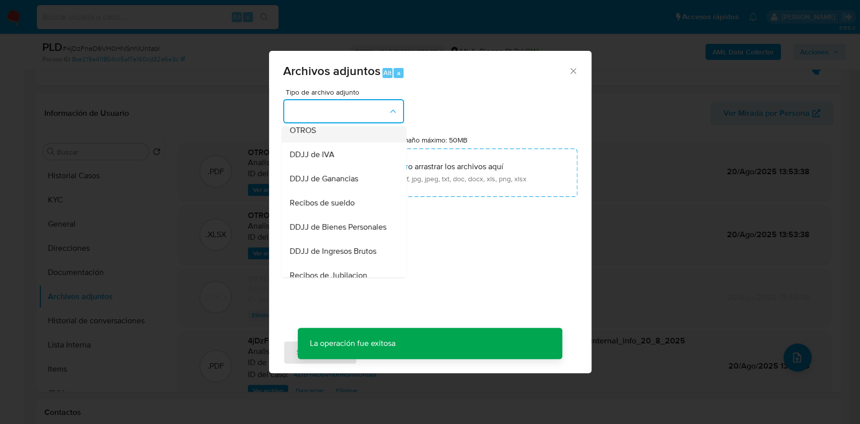
click at [314, 136] on span "OTROS" at bounding box center [302, 131] width 26 height 10
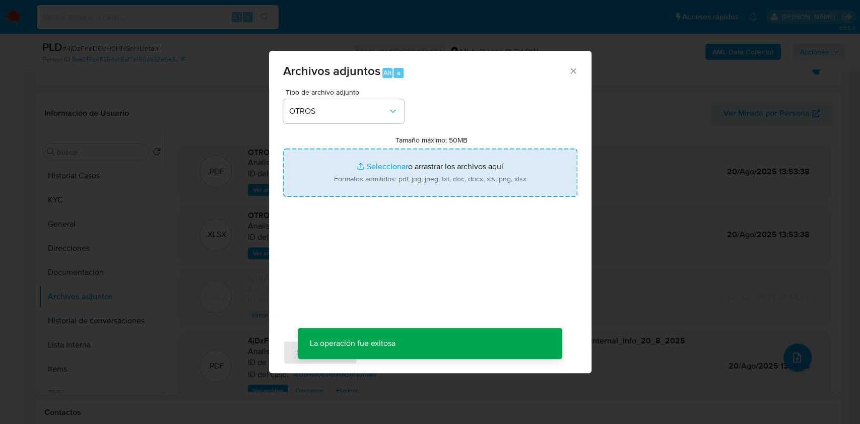
click at [425, 183] on input "Tamaño máximo: 50MB Seleccionar archivos" at bounding box center [430, 173] width 294 height 48
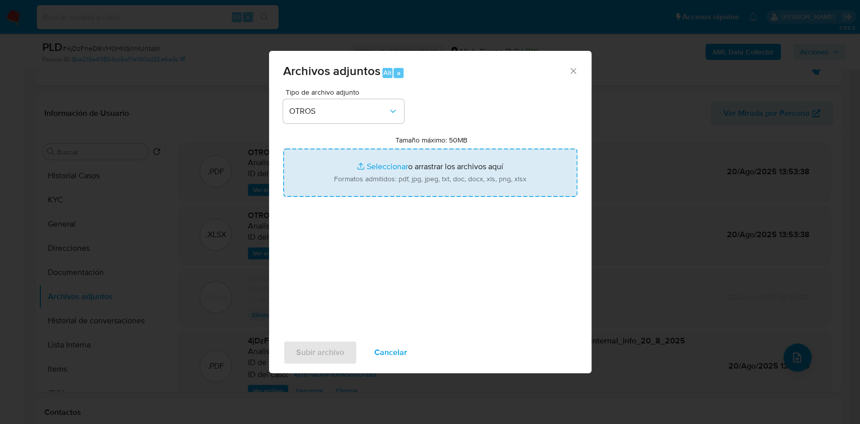
type input "C:\fakepath\ROS - Caselog 4jDzFneD6VH0HNSnhIUntabI_2025_08_19_16_06_53 (1).docx"
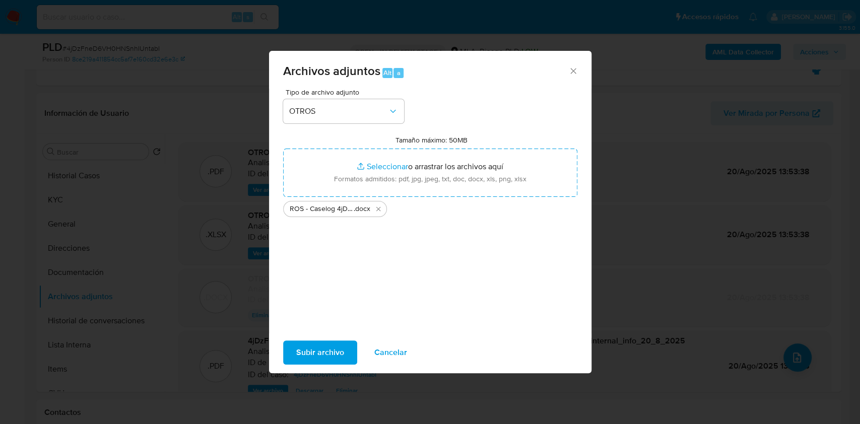
click at [332, 350] on span "Subir archivo" at bounding box center [320, 353] width 48 height 22
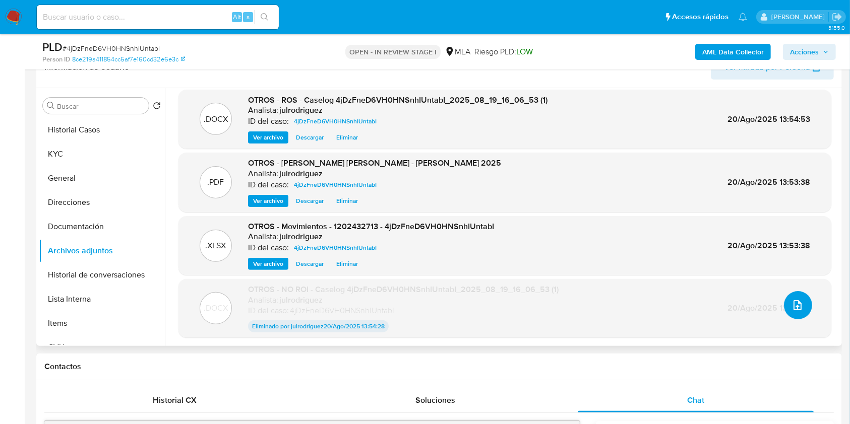
scroll to position [269, 0]
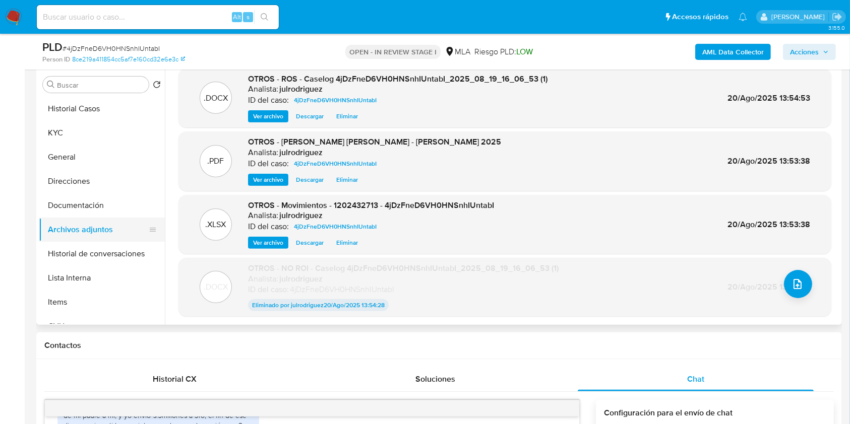
drag, startPoint x: 87, startPoint y: 208, endPoint x: 84, endPoint y: 240, distance: 33.0
click at [87, 207] on button "Documentación" at bounding box center [102, 206] width 126 height 24
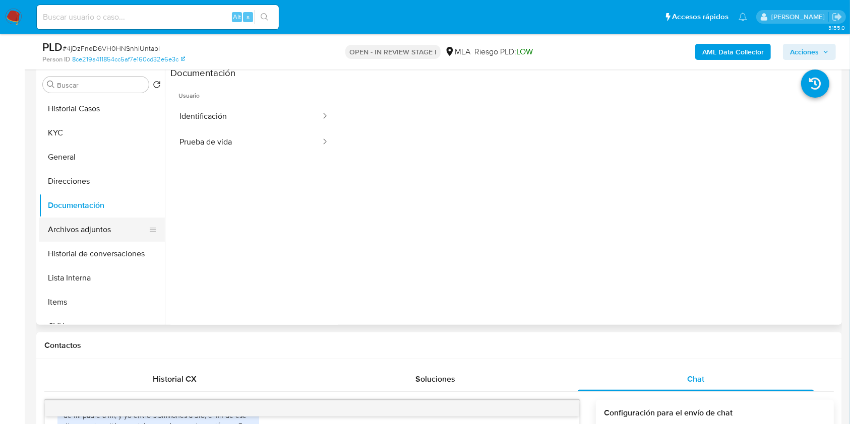
click at [79, 231] on button "Archivos adjuntos" at bounding box center [98, 230] width 118 height 24
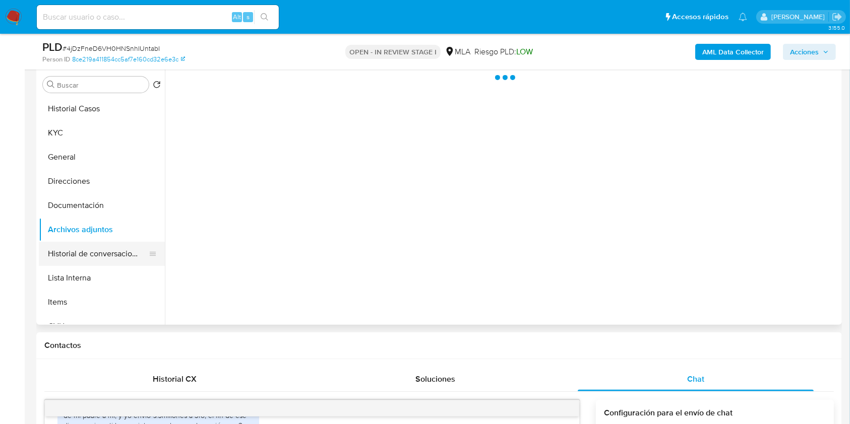
click at [87, 253] on button "Historial de conversaciones" at bounding box center [98, 254] width 118 height 24
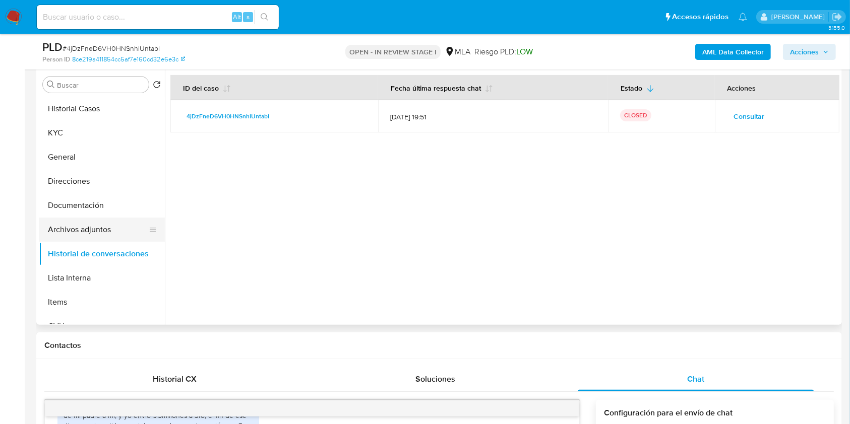
click at [85, 234] on button "Archivos adjuntos" at bounding box center [98, 230] width 118 height 24
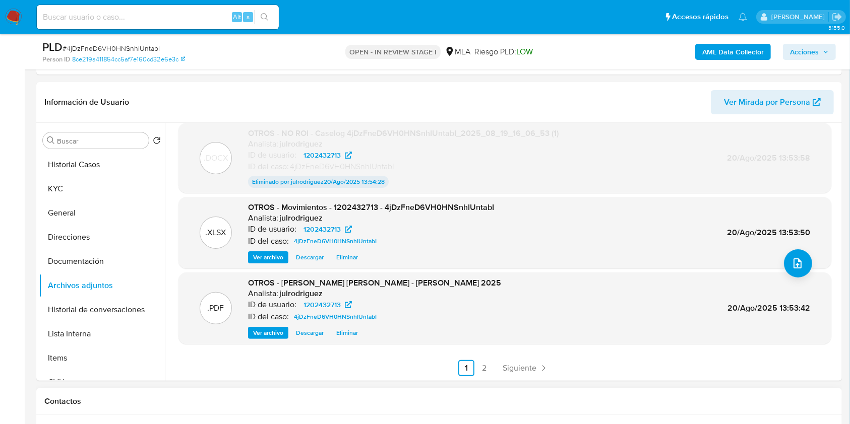
scroll to position [269, 0]
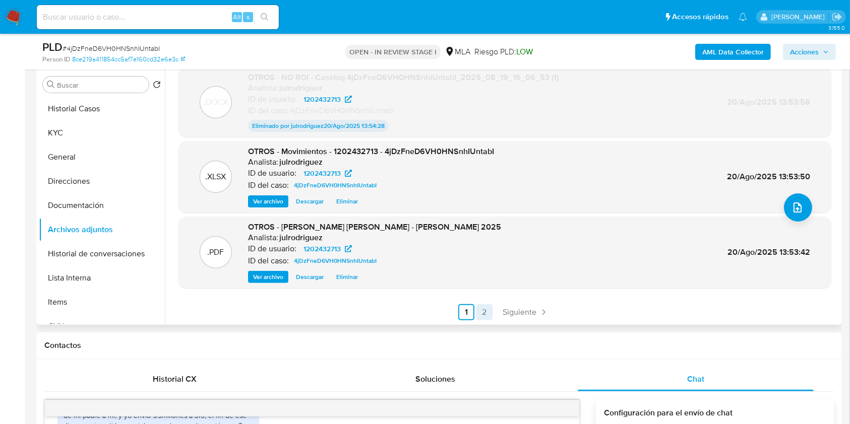
click at [479, 312] on link "2" at bounding box center [484, 312] width 16 height 16
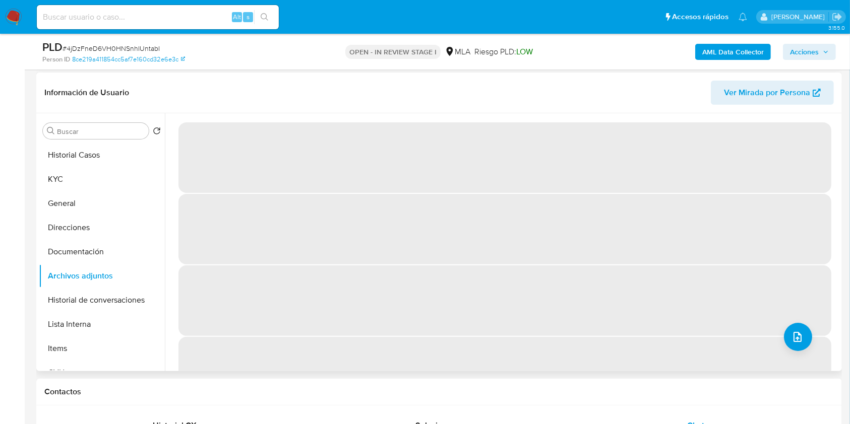
scroll to position [202, 0]
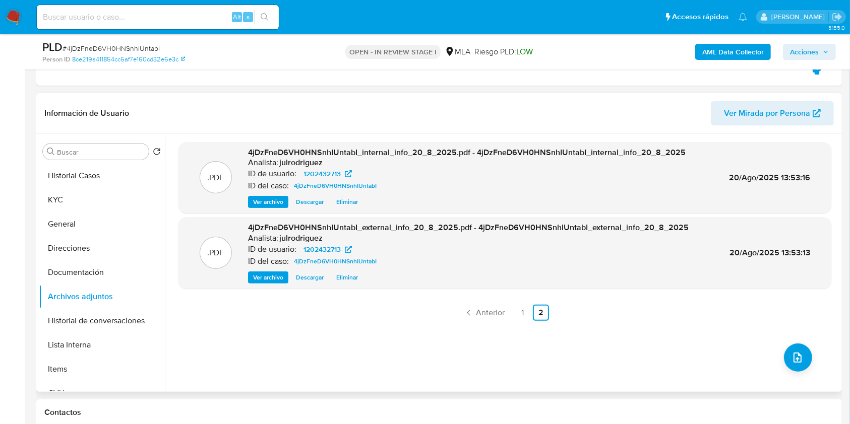
click at [790, 53] on span "Acciones" at bounding box center [804, 52] width 29 height 16
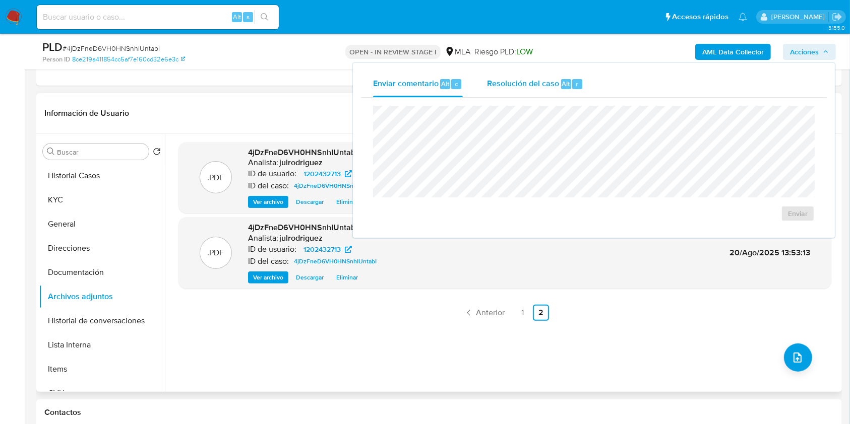
click at [536, 88] on span "Resolución del caso" at bounding box center [523, 84] width 72 height 12
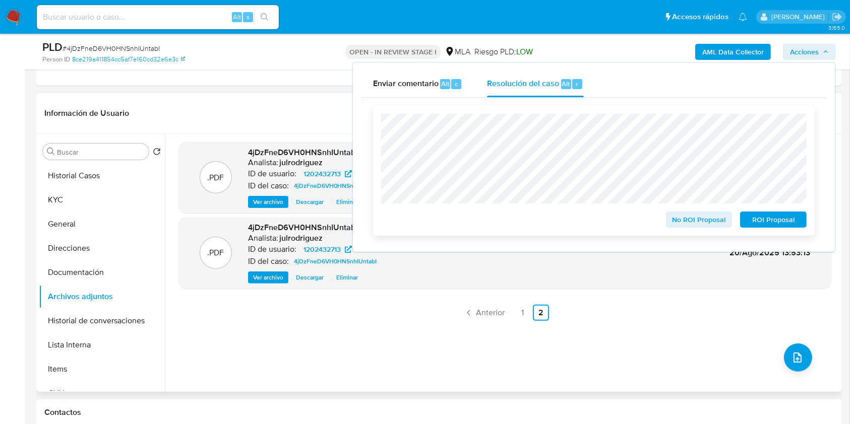
click at [774, 217] on span "ROI Proposal" at bounding box center [773, 220] width 52 height 14
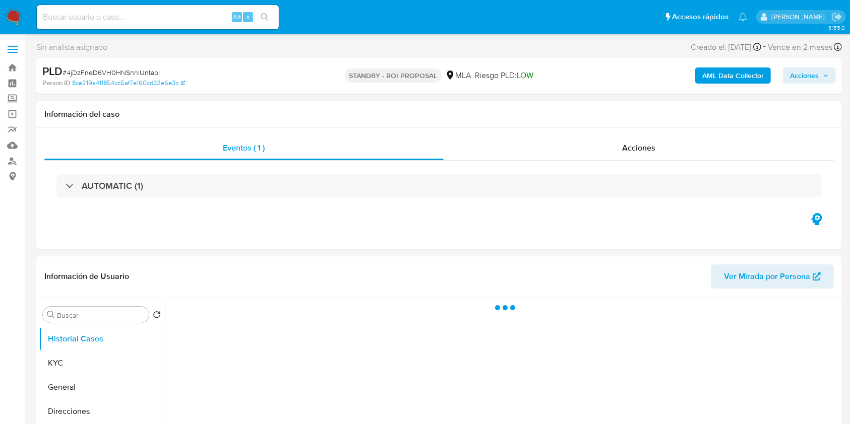
select select "10"
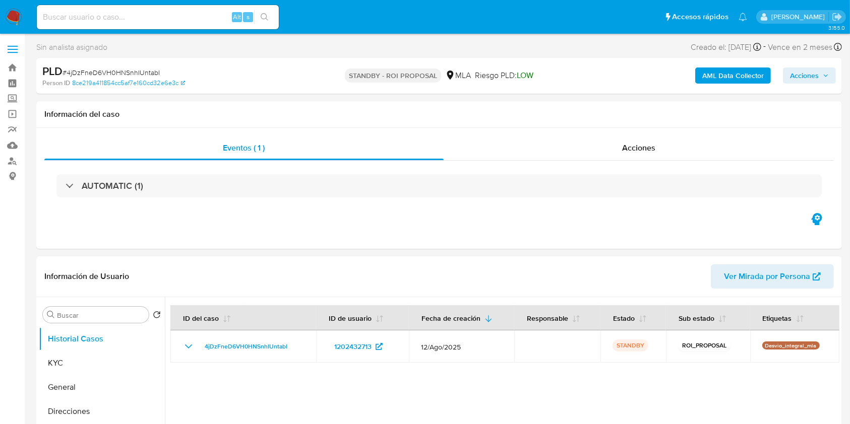
click at [124, 11] on input at bounding box center [158, 17] width 242 height 13
paste input "YFms0RdVUkbSYxi1rFOeuXiw"
type input "YFms0RdVUkbSYxi1rFOeuXiw"
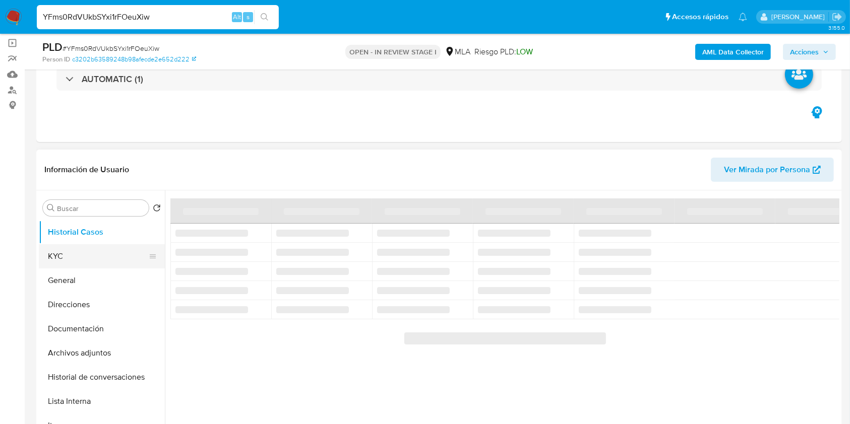
scroll to position [134, 0]
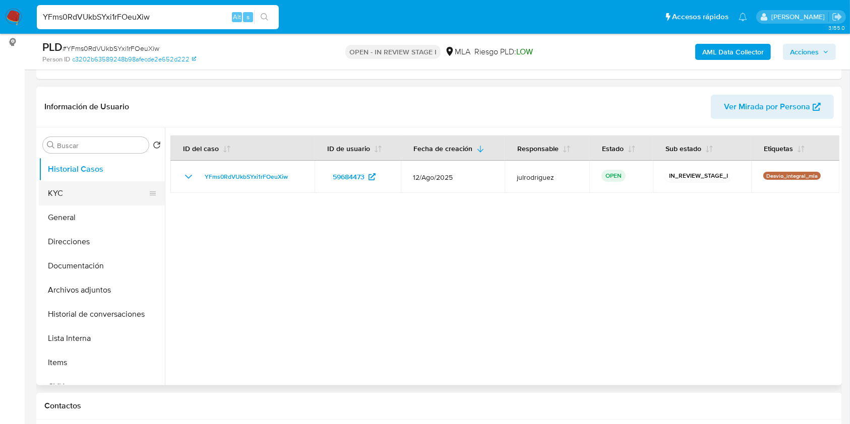
select select "10"
click at [69, 191] on button "KYC" at bounding box center [98, 193] width 118 height 24
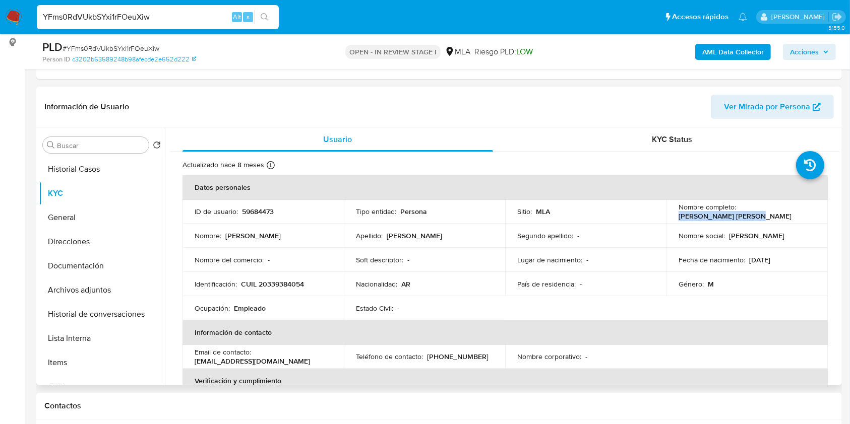
drag, startPoint x: 738, startPoint y: 212, endPoint x: 808, endPoint y: 213, distance: 69.6
click at [808, 213] on div "Nombre completo : [PERSON_NAME] [PERSON_NAME]" at bounding box center [746, 212] width 137 height 18
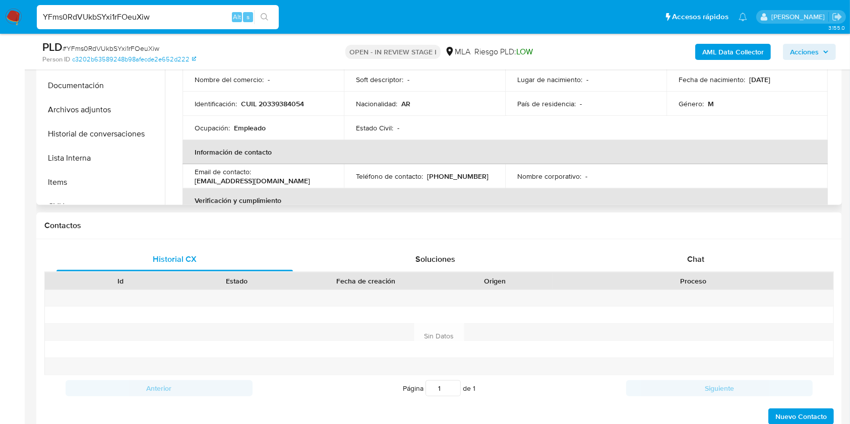
scroll to position [245, 0]
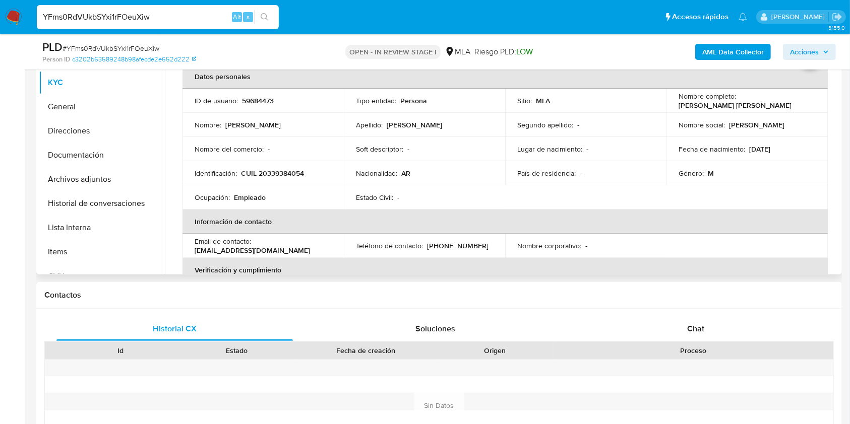
click at [255, 96] on p "59684473" at bounding box center [258, 100] width 32 height 9
copy p "59684473"
click at [141, 52] on span "# YFms0RdVUkbSYxi1rFOeuXiw" at bounding box center [111, 48] width 97 height 10
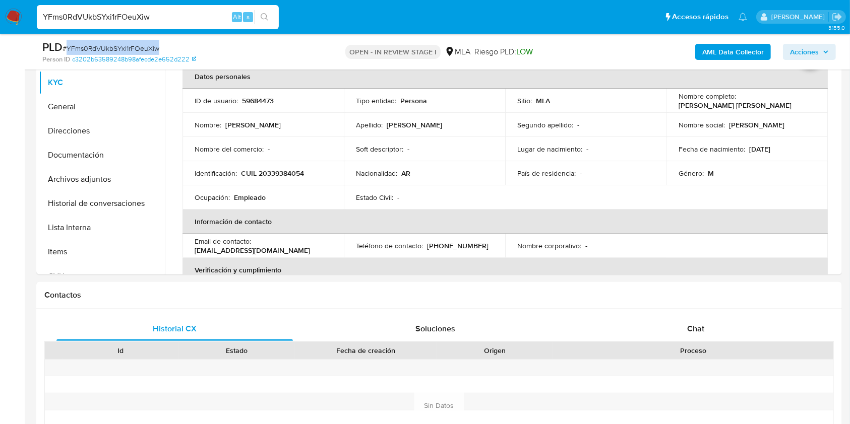
copy span "YFms0RdVUkbSYxi1rFOeuXiw"
click at [270, 175] on p "CUIL 20339384054" at bounding box center [272, 173] width 63 height 9
copy p "20339384054"
click at [250, 90] on td "ID de usuario : 59684473" at bounding box center [262, 101] width 161 height 24
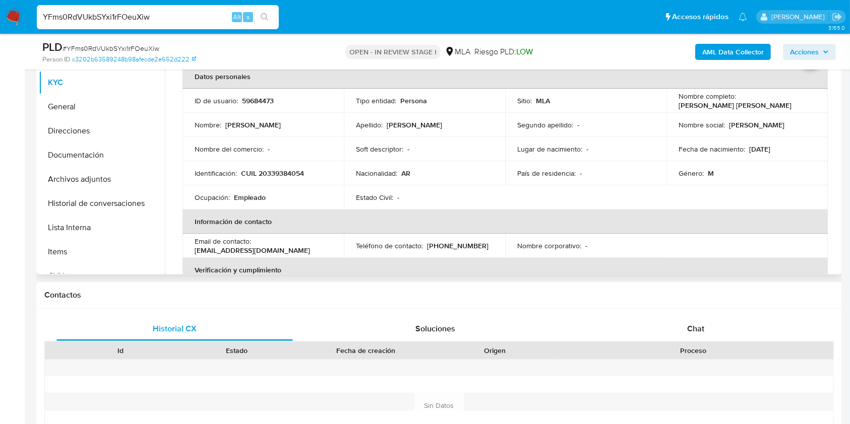
click at [260, 108] on td "ID de usuario : 59684473" at bounding box center [262, 101] width 161 height 24
click at [255, 100] on p "59684473" at bounding box center [258, 100] width 32 height 9
copy p "59684473"
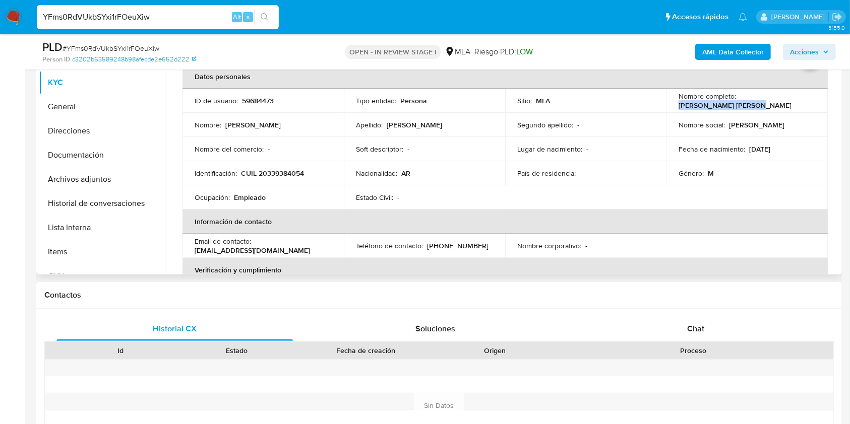
drag, startPoint x: 737, startPoint y: 97, endPoint x: 807, endPoint y: 101, distance: 70.7
click at [807, 101] on div "Nombre completo : [PERSON_NAME] [PERSON_NAME]" at bounding box center [746, 101] width 137 height 18
click at [771, 103] on p "[PERSON_NAME] [PERSON_NAME]" at bounding box center [734, 105] width 113 height 9
drag, startPoint x: 738, startPoint y: 101, endPoint x: 806, endPoint y: 101, distance: 68.6
click at [806, 101] on div "Nombre completo : [PERSON_NAME] [PERSON_NAME]" at bounding box center [746, 101] width 137 height 18
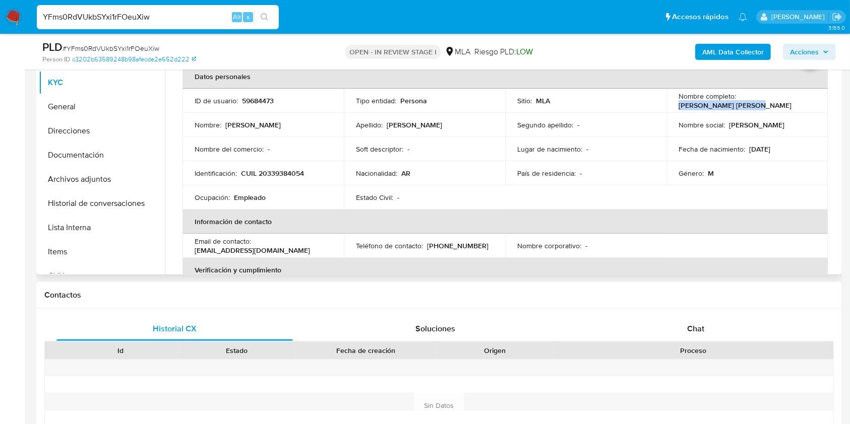
copy p "[PERSON_NAME] [PERSON_NAME]"
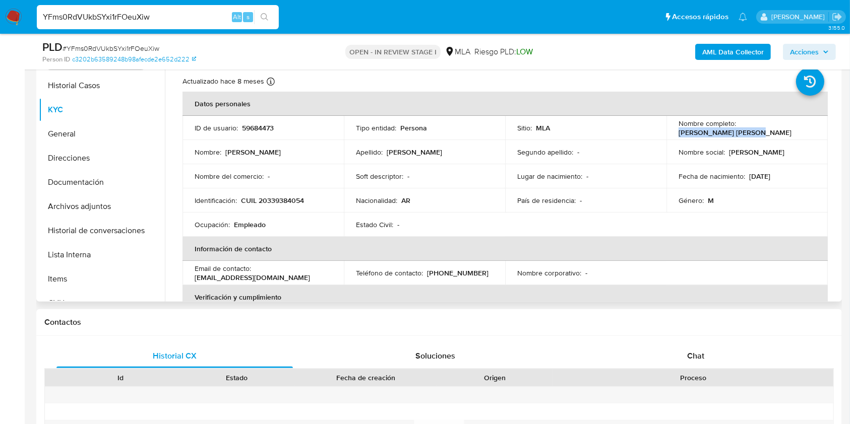
scroll to position [177, 0]
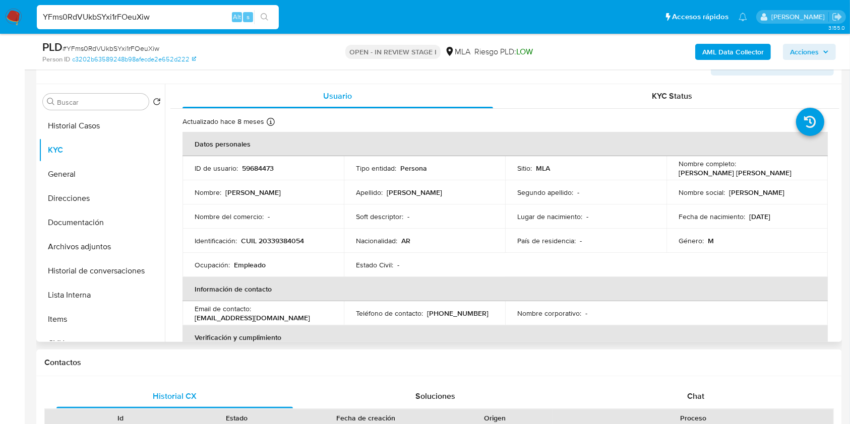
click at [296, 232] on td "Identificación : CUIL 20339384054" at bounding box center [262, 241] width 161 height 24
click at [294, 237] on p "CUIL 20339384054" at bounding box center [272, 240] width 63 height 9
copy p "20339384054"
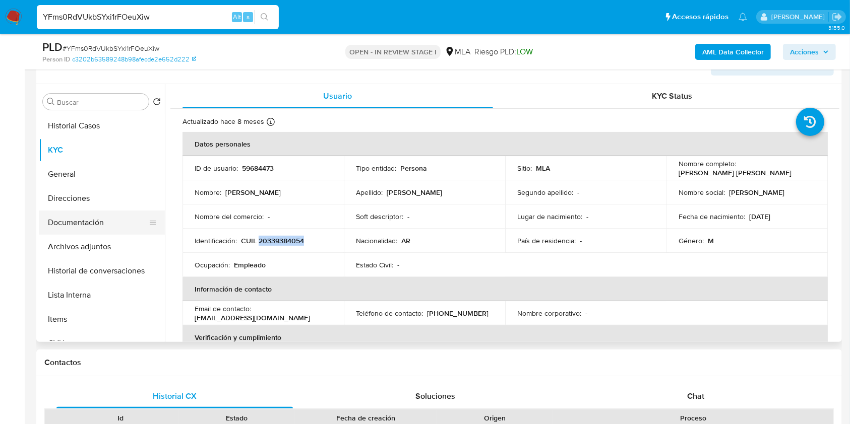
click at [88, 219] on button "Documentación" at bounding box center [98, 223] width 118 height 24
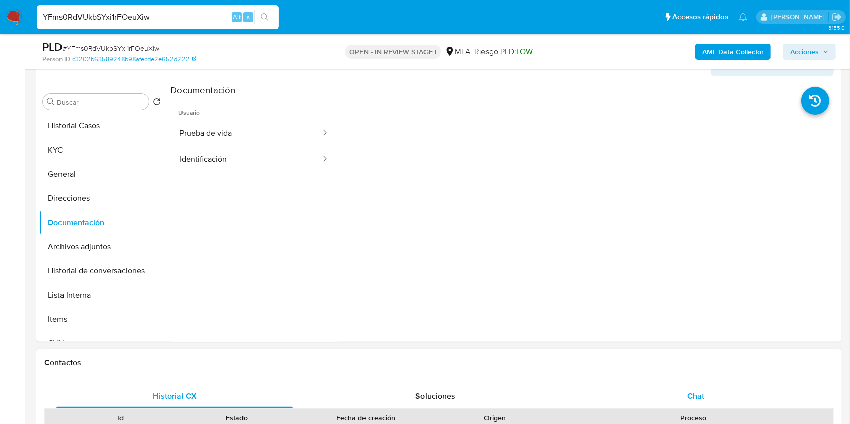
click at [713, 389] on div "Chat" at bounding box center [696, 397] width 236 height 24
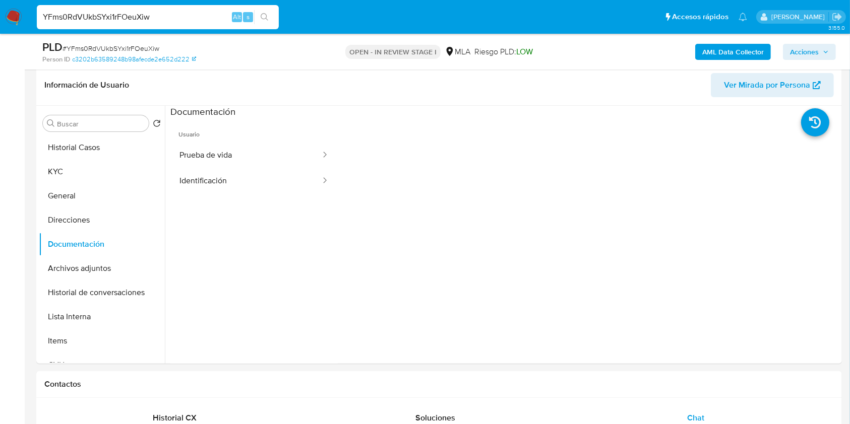
scroll to position [43, 0]
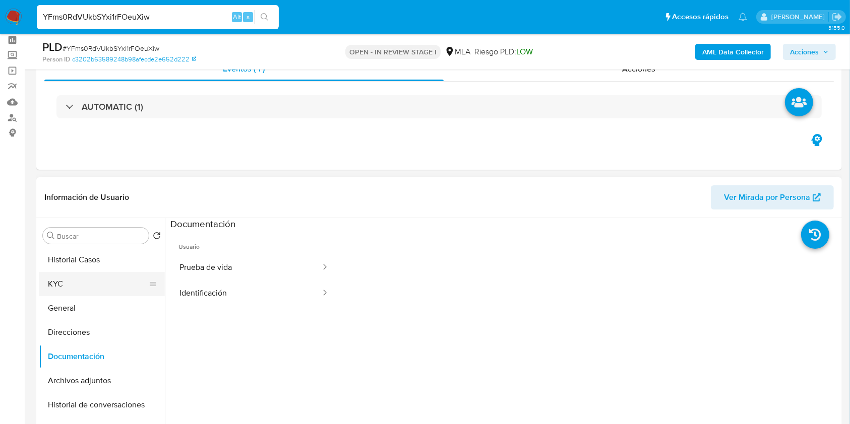
click at [78, 277] on button "KYC" at bounding box center [98, 284] width 118 height 24
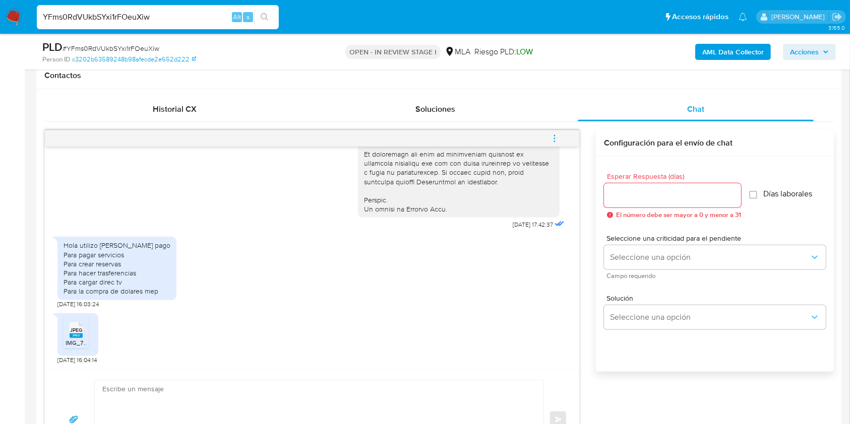
scroll to position [514, 0]
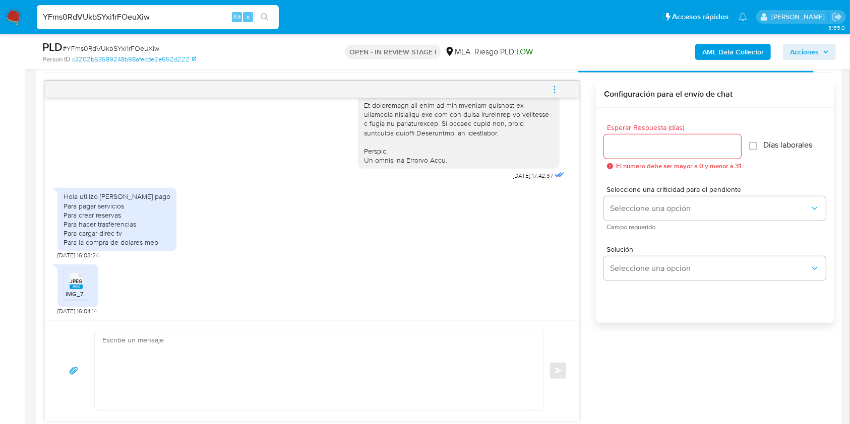
click at [79, 271] on div "JPEG JPEG" at bounding box center [76, 281] width 21 height 20
drag, startPoint x: 160, startPoint y: 240, endPoint x: 58, endPoint y: 198, distance: 110.3
click at [58, 198] on div "Hola utilizo [PERSON_NAME] pago Para pagar servicios Para crear reservas Para h…" at bounding box center [116, 219] width 119 height 63
copy div "Hola utilizo [PERSON_NAME] pago Para pagar servicios Para crear reservas Para h…"
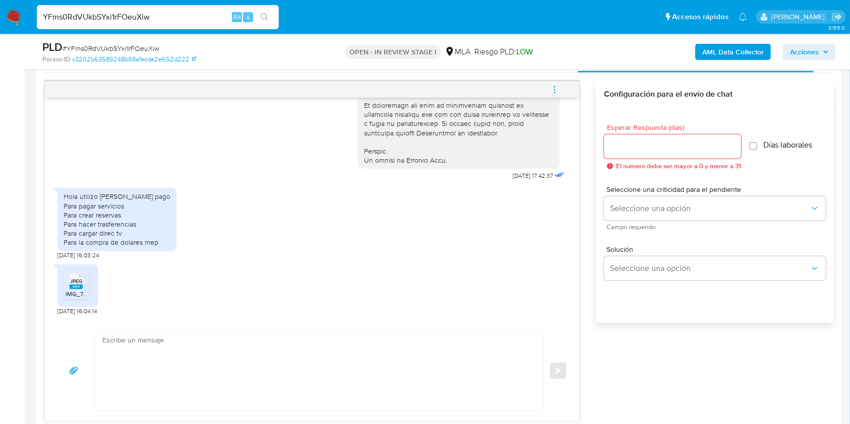
click at [149, 48] on span "# YFms0RdVUkbSYxi1rFOeuXiw" at bounding box center [111, 48] width 97 height 10
click at [647, 147] on input "Esperar Respuesta (días)" at bounding box center [672, 146] width 137 height 13
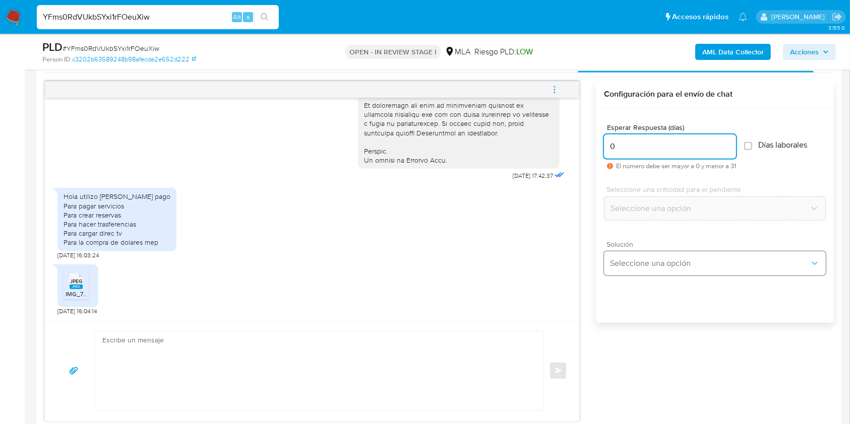
type input "0"
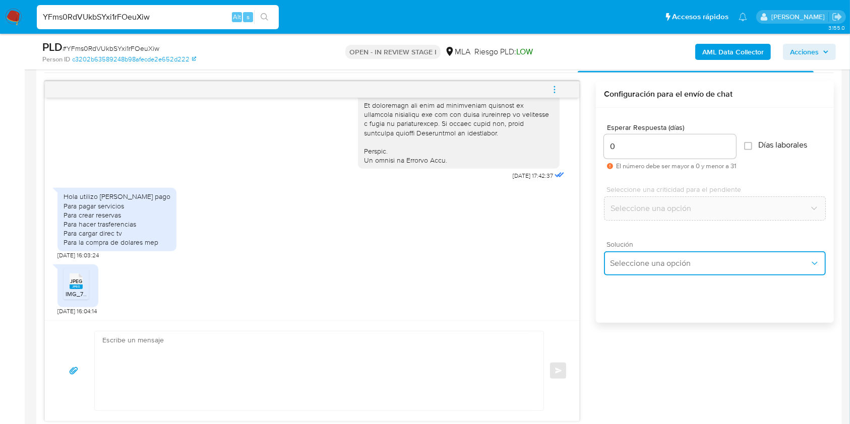
click at [638, 269] on button "Seleccione una opción" at bounding box center [715, 264] width 222 height 24
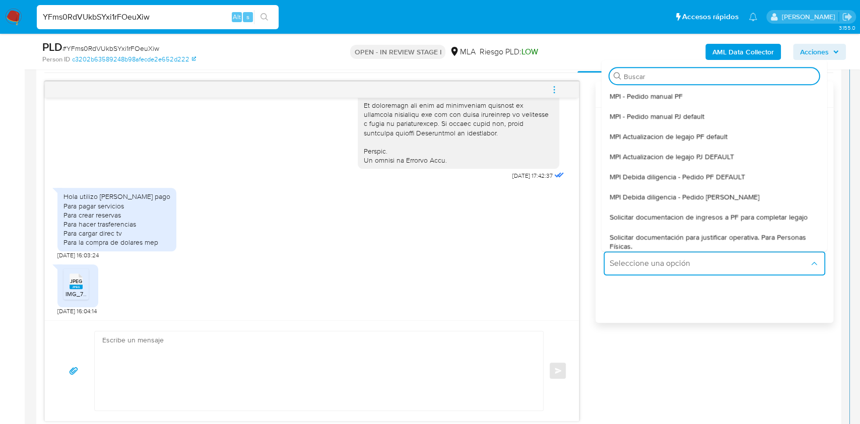
drag, startPoint x: 668, startPoint y: 212, endPoint x: 398, endPoint y: 231, distance: 271.4
click at [668, 213] on span "Solicitar documentacion de ingresos a PF para completar legajo" at bounding box center [709, 217] width 198 height 9
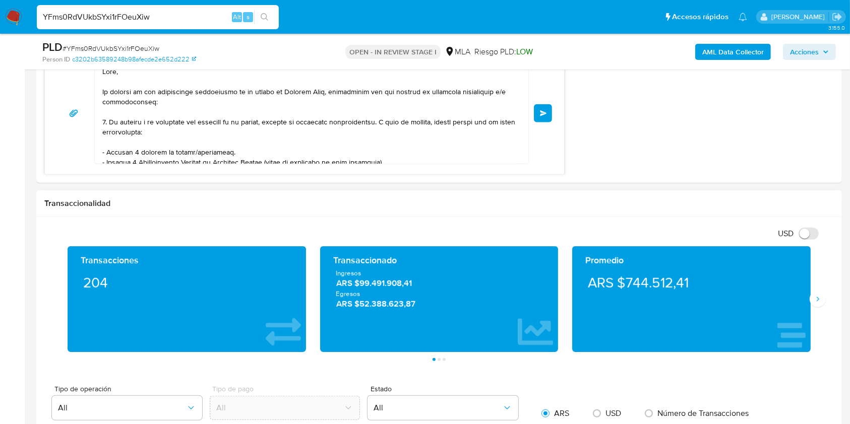
scroll to position [205, 0]
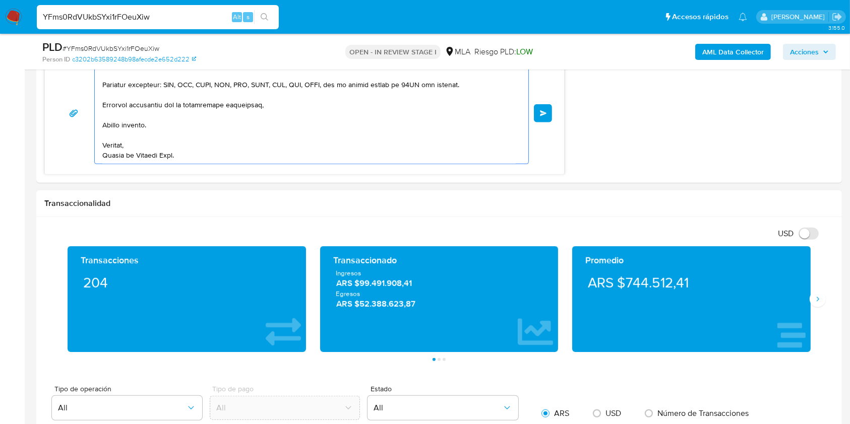
drag, startPoint x: 117, startPoint y: 94, endPoint x: 500, endPoint y: 316, distance: 442.2
click at [514, 336] on div "Información de Usuario Ver Mirada por Persona Buscar Volver al orden por defect…" at bounding box center [438, 430] width 805 height 1985
type textarea "Hola, En fu"
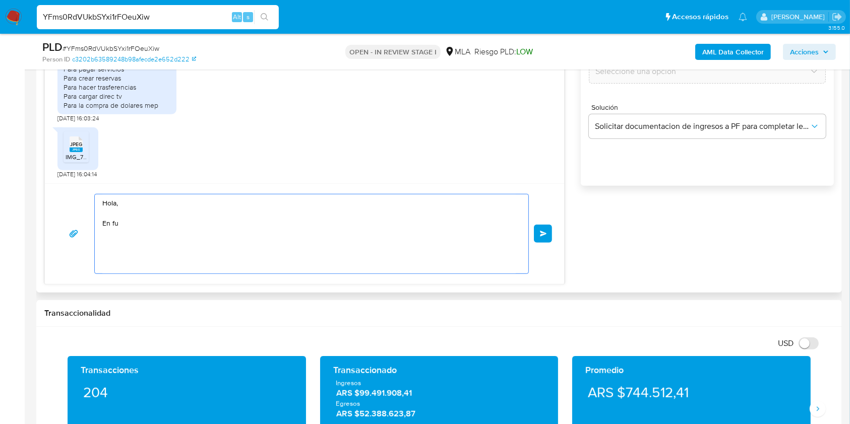
scroll to position [648, 0]
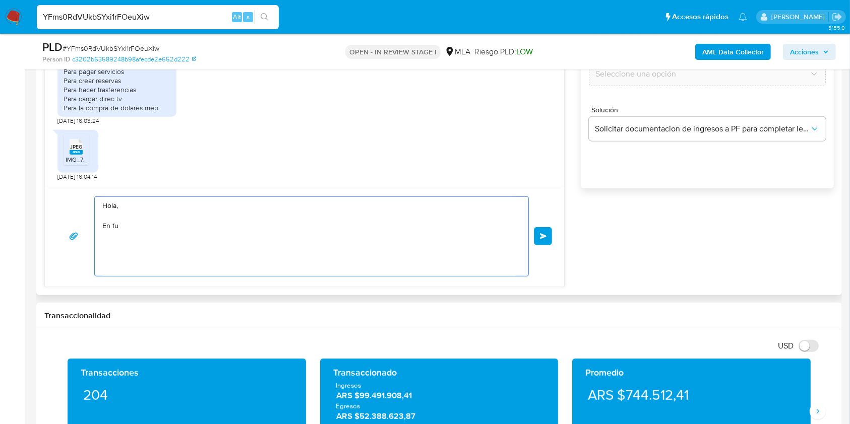
drag, startPoint x: 84, startPoint y: 192, endPoint x: 78, endPoint y: 189, distance: 7.2
click at [78, 189] on div "Hola, En fu Enviar" at bounding box center [304, 236] width 519 height 101
paste textarea "Buenas tardes, ¡Muchas gracias por tu respuesta! Confirmamos la recepción de la…"
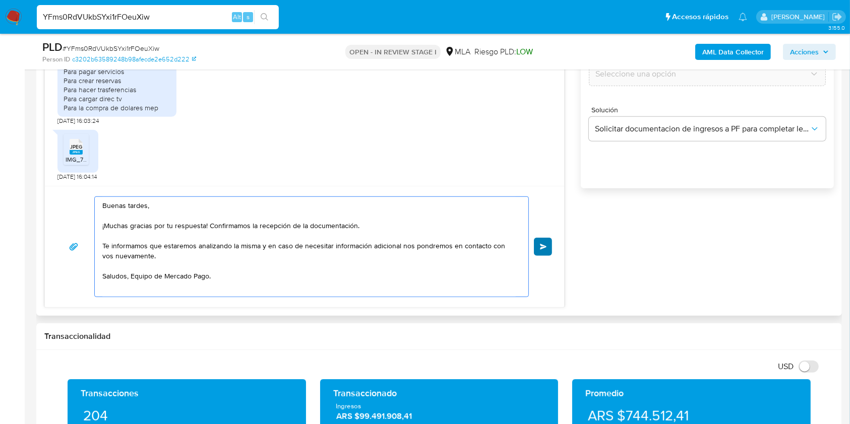
type textarea "Buenas tardes, ¡Muchas gracias por tu respuesta! Confirmamos la recepción de la…"
click at [544, 240] on button "Enviar" at bounding box center [543, 247] width 18 height 18
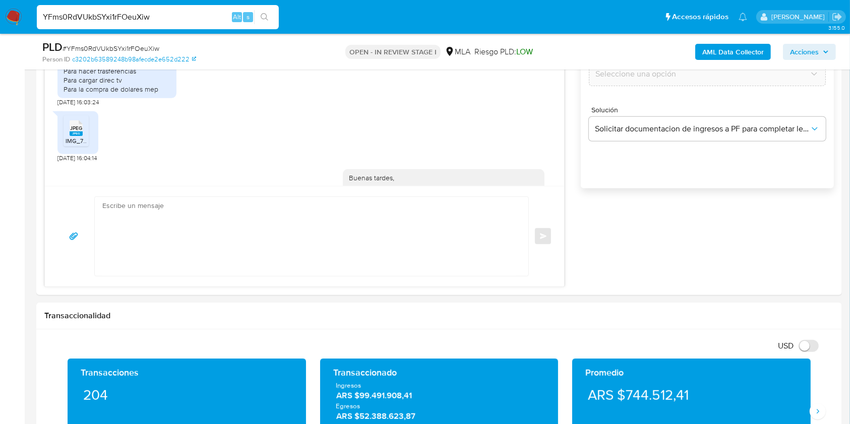
scroll to position [610, 0]
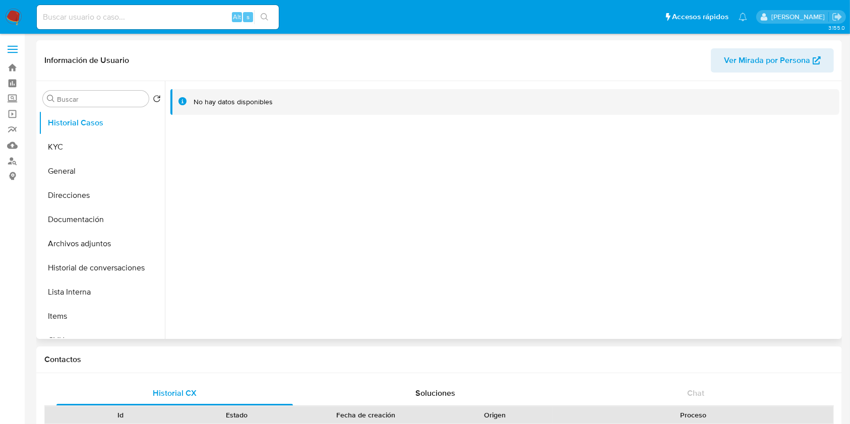
select select "10"
click at [78, 150] on button "KYC" at bounding box center [98, 147] width 118 height 24
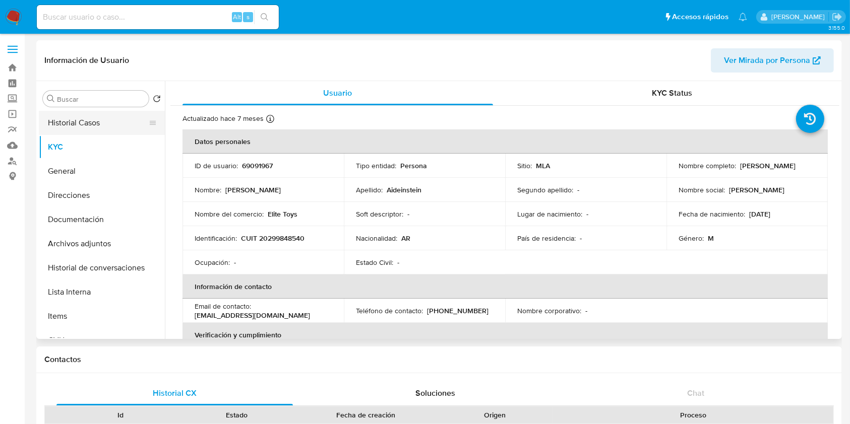
click at [74, 131] on button "Historial Casos" at bounding box center [98, 123] width 118 height 24
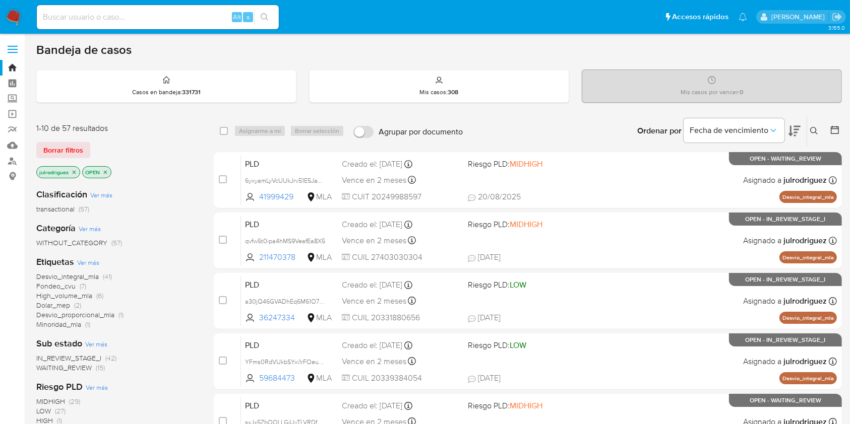
click at [815, 130] on icon at bounding box center [814, 131] width 8 height 8
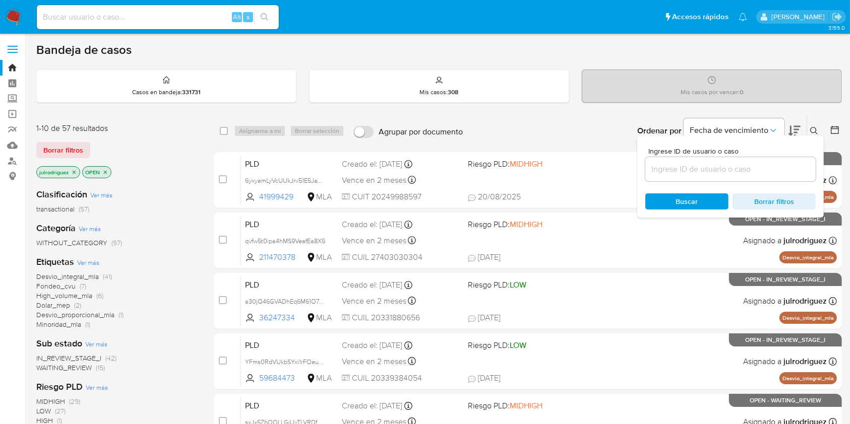
click at [678, 166] on input at bounding box center [730, 169] width 170 height 13
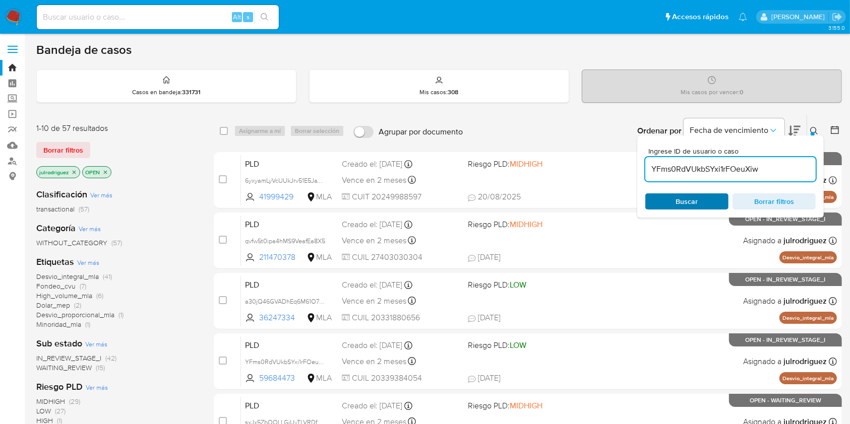
type input "YFms0RdVUkbSYxi1rFOeuXiw"
click at [670, 203] on span "Buscar" at bounding box center [686, 202] width 69 height 14
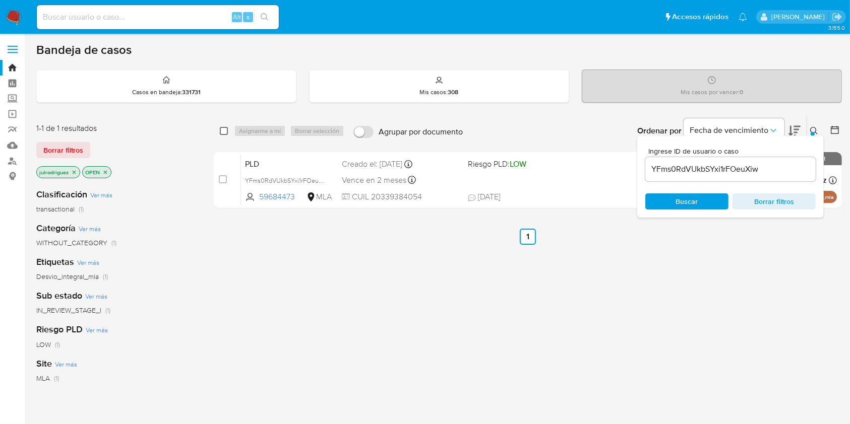
click at [222, 131] on input "checkbox" at bounding box center [224, 131] width 8 height 8
checkbox input "true"
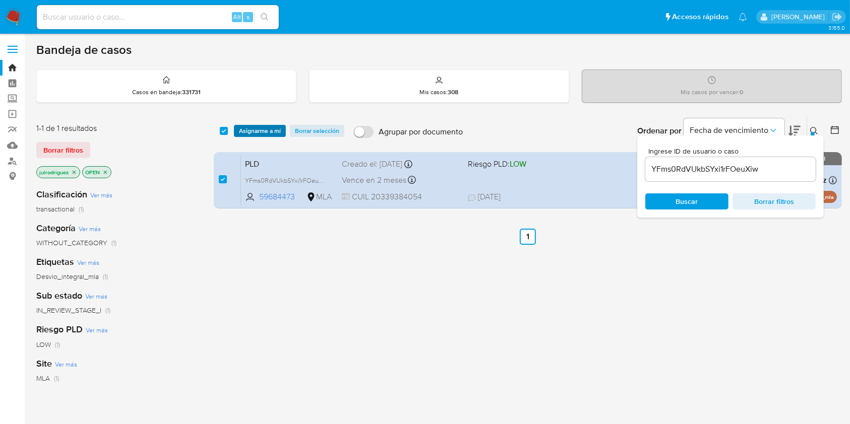
click at [270, 130] on span "Asignarme a mí" at bounding box center [260, 131] width 42 height 10
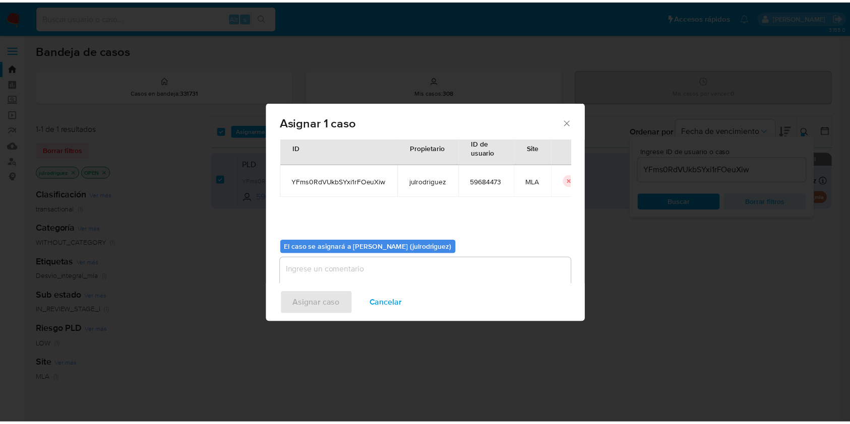
scroll to position [51, 0]
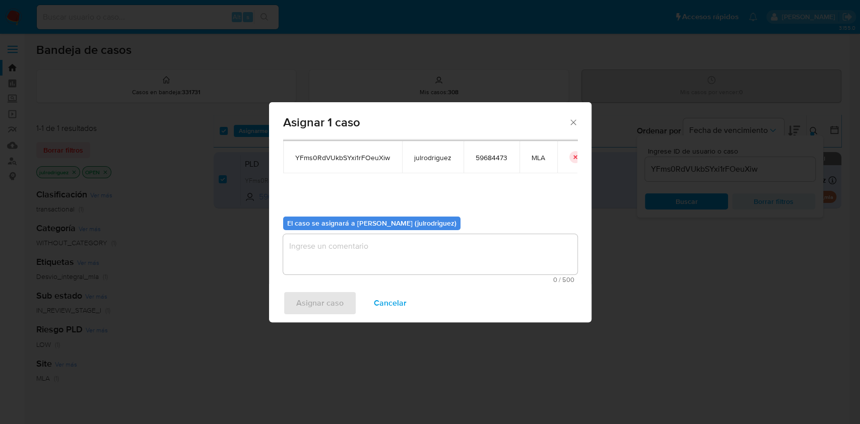
click at [351, 250] on textarea "assign-modal" at bounding box center [430, 254] width 294 height 40
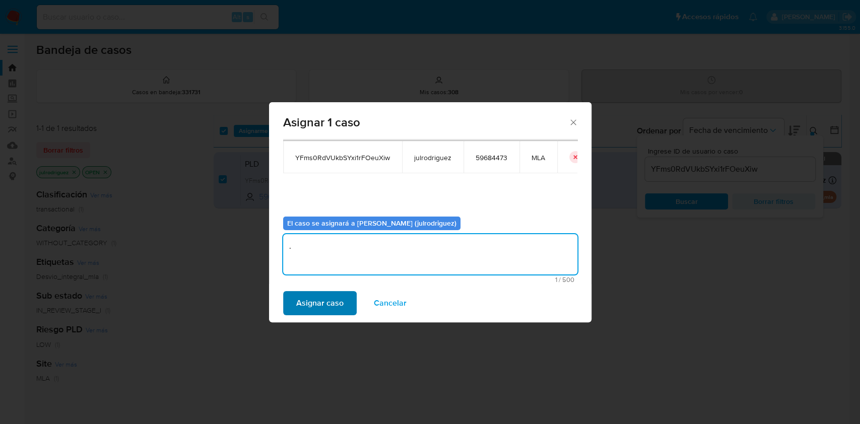
type textarea "."
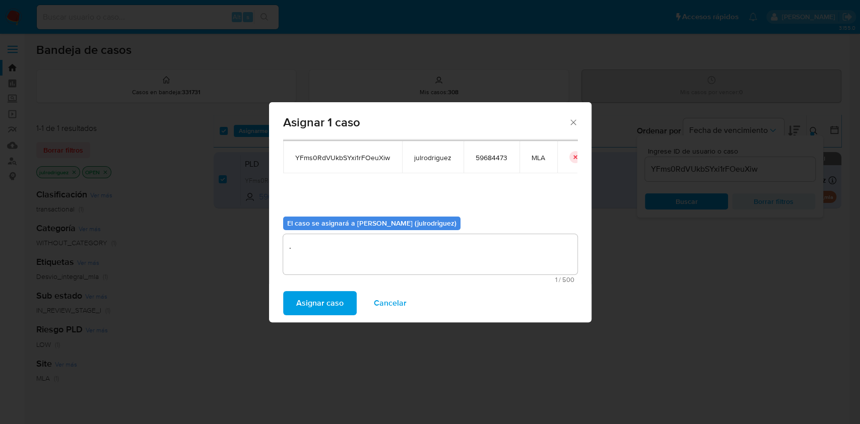
click at [308, 301] on span "Asignar caso" at bounding box center [319, 303] width 47 height 22
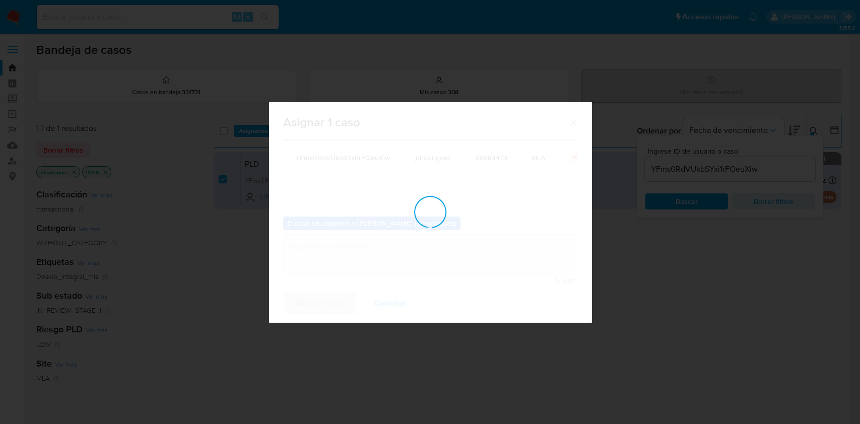
checkbox input "false"
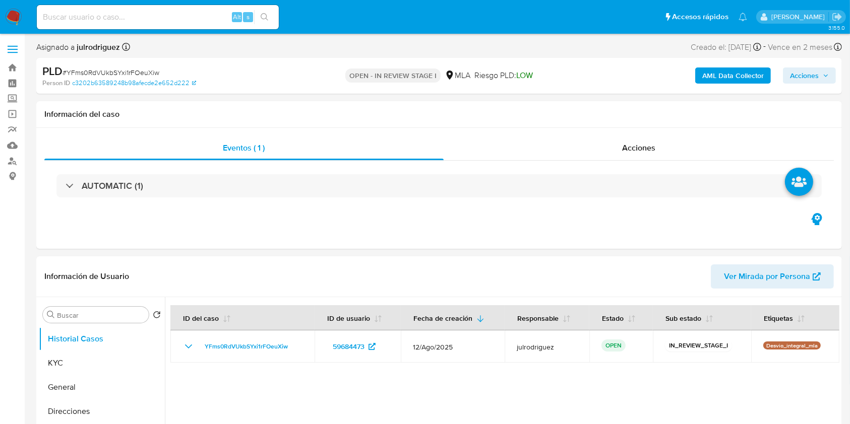
select select "10"
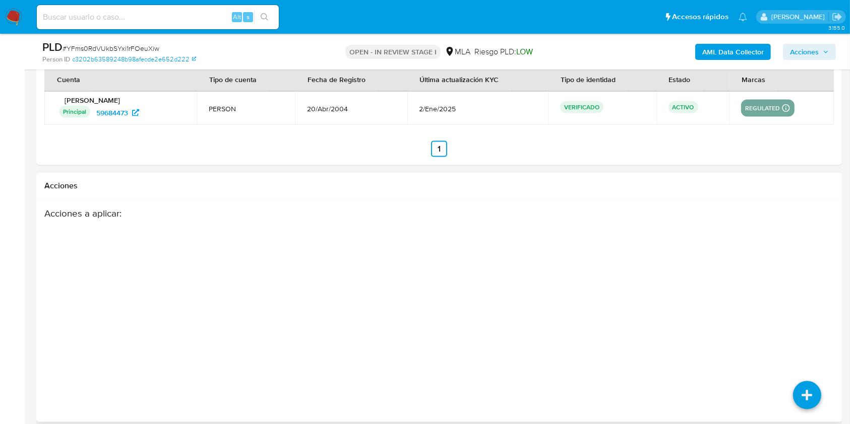
scroll to position [1578, 0]
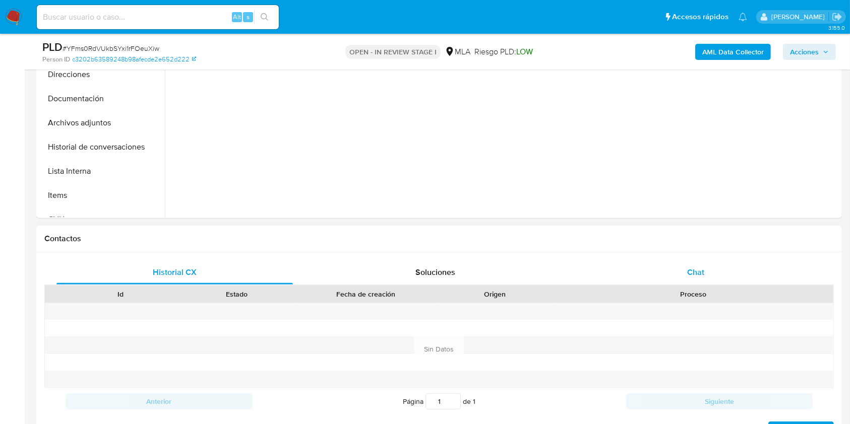
click at [692, 265] on div "Chat" at bounding box center [696, 273] width 236 height 24
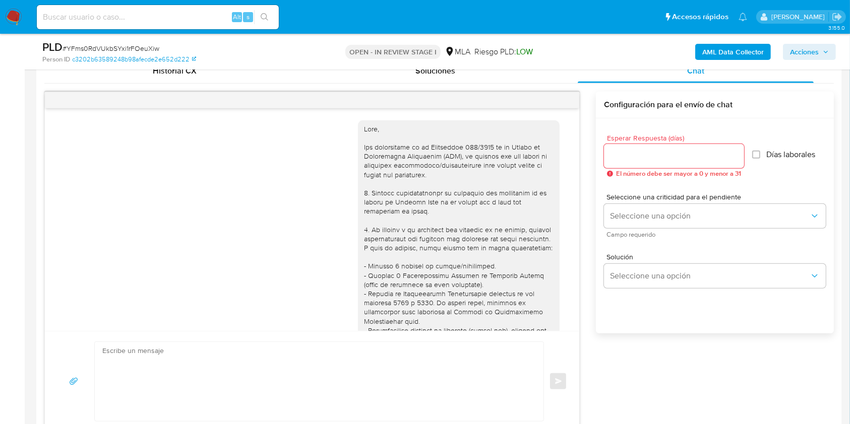
scroll to position [610, 0]
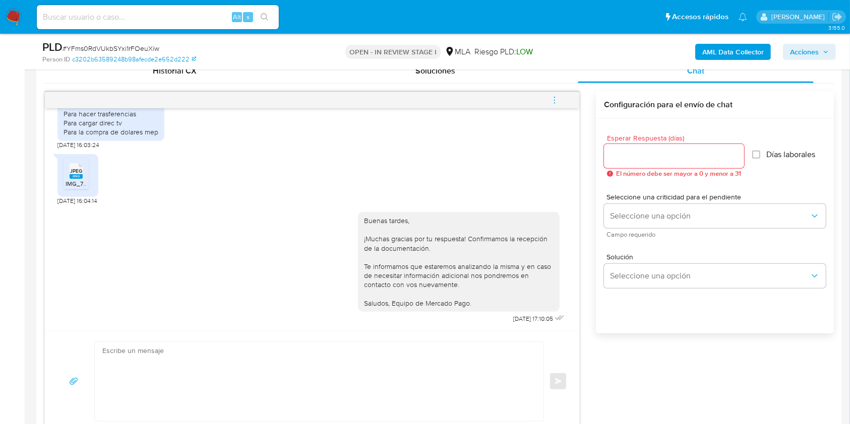
click at [558, 105] on span "menu-action" at bounding box center [554, 100] width 9 height 24
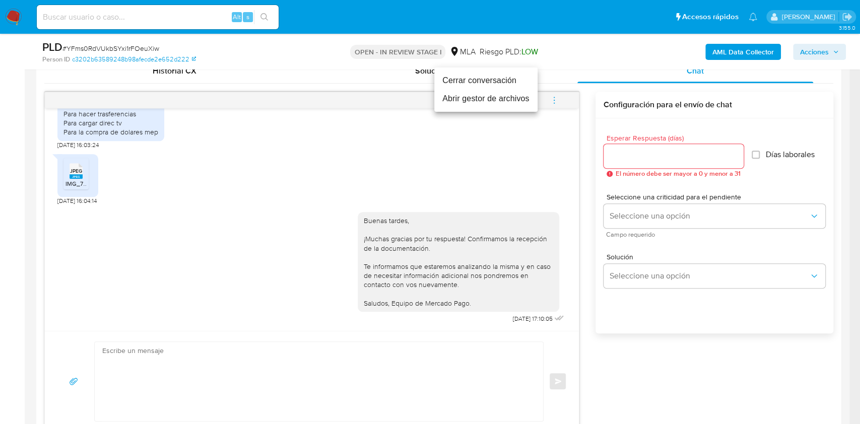
click at [480, 81] on li "Cerrar conversación" at bounding box center [485, 81] width 103 height 18
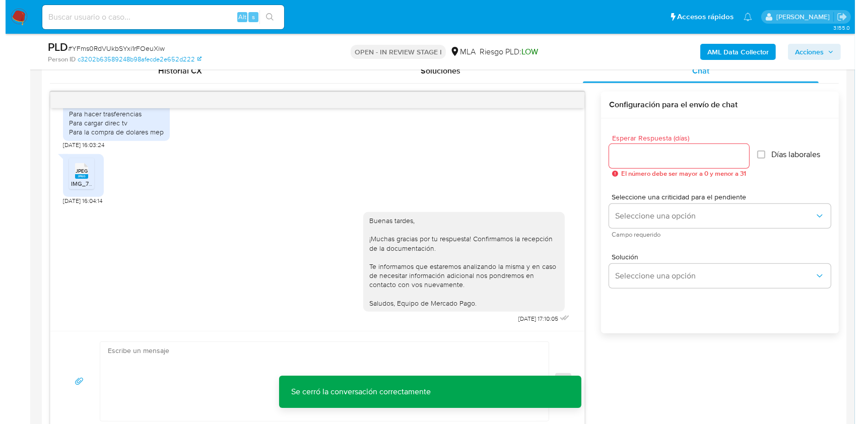
scroll to position [167, 0]
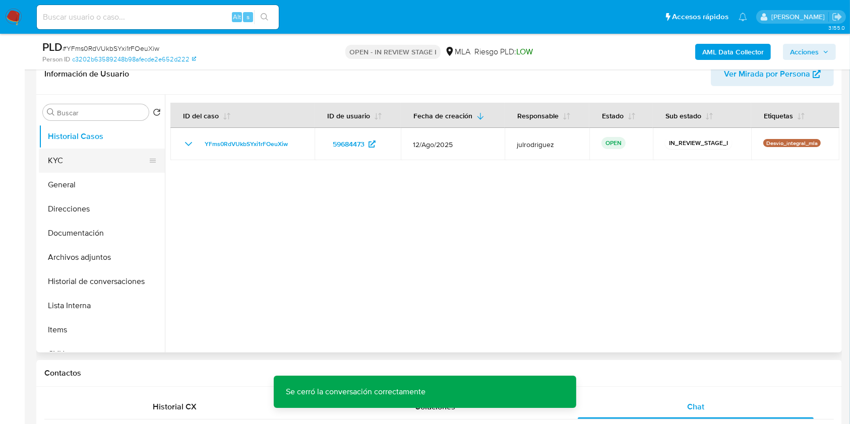
click at [93, 156] on button "KYC" at bounding box center [98, 161] width 118 height 24
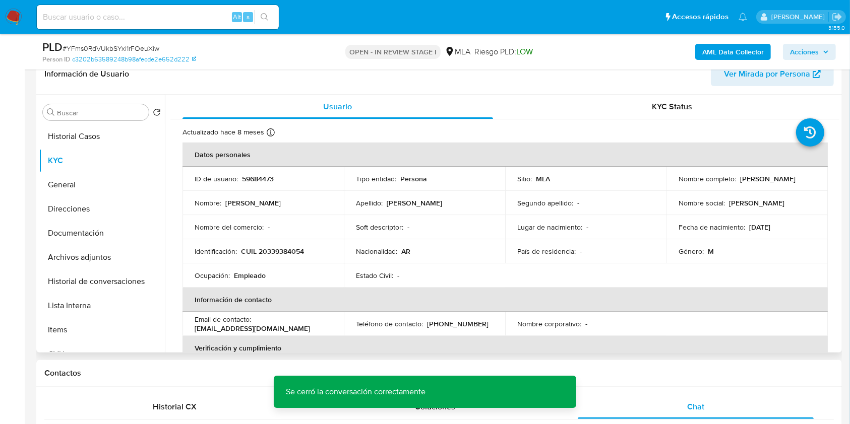
click at [273, 179] on p "59684473" at bounding box center [258, 178] width 32 height 9
click at [273, 178] on p "59684473" at bounding box center [258, 178] width 32 height 9
click at [257, 175] on p "59684473" at bounding box center [258, 178] width 32 height 9
copy p "59684473"
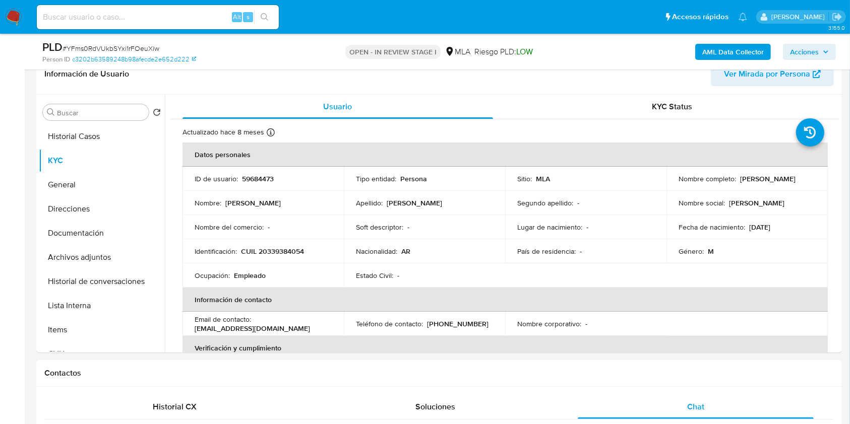
click at [132, 43] on span "# YFms0RdVUkbSYxi1rFOeuXiw" at bounding box center [111, 48] width 97 height 10
copy span "YFms0RdVUkbSYxi1rFOeuXiw"
click at [89, 275] on button "Historial de conversaciones" at bounding box center [98, 282] width 118 height 24
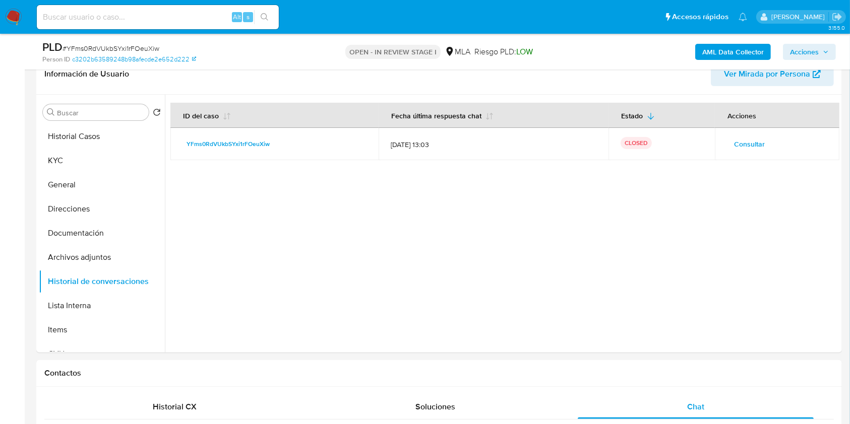
click at [718, 47] on b "AML Data Collector" at bounding box center [732, 52] width 61 height 16
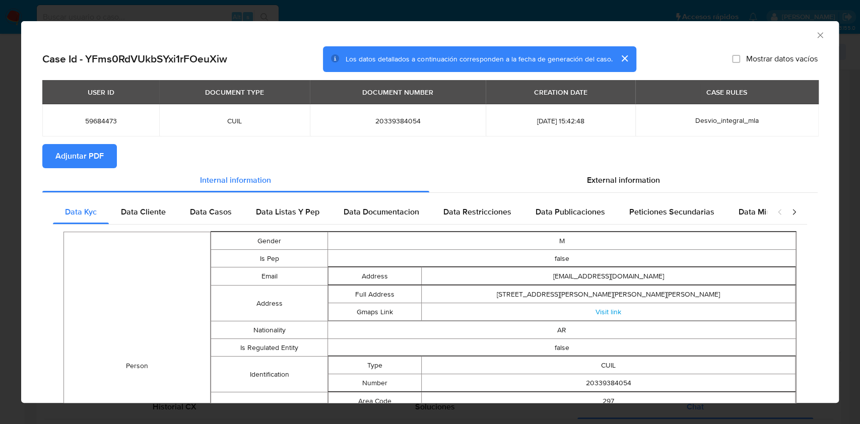
click at [105, 156] on button "Adjuntar PDF" at bounding box center [79, 156] width 75 height 24
click at [816, 38] on icon "Cerrar ventana" at bounding box center [821, 35] width 10 height 10
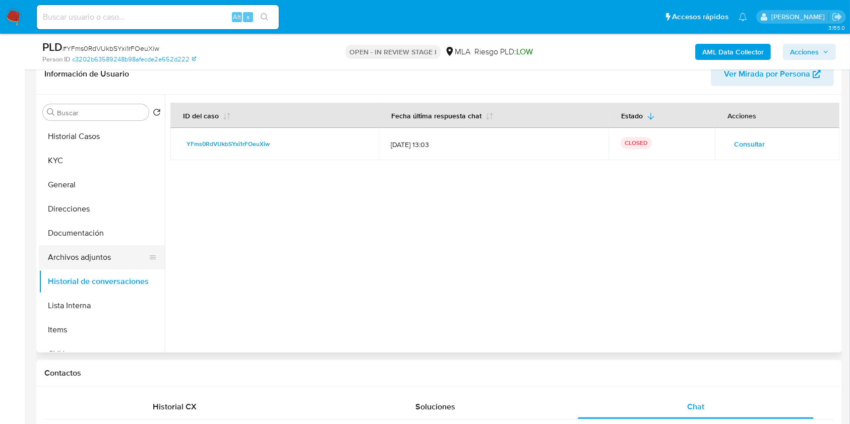
click at [91, 259] on button "Archivos adjuntos" at bounding box center [98, 257] width 118 height 24
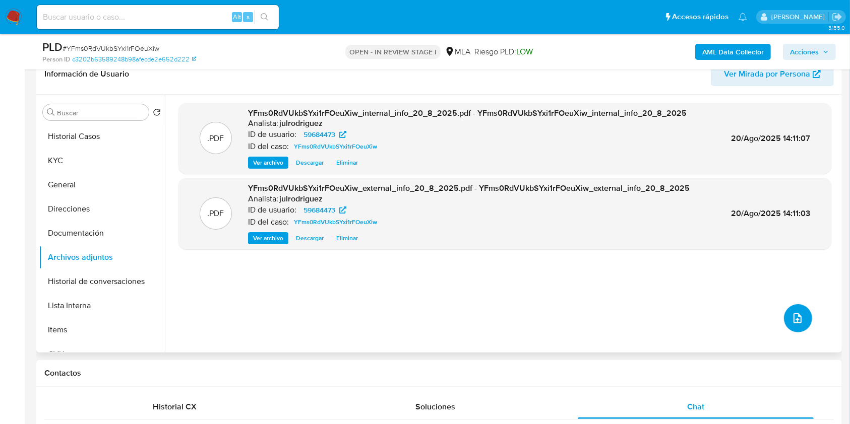
click at [796, 313] on icon "upload-file" at bounding box center [797, 319] width 12 height 12
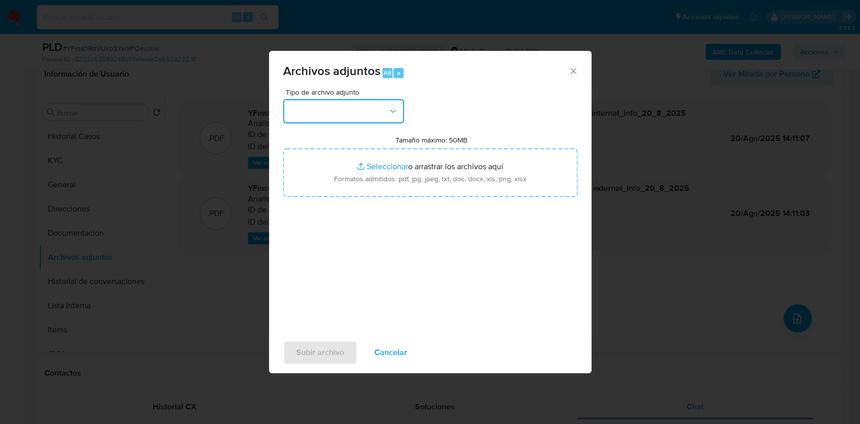
click at [310, 111] on button "button" at bounding box center [343, 111] width 121 height 24
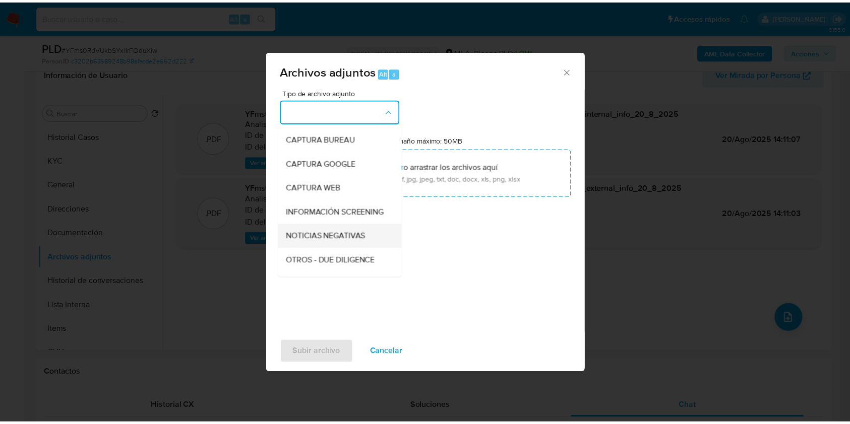
scroll to position [134, 0]
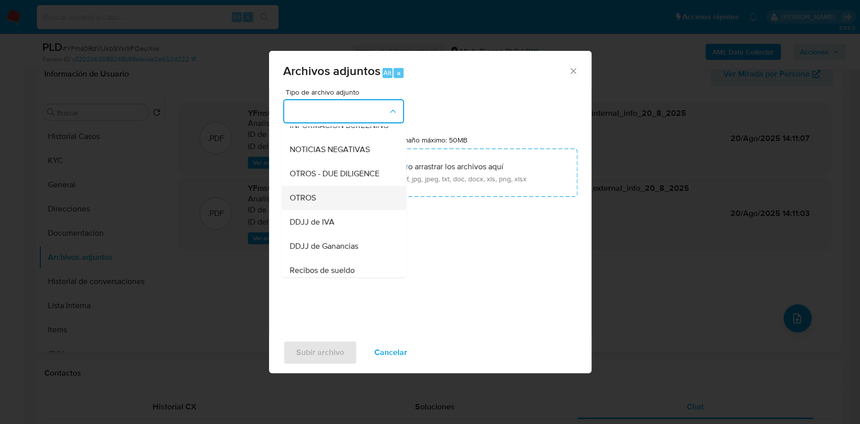
click at [318, 198] on div "OTROS" at bounding box center [340, 198] width 103 height 24
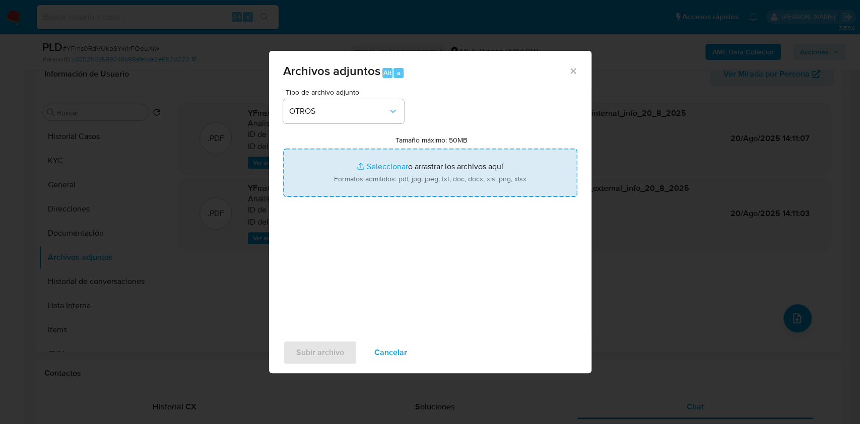
click at [415, 177] on input "Tamaño máximo: 50MB Seleccionar archivos" at bounding box center [430, 173] width 294 height 48
type input "C:\fakepath\Guido Hector Castillo - NOSIS - AGOSTO 2025.pdf"
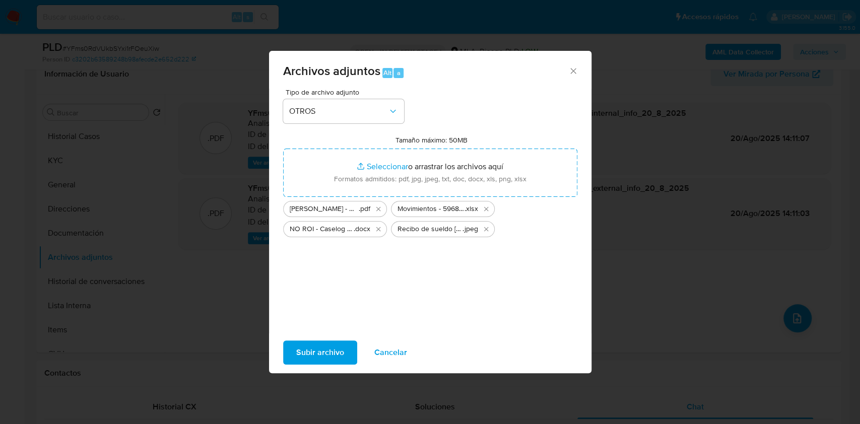
click at [322, 343] on span "Subir archivo" at bounding box center [320, 353] width 48 height 22
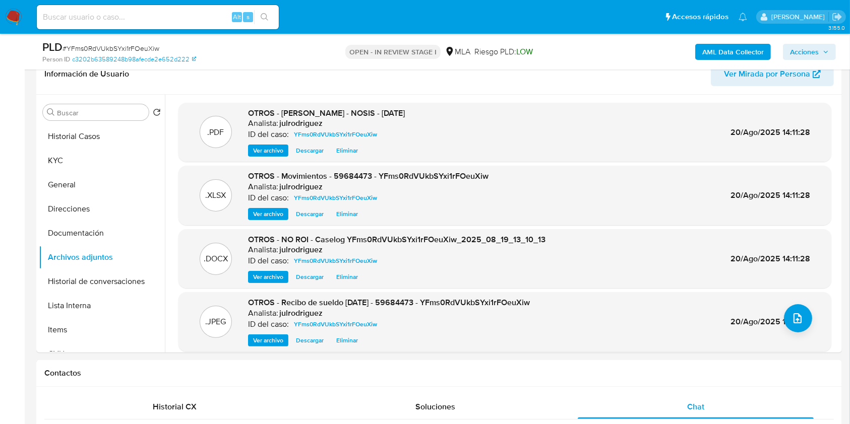
click at [797, 50] on span "Acciones" at bounding box center [804, 52] width 29 height 16
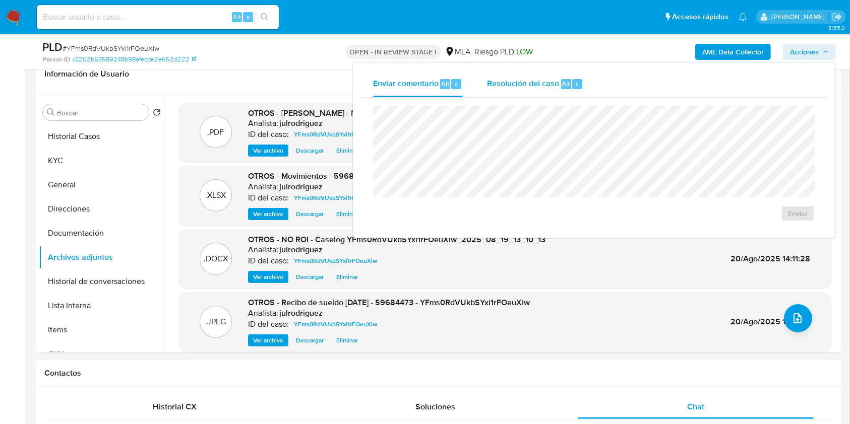
click at [544, 86] on span "Resolución del caso" at bounding box center [523, 84] width 72 height 12
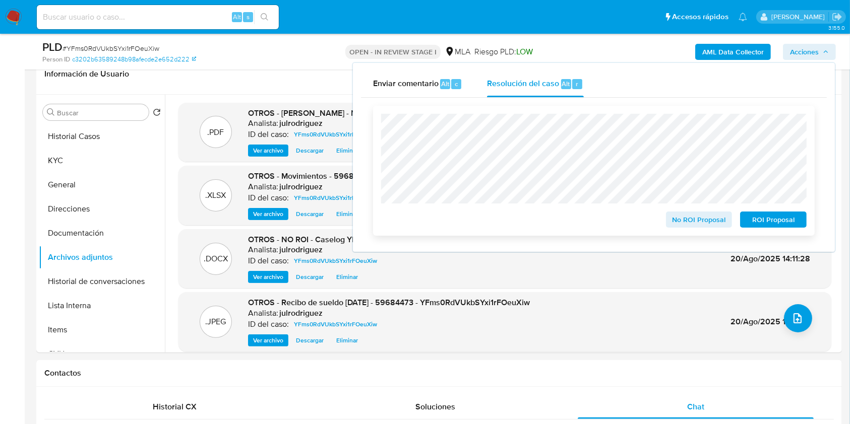
click at [694, 223] on span "No ROI Proposal" at bounding box center [699, 220] width 52 height 14
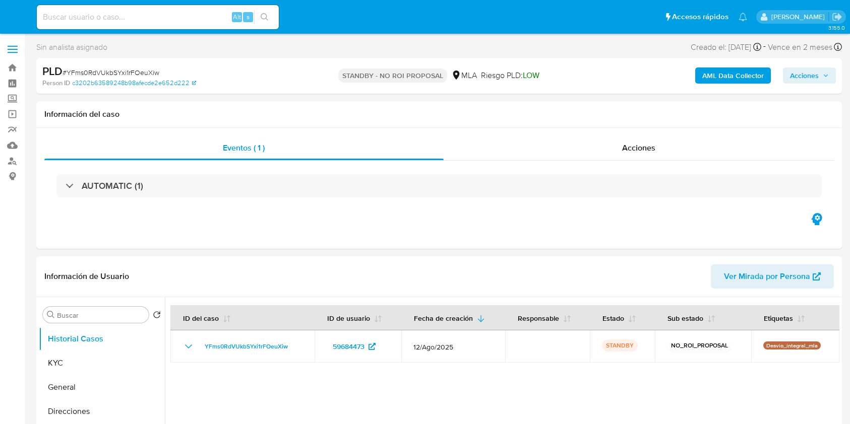
select select "10"
click at [183, 15] on input at bounding box center [158, 17] width 242 height 13
paste input "C94OCTpY8WkfqUbDuyC8KlWg"
type input "C94OCTpY8WkfqUbDuyC8KlWg"
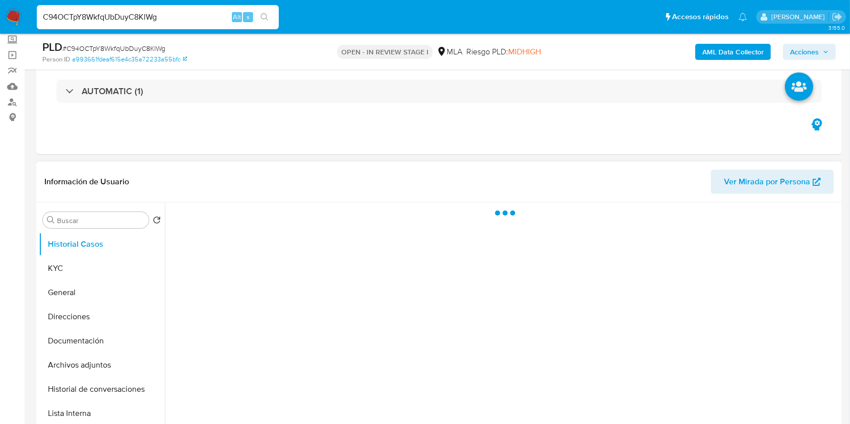
scroll to position [134, 0]
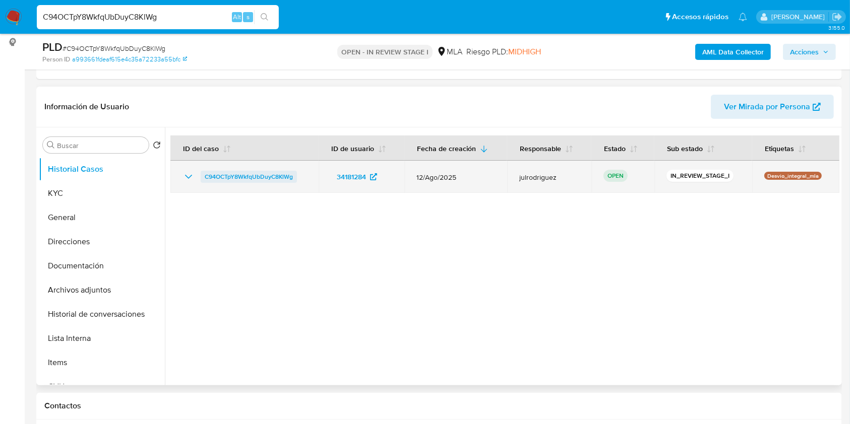
select select "10"
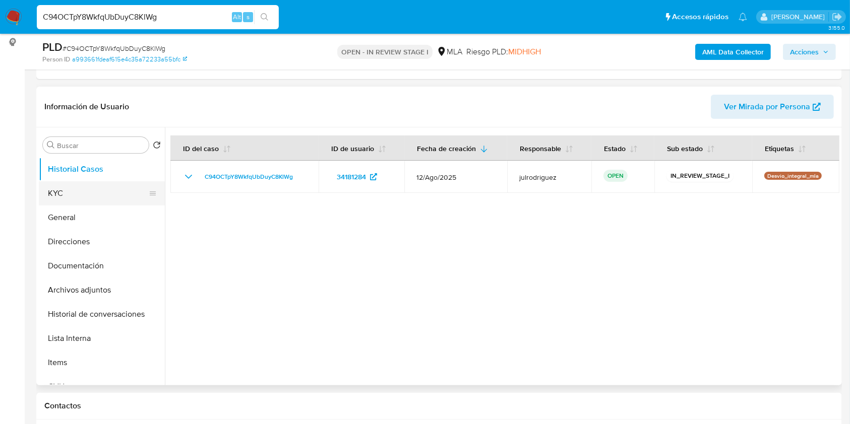
click at [91, 189] on button "KYC" at bounding box center [98, 193] width 118 height 24
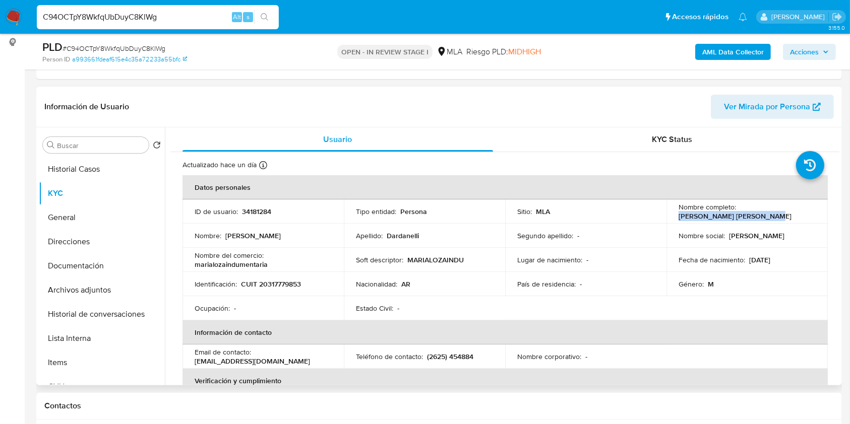
drag, startPoint x: 675, startPoint y: 216, endPoint x: 778, endPoint y: 216, distance: 103.3
click at [778, 216] on div "Nombre completo : Pablo Fabricio Dardanelli" at bounding box center [746, 212] width 137 height 18
copy p "Pablo Fabricio Dardanelli"
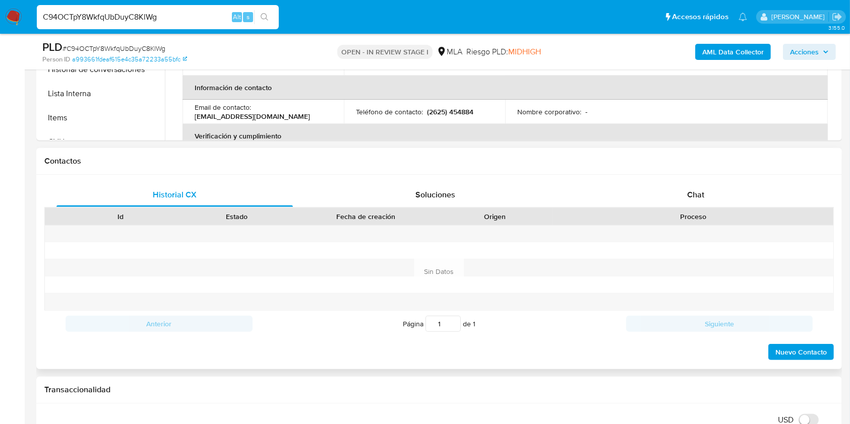
scroll to position [245, 0]
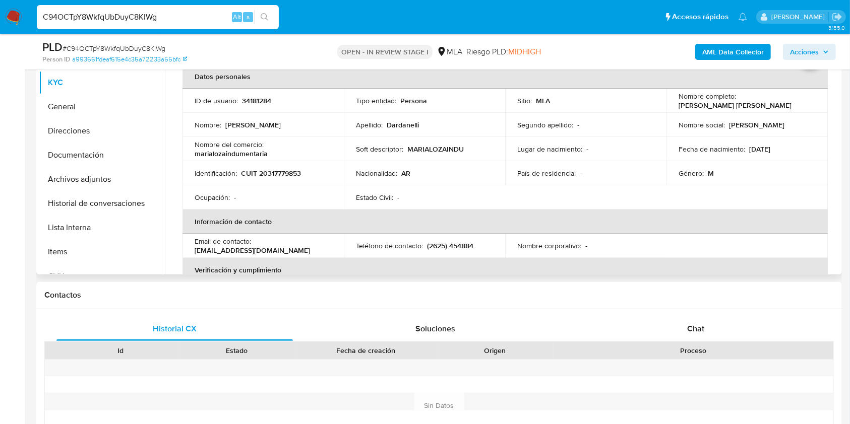
click at [251, 103] on p "34181284" at bounding box center [256, 100] width 29 height 9
copy p "34181284"
click at [122, 50] on span "# C94OCTpY8WkfqUbDuyC8KlWg" at bounding box center [114, 48] width 103 height 10
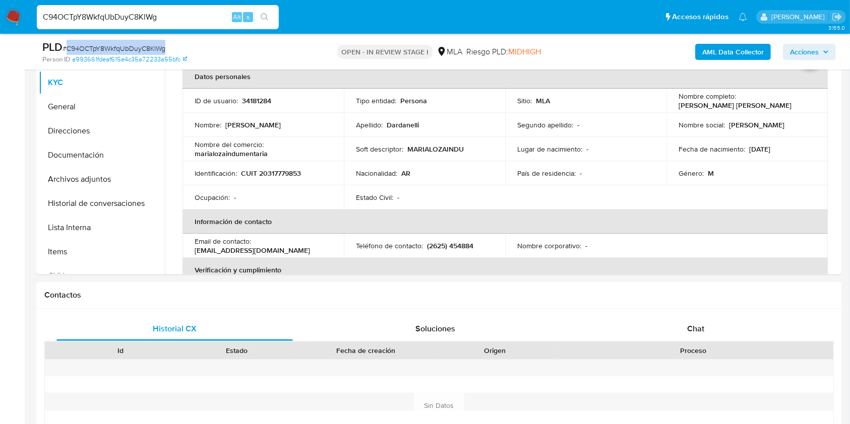
copy span "C94OCTpY8WkfqUbDuyC8KlWg"
click at [269, 176] on p "CUIT 20317779853" at bounding box center [271, 173] width 60 height 9
copy p "20317779853"
click at [258, 97] on p "34181284" at bounding box center [256, 100] width 29 height 9
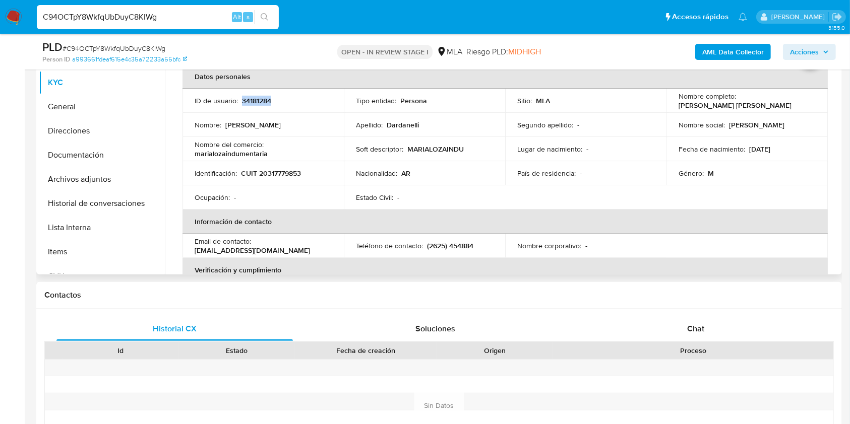
click at [258, 97] on p "34181284" at bounding box center [256, 100] width 29 height 9
copy p "34181284"
click at [277, 171] on p "CUIT 20317779853" at bounding box center [271, 173] width 60 height 9
copy p "20317779853"
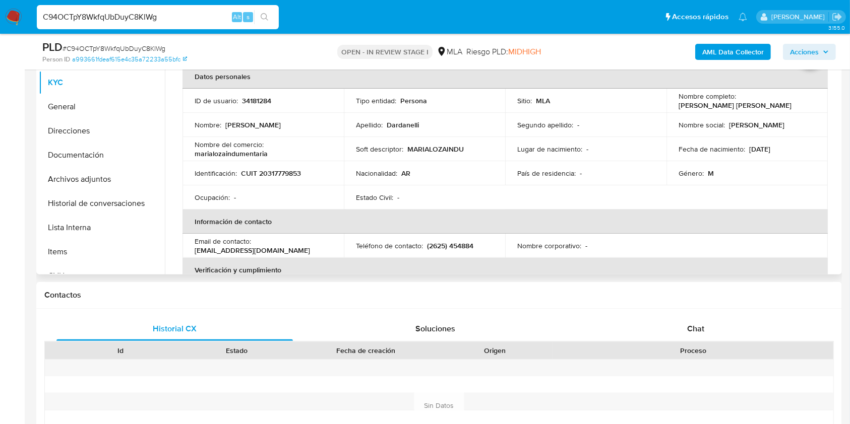
click at [261, 100] on p "34181284" at bounding box center [256, 100] width 29 height 9
copy p "34181284"
click at [83, 147] on button "Documentación" at bounding box center [98, 155] width 118 height 24
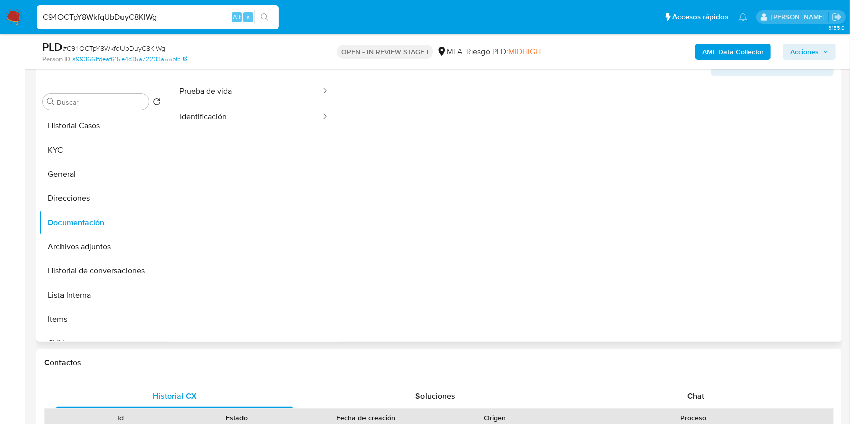
scroll to position [82, 0]
click at [702, 393] on span "Chat" at bounding box center [695, 397] width 17 height 12
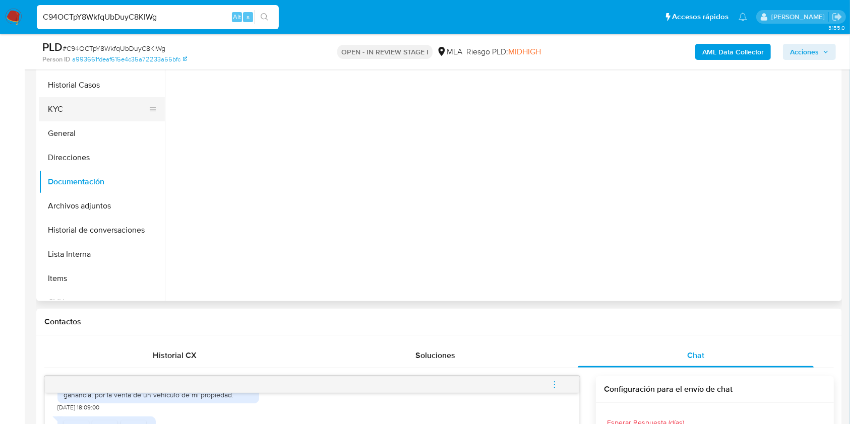
scroll to position [177, 0]
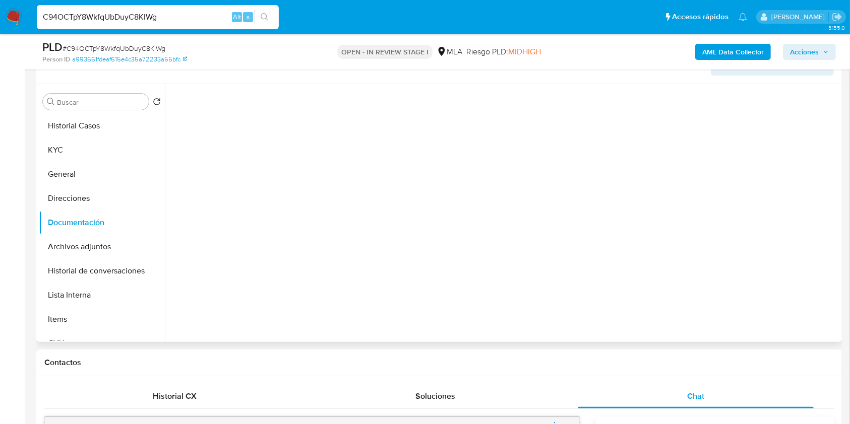
drag, startPoint x: 60, startPoint y: 149, endPoint x: 168, endPoint y: 168, distance: 109.5
click at [60, 149] on button "KYC" at bounding box center [102, 150] width 126 height 24
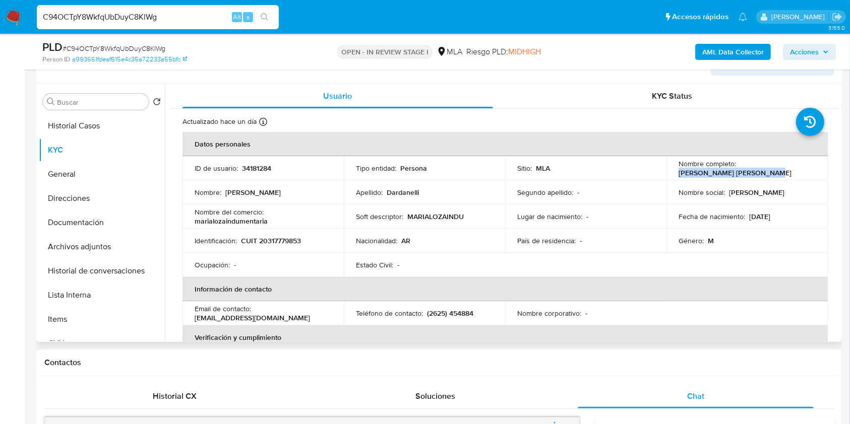
drag, startPoint x: 676, startPoint y: 170, endPoint x: 761, endPoint y: 168, distance: 84.2
click at [764, 173] on div "Nombre completo : Pablo Fabricio Dardanelli" at bounding box center [746, 168] width 137 height 18
copy p "[PERSON_NAME]"
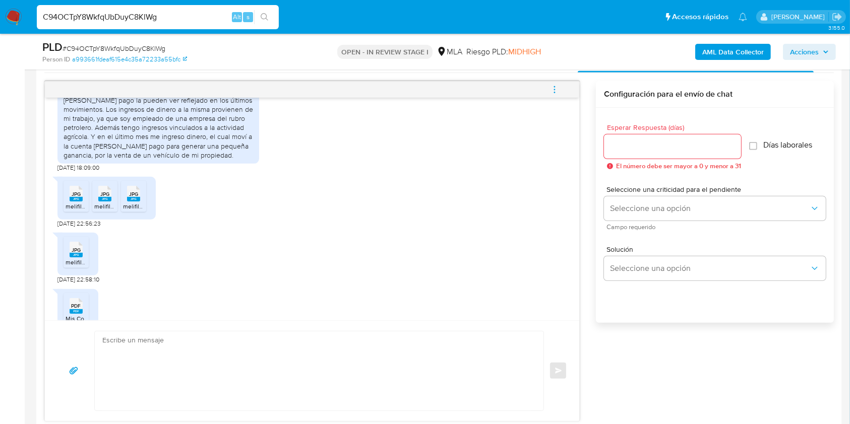
scroll to position [651, 0]
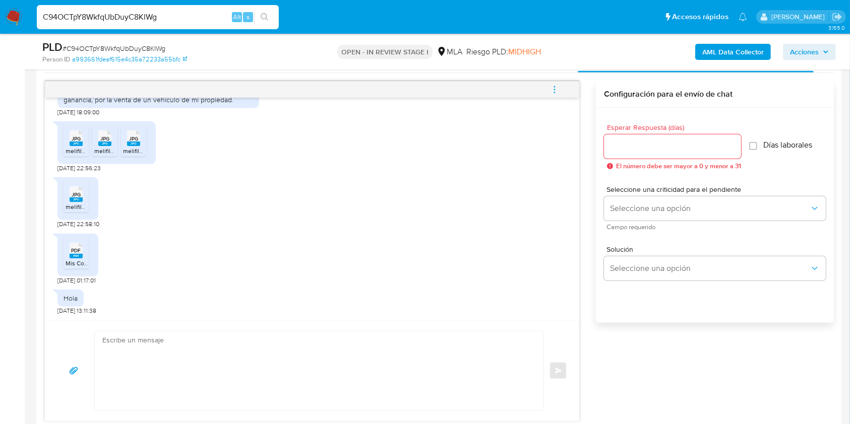
click at [67, 141] on div "JPG JPG" at bounding box center [76, 138] width 21 height 20
click at [105, 142] on rect at bounding box center [104, 144] width 13 height 5
click at [141, 142] on div "JPG JPG" at bounding box center [133, 138] width 21 height 20
click at [81, 196] on icon at bounding box center [76, 194] width 13 height 16
click at [79, 256] on rect at bounding box center [76, 256] width 13 height 5
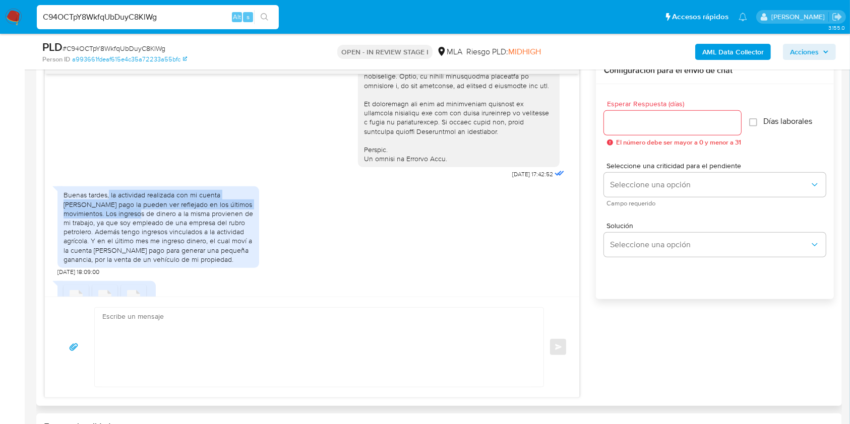
scroll to position [516, 0]
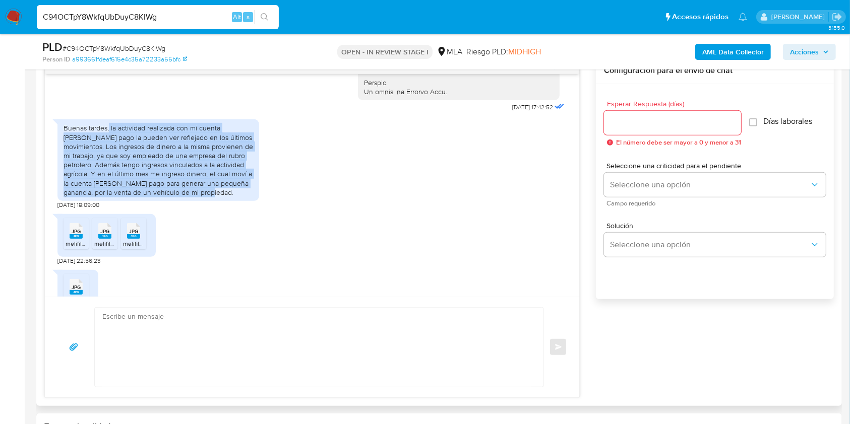
drag, startPoint x: 109, startPoint y: 213, endPoint x: 355, endPoint y: 252, distance: 248.4
click at [233, 197] on div "Buenas tardes, la actividad realizada con mi cuenta de mercado pago la pueden v…" at bounding box center [159, 160] width 190 height 74
copy div "la actividad realizada con mi cuenta de mercado pago la pueden ver reflejado en…"
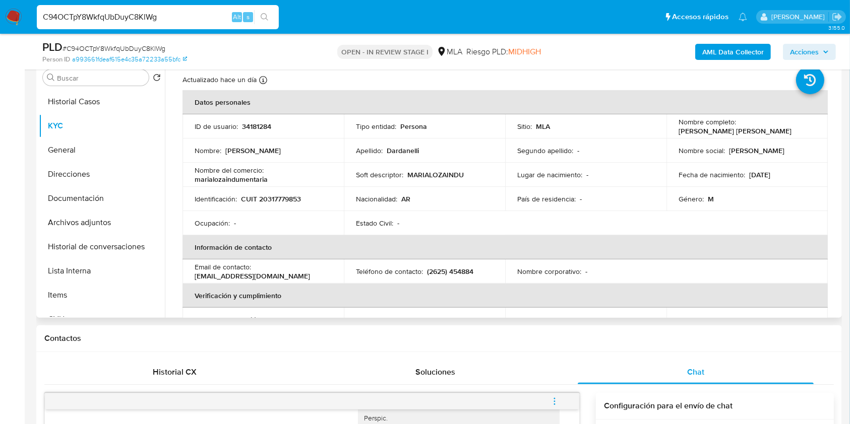
scroll to position [0, 0]
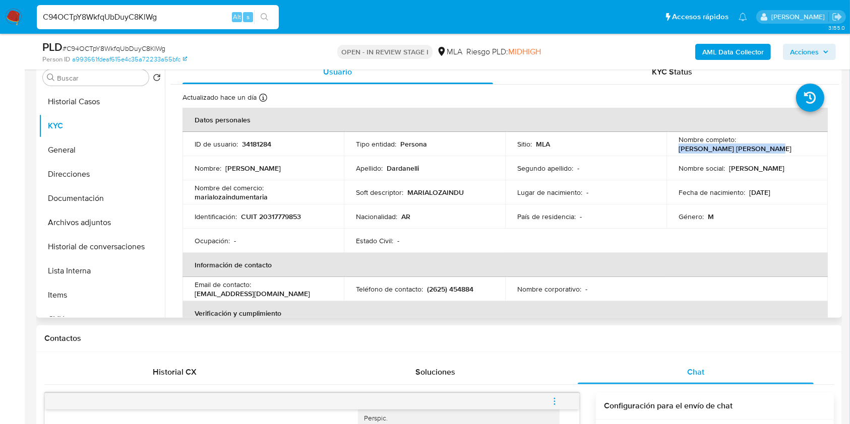
drag, startPoint x: 675, startPoint y: 149, endPoint x: 774, endPoint y: 144, distance: 98.4
click at [774, 146] on div "Nombre completo : Pablo Fabricio Dardanelli" at bounding box center [746, 144] width 137 height 18
copy p "Pablo Fabricio Dardanelli"
click at [239, 196] on p "marialozaindumentaria" at bounding box center [231, 197] width 73 height 9
drag, startPoint x: 239, startPoint y: 196, endPoint x: 555, endPoint y: 30, distance: 356.2
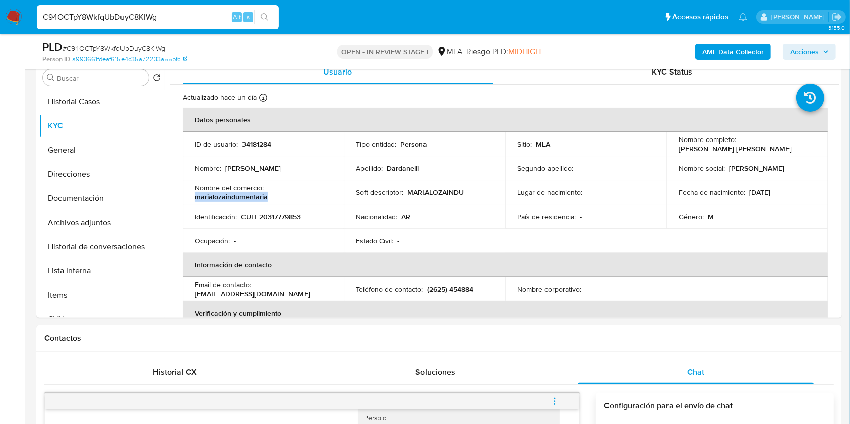
click at [239, 196] on p "marialozaindumentaria" at bounding box center [231, 197] width 73 height 9
click at [271, 220] on p "CUIT 20317779853" at bounding box center [271, 216] width 60 height 9
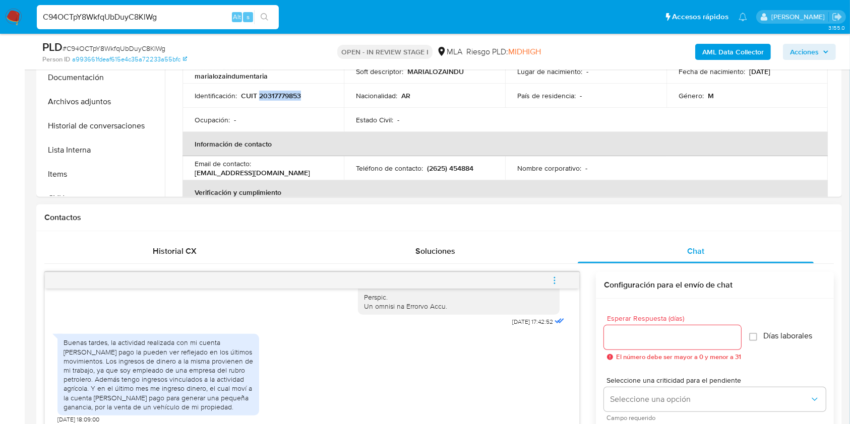
scroll to position [470, 0]
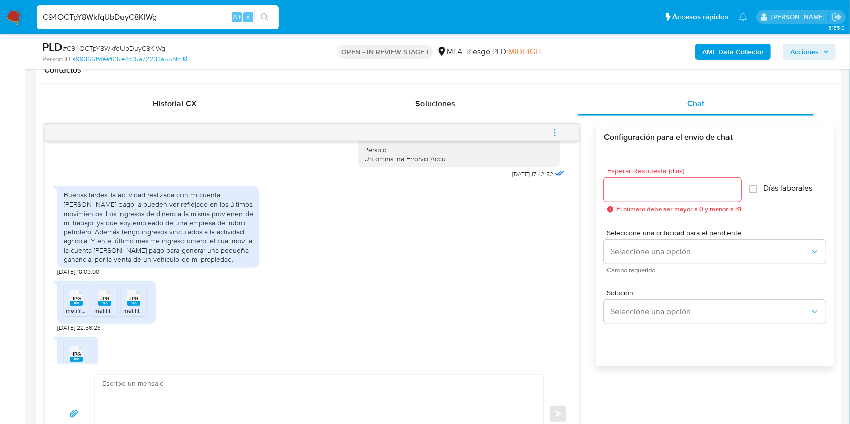
click at [126, 50] on span "# C94OCTpY8WkfqUbDuyC8KlWg" at bounding box center [114, 48] width 103 height 10
click at [658, 190] on input "Esperar Respuesta (días)" at bounding box center [672, 189] width 137 height 13
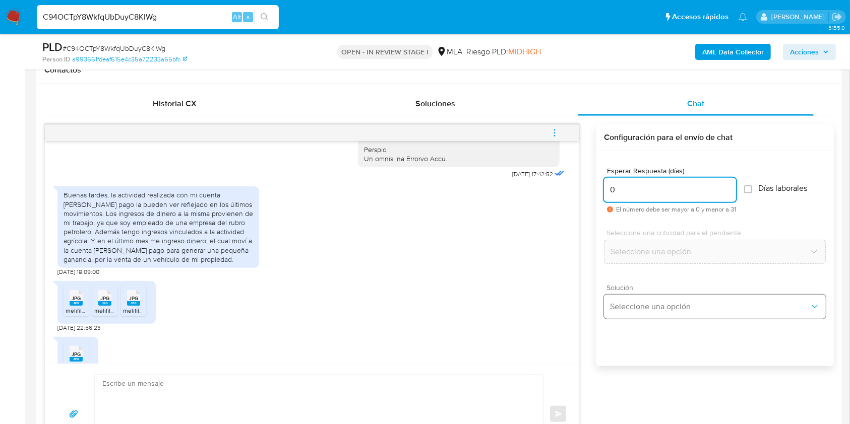
type input "0"
click at [637, 308] on span "Seleccione una opción" at bounding box center [710, 307] width 200 height 10
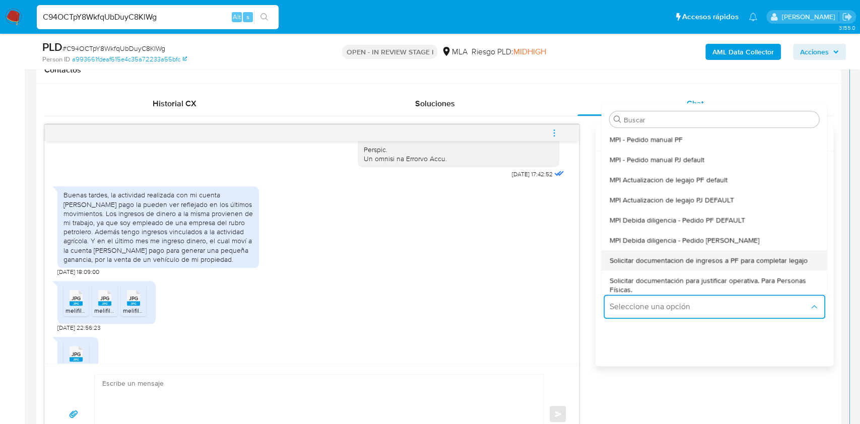
click at [740, 259] on span "Solicitar documentacion de ingresos a PF para completar legajo" at bounding box center [709, 260] width 198 height 9
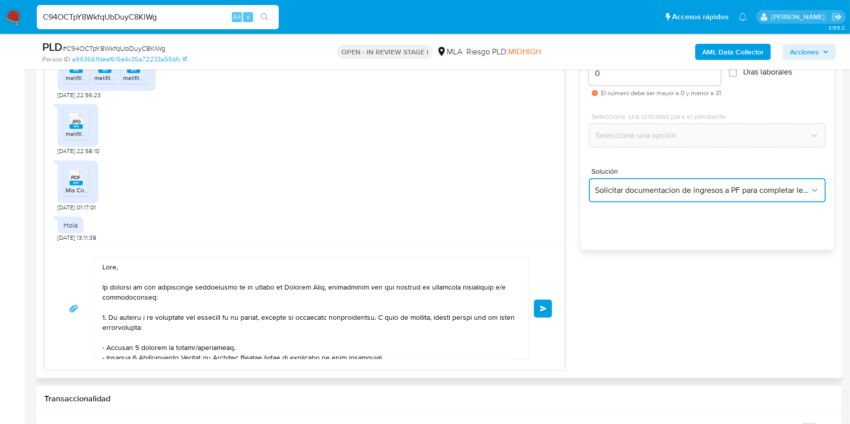
scroll to position [672, 0]
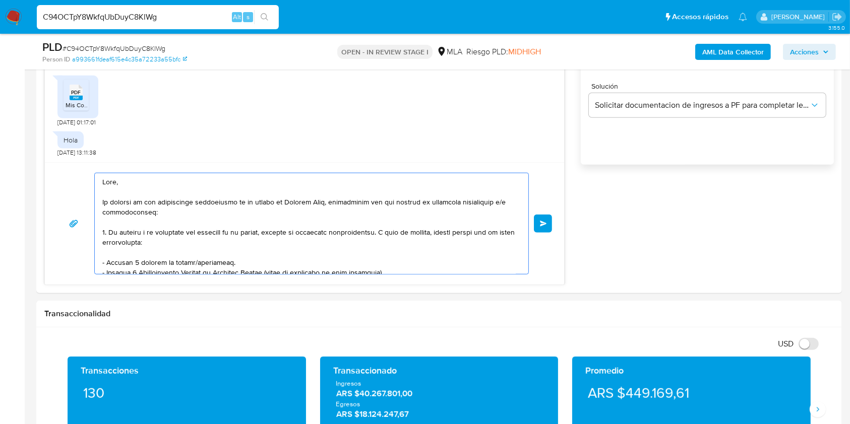
drag, startPoint x: 105, startPoint y: 178, endPoint x: 403, endPoint y: 440, distance: 396.4
type textarea "H Saludos, Equipo de Mercado Pago."
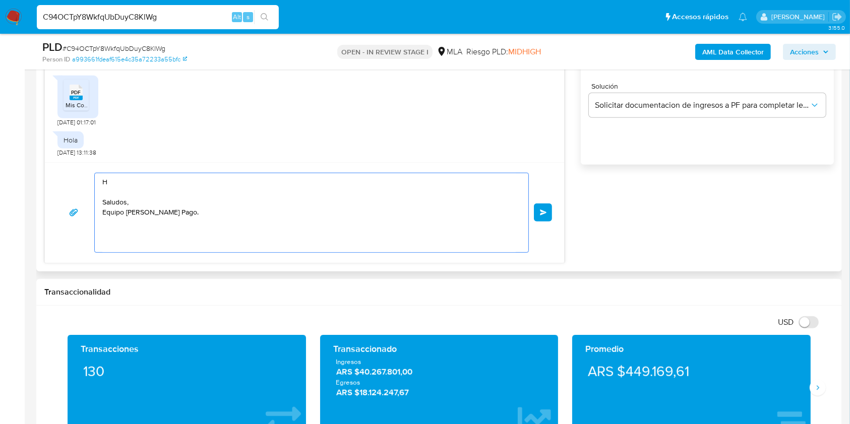
drag, startPoint x: 193, startPoint y: 218, endPoint x: 157, endPoint y: 208, distance: 37.0
paste textarea "Buenas tardes, ¡Muchas gracias por tu respuesta! Confirmamos la recepción de la…"
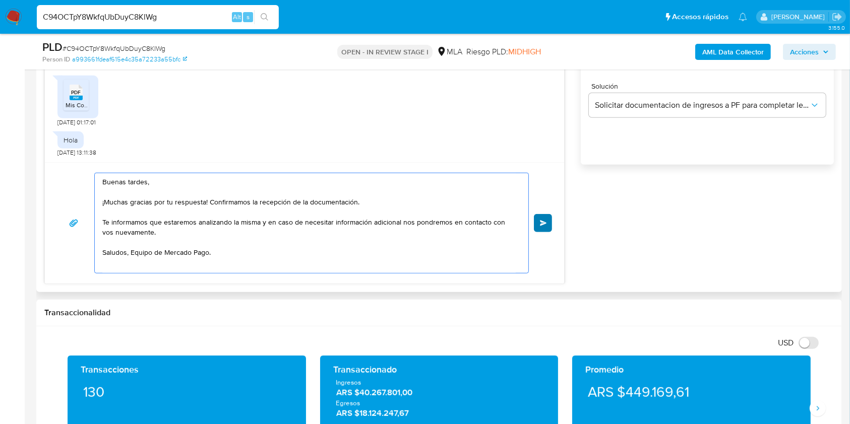
type textarea "Buenas tardes, ¡Muchas gracias por tu respuesta! Confirmamos la recepción de la…"
click at [544, 223] on span "Enviar" at bounding box center [543, 223] width 7 height 6
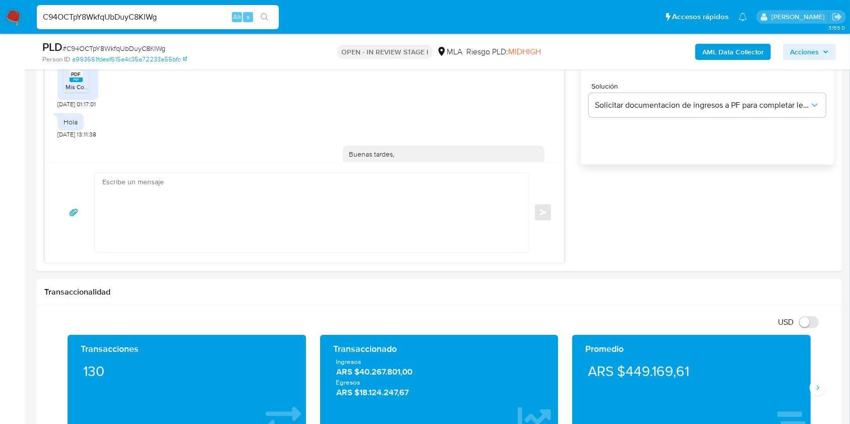
scroll to position [771, 0]
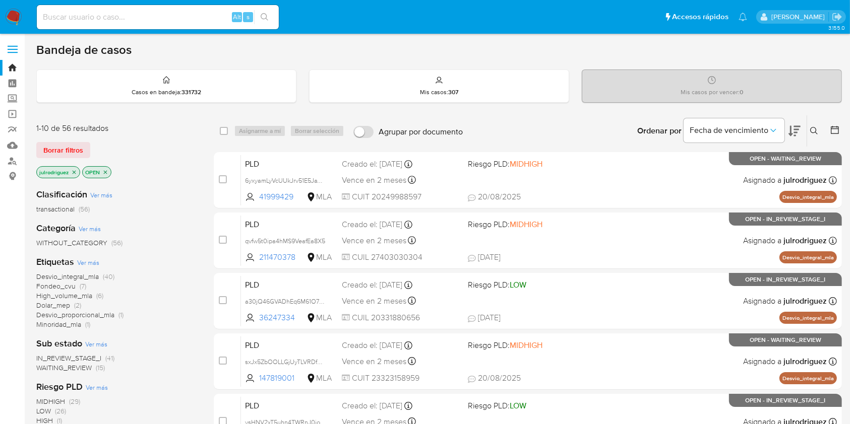
click at [811, 131] on icon at bounding box center [814, 131] width 8 height 8
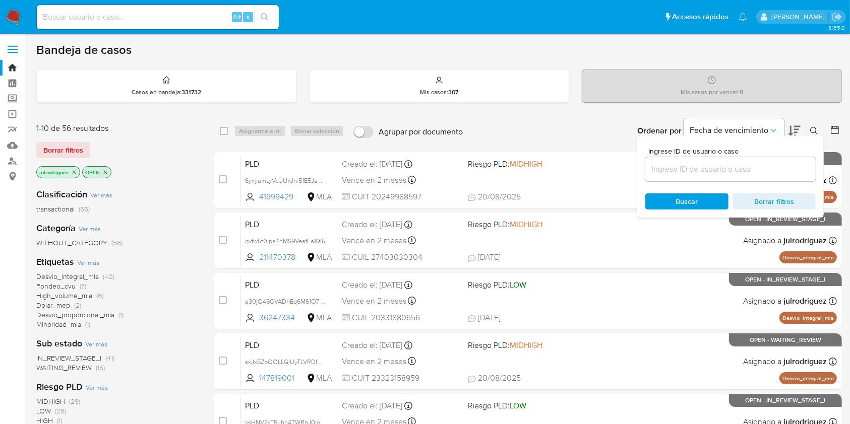
click at [671, 171] on input at bounding box center [730, 169] width 170 height 13
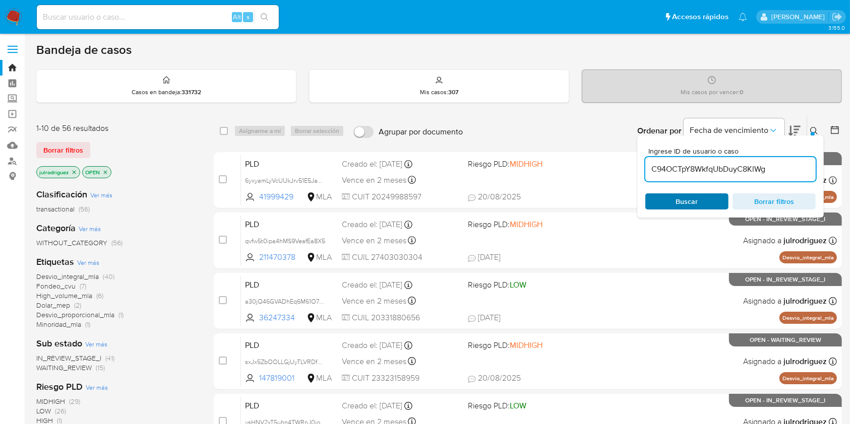
type input "C94OCTpY8WkfqUbDuyC8KlWg"
click at [673, 194] on button "Buscar" at bounding box center [686, 202] width 83 height 16
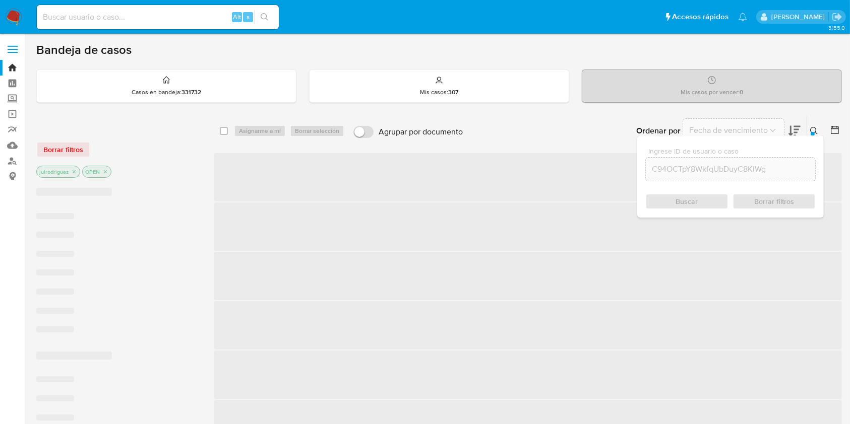
click at [676, 199] on div "Buscar Borrar filtros" at bounding box center [730, 202] width 170 height 16
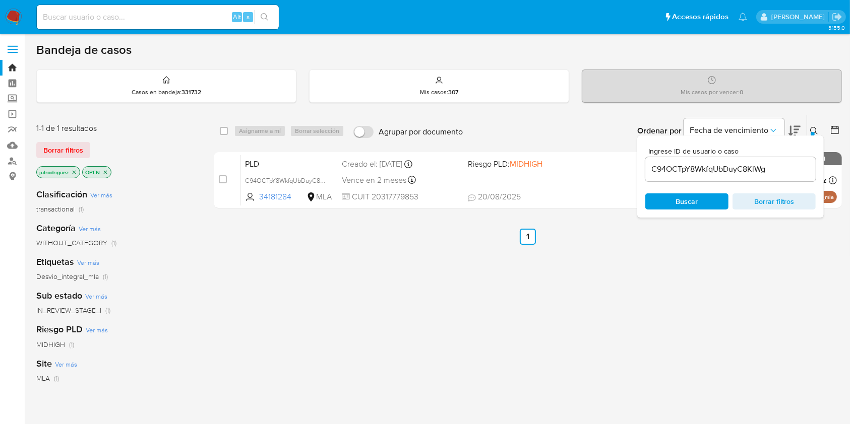
click at [224, 126] on div "select-all-cases-checkbox" at bounding box center [224, 131] width 8 height 10
click at [223, 129] on input "checkbox" at bounding box center [224, 131] width 8 height 8
checkbox input "true"
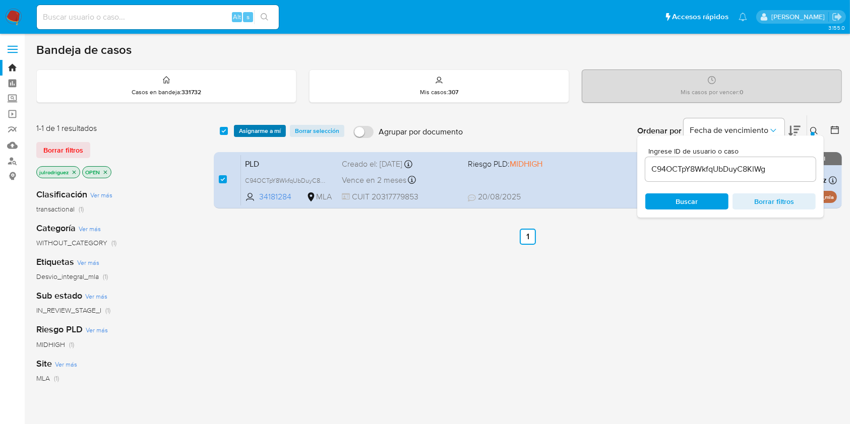
click at [258, 131] on span "Asignarme a mí" at bounding box center [260, 131] width 42 height 10
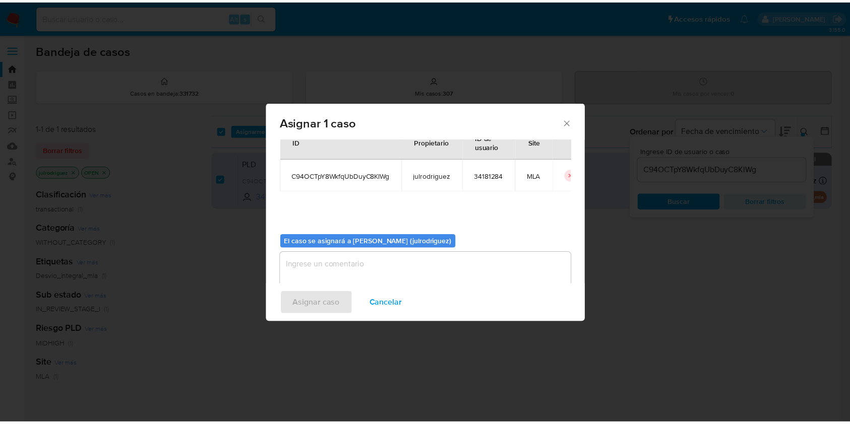
scroll to position [51, 0]
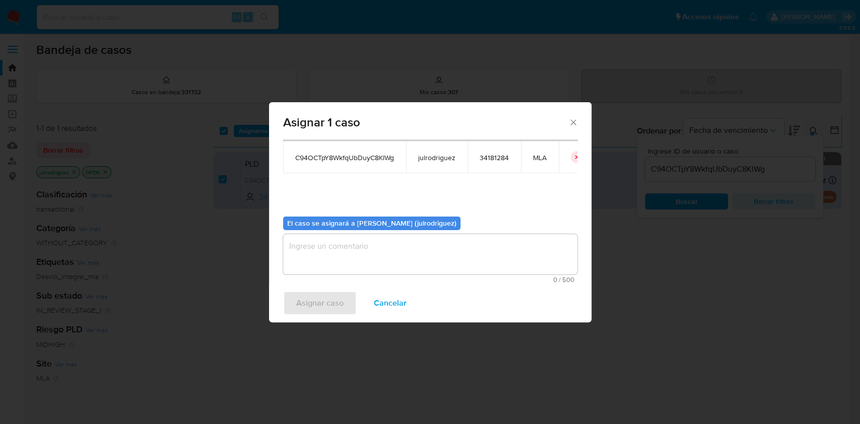
click at [407, 258] on textarea "assign-modal" at bounding box center [430, 254] width 294 height 40
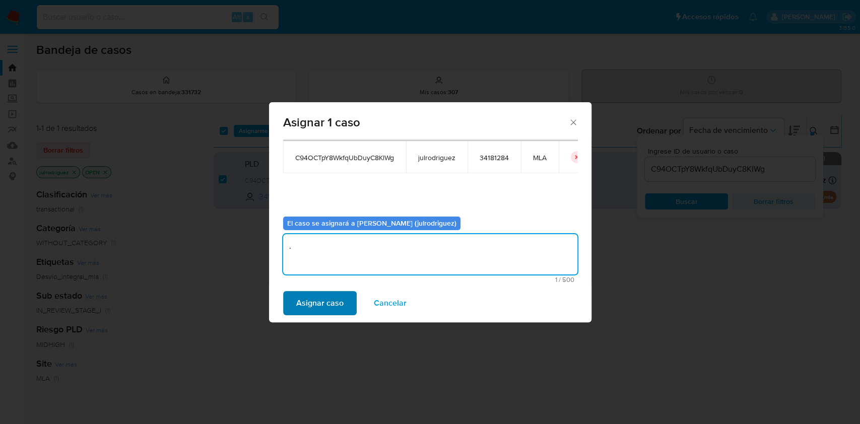
type textarea "."
click at [309, 305] on span "Asignar caso" at bounding box center [319, 303] width 47 height 22
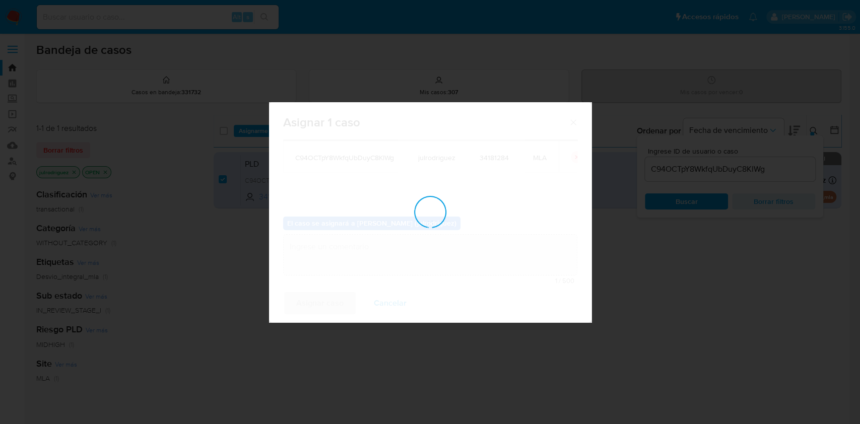
checkbox input "false"
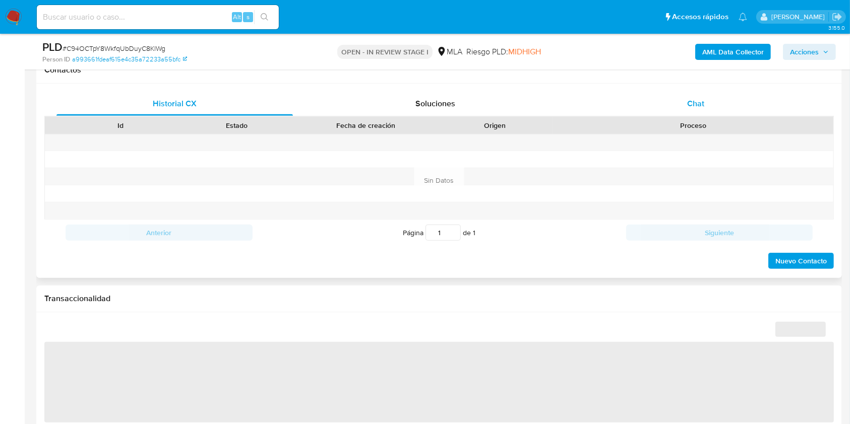
click at [693, 112] on div "Chat" at bounding box center [696, 104] width 236 height 24
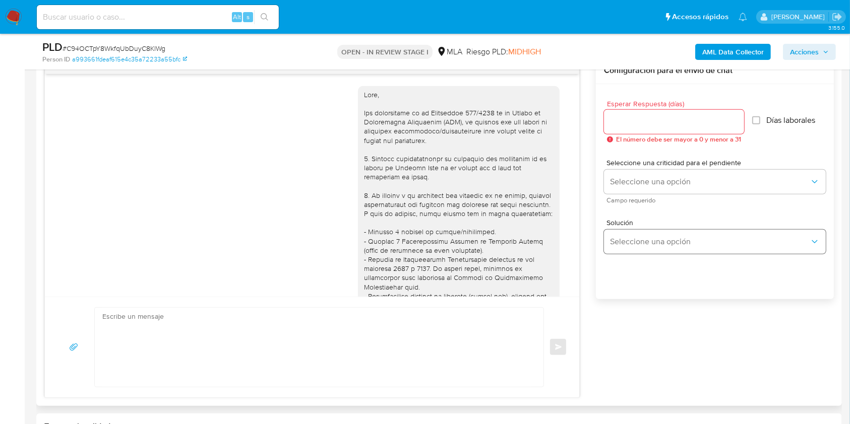
scroll to position [771, 0]
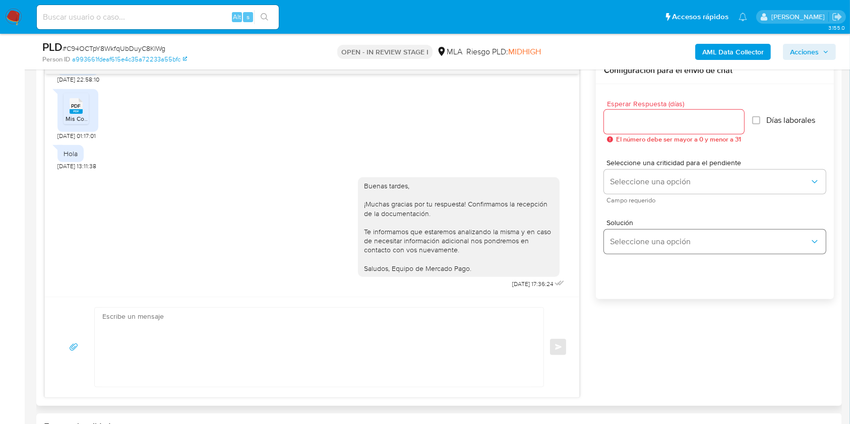
select select "10"
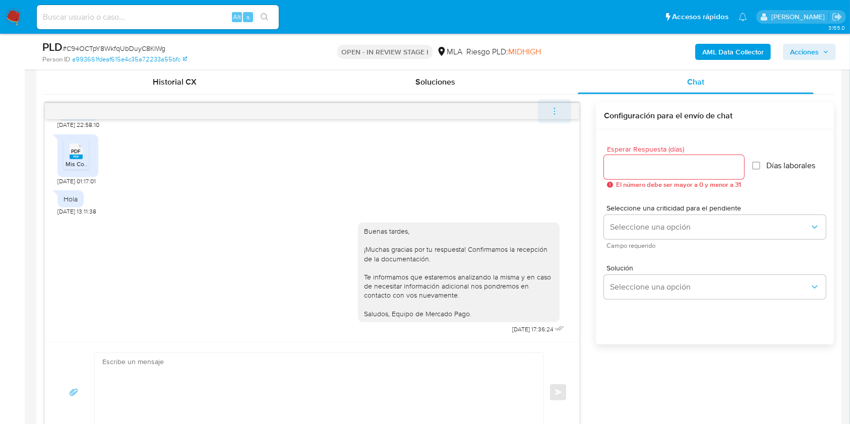
scroll to position [470, 0]
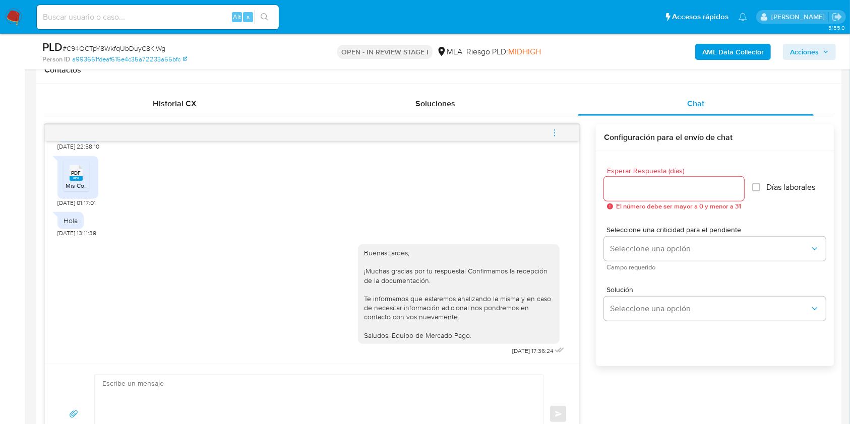
click at [548, 123] on button "menu-action" at bounding box center [554, 133] width 33 height 24
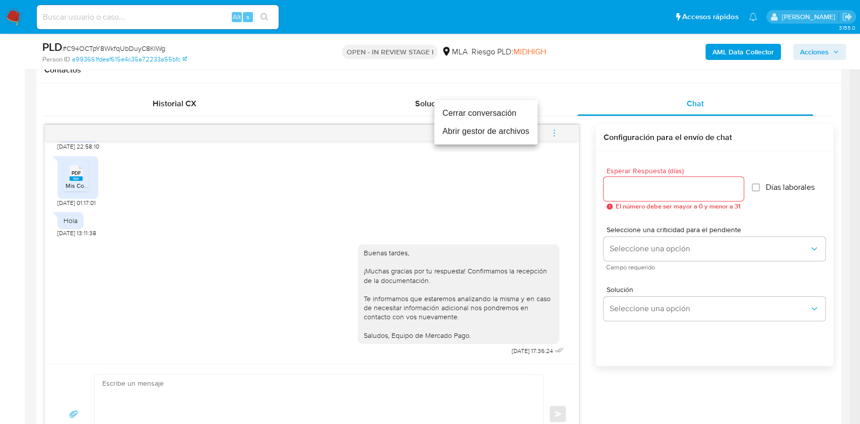
click at [462, 102] on ul "Cerrar conversación Abrir gestor de archivos" at bounding box center [485, 122] width 103 height 44
click at [464, 110] on li "Cerrar conversación" at bounding box center [485, 113] width 103 height 18
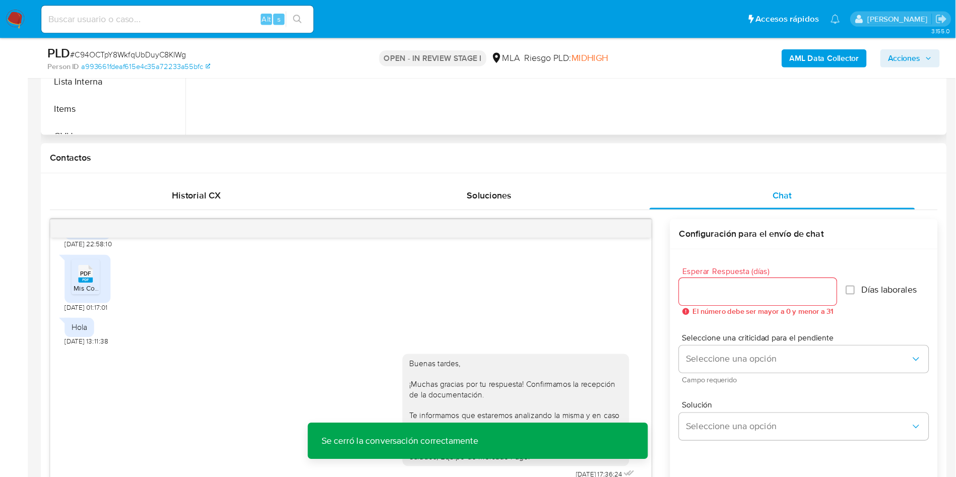
scroll to position [202, 0]
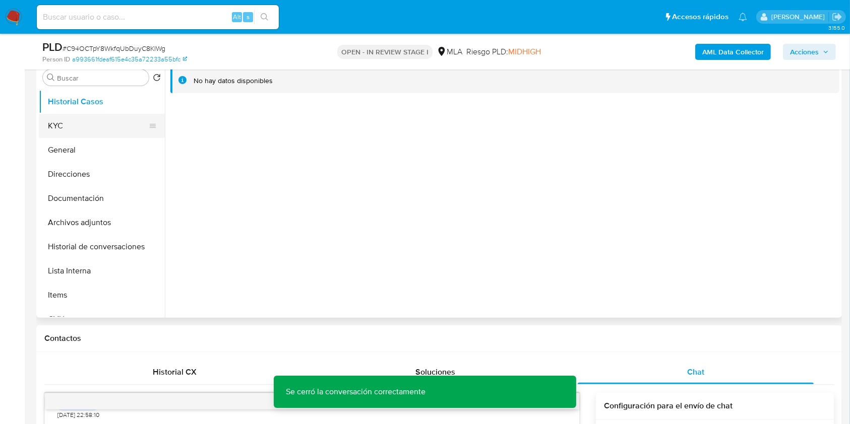
click at [93, 127] on button "KYC" at bounding box center [98, 126] width 118 height 24
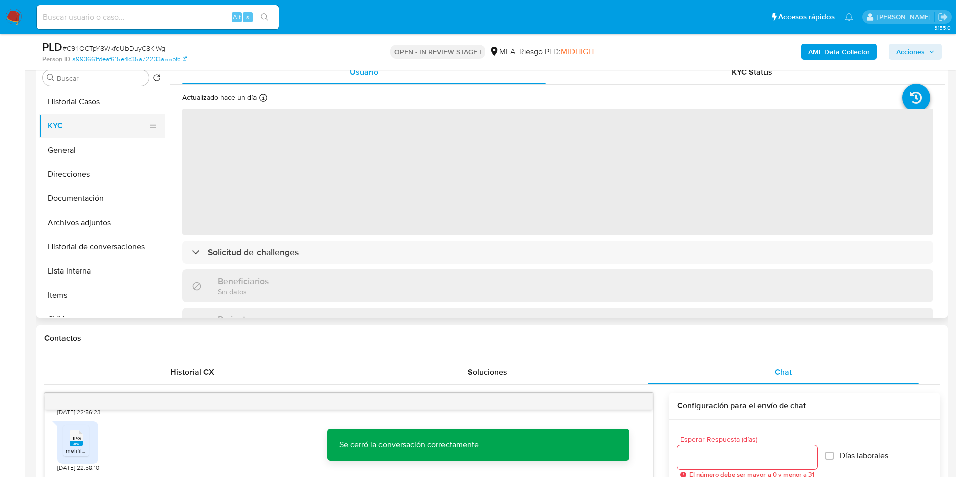
scroll to position [719, 0]
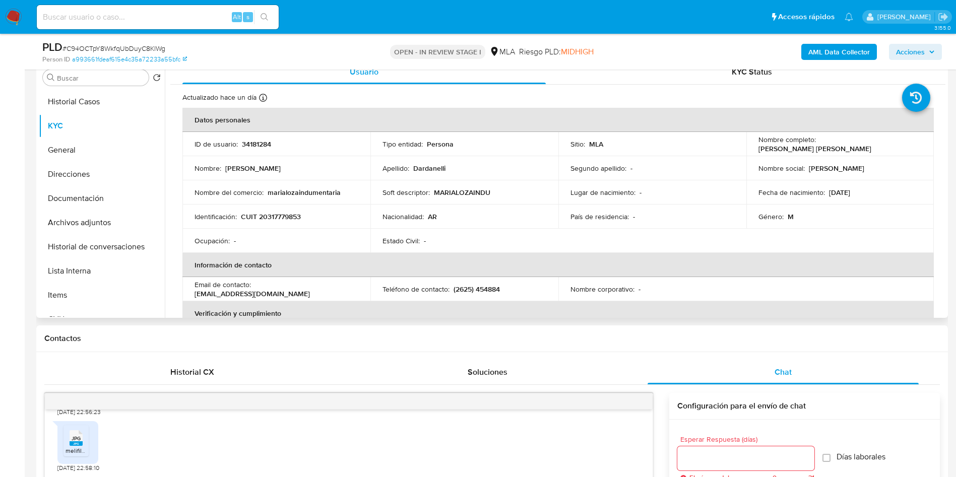
click at [692, 141] on div "Sitio : MLA" at bounding box center [653, 144] width 164 height 9
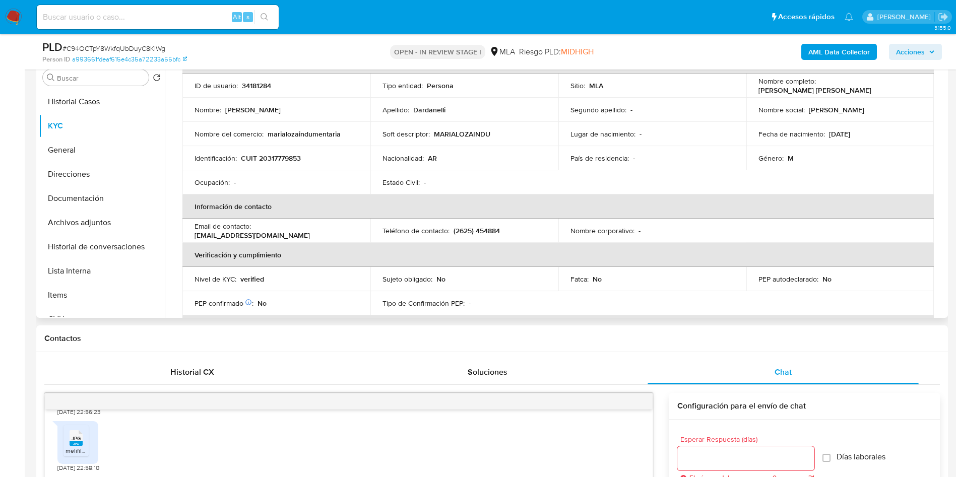
scroll to position [0, 0]
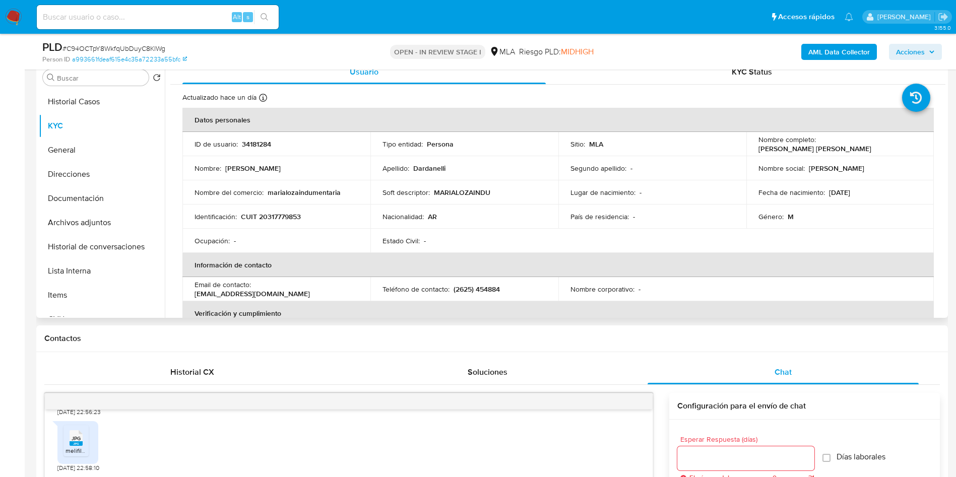
click at [264, 147] on p "34181284" at bounding box center [256, 144] width 29 height 9
copy p "34181284"
click at [159, 47] on span "# C94OCTpY8WkfqUbDuyC8KlWg" at bounding box center [114, 48] width 103 height 10
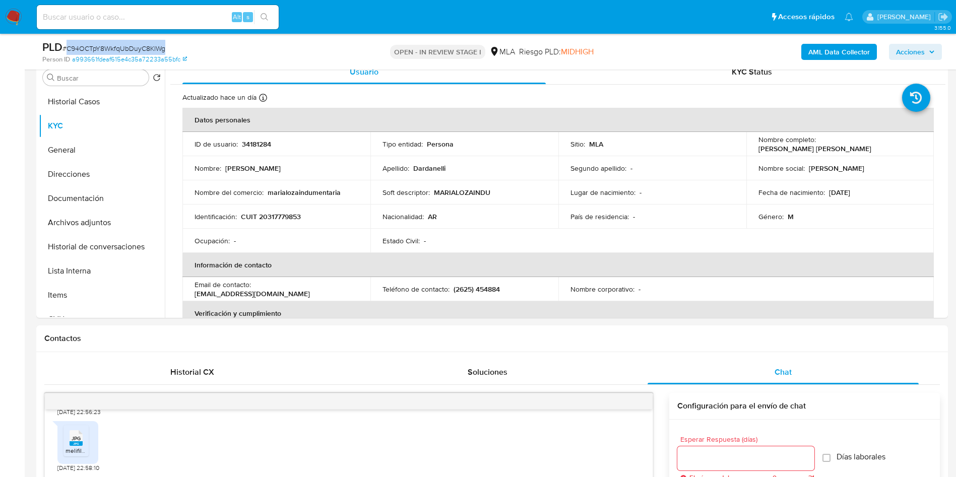
copy span "C94OCTpY8WkfqUbDuyC8KlWg"
click at [74, 252] on button "Historial de conversaciones" at bounding box center [98, 247] width 118 height 24
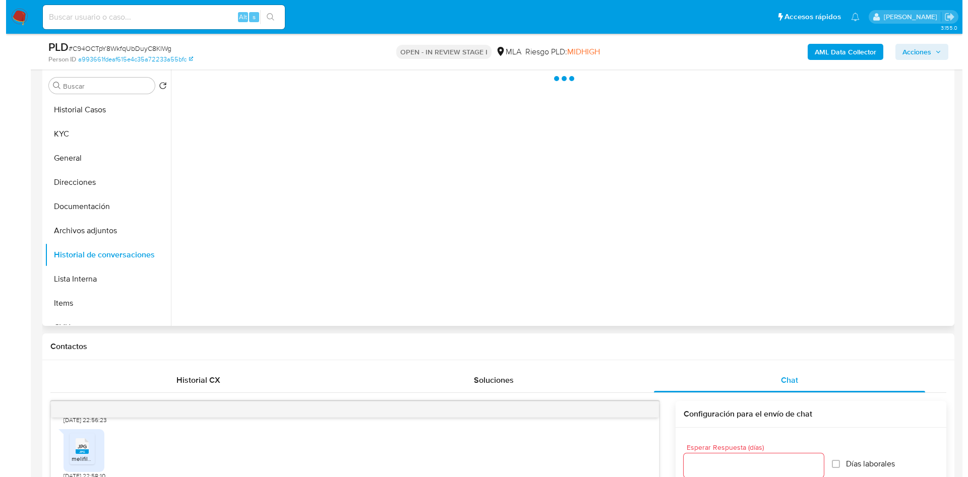
scroll to position [126, 0]
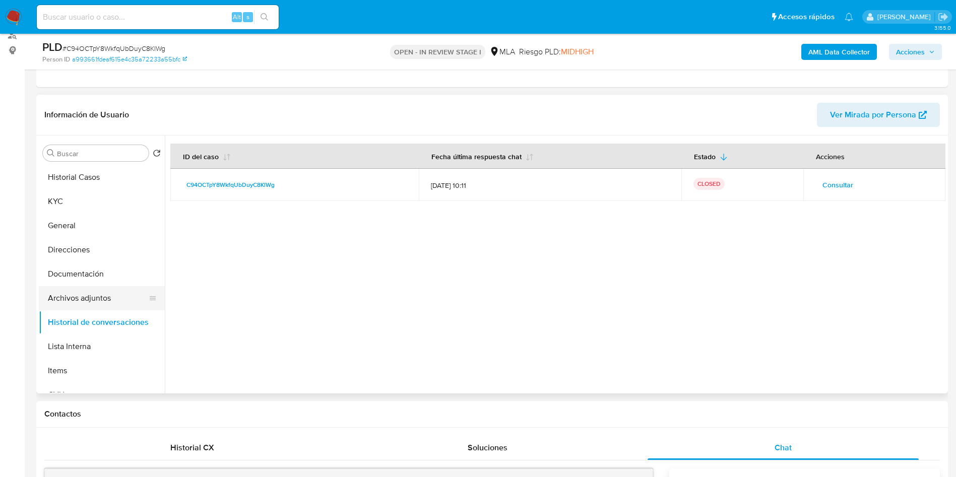
click at [82, 291] on button "Archivos adjuntos" at bounding box center [98, 298] width 118 height 24
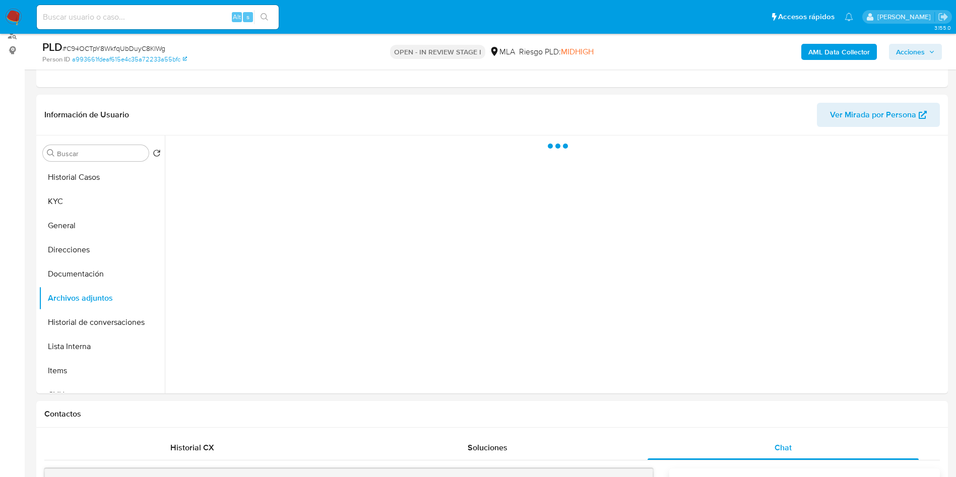
click at [815, 49] on b "AML Data Collector" at bounding box center [838, 52] width 61 height 16
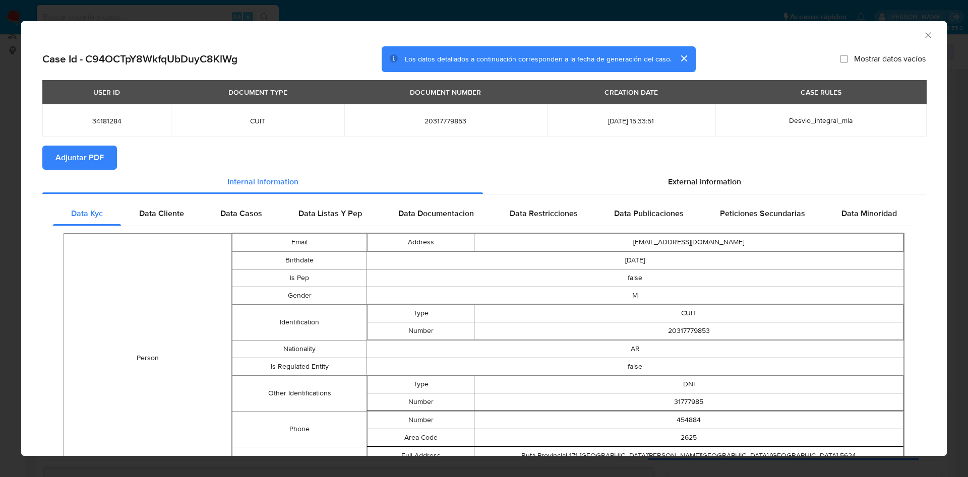
click at [107, 158] on button "Adjuntar PDF" at bounding box center [79, 158] width 75 height 24
click at [860, 32] on icon "Cerrar ventana" at bounding box center [928, 35] width 10 height 10
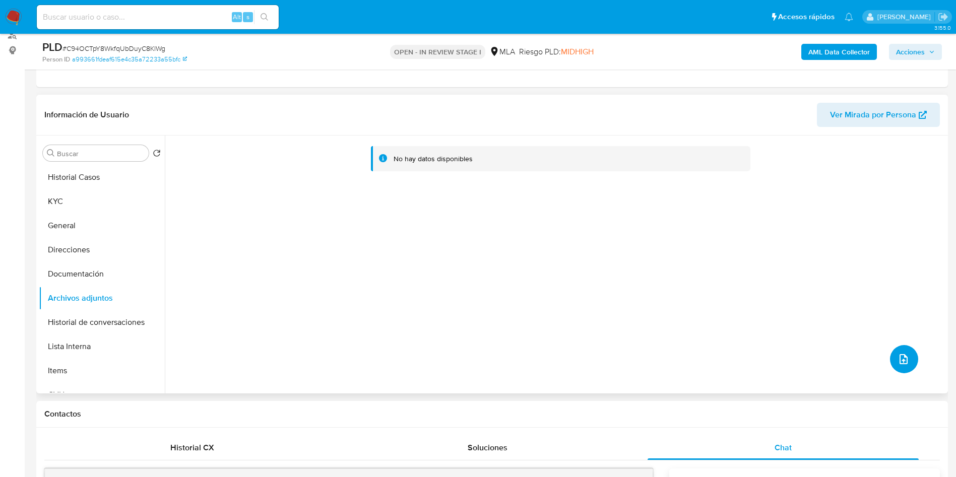
click at [860, 362] on icon "upload-file" at bounding box center [904, 359] width 12 height 12
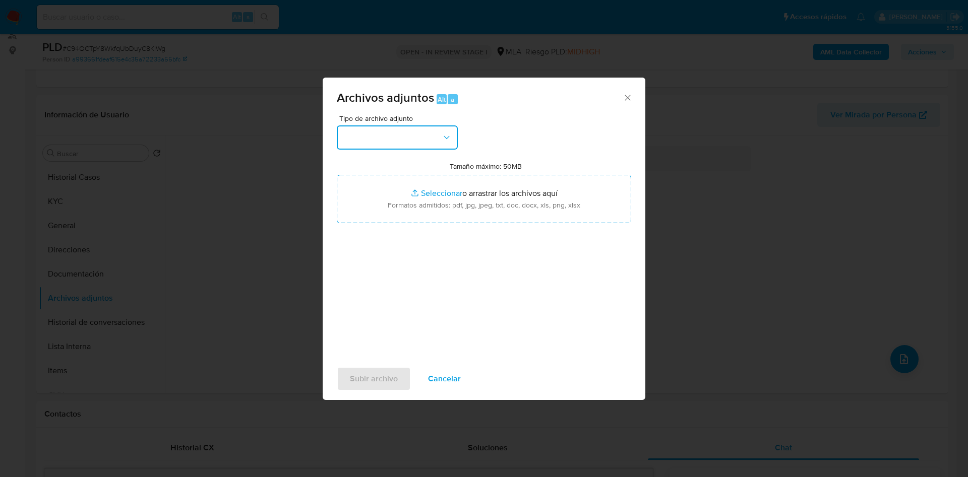
click at [401, 143] on button "button" at bounding box center [397, 138] width 121 height 24
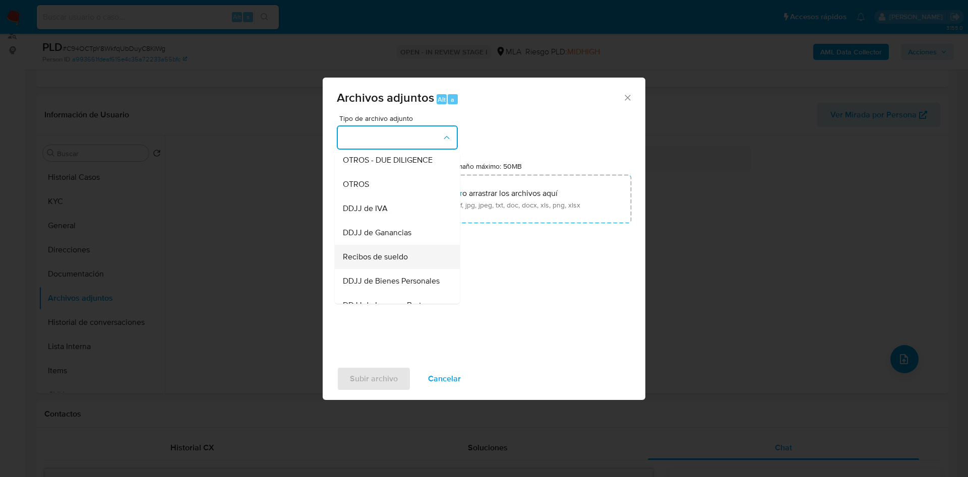
scroll to position [151, 0]
click at [366, 212] on span "OTROS" at bounding box center [356, 207] width 26 height 10
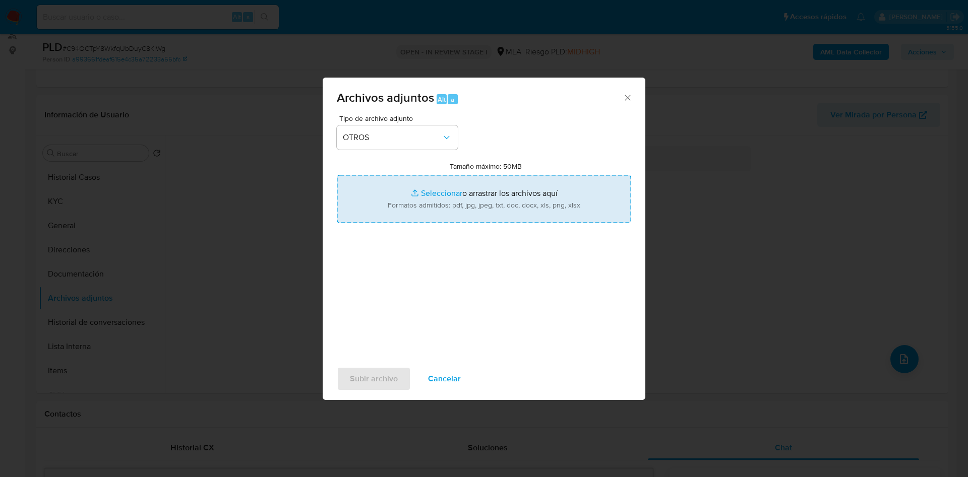
click at [462, 191] on input "Tamaño máximo: 50MB Seleccionar archivos" at bounding box center [484, 199] width 294 height 48
type input "C:\fakepath\Boleto de compra venta automotor - 34181284 - C94OCTpY8WkfqUbDuyC8K…"
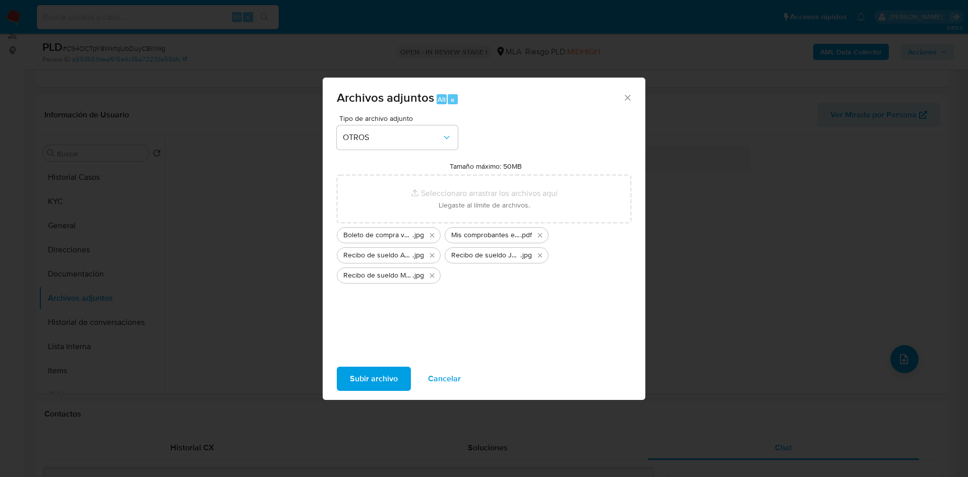
click at [397, 372] on span "Subir archivo" at bounding box center [374, 379] width 48 height 22
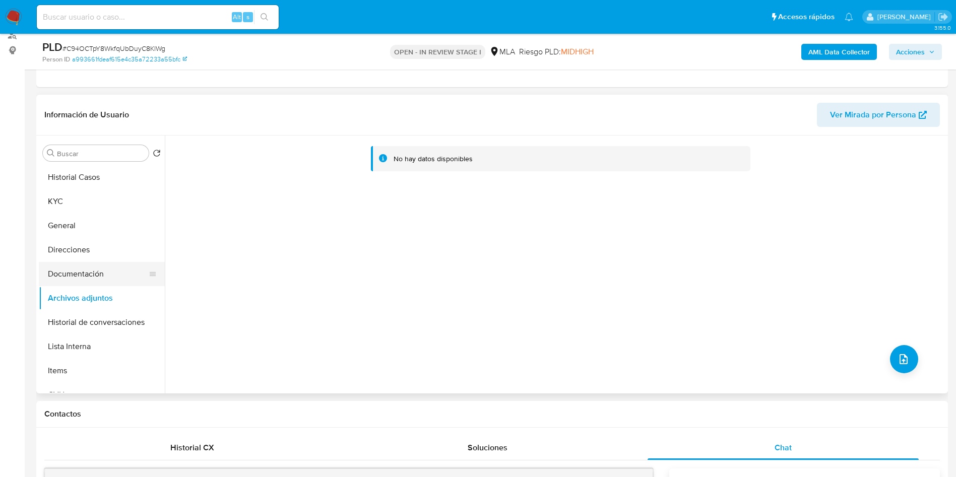
click at [75, 277] on button "Documentación" at bounding box center [98, 274] width 118 height 24
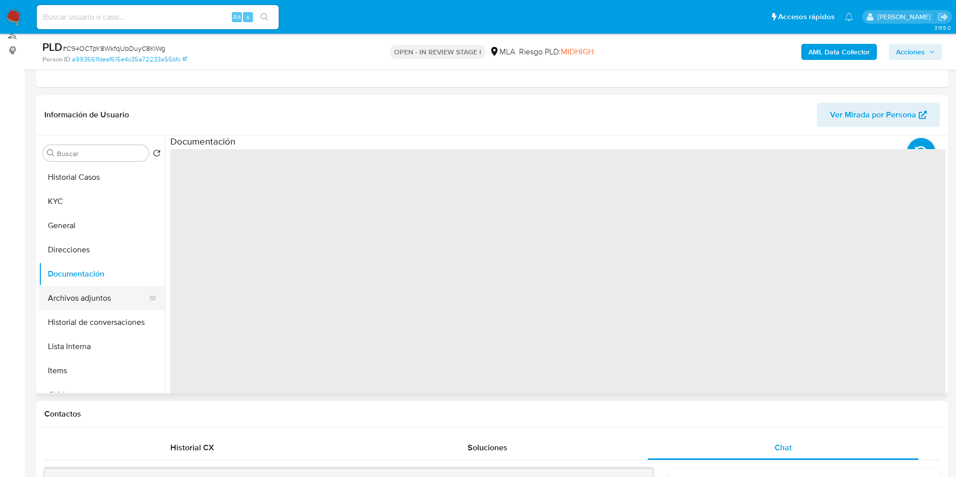
click at [87, 297] on button "Archivos adjuntos" at bounding box center [98, 298] width 118 height 24
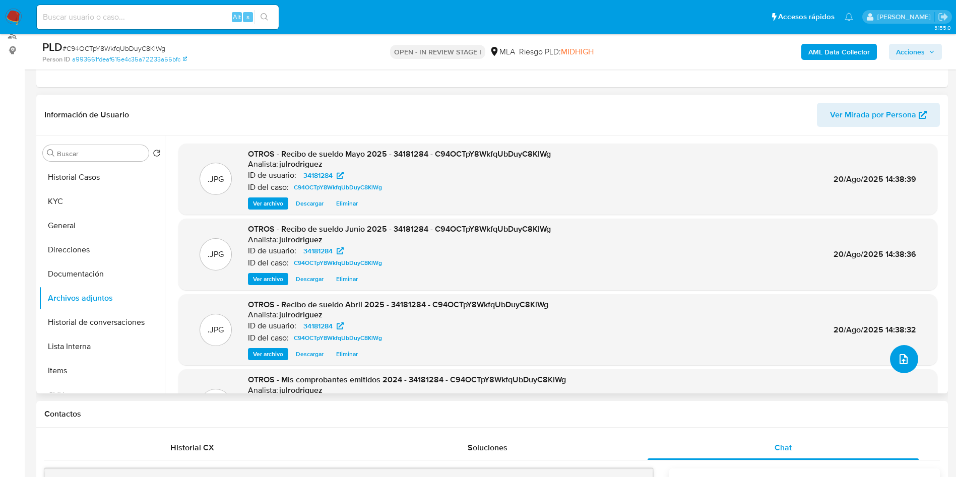
click at [860, 362] on icon "upload-file" at bounding box center [904, 359] width 12 height 12
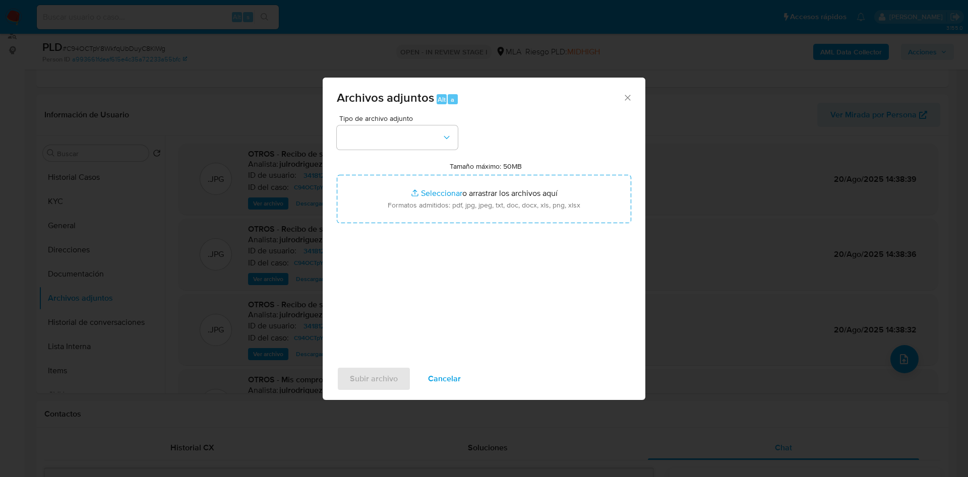
click at [373, 123] on div "Tipo de archivo adjunto" at bounding box center [397, 132] width 121 height 35
click at [392, 145] on button "button" at bounding box center [397, 138] width 121 height 24
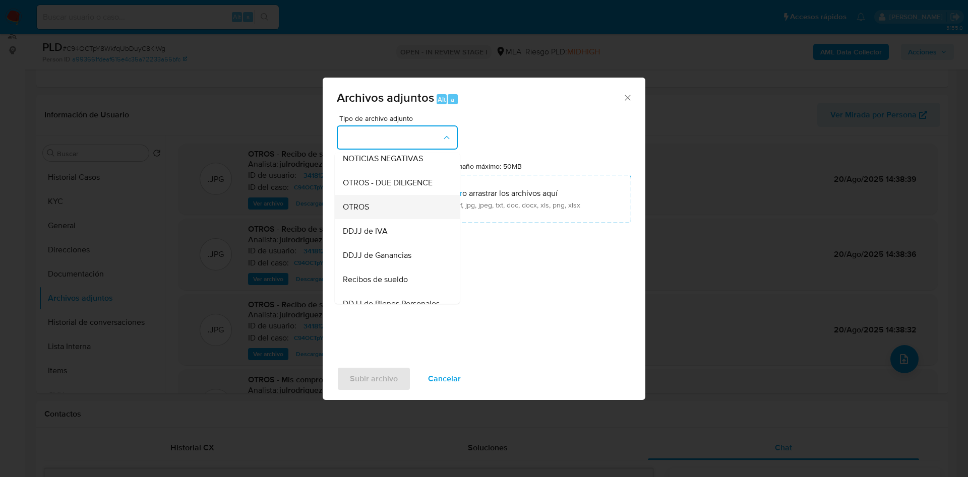
click at [372, 219] on div "OTROS" at bounding box center [394, 207] width 103 height 24
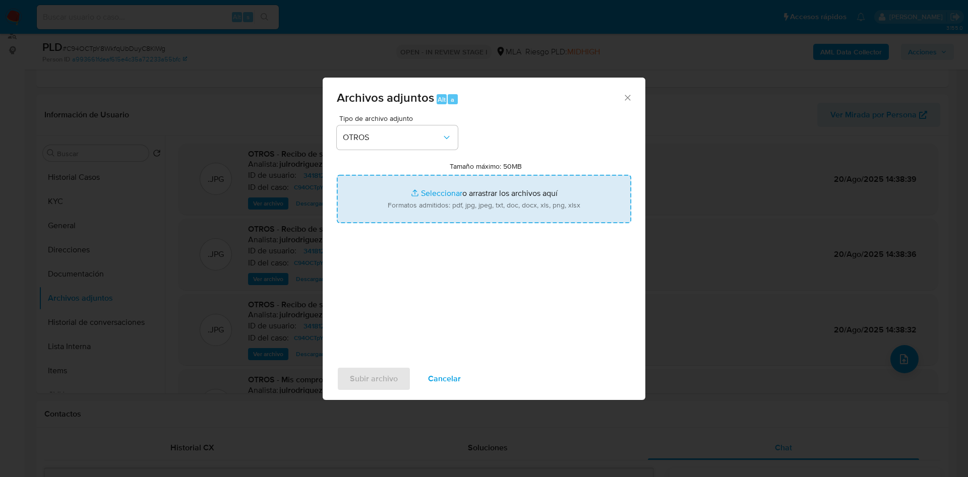
click at [483, 188] on input "Tamaño máximo: 50MB Seleccionar archivos" at bounding box center [484, 199] width 294 height 48
type input "C:\fakepath\Movimientos - 34181284 - C94OCTpY8WkfqUbDuyC8KlWg.xlsx"
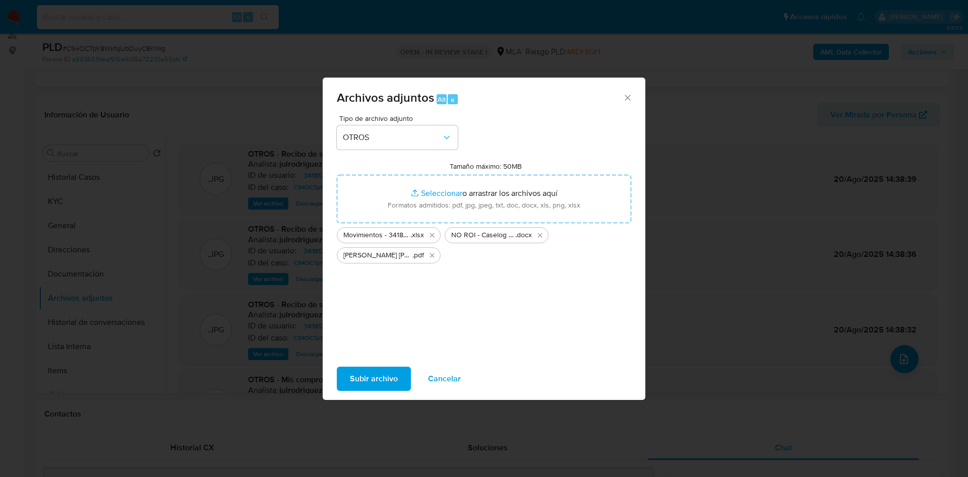
click at [374, 376] on span "Subir archivo" at bounding box center [374, 379] width 48 height 22
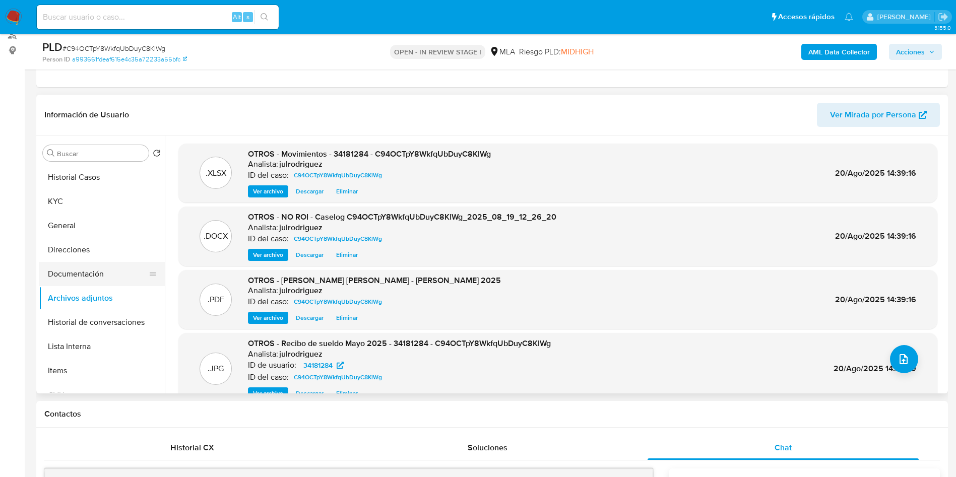
click at [95, 278] on button "Documentación" at bounding box center [98, 274] width 118 height 24
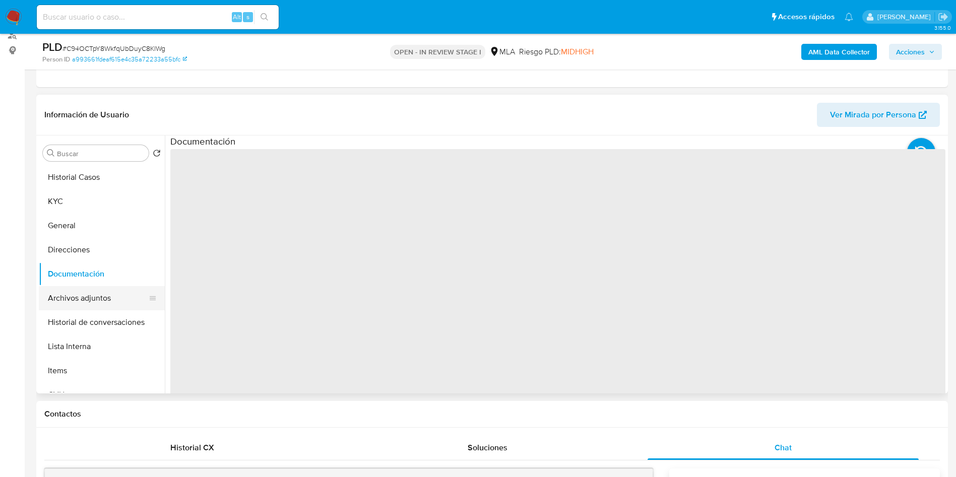
click at [97, 292] on button "Archivos adjuntos" at bounding box center [98, 298] width 118 height 24
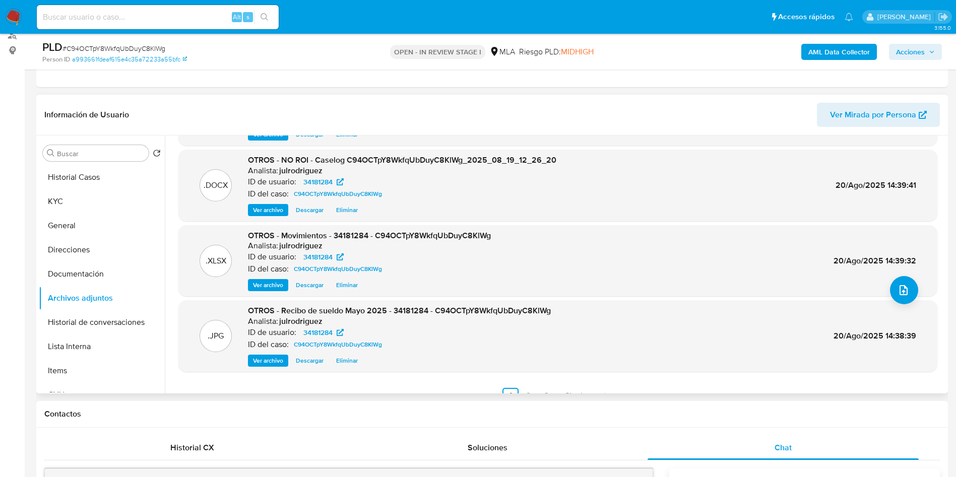
scroll to position [85, 0]
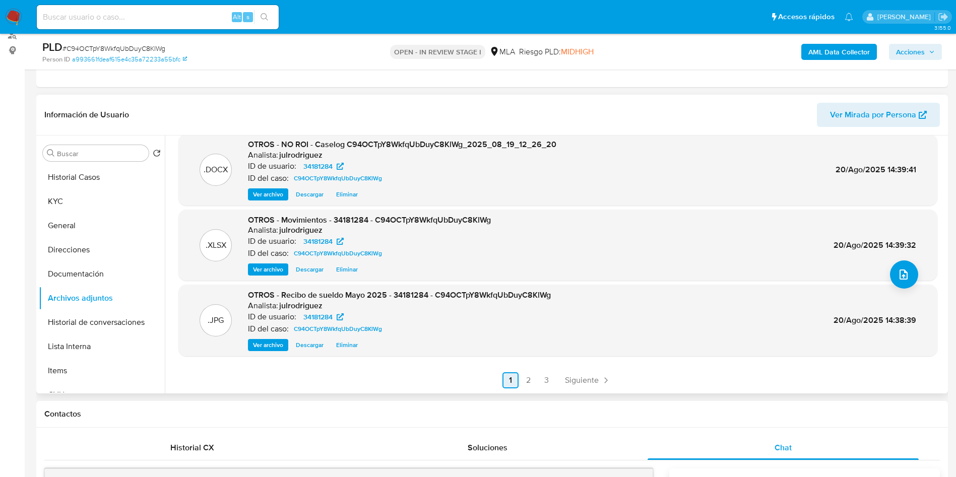
click at [527, 383] on link "2" at bounding box center [529, 380] width 16 height 16
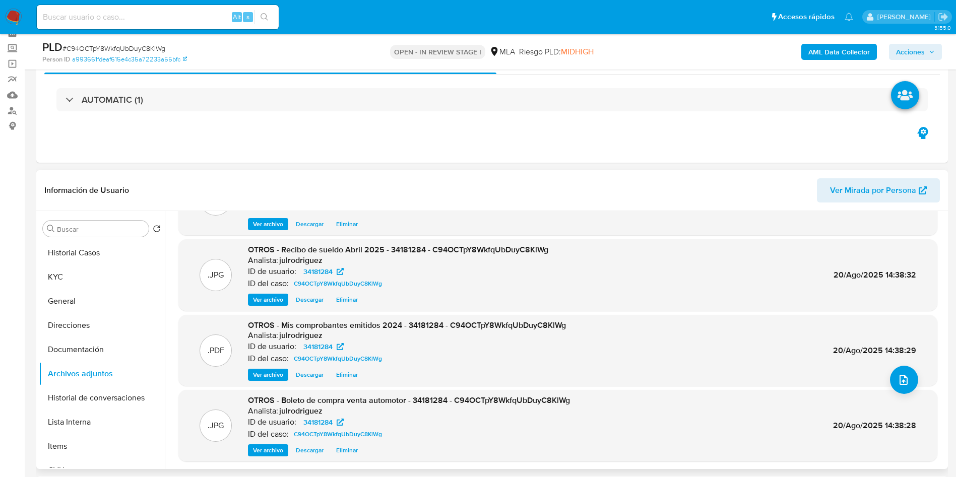
scroll to position [76, 0]
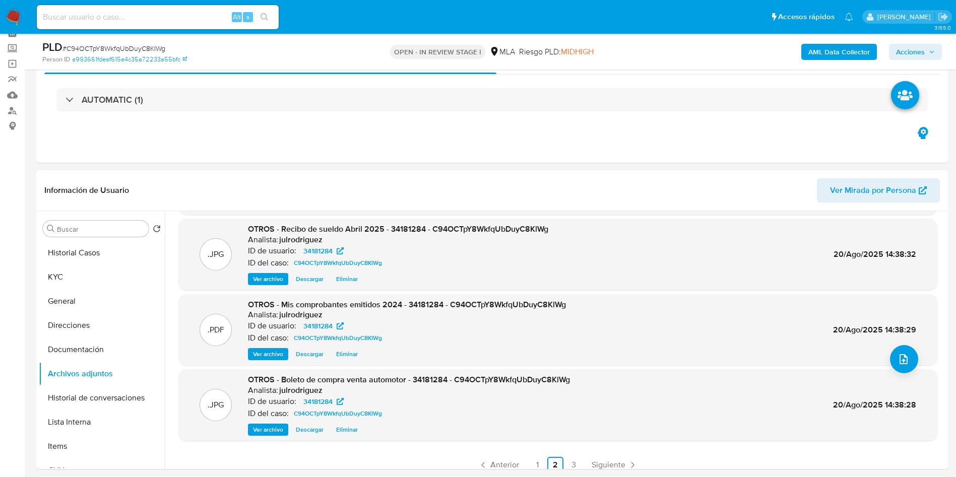
drag, startPoint x: 920, startPoint y: 49, endPoint x: 885, endPoint y: 59, distance: 36.7
click at [860, 50] on span "Acciones" at bounding box center [910, 52] width 29 height 16
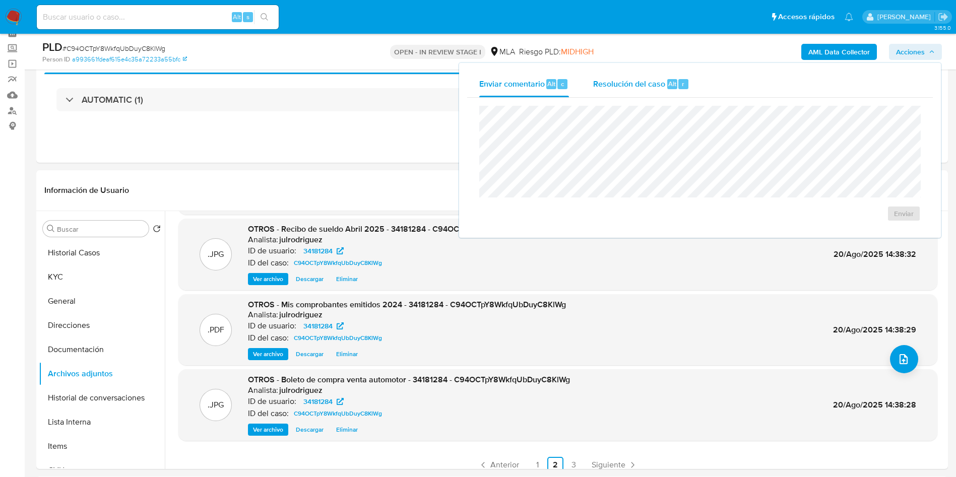
click at [642, 87] on span "Resolución del caso" at bounding box center [629, 84] width 72 height 12
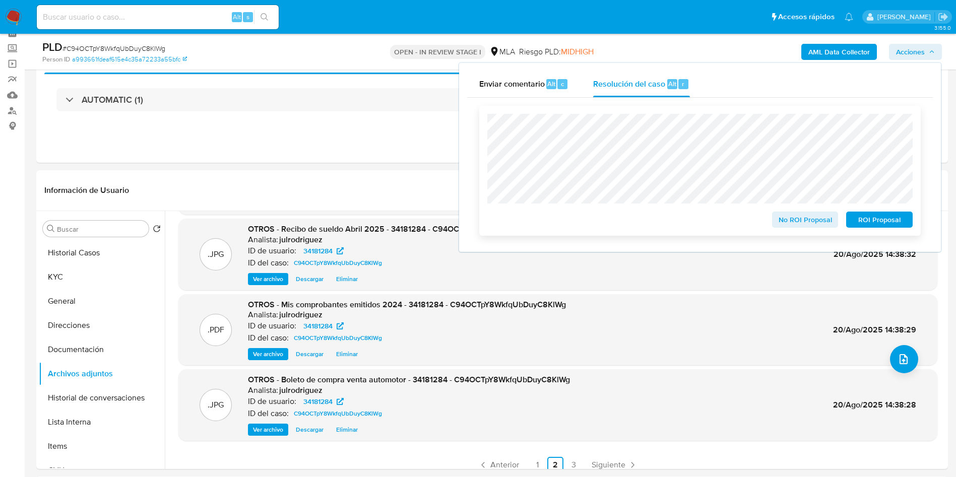
click at [792, 221] on span "No ROI Proposal" at bounding box center [805, 220] width 52 height 14
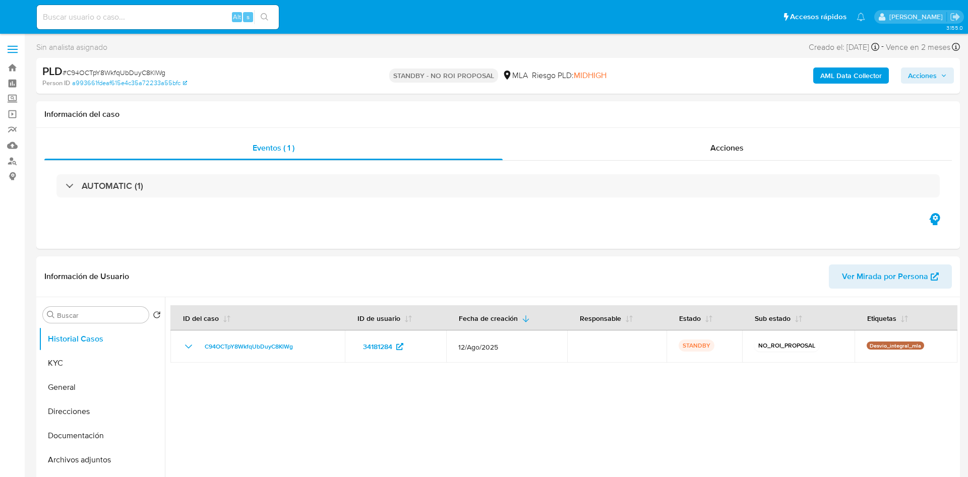
select select "10"
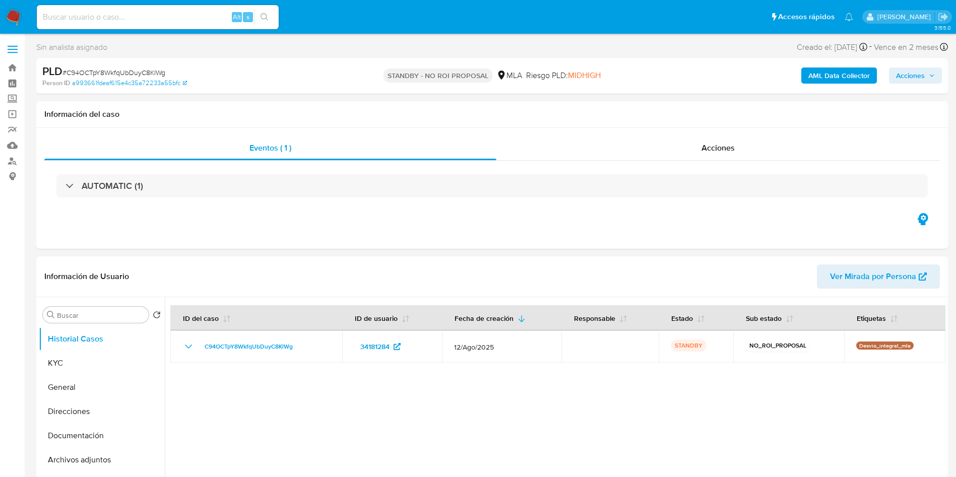
click at [125, 21] on input at bounding box center [158, 17] width 242 height 13
paste input "bMh4ptxBf54sQYagFwVedaB8"
type input "bMh4ptxBf54sQYagFwVedaB8"
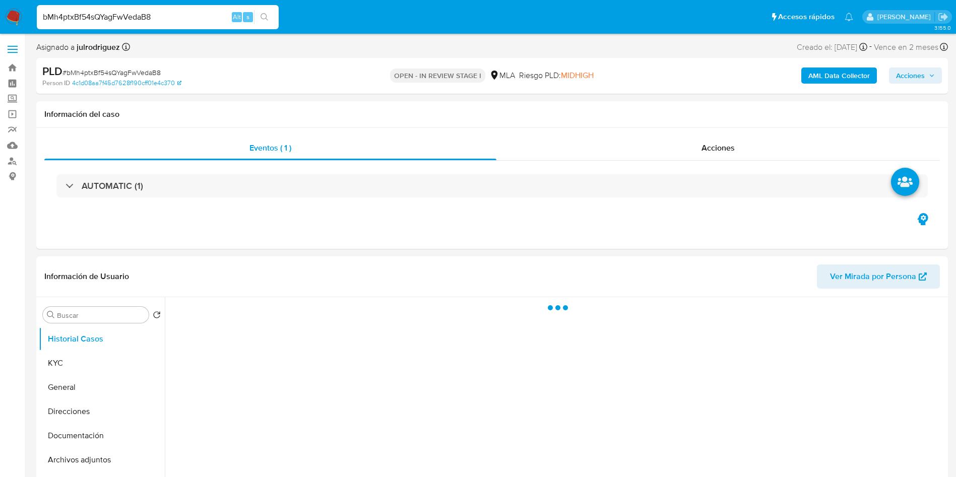
select select "10"
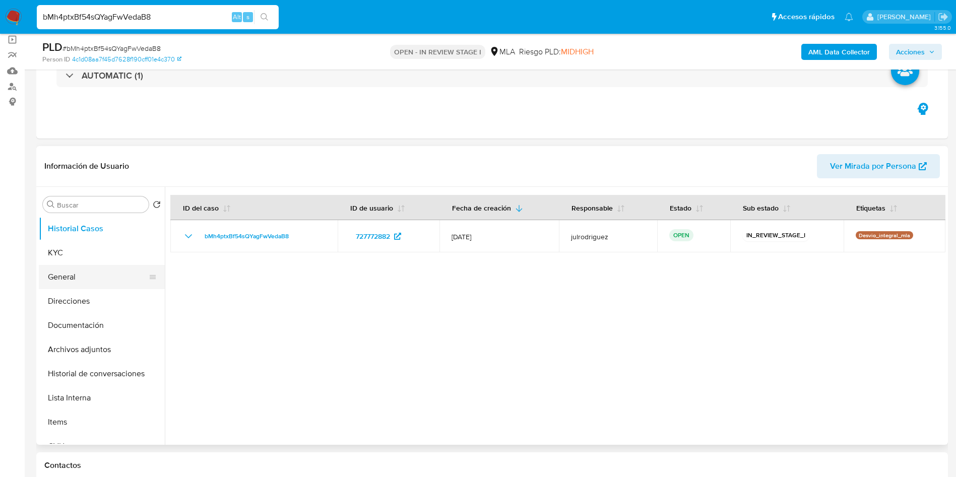
scroll to position [76, 0]
click at [77, 248] on button "KYC" at bounding box center [98, 252] width 118 height 24
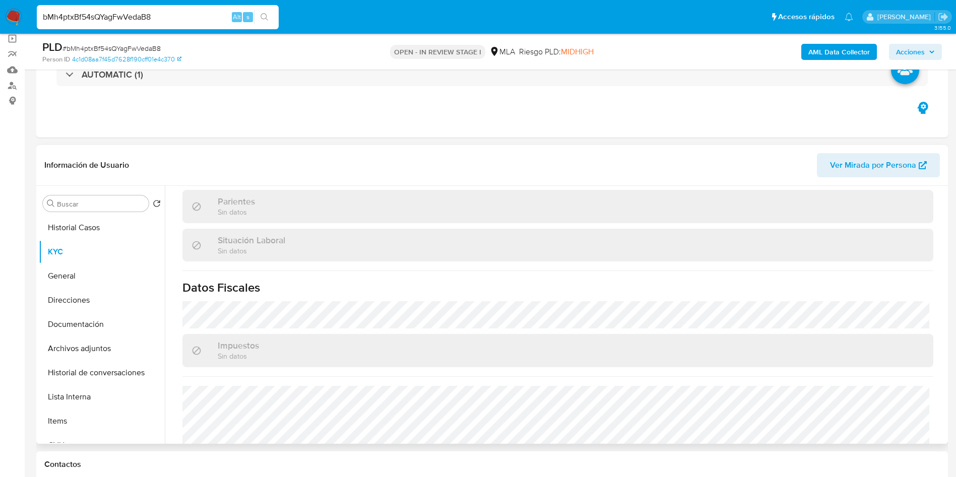
scroll to position [517, 0]
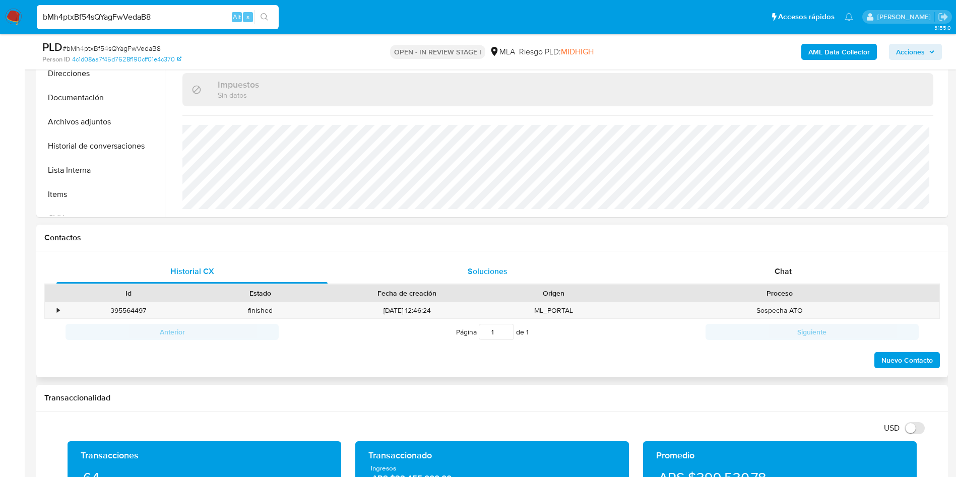
click at [781, 281] on div "Chat" at bounding box center [783, 272] width 271 height 24
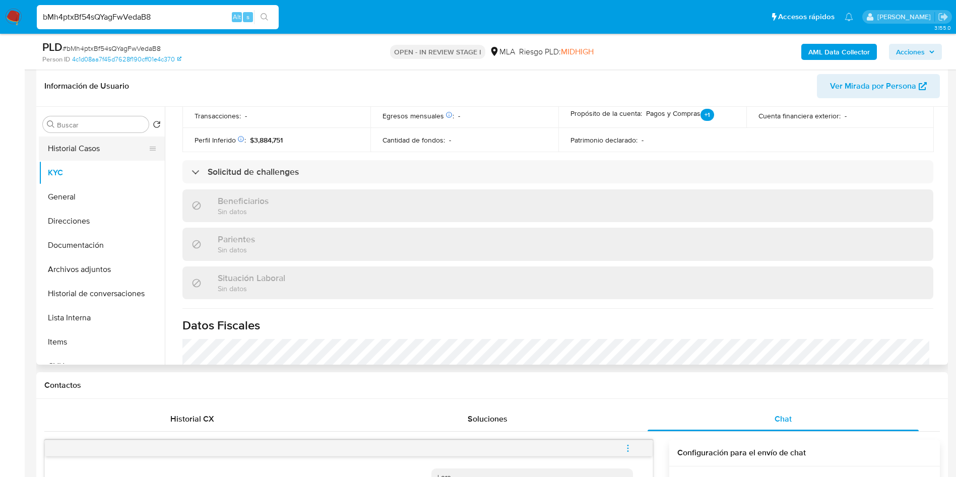
scroll to position [151, 0]
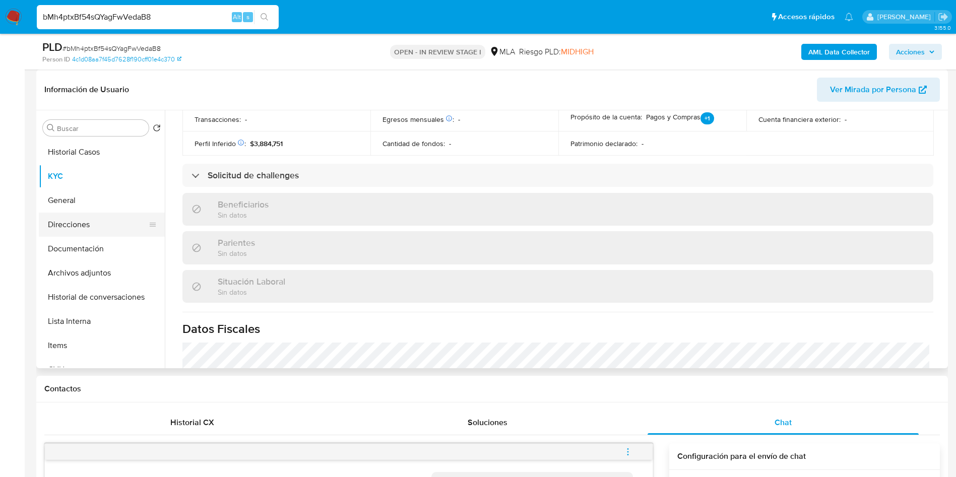
click at [69, 225] on button "Direcciones" at bounding box center [98, 225] width 118 height 24
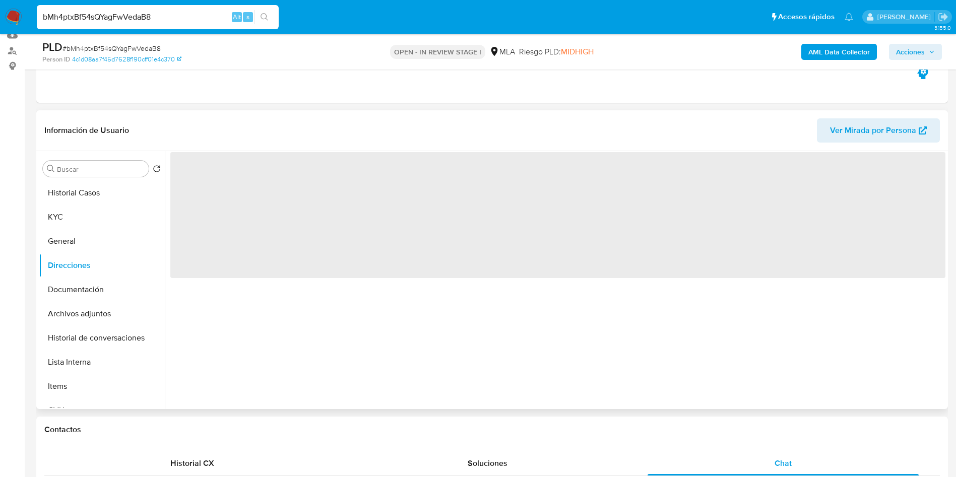
scroll to position [76, 0]
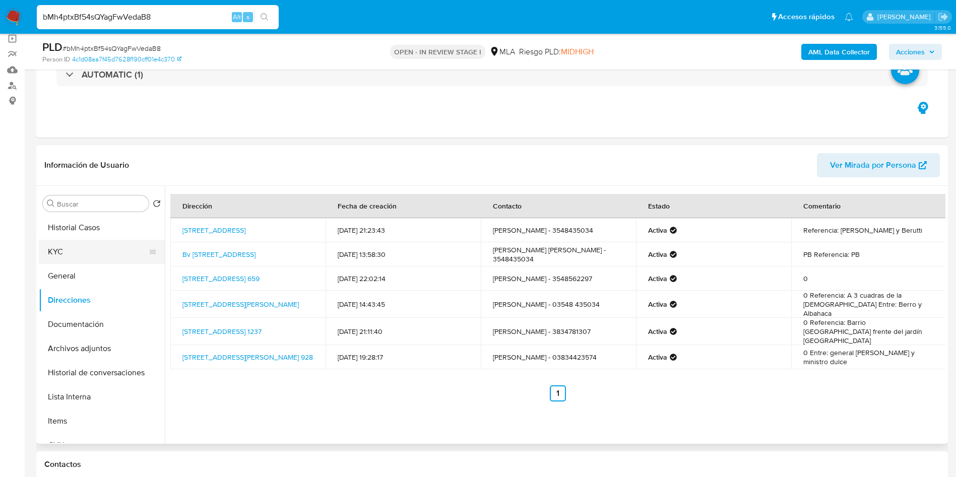
click at [95, 246] on button "KYC" at bounding box center [98, 252] width 118 height 24
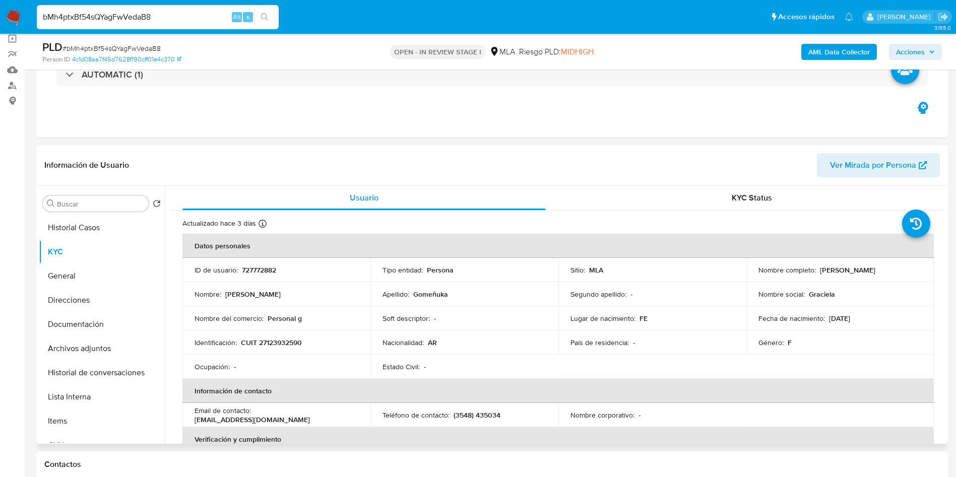
click at [285, 343] on p "CUIT 27123932590" at bounding box center [271, 342] width 61 height 9
click at [253, 271] on p "727772882" at bounding box center [259, 270] width 34 height 9
copy p "727772882"
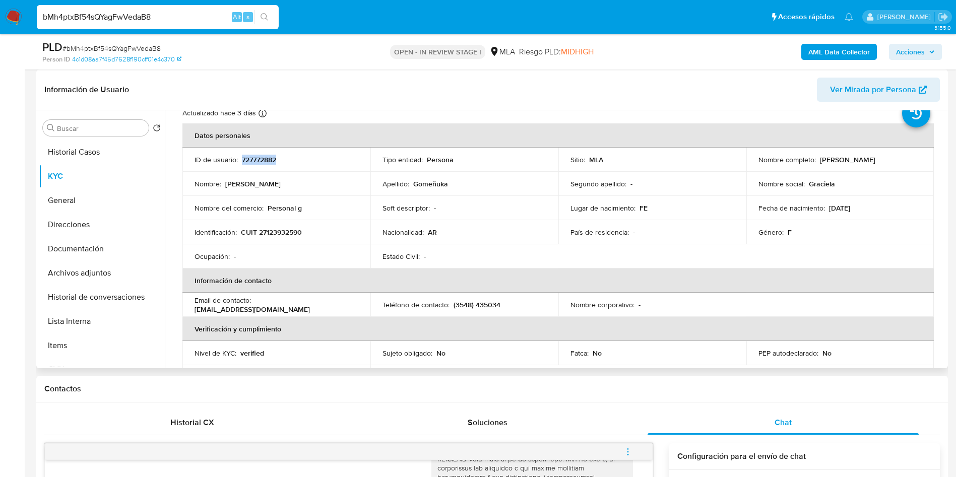
scroll to position [0, 0]
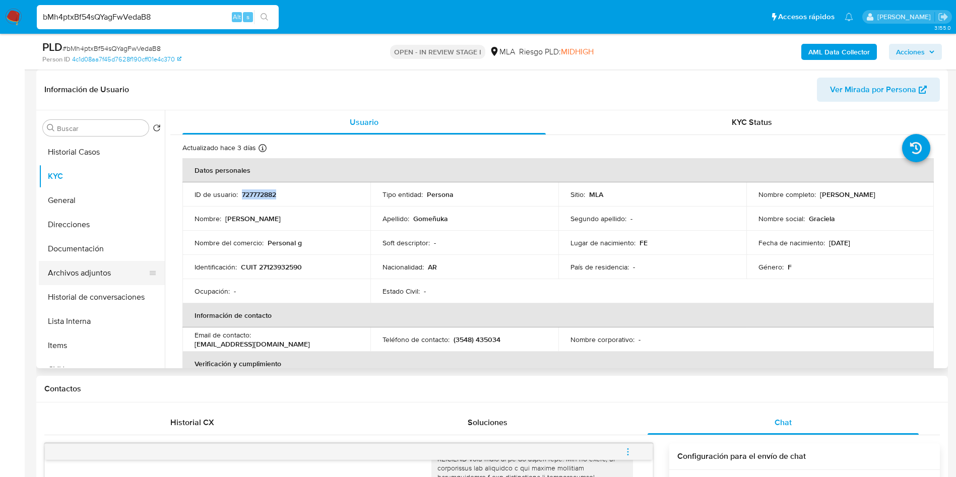
click at [74, 263] on button "Archivos adjuntos" at bounding box center [98, 273] width 118 height 24
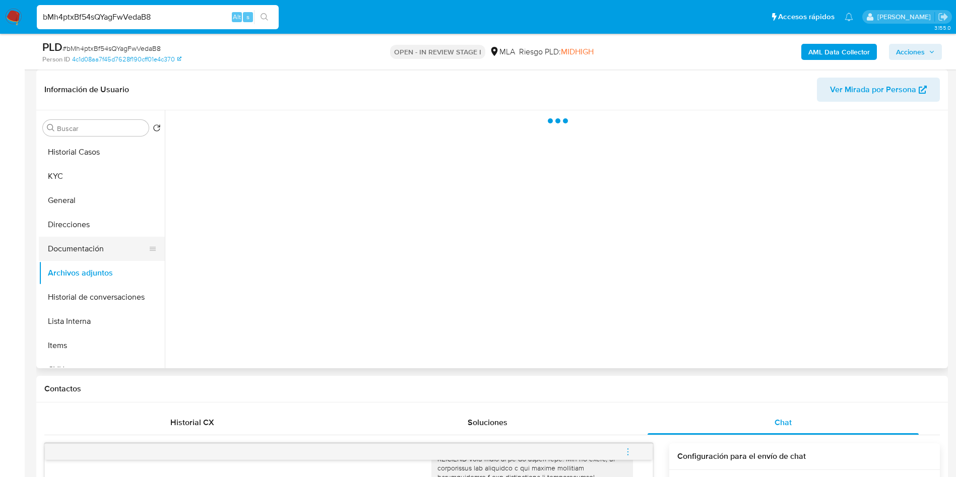
click at [70, 251] on button "Documentación" at bounding box center [98, 249] width 118 height 24
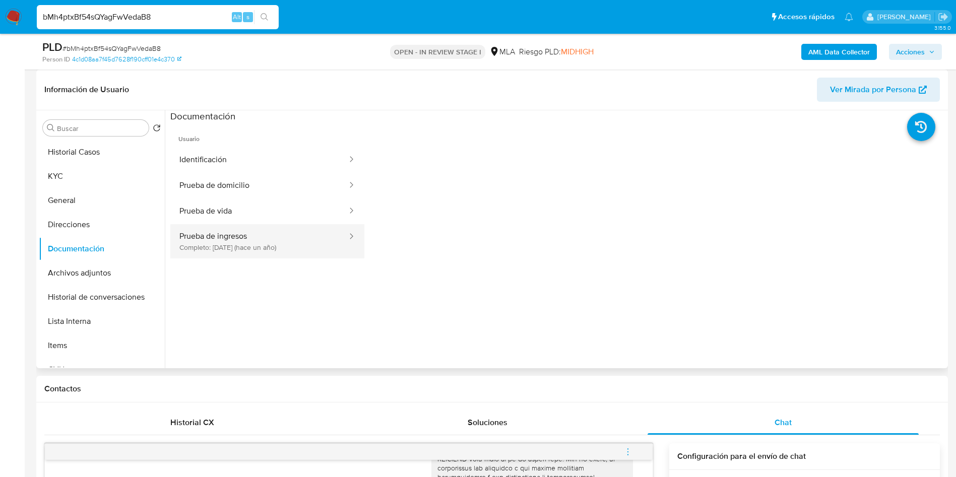
click at [241, 252] on button "Prueba de ingresos Completo: 09/08/2024 (hace un año)" at bounding box center [259, 241] width 178 height 34
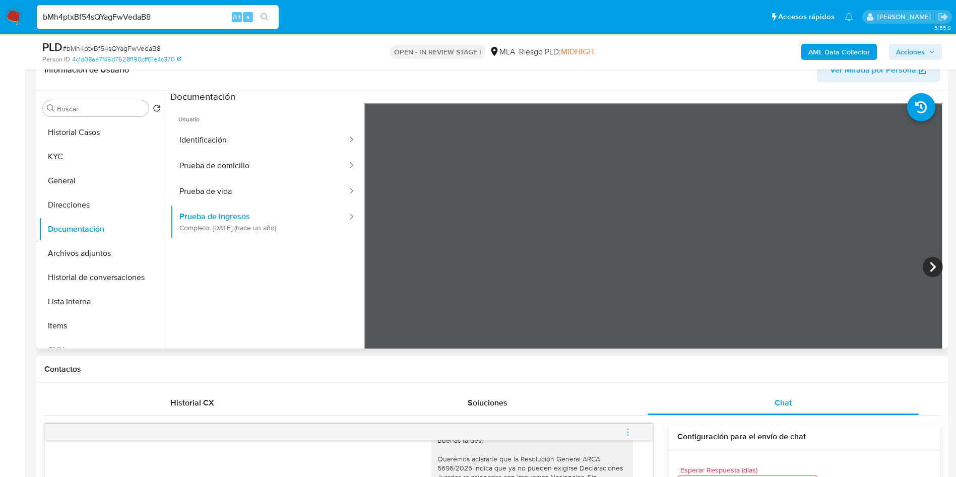
scroll to position [76, 0]
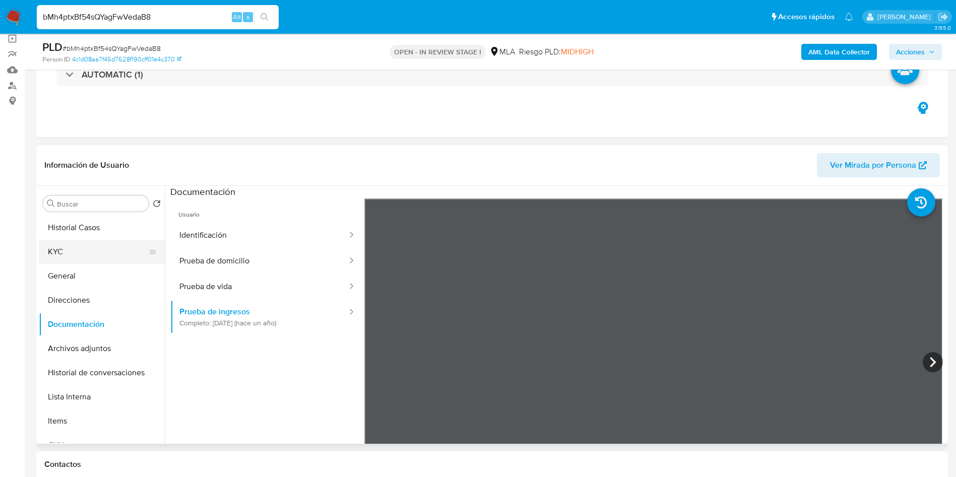
click at [84, 247] on button "KYC" at bounding box center [98, 252] width 118 height 24
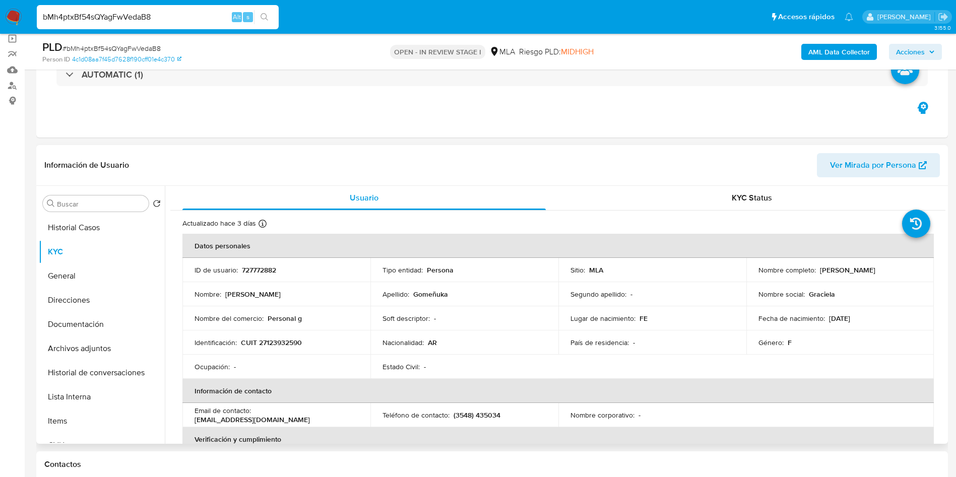
drag, startPoint x: 818, startPoint y: 270, endPoint x: 915, endPoint y: 273, distance: 97.3
click at [915, 273] on div "Nombre completo : Graciela Irma Maria Gomeñuka" at bounding box center [841, 270] width 164 height 9
copy p "Graciela Irma Maria Gomeñuka"
drag, startPoint x: 167, startPoint y: 10, endPoint x: 22, endPoint y: 18, distance: 144.9
click at [2, 12] on nav "Pausado Ver notificaciones bMh4ptxBf54sQYagFwVedaB8 Alt s Accesos rápidos Presi…" at bounding box center [478, 17] width 956 height 34
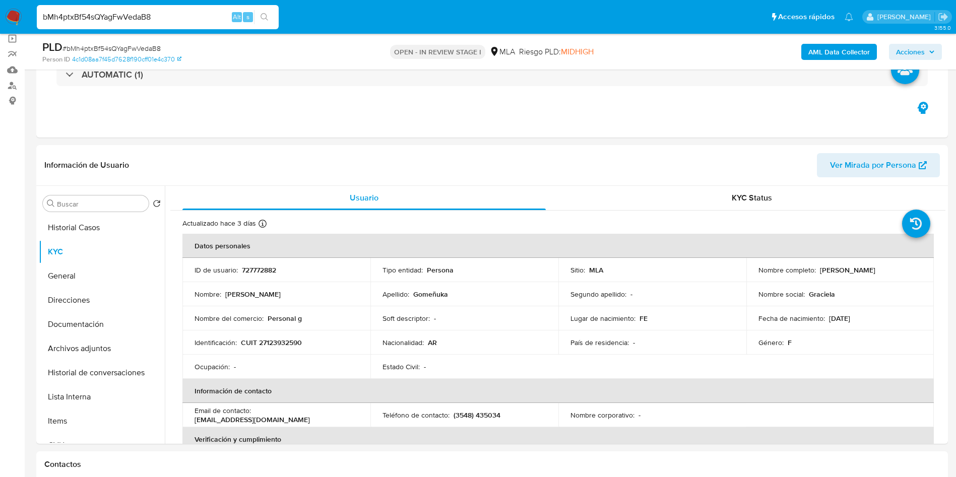
paste input "BK4aMu3dk9SpjIMhnWrD1M5a"
type input "BK4aMu3dk9SpjIMhnWrD1M5a"
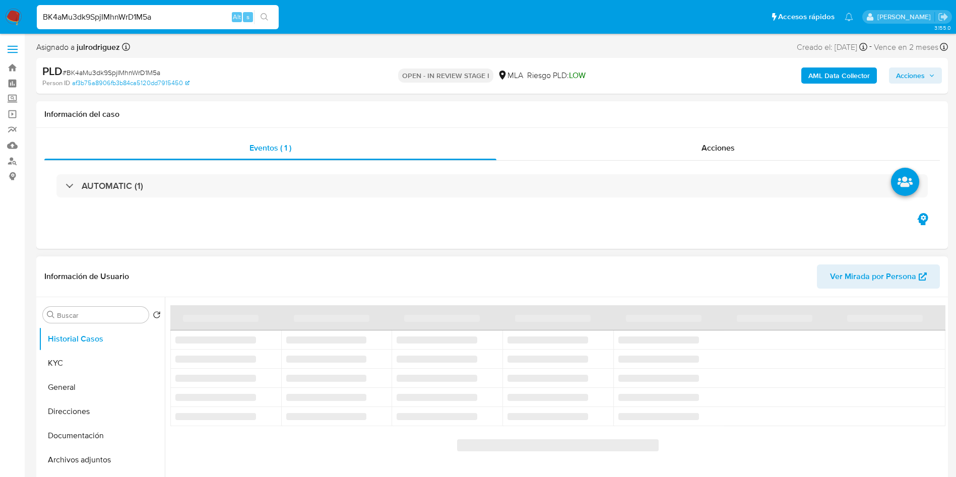
select select "10"
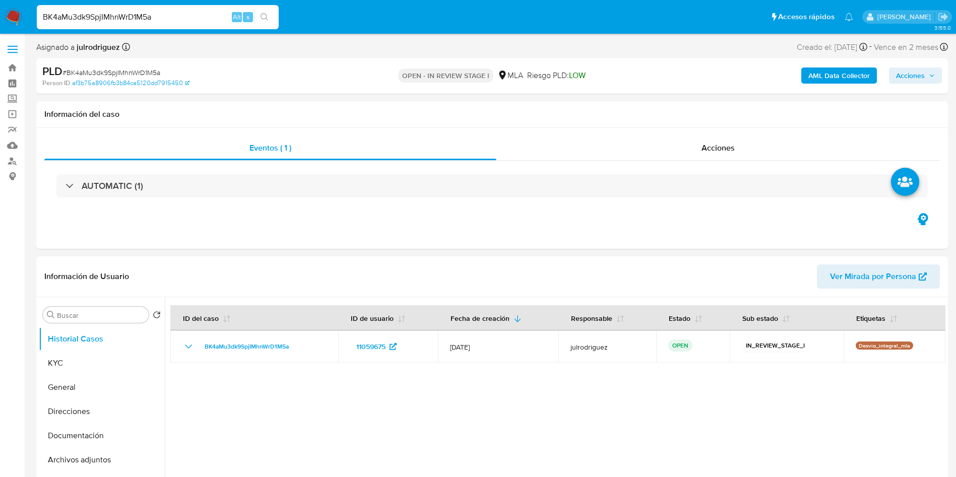
click at [136, 16] on input "BK4aMu3dk9SpjIMhnWrD1M5a" at bounding box center [158, 17] width 242 height 13
click at [75, 346] on button "Historial Casos" at bounding box center [98, 339] width 118 height 24
click at [77, 362] on button "KYC" at bounding box center [98, 363] width 118 height 24
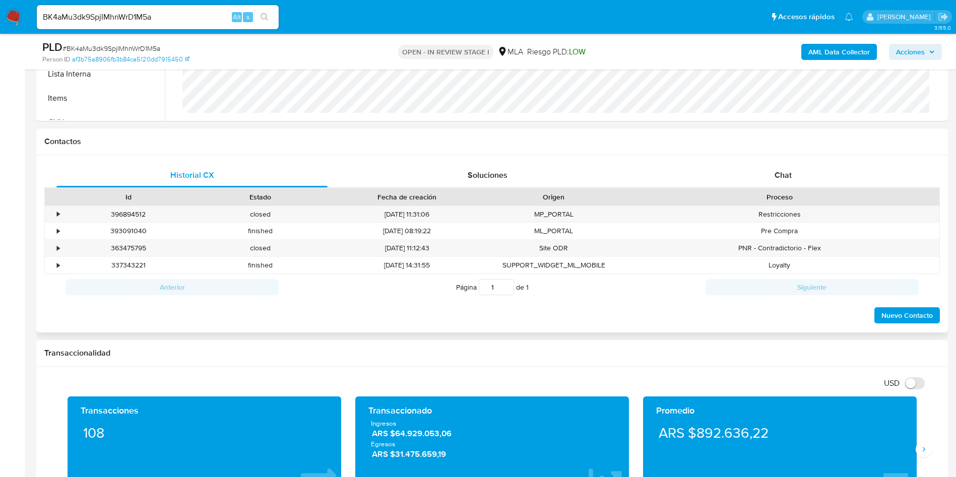
scroll to position [454, 0]
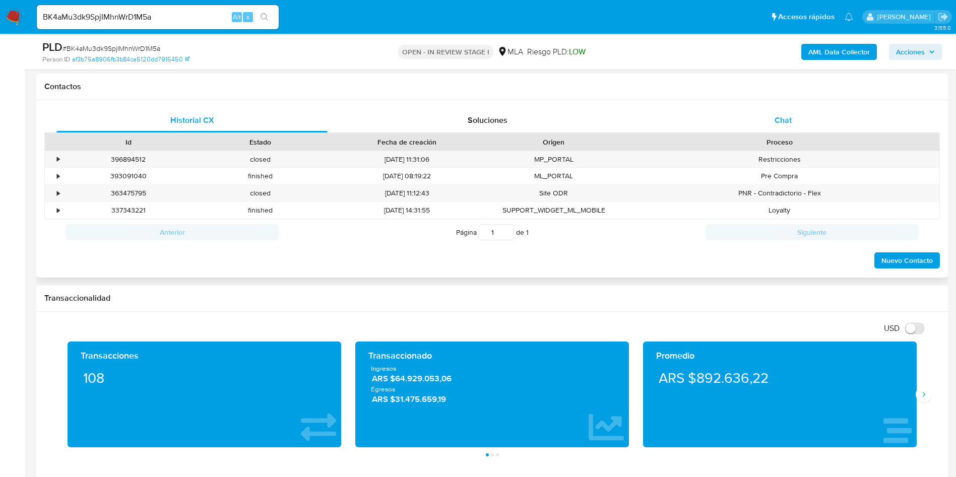
click at [782, 115] on span "Chat" at bounding box center [783, 120] width 17 height 12
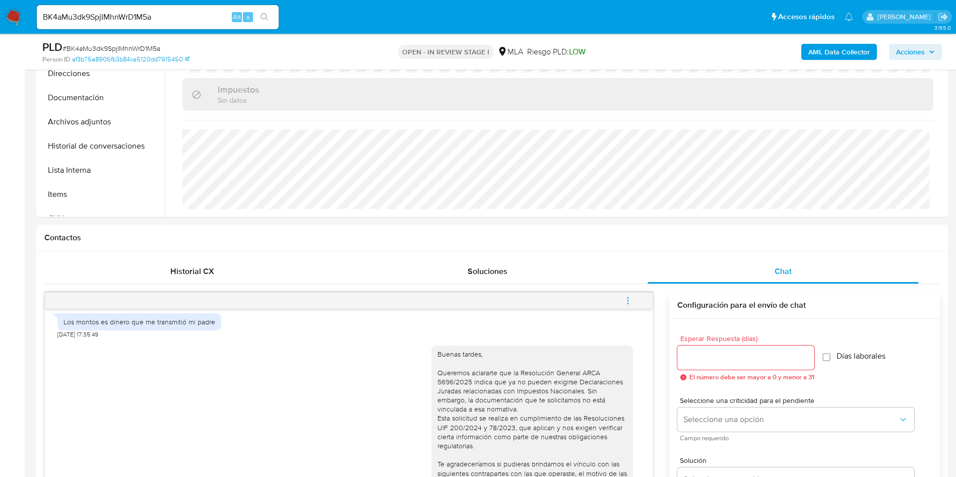
scroll to position [227, 0]
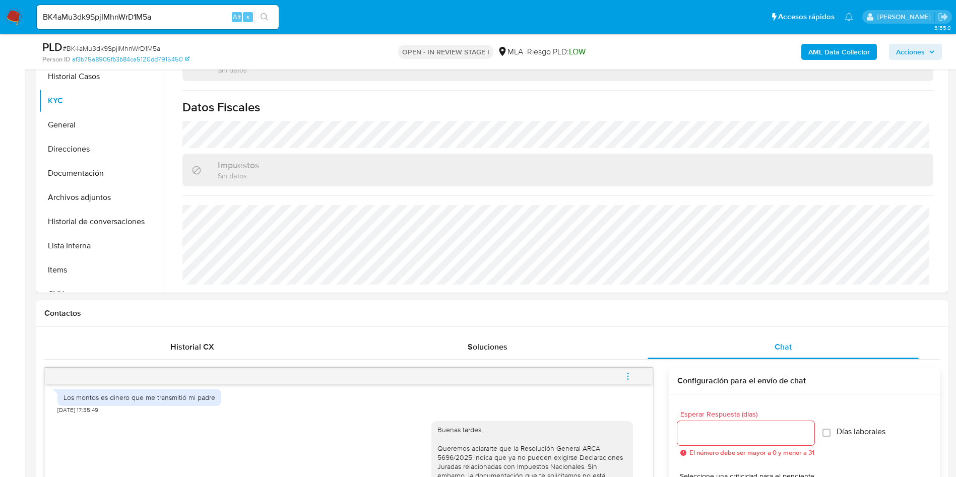
click at [125, 14] on input "BK4aMu3dk9SpjIMhnWrD1M5a" at bounding box center [158, 17] width 242 height 13
paste input "vVtj6mvafsNwdexFrT3yeJmU"
type input "vVtj6mvafsNwdexFrT3yeJmU"
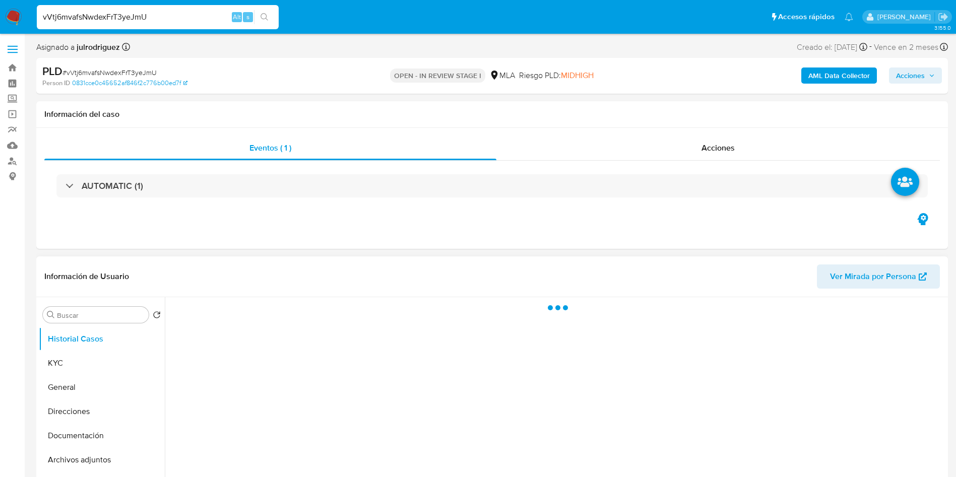
select select "10"
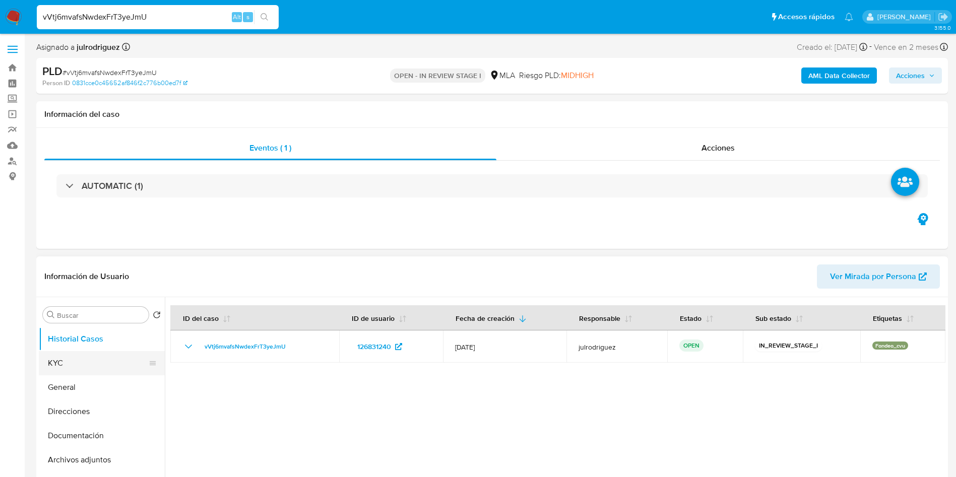
click at [63, 376] on button "General" at bounding box center [102, 388] width 126 height 24
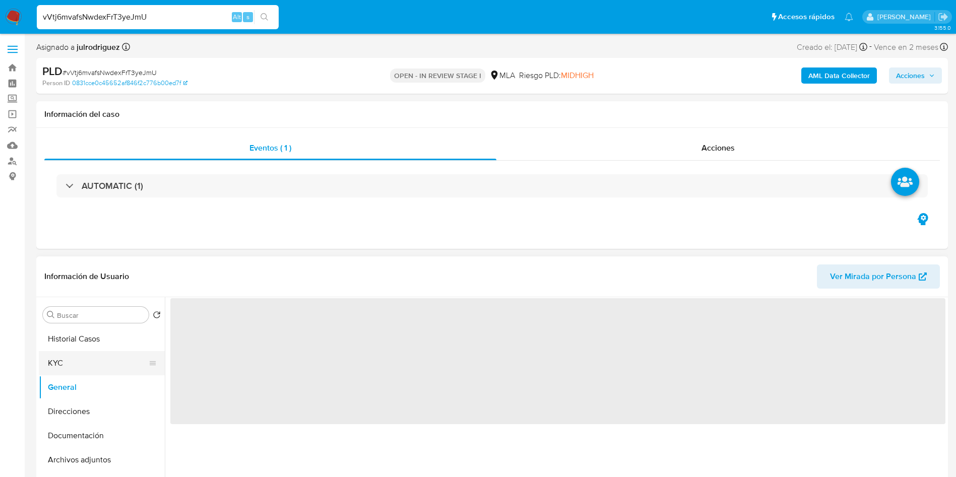
click at [61, 366] on button "KYC" at bounding box center [98, 363] width 118 height 24
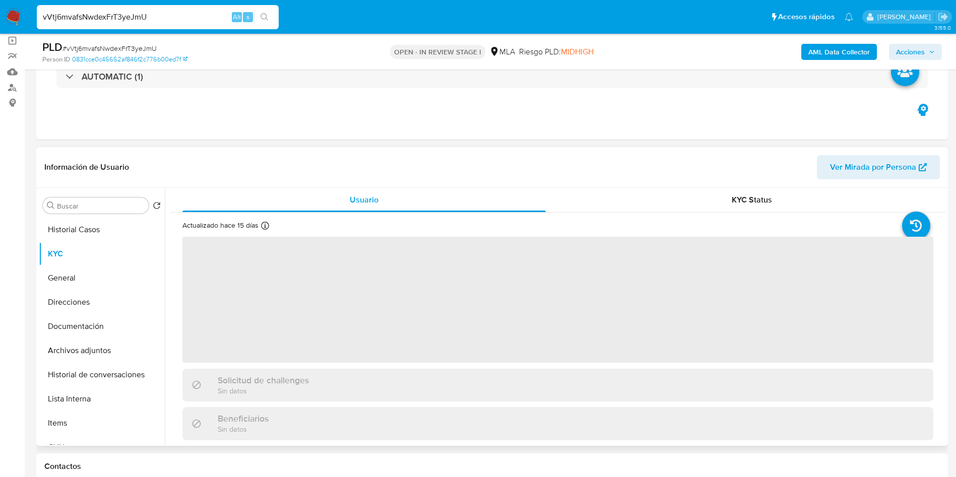
scroll to position [151, 0]
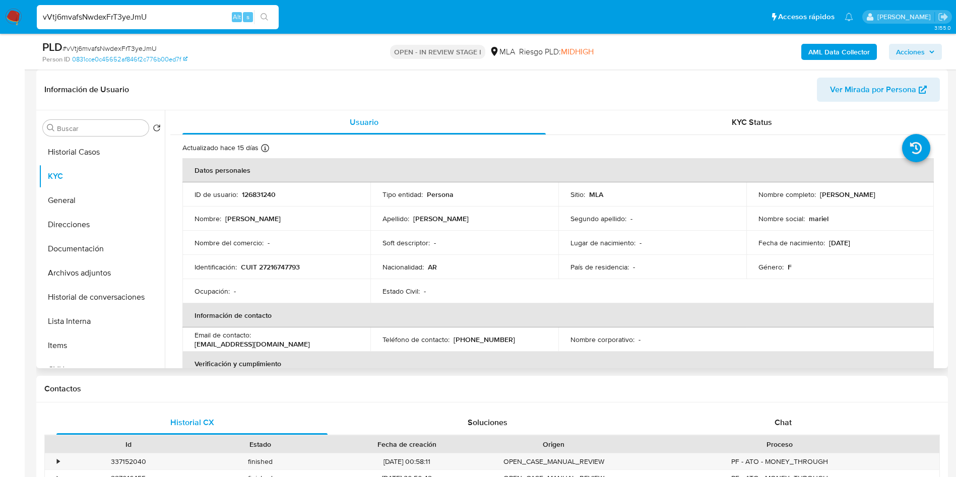
click at [252, 193] on p "126831240" at bounding box center [259, 194] width 34 height 9
click at [122, 46] on span "# vVtj6mvafsNwdexFrT3yeJmU" at bounding box center [110, 48] width 94 height 10
copy span "vVtj6mvafsNwdexFrT3yeJmU"
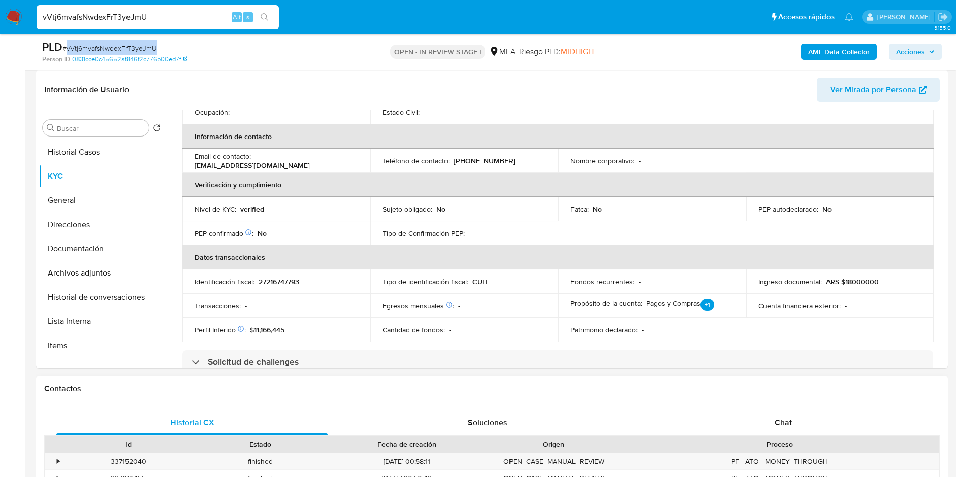
scroll to position [302, 0]
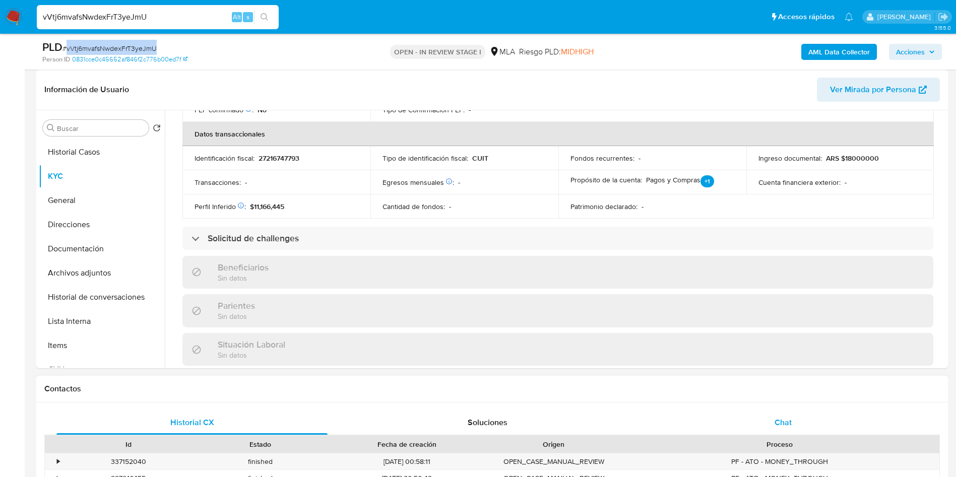
click at [786, 420] on span "Chat" at bounding box center [783, 423] width 17 height 12
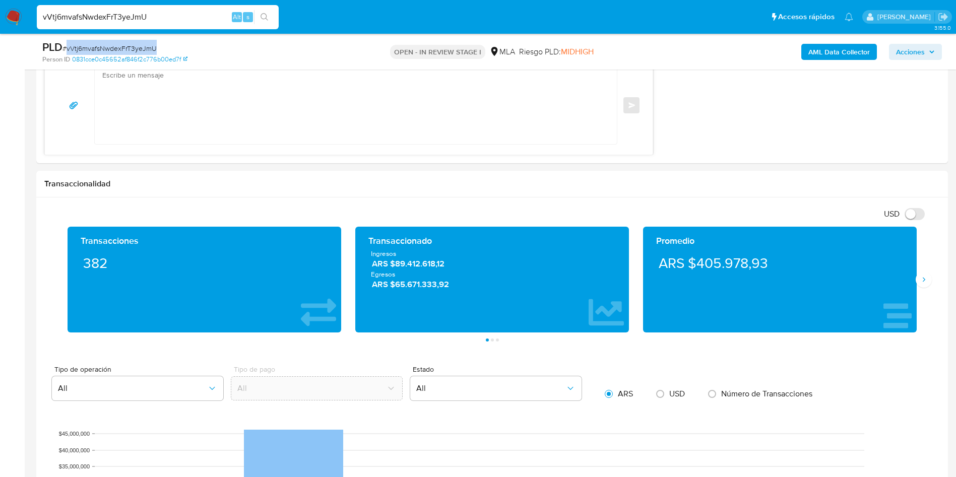
scroll to position [529, 0]
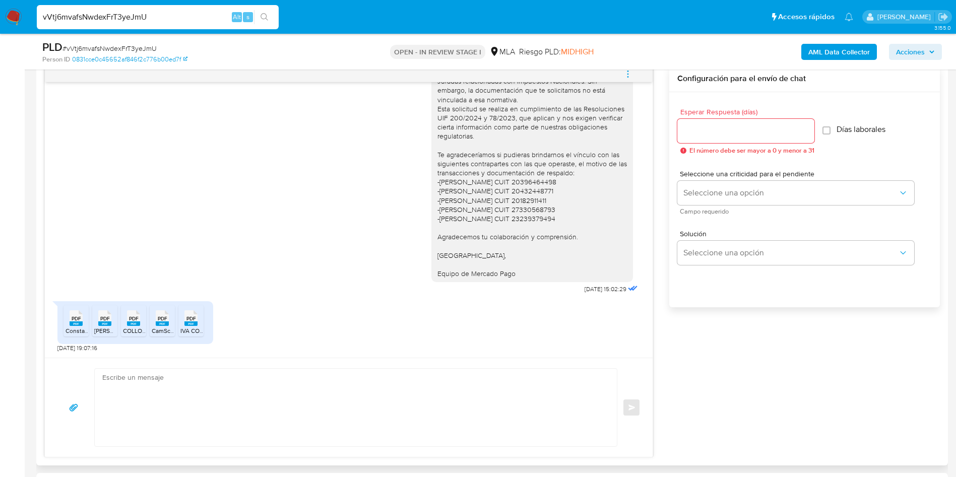
click at [73, 318] on span "PDF" at bounding box center [77, 319] width 10 height 7
click at [95, 319] on div "PDF PDF" at bounding box center [104, 317] width 21 height 20
drag, startPoint x: 127, startPoint y: 319, endPoint x: 151, endPoint y: 319, distance: 23.7
click at [83, 319] on icon at bounding box center [76, 318] width 13 height 16
drag, startPoint x: 162, startPoint y: 320, endPoint x: 180, endPoint y: 319, distance: 18.7
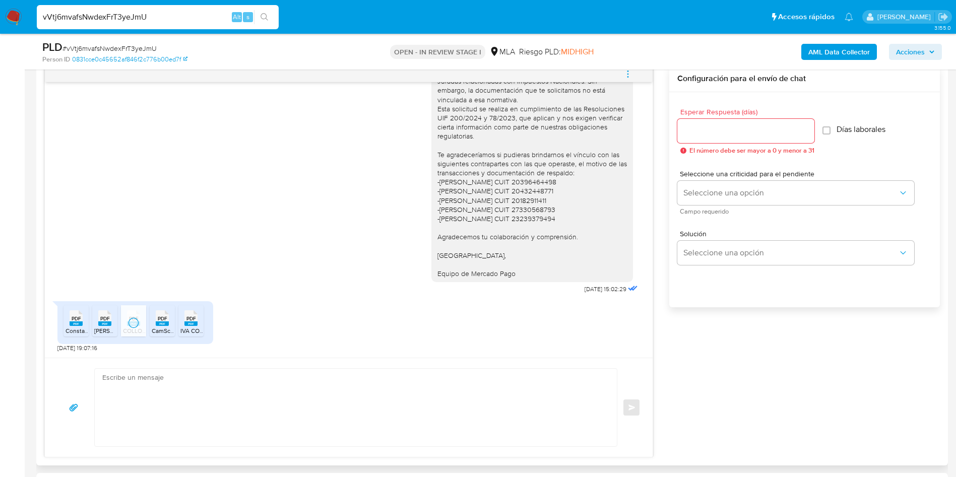
click at [162, 320] on span "PDF" at bounding box center [163, 319] width 10 height 7
click at [195, 323] on rect at bounding box center [190, 324] width 13 height 5
click at [130, 16] on input "vVtj6mvafsNwdexFrT3yeJmU" at bounding box center [158, 17] width 242 height 13
paste input "uf6XLgwZeydkMsDVQUD4Phtv"
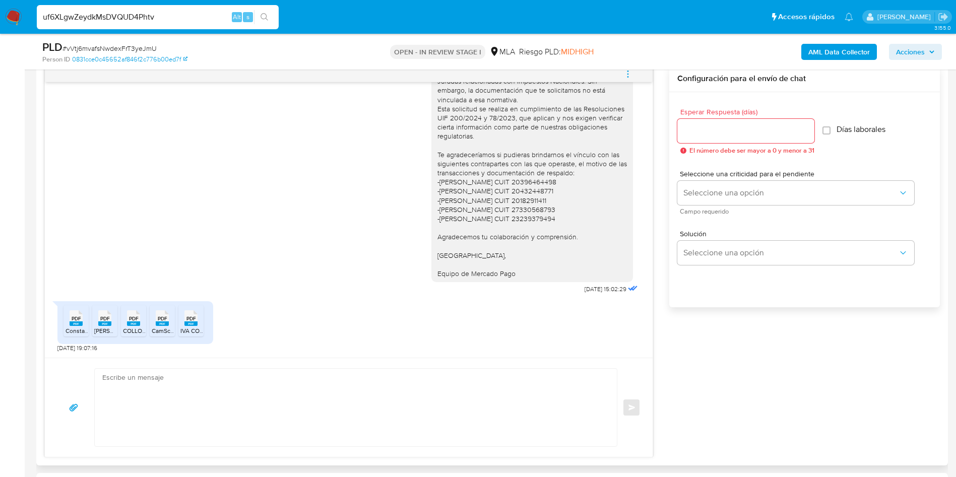
type input "uf6XLgwZeydkMsDVQUD4Phtv"
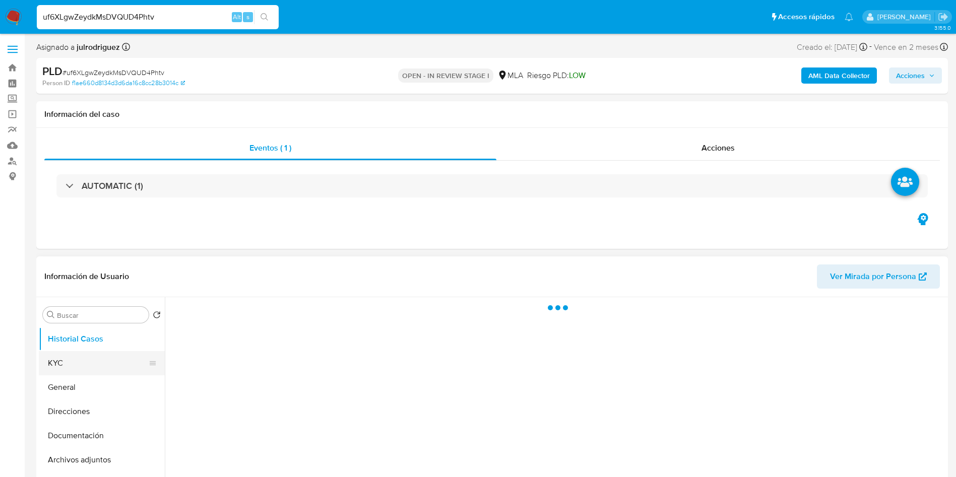
click at [74, 360] on button "KYC" at bounding box center [98, 363] width 118 height 24
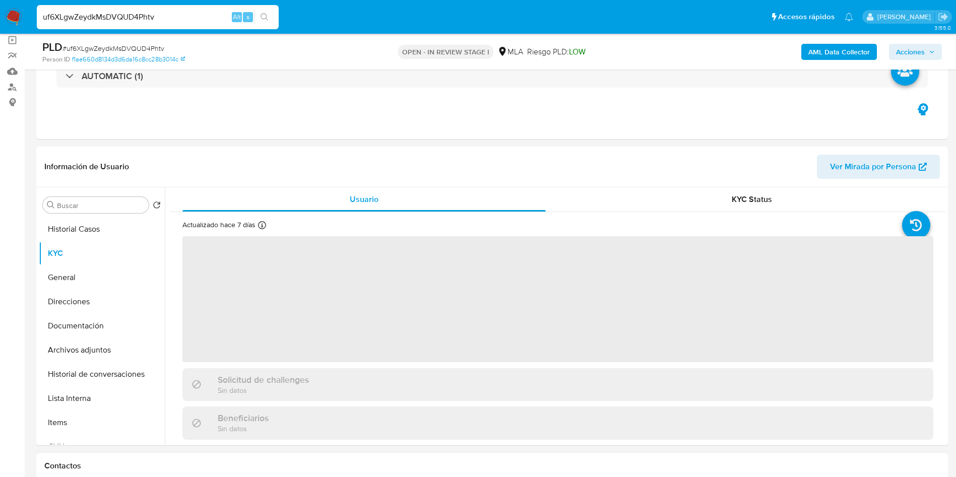
scroll to position [151, 0]
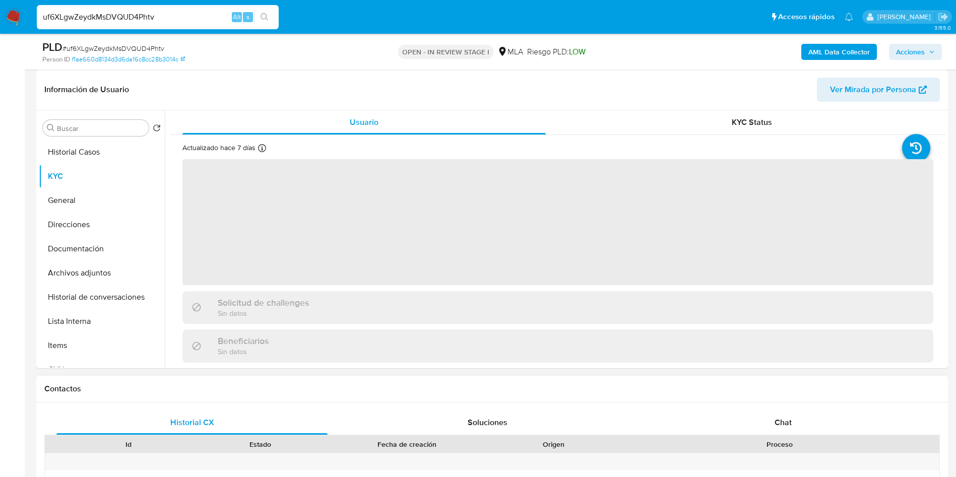
select select "10"
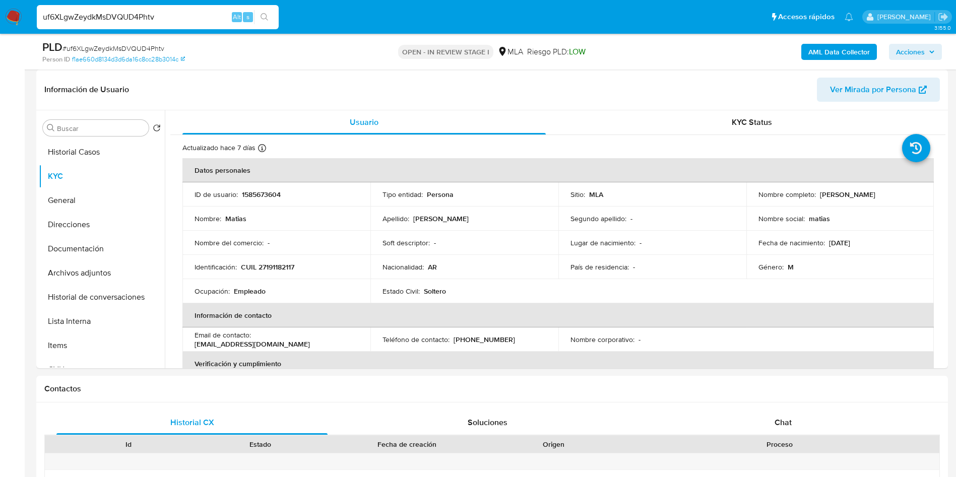
click at [155, 45] on span "# uf6XLgwZeydkMsDVQUD4Phtv" at bounding box center [114, 48] width 102 height 10
copy span "uf6XLgwZeydkMsDVQUD4Phtv"
click at [277, 266] on p "CUIL 27191182117" at bounding box center [267, 267] width 53 height 9
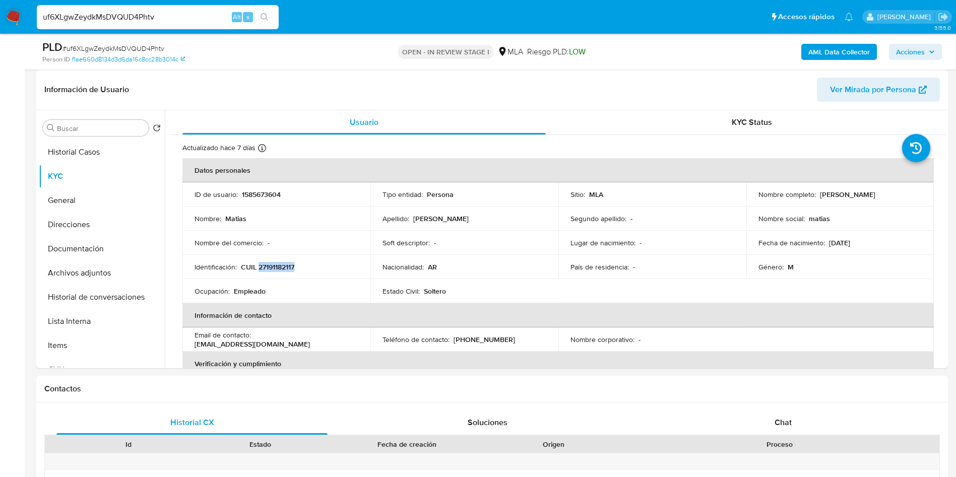
copy p "27191182117"
drag, startPoint x: 818, startPoint y: 194, endPoint x: 888, endPoint y: 194, distance: 70.6
click at [888, 194] on div "Nombre completo : Matias Galarza Fonda" at bounding box center [841, 194] width 164 height 9
copy p "Matias Galarza Fonda"
click at [260, 265] on p "CUIL 27191182117" at bounding box center [267, 267] width 53 height 9
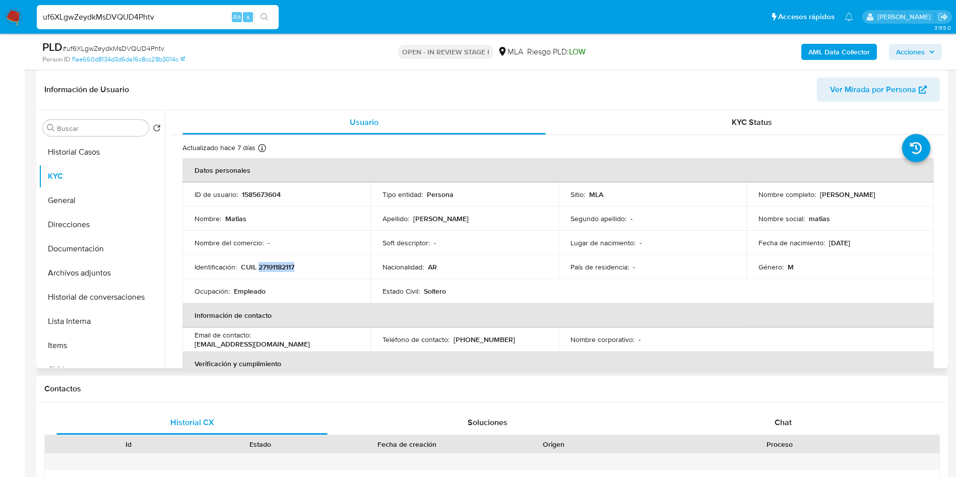
click at [260, 265] on p "CUIL 27191182117" at bounding box center [267, 267] width 53 height 9
copy p "27191182117"
click at [280, 269] on p "CUIL 27191182117" at bounding box center [267, 267] width 53 height 9
click at [283, 268] on p "CUIL 27191182117" at bounding box center [267, 267] width 53 height 9
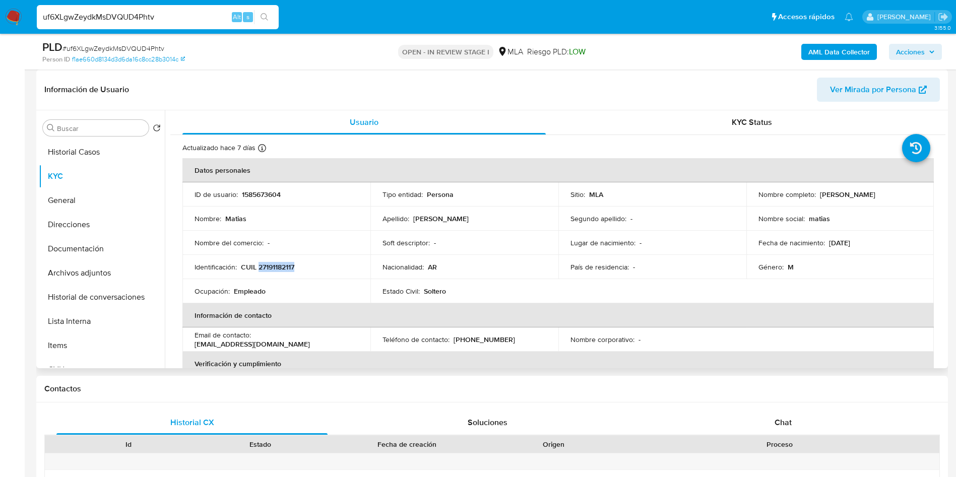
click at [283, 268] on p "CUIL 27191182117" at bounding box center [267, 267] width 53 height 9
click at [84, 241] on button "Documentación" at bounding box center [98, 249] width 118 height 24
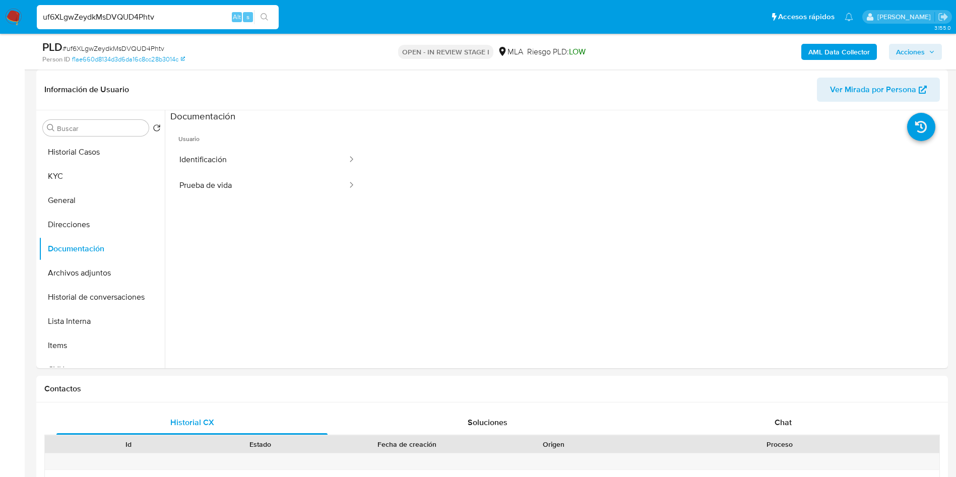
scroll to position [454, 0]
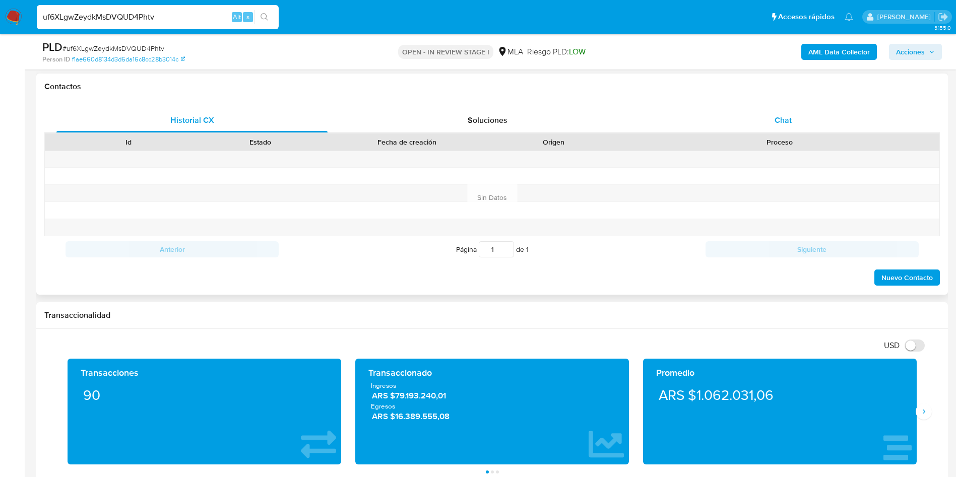
click at [782, 112] on div "Chat" at bounding box center [783, 120] width 271 height 24
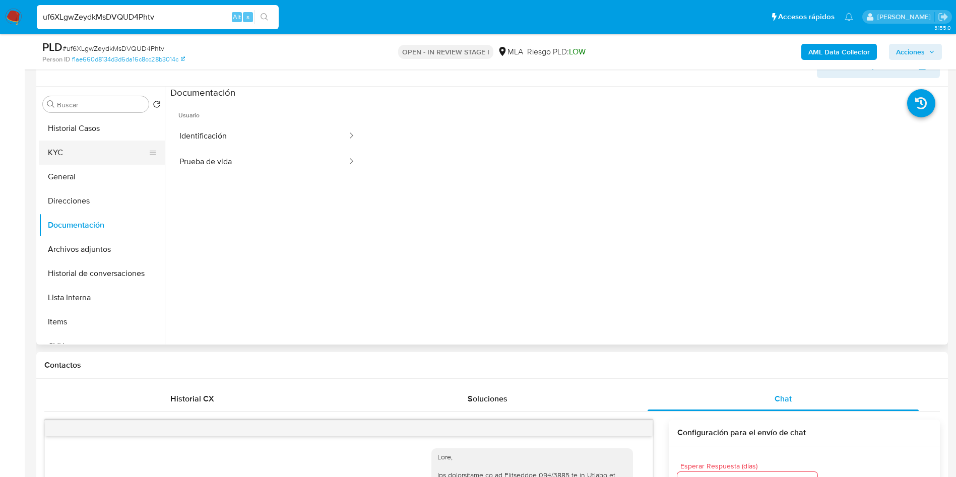
scroll to position [151, 0]
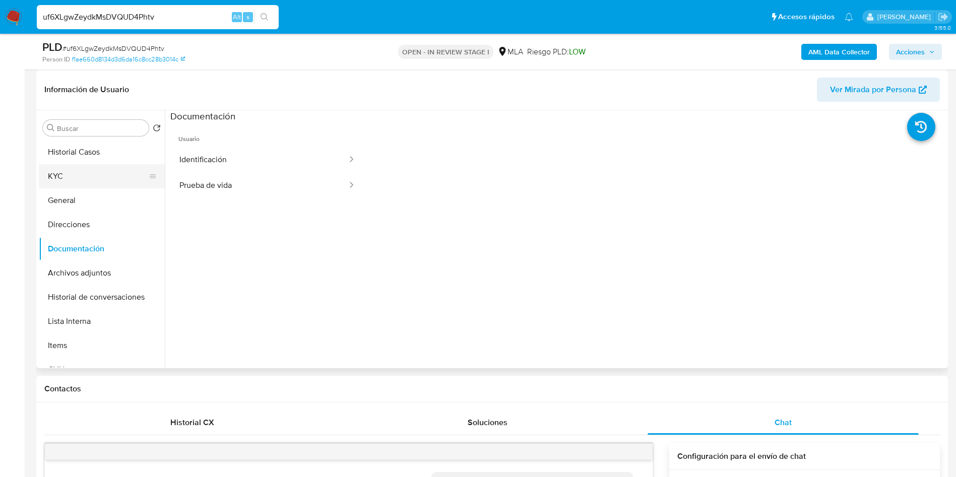
click at [92, 174] on button "KYC" at bounding box center [98, 176] width 118 height 24
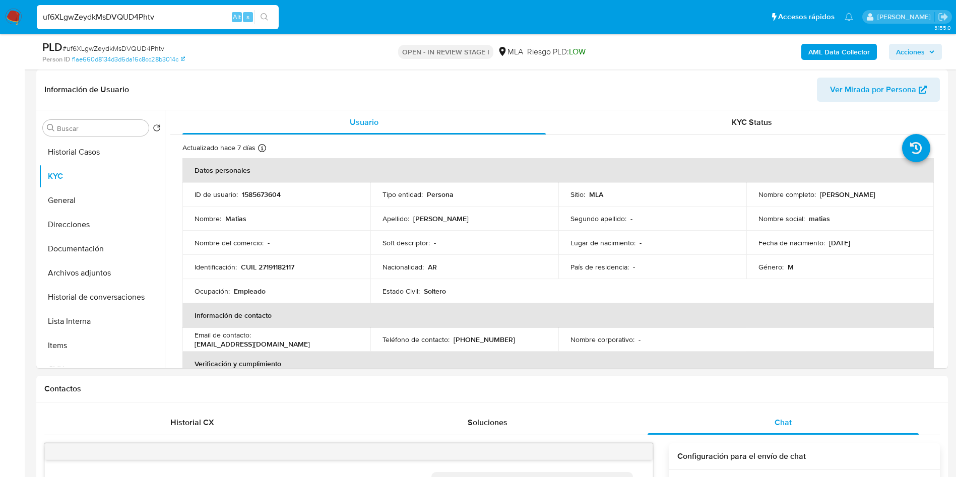
click at [134, 18] on input "uf6XLgwZeydkMsDVQUD4Phtv" at bounding box center [158, 17] width 242 height 13
paste input "IIFJmrI1IZV1WlB0In3fu3dz"
type input "IIFJmrI1IZV1WlB0In3fu3dz"
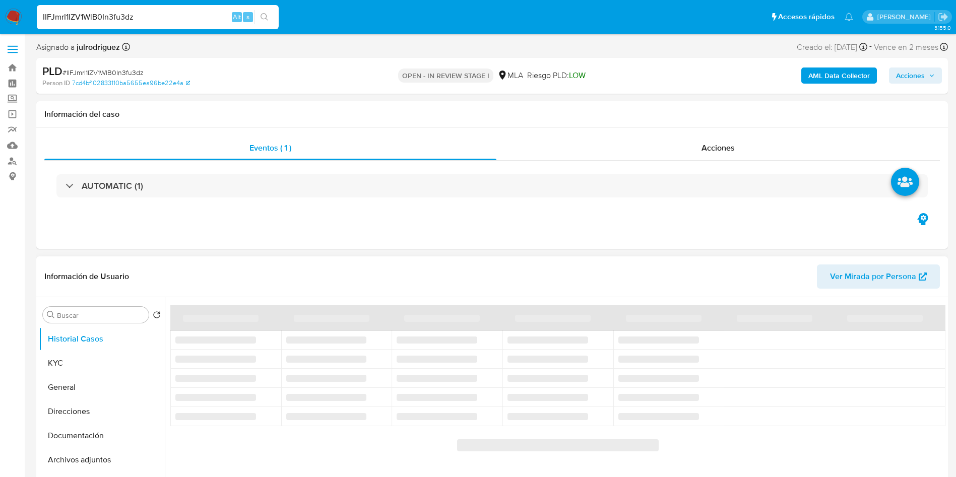
select select "10"
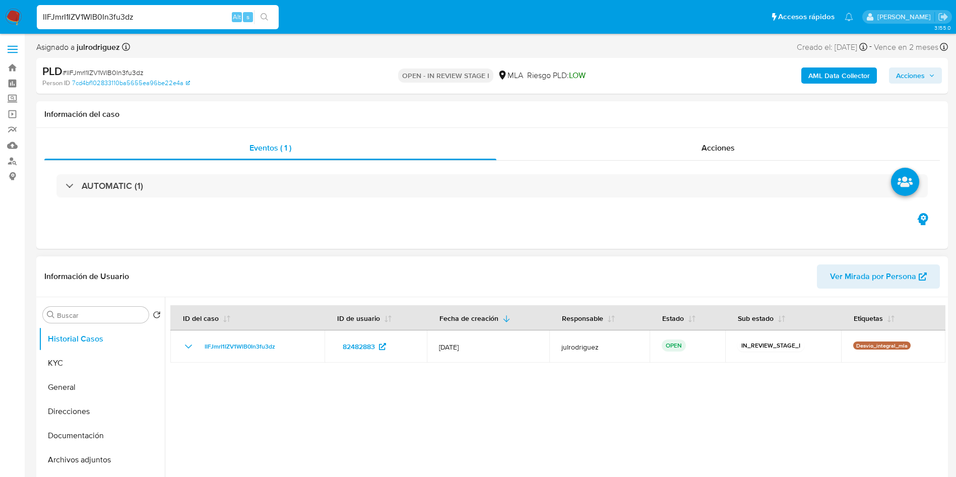
scroll to position [151, 0]
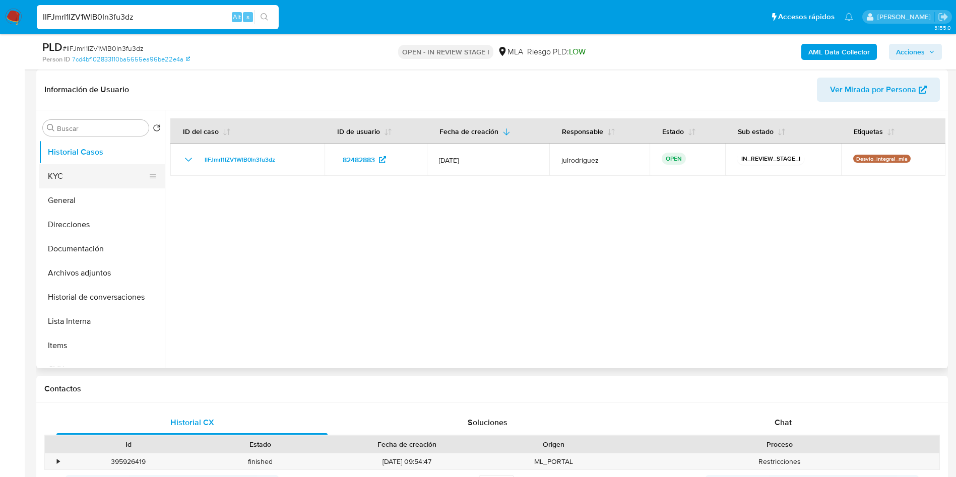
click at [77, 179] on button "KYC" at bounding box center [98, 176] width 118 height 24
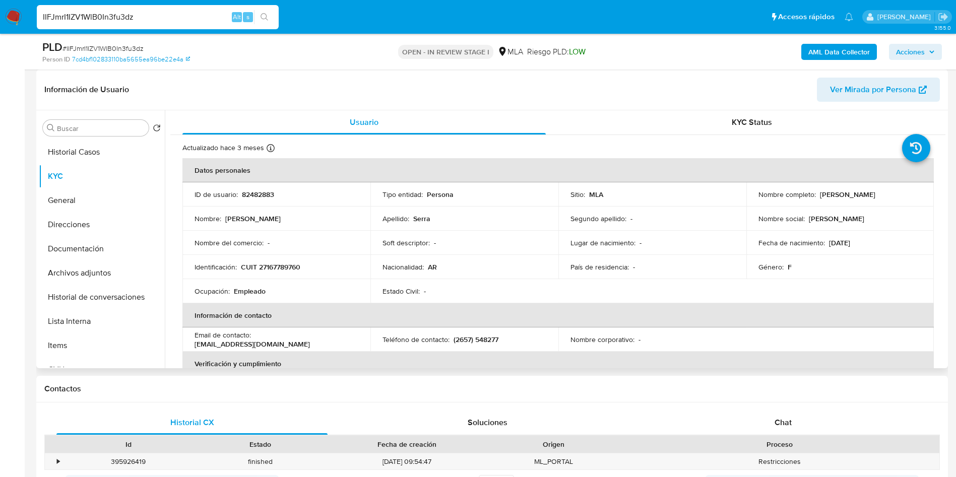
drag, startPoint x: 817, startPoint y: 193, endPoint x: 898, endPoint y: 192, distance: 80.7
click at [898, 192] on div "Nombre completo : Miriam Alicia Serra" at bounding box center [841, 194] width 164 height 9
copy p "Miriam Alicia Serra"
click at [138, 40] on div "PLD # IIFJmrI1IZV1WlB0In3fu3dz" at bounding box center [190, 47] width 296 height 15
click at [134, 43] on span "# IIFJmrI1IZV1WlB0In3fu3dz" at bounding box center [103, 48] width 81 height 10
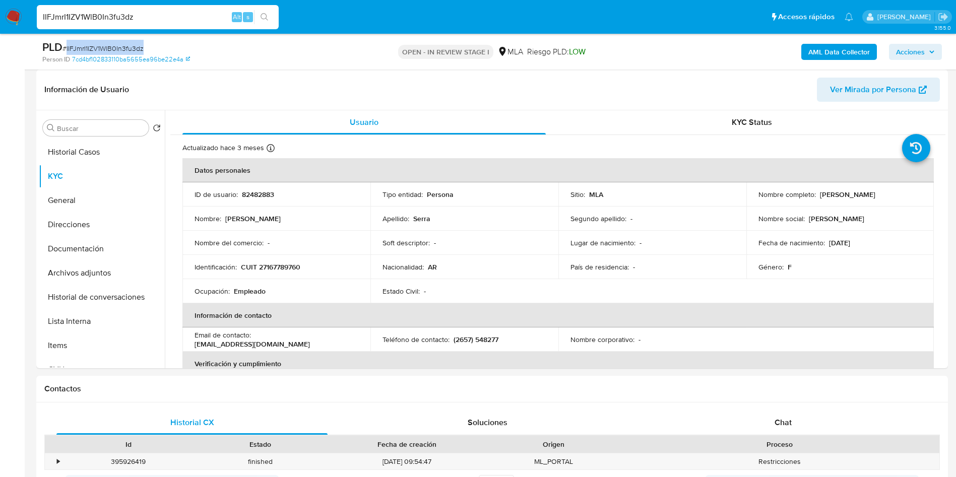
click at [134, 43] on span "# IIFJmrI1IZV1WlB0In3fu3dz" at bounding box center [103, 48] width 81 height 10
copy span "IIFJmrI1IZV1WlB0In3fu3dz"
drag, startPoint x: 818, startPoint y: 193, endPoint x: 877, endPoint y: 195, distance: 59.0
click at [877, 195] on div "Nombre completo : Miriam Alicia Serra" at bounding box center [841, 194] width 164 height 9
copy p "Miriam Alicia Serra"
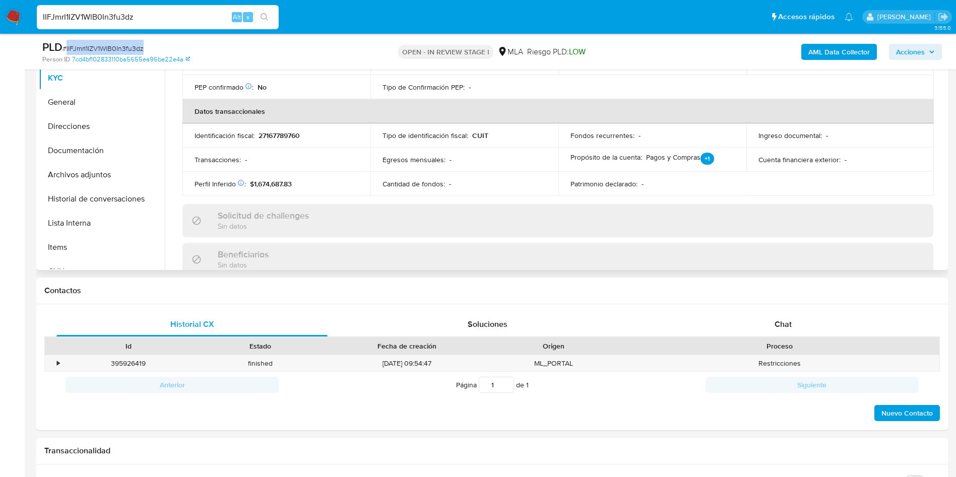
scroll to position [227, 0]
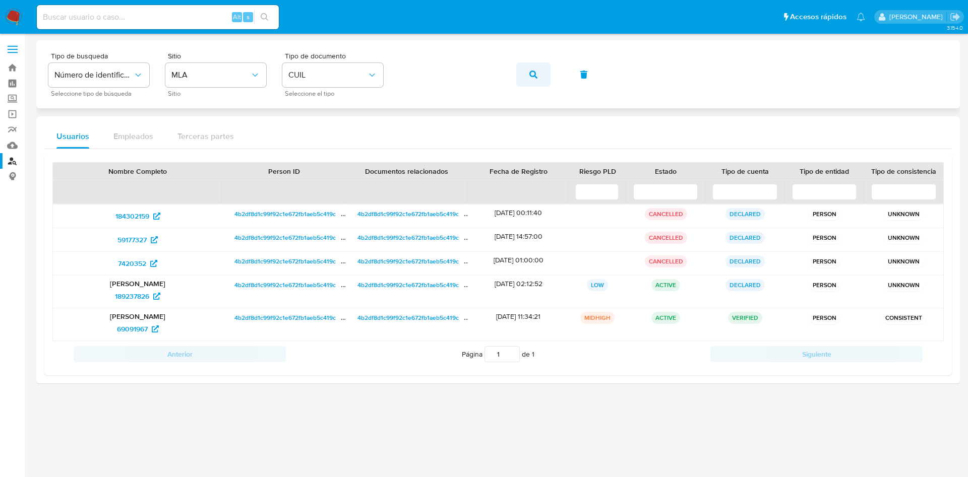
click at [537, 75] on button "button" at bounding box center [533, 75] width 34 height 24
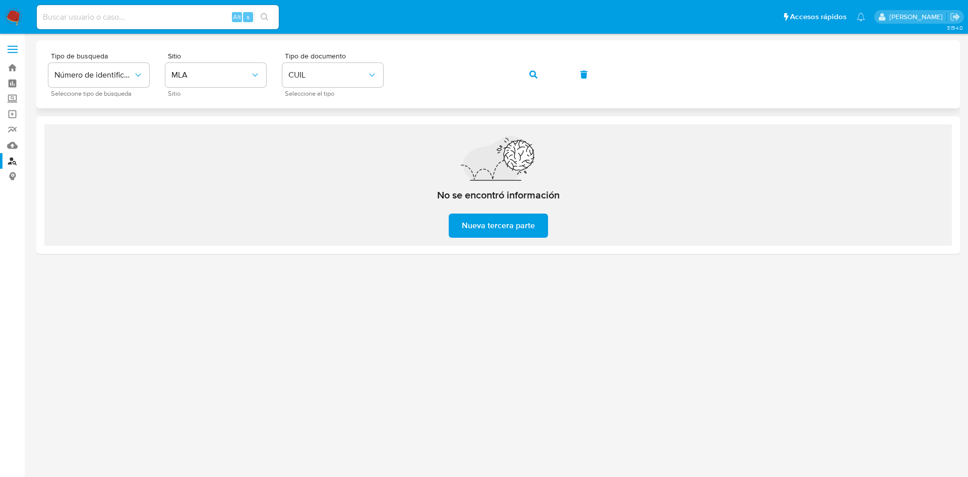
click at [526, 76] on button "button" at bounding box center [533, 75] width 34 height 24
click at [534, 77] on icon "button" at bounding box center [533, 75] width 8 height 8
click at [540, 74] on button "button" at bounding box center [533, 75] width 34 height 24
